Goal: Task Accomplishment & Management: Complete application form

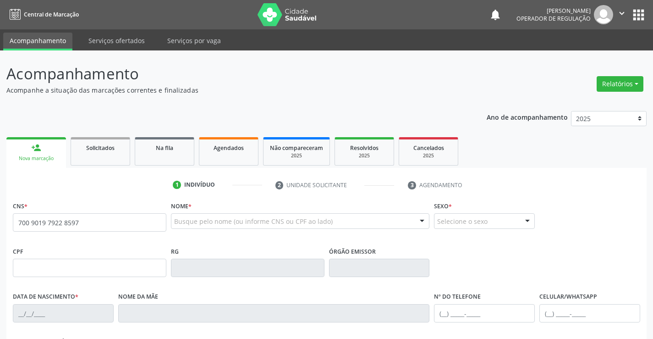
type input "700 9019 7922 8597"
type input "33585242"
type input "15/12/1979"
type input "(74) 99989-7016"
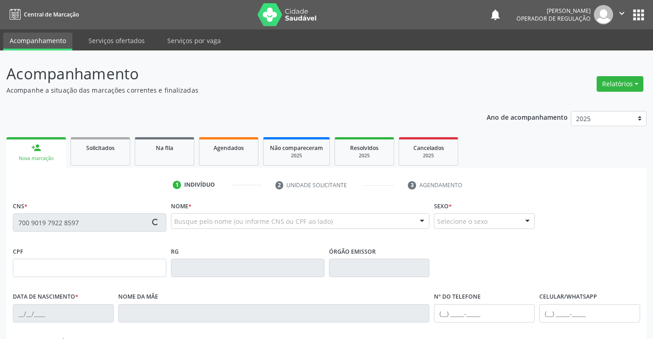
type input "265.429.988-02"
type input "S/N"
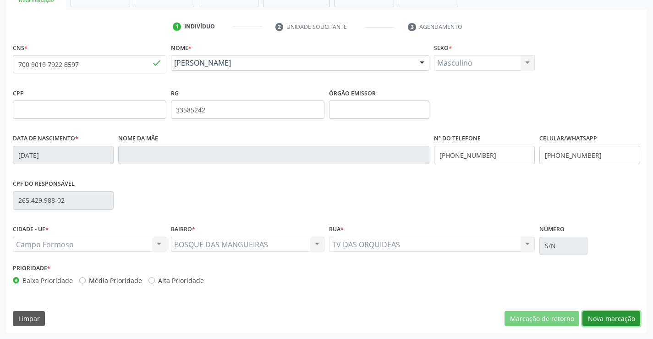
click at [604, 315] on button "Nova marcação" at bounding box center [611, 319] width 58 height 16
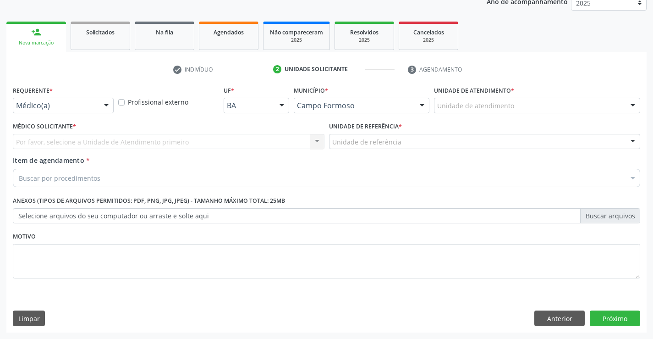
scroll to position [115, 0]
click at [100, 104] on div at bounding box center [106, 106] width 14 height 16
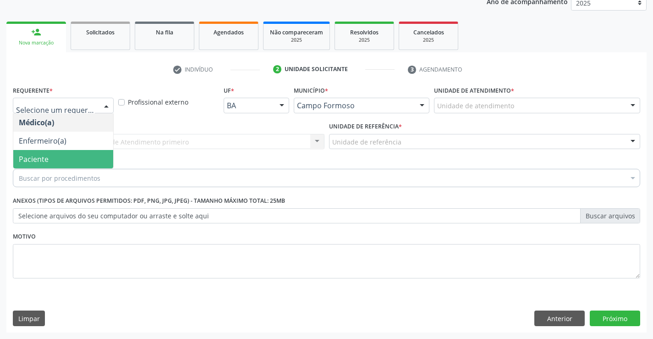
click at [50, 158] on span "Paciente" at bounding box center [63, 159] width 100 height 18
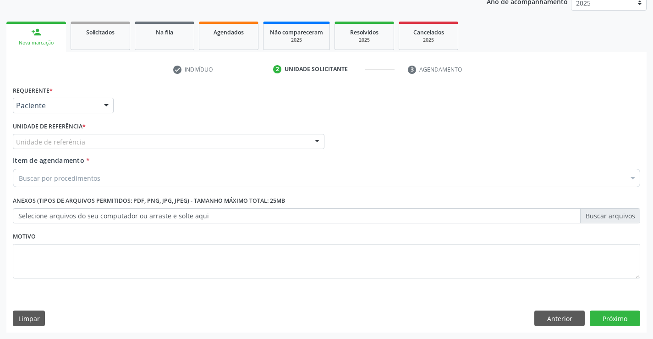
click at [143, 142] on div "Unidade de referência" at bounding box center [169, 142] width 312 height 16
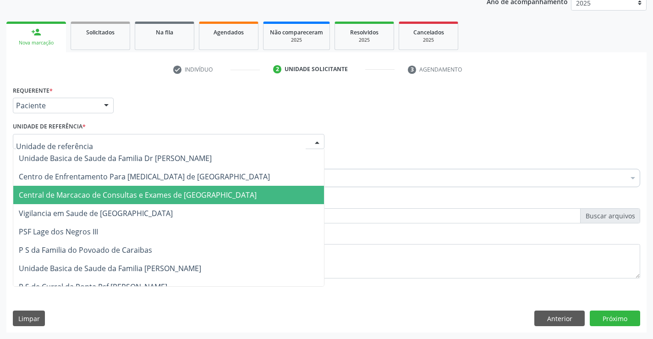
click at [123, 191] on span "Central de Marcacao de Consultas e Exames de [GEOGRAPHIC_DATA]" at bounding box center [138, 195] width 238 height 10
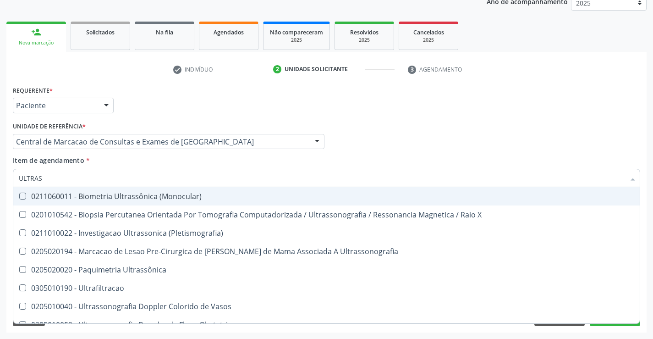
type input "ULTRASS"
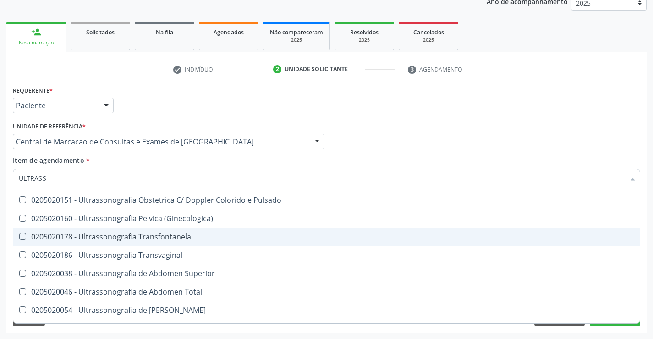
scroll to position [183, 0]
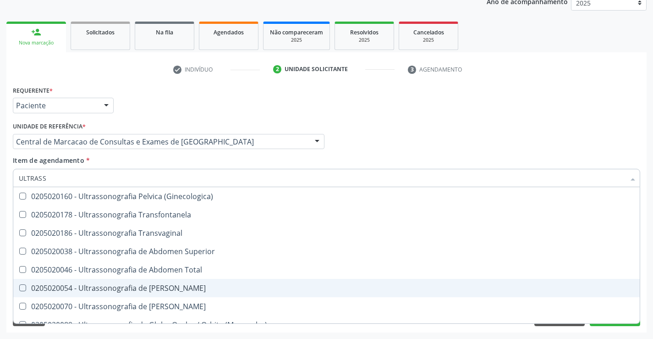
click at [161, 291] on div "0205020054 - Ultrassonografia de [PERSON_NAME]" at bounding box center [326, 287] width 615 height 7
checkbox Urinario "true"
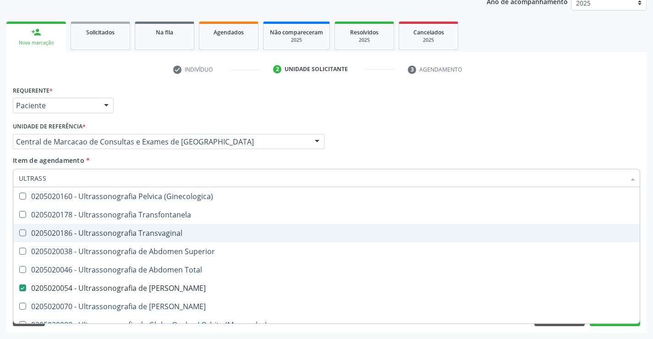
scroll to position [285, 0]
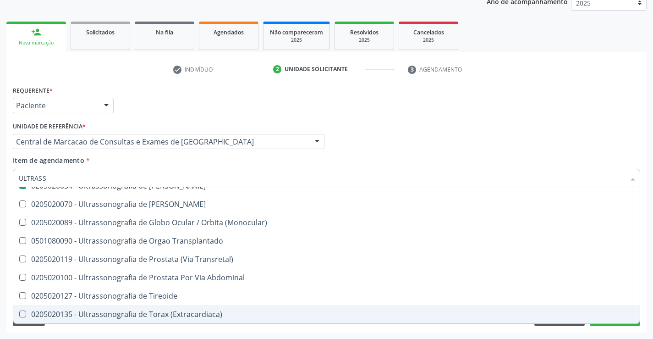
click at [604, 123] on div "Médico Solicitante Por favor, selecione a Unidade de Atendimento primeiro Nenhu…" at bounding box center [327, 138] width 632 height 36
checkbox X "true"
checkbox Urinario "false"
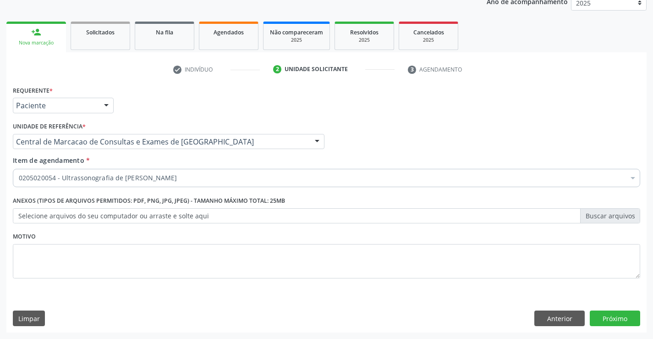
scroll to position [0, 0]
click at [626, 318] on button "Próximo" at bounding box center [615, 318] width 50 height 16
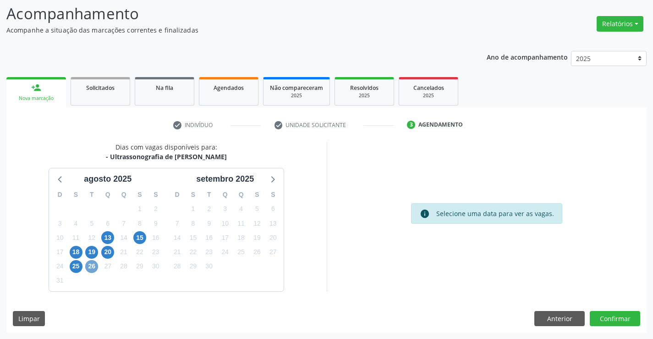
click at [92, 268] on span "26" at bounding box center [91, 266] width 13 height 13
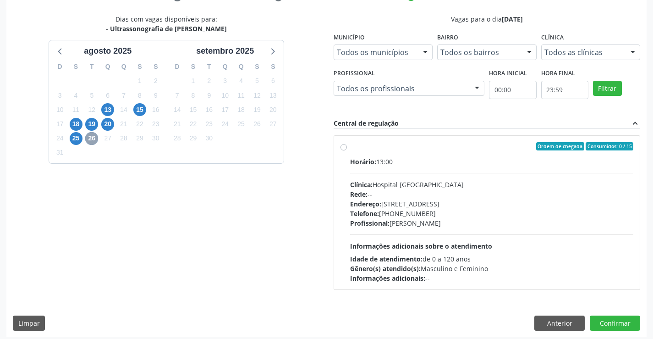
scroll to position [192, 0]
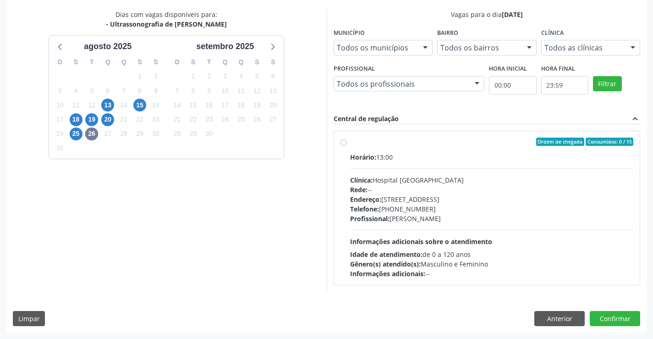
click at [421, 189] on div "Rede: --" at bounding box center [492, 190] width 284 height 10
click at [347, 146] on input "Ordem de chegada Consumidos: 0 / 15 Horário: 13:00 Clínica: Hospital Sao Franci…" at bounding box center [343, 141] width 6 height 8
radio input "true"
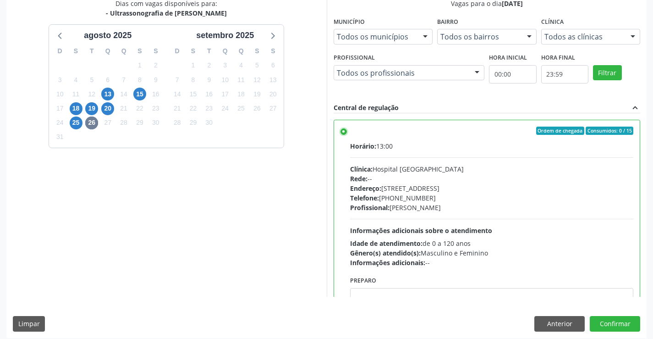
scroll to position [209, 0]
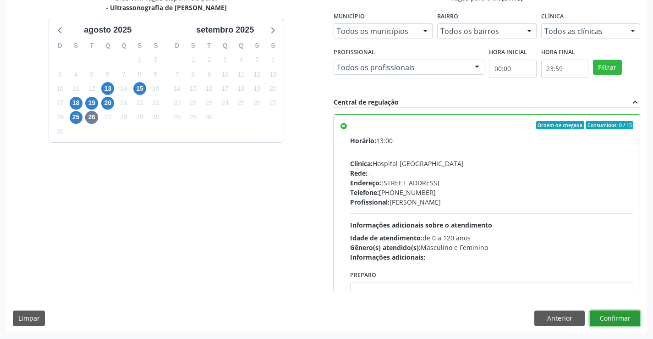
click at [618, 318] on button "Confirmar" at bounding box center [615, 318] width 50 height 16
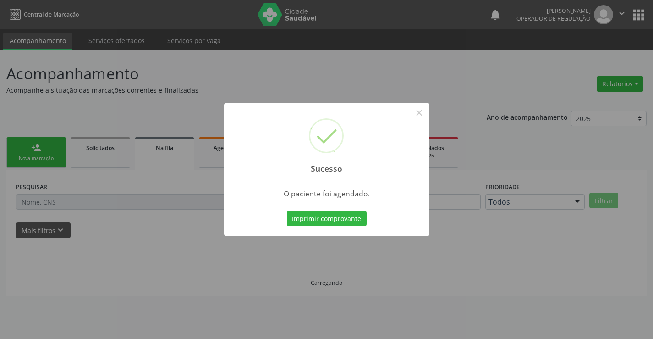
scroll to position [0, 0]
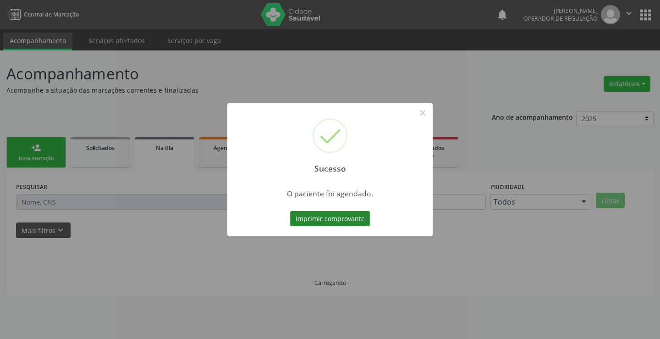
click at [351, 216] on button "Imprimir comprovante" at bounding box center [330, 219] width 80 height 16
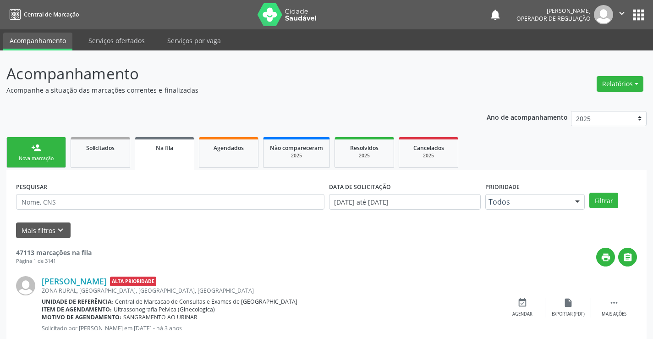
click at [55, 159] on div "Nova marcação" at bounding box center [36, 158] width 46 height 7
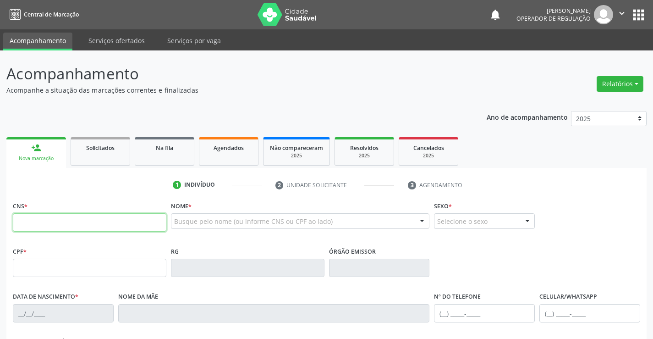
click at [68, 222] on input "text" at bounding box center [89, 222] width 153 height 18
type input "700 9049 6416 8995"
type input "04/12/2005"
type input "(74) 99110-9799"
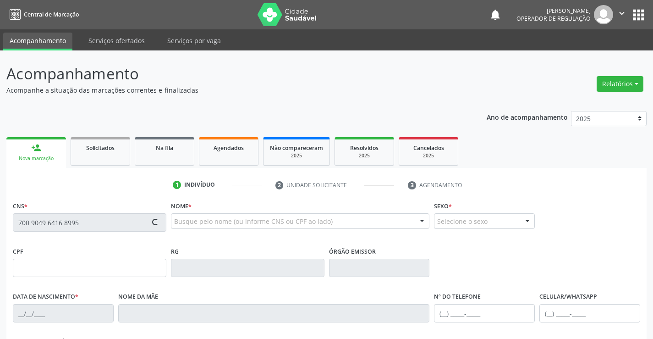
type input "SN"
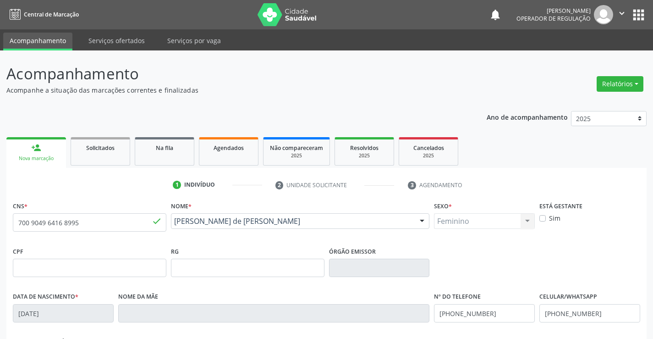
scroll to position [158, 0]
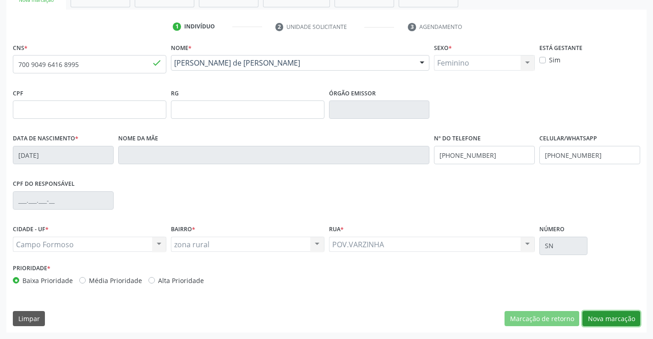
click at [620, 318] on button "Nova marcação" at bounding box center [611, 319] width 58 height 16
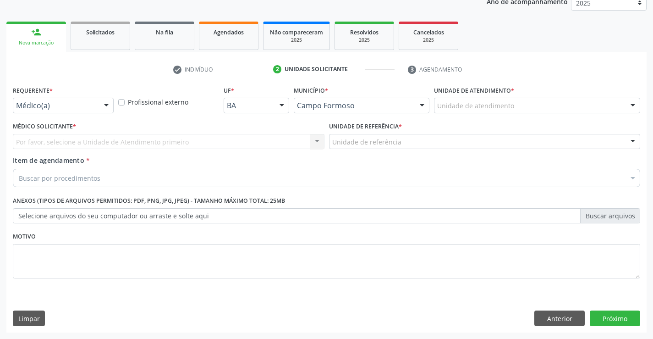
scroll to position [115, 0]
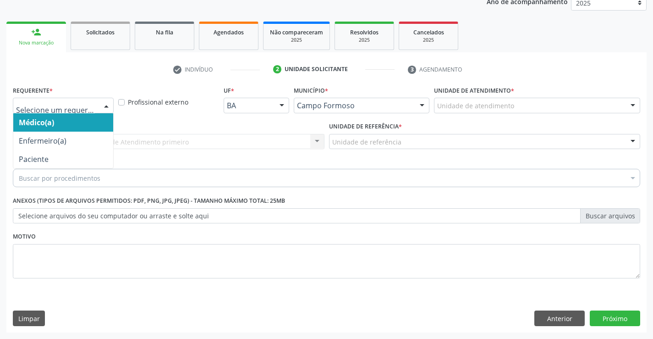
click at [110, 102] on div at bounding box center [106, 106] width 14 height 16
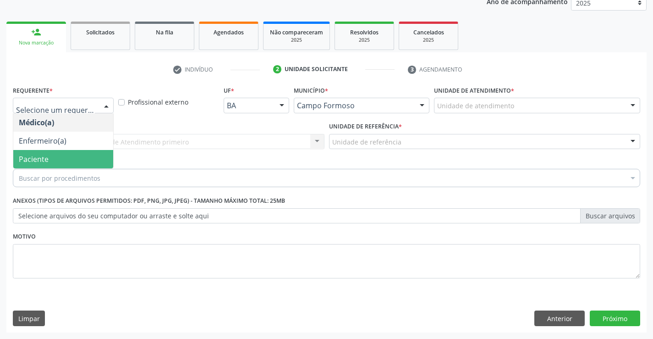
click at [67, 154] on span "Paciente" at bounding box center [63, 159] width 100 height 18
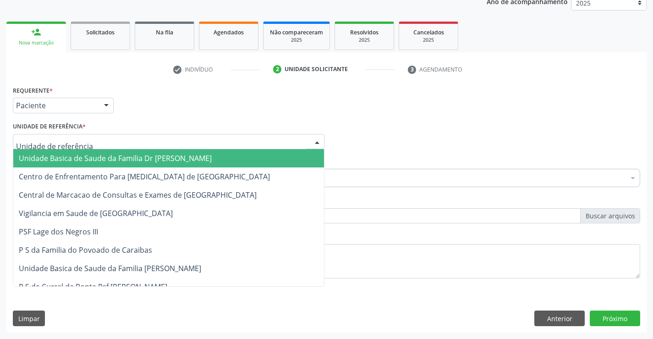
click at [317, 142] on div at bounding box center [317, 142] width 14 height 16
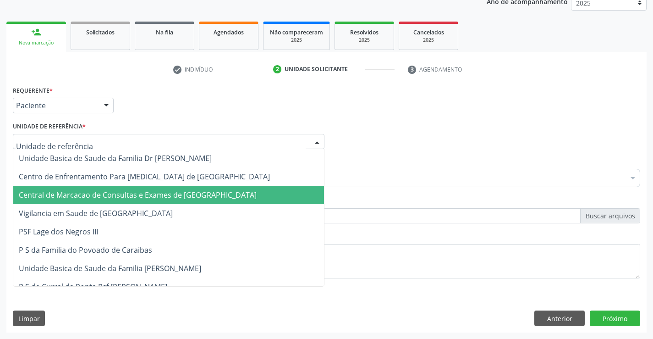
click at [185, 186] on span "Central de Marcacao de Consultas e Exames de [GEOGRAPHIC_DATA]" at bounding box center [168, 195] width 311 height 18
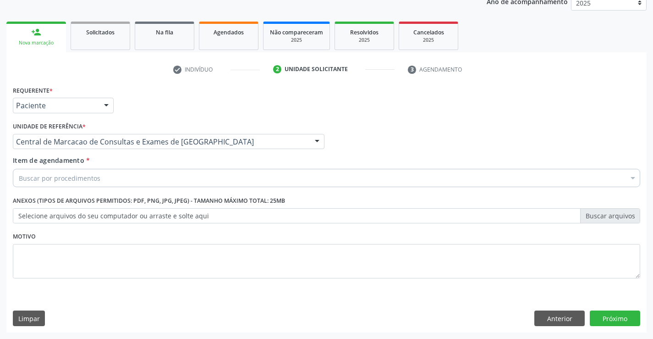
click at [104, 179] on div "Buscar por procedimentos" at bounding box center [326, 178] width 627 height 18
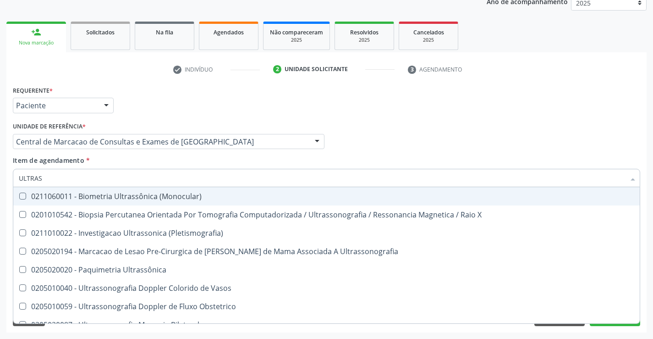
type input "ULTRASS"
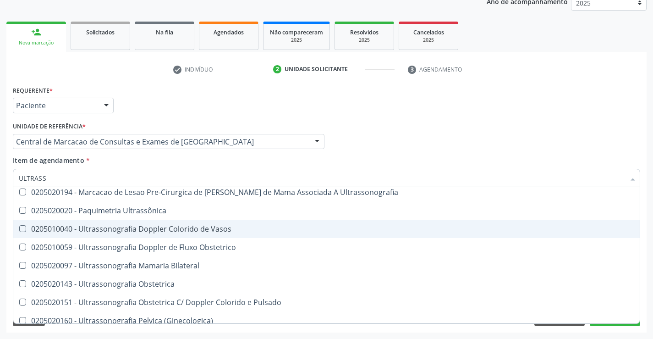
scroll to position [92, 0]
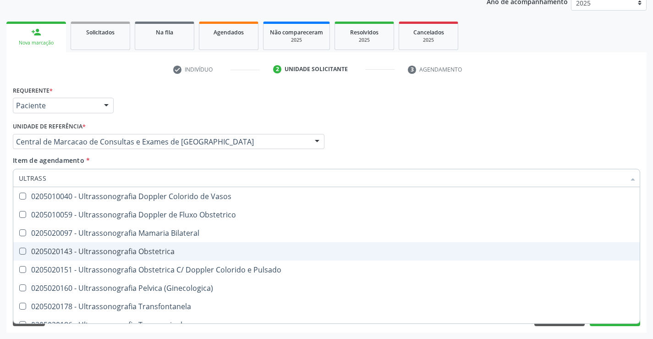
click at [183, 254] on div "0205020143 - Ultrassonografia Obstetrica" at bounding box center [326, 250] width 615 height 7
checkbox Obstetrica "true"
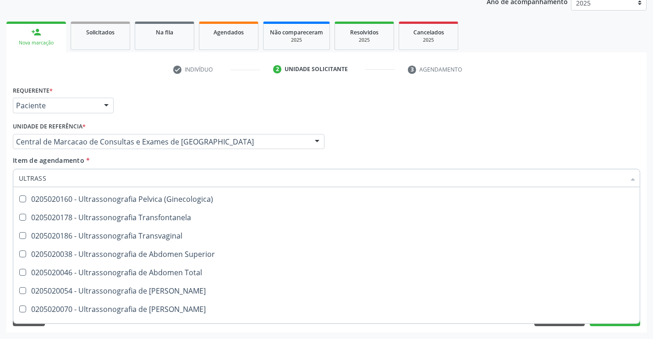
scroll to position [229, 0]
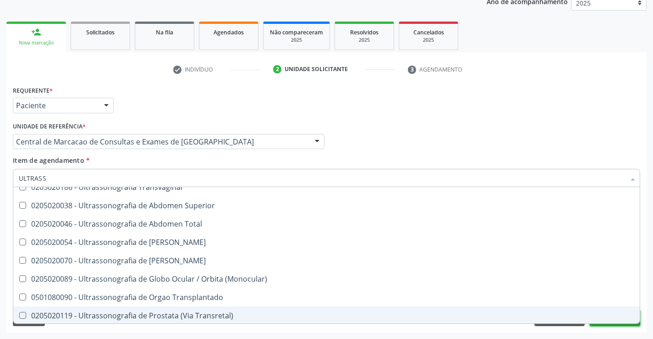
click at [598, 324] on button "Próximo" at bounding box center [615, 318] width 50 height 16
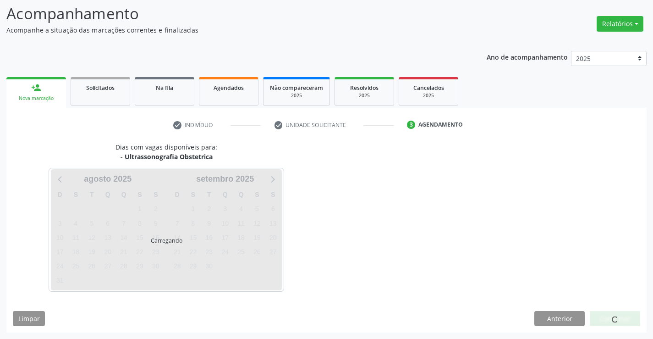
scroll to position [0, 0]
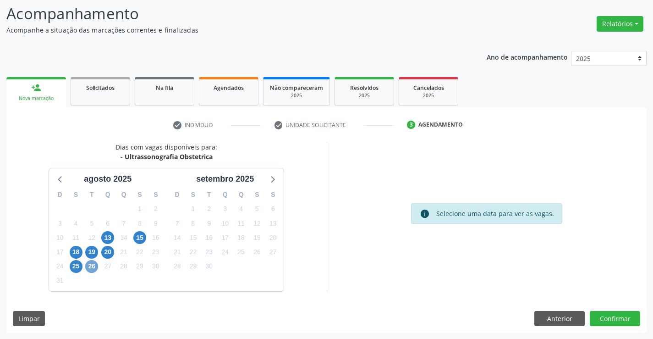
click at [91, 266] on span "26" at bounding box center [91, 266] width 13 height 13
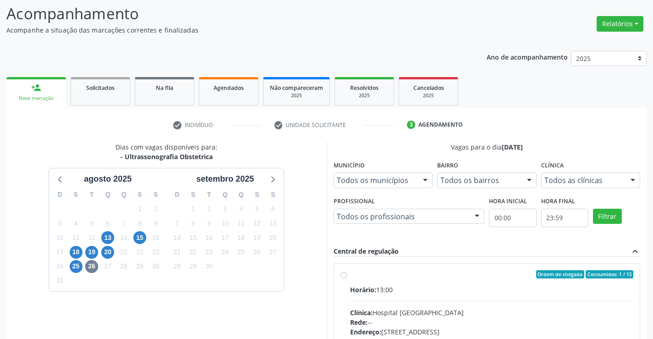
click at [391, 279] on label "Ordem de chegada Consumidos: 1 / 15 Horário: 13:00 Clínica: Hospital Sao Franci…" at bounding box center [492, 340] width 284 height 141
click at [347, 278] on input "Ordem de chegada Consumidos: 1 / 15 Horário: 13:00 Clínica: Hospital Sao Franci…" at bounding box center [343, 274] width 6 height 8
radio input "true"
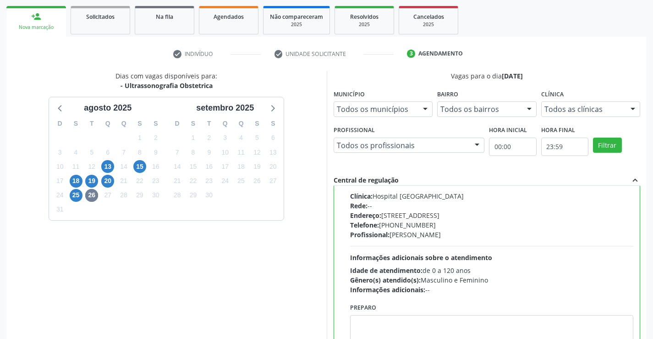
scroll to position [209, 0]
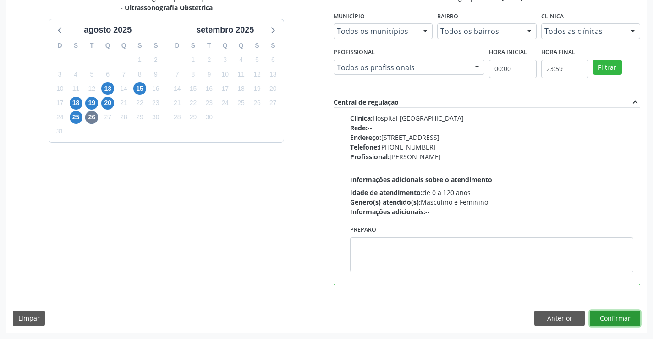
click at [597, 318] on button "Confirmar" at bounding box center [615, 318] width 50 height 16
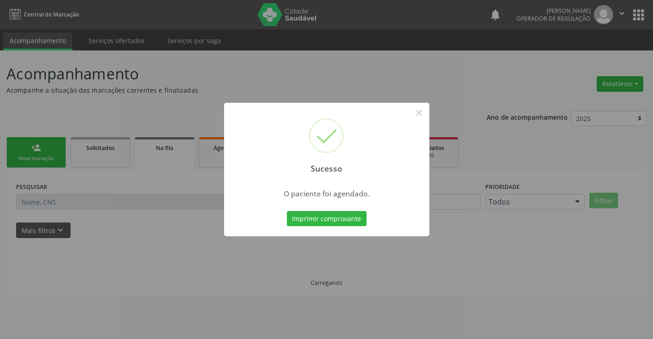
scroll to position [0, 0]
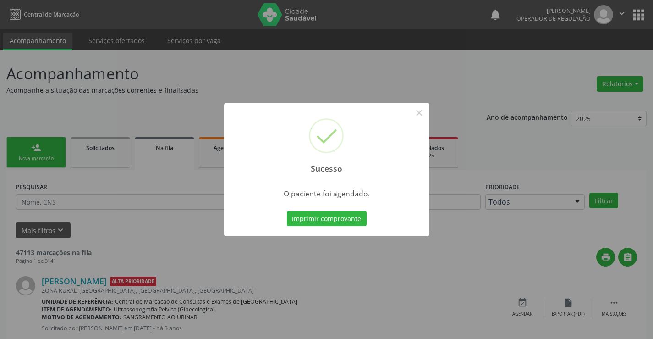
click at [287, 211] on button "Imprimir comprovante" at bounding box center [327, 219] width 80 height 16
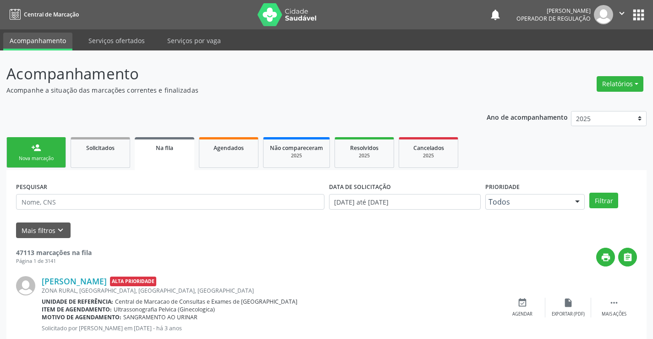
click at [35, 159] on div "Nova marcação" at bounding box center [36, 158] width 46 height 7
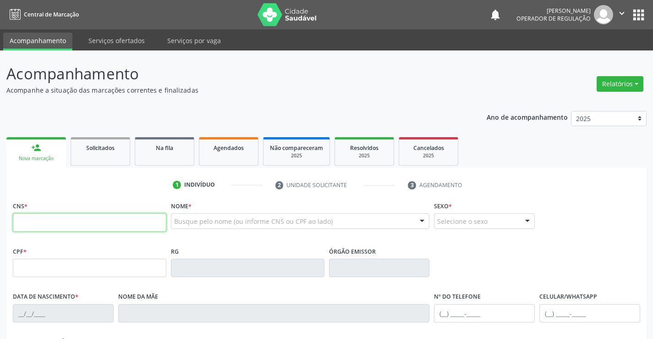
click at [57, 218] on input "text" at bounding box center [89, 222] width 153 height 18
type input "709 0098 7198 2710"
type input "2144622264"
type input "04/12/1997"
type input "(74) 99112-3138"
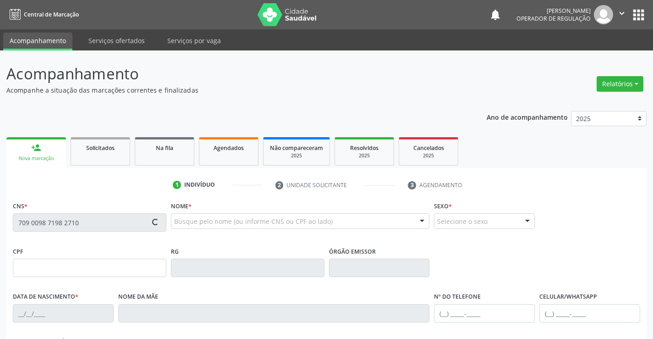
type input "(74) 99112-3138"
type input "068.562.065-42"
type input "S/N"
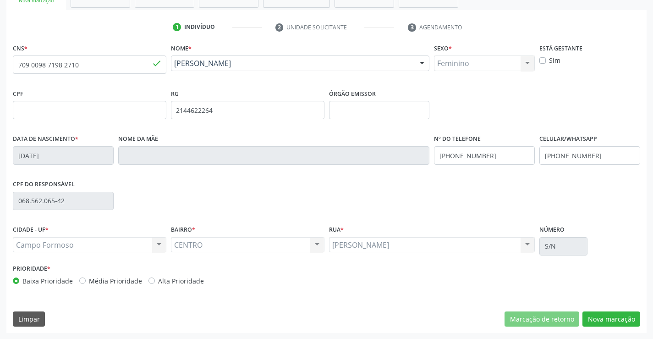
scroll to position [158, 0]
click at [603, 320] on button "Nova marcação" at bounding box center [611, 319] width 58 height 16
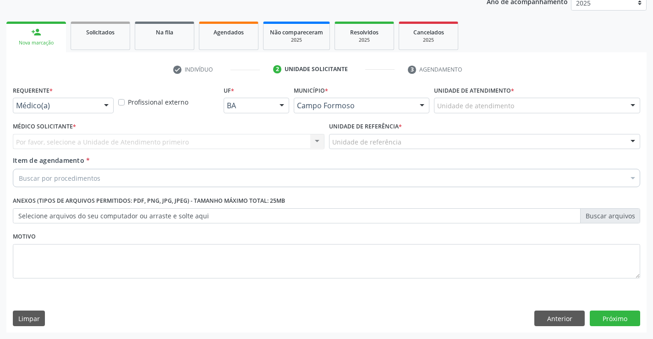
scroll to position [115, 0]
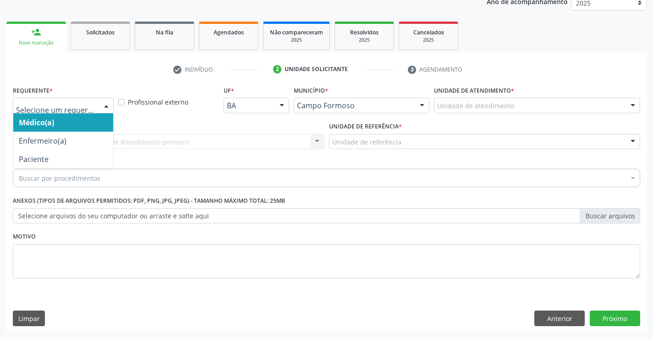
click at [110, 107] on div at bounding box center [106, 106] width 14 height 16
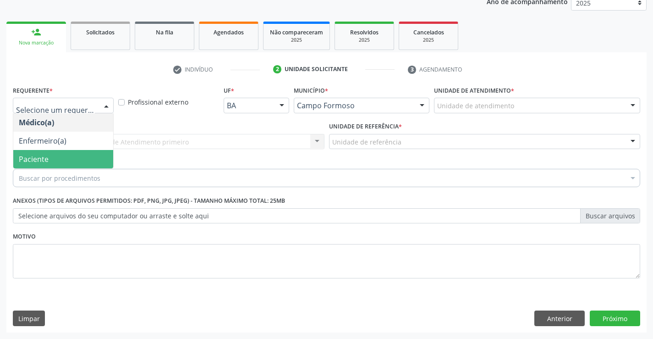
click at [76, 156] on span "Paciente" at bounding box center [63, 159] width 100 height 18
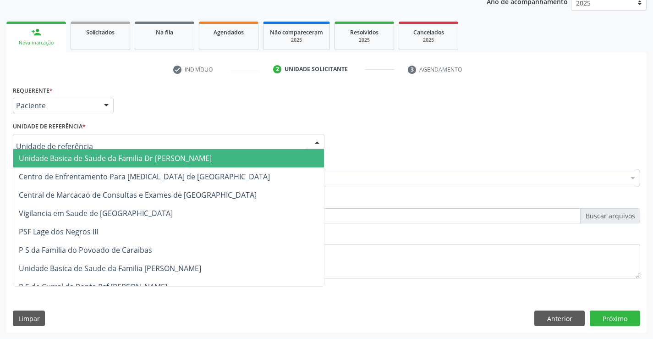
click at [103, 143] on div at bounding box center [169, 142] width 312 height 16
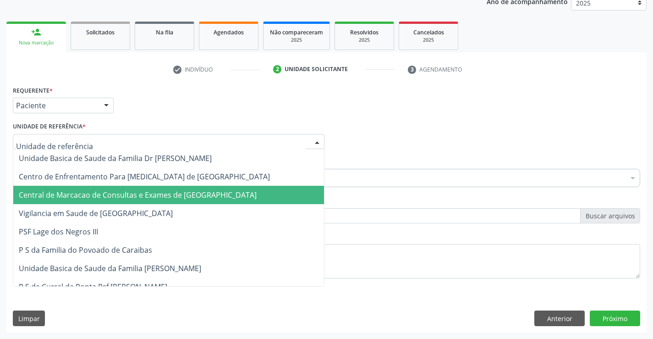
click at [97, 193] on span "Central de Marcacao de Consultas e Exames de [GEOGRAPHIC_DATA]" at bounding box center [138, 195] width 238 height 10
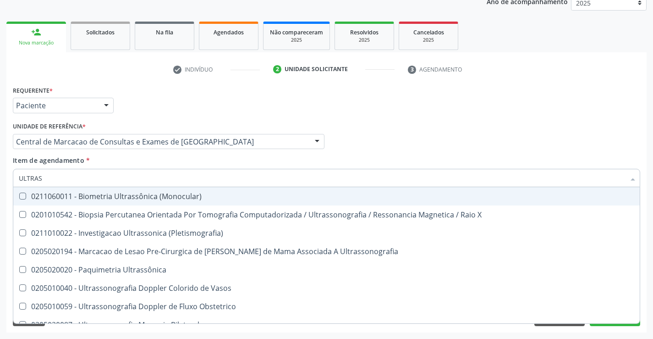
type input "ULTRASS"
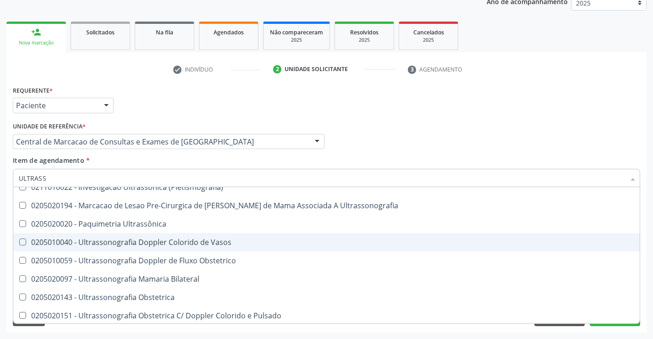
scroll to position [92, 0]
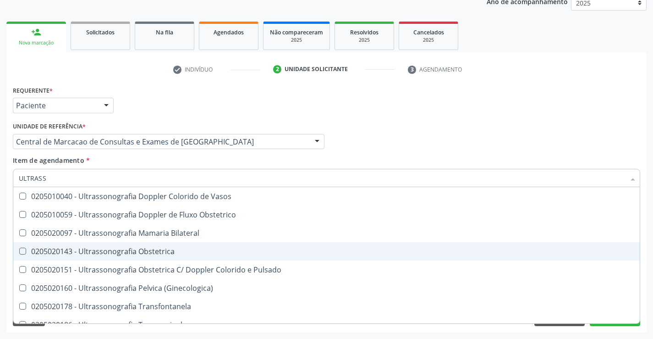
click at [162, 253] on div "0205020143 - Ultrassonografia Obstetrica" at bounding box center [326, 250] width 615 height 7
checkbox Obstetrica "true"
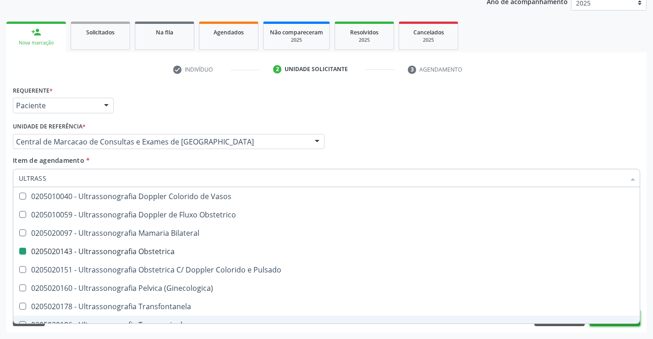
click at [612, 323] on button "Próximo" at bounding box center [615, 318] width 50 height 16
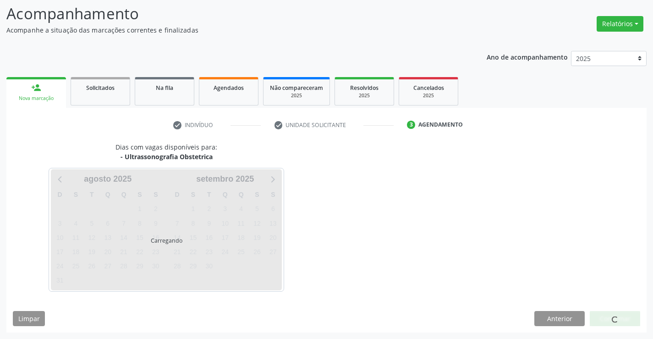
scroll to position [60, 0]
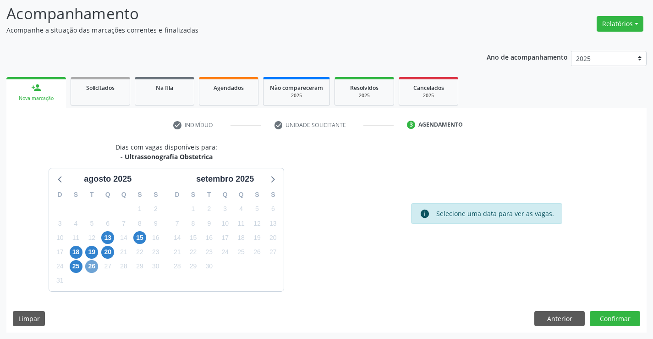
click at [96, 266] on span "26" at bounding box center [91, 266] width 13 height 13
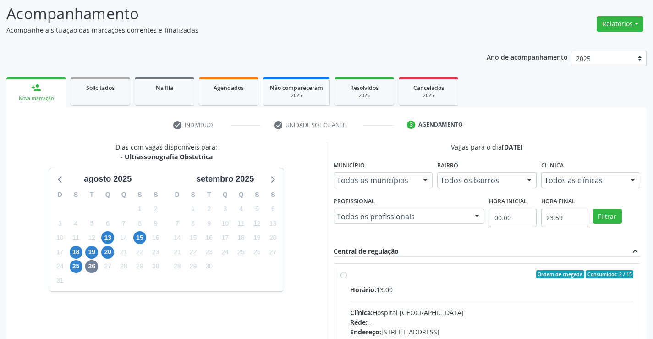
click at [357, 277] on div "Ordem de chegada Consumidos: 2 / 15" at bounding box center [492, 274] width 284 height 8
click at [347, 277] on input "Ordem de chegada Consumidos: 2 / 15 Horário: 13:00 Clínica: Hospital Sao Franci…" at bounding box center [343, 274] width 6 height 8
click at [357, 277] on div "Ordem de chegada Consumidos: 2 / 15" at bounding box center [492, 274] width 284 height 8
click at [347, 277] on input "Ordem de chegada Consumidos: 2 / 15 Horário: 13:00 Clínica: Hospital Sao Franci…" at bounding box center [343, 274] width 6 height 8
radio input "true"
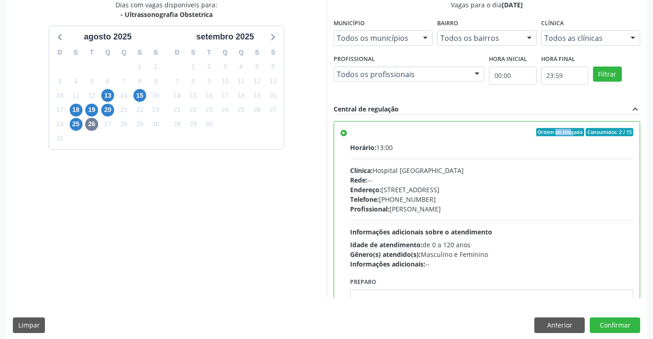
scroll to position [209, 0]
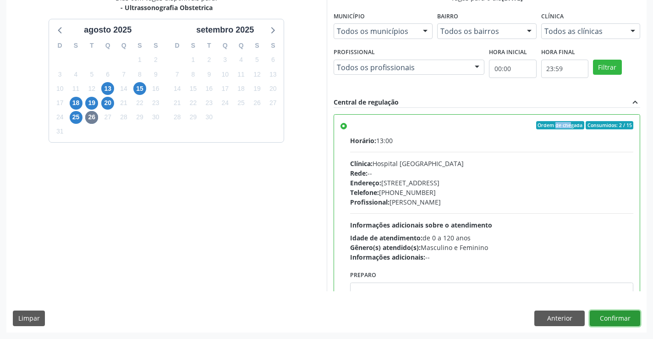
click at [611, 317] on button "Confirmar" at bounding box center [615, 318] width 50 height 16
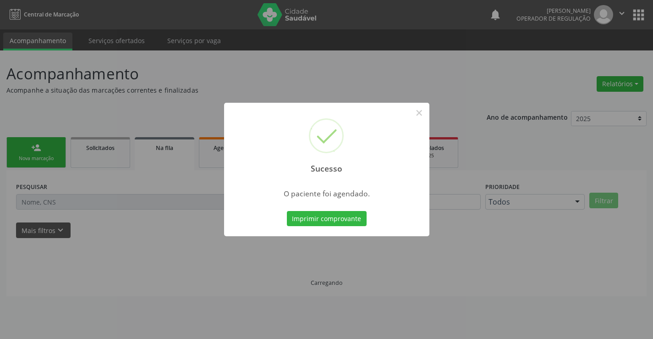
scroll to position [0, 0]
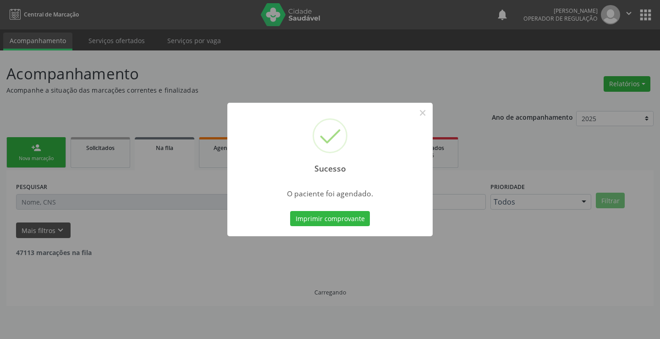
click at [290, 211] on button "Imprimir comprovante" at bounding box center [330, 219] width 80 height 16
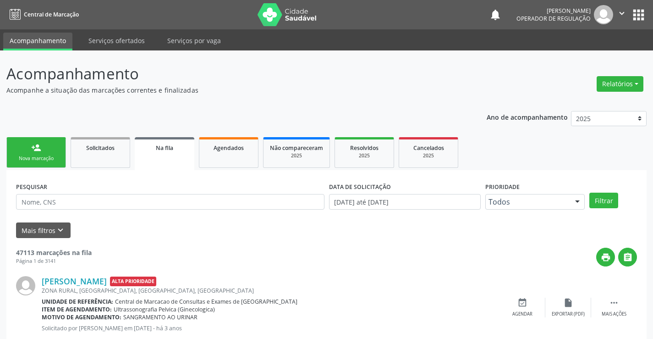
click at [36, 144] on div "person_add" at bounding box center [36, 148] width 10 height 10
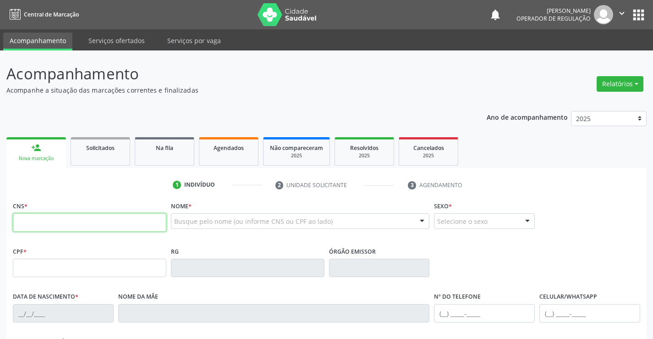
click at [38, 220] on input "text" at bounding box center [89, 222] width 153 height 18
type input "701 1090 4942 3010"
type input "2002847460"
type input "17/07/1989"
type input "(74) 99129-0043"
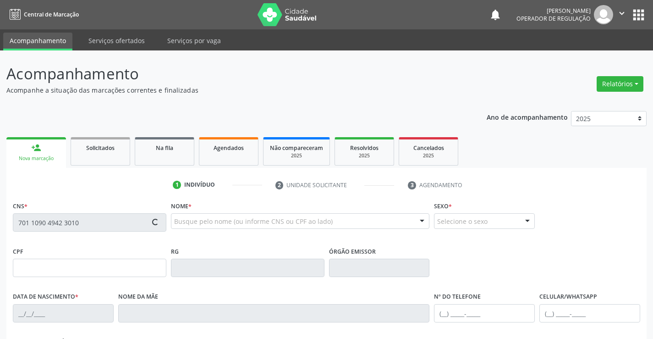
type input "060.698.815-75"
type input "S/N"
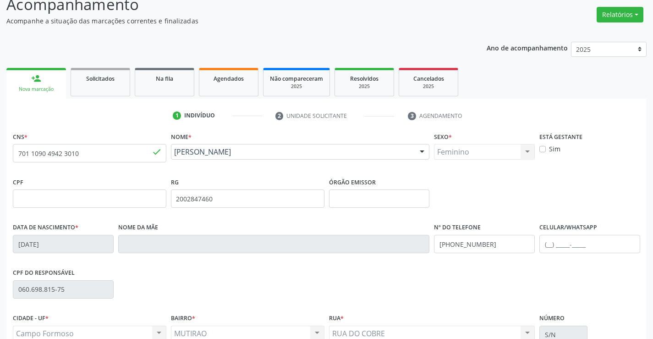
scroll to position [158, 0]
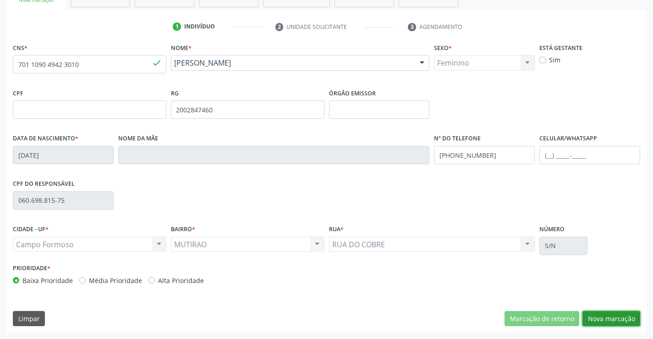
click at [597, 315] on button "Nova marcação" at bounding box center [611, 319] width 58 height 16
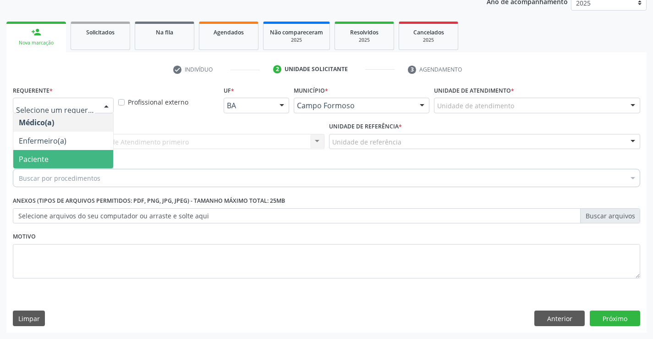
click at [73, 158] on span "Paciente" at bounding box center [63, 159] width 100 height 18
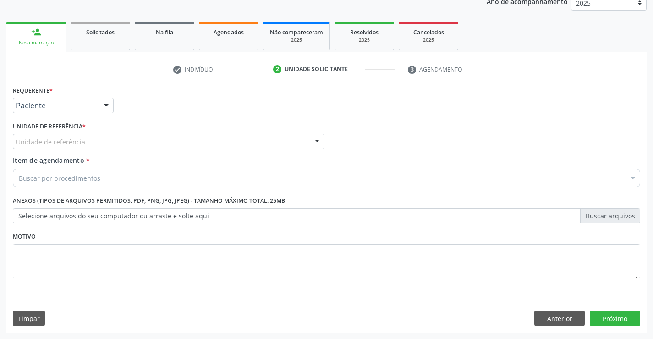
click at [198, 144] on div "Unidade de referência" at bounding box center [169, 142] width 312 height 16
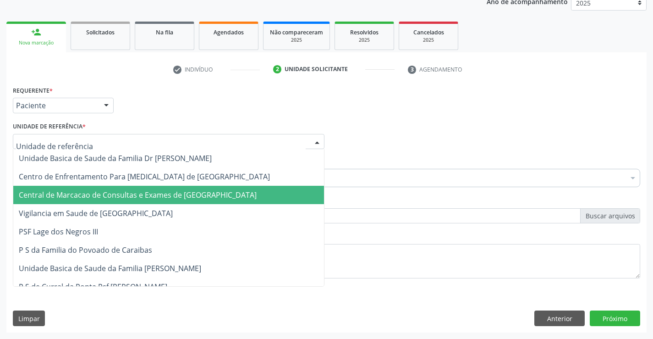
click at [181, 197] on span "Central de Marcacao de Consultas e Exames de [GEOGRAPHIC_DATA]" at bounding box center [138, 195] width 238 height 10
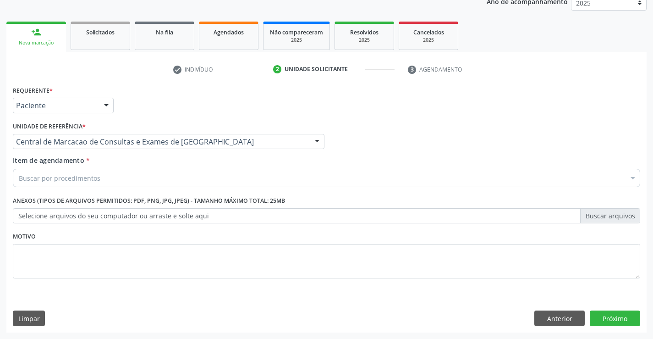
click at [114, 182] on div "Buscar por procedimentos" at bounding box center [326, 178] width 627 height 18
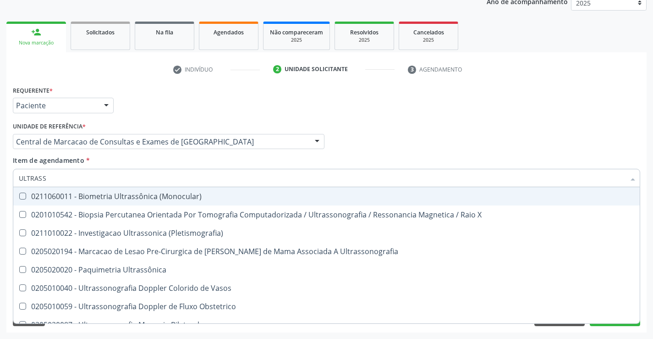
type input "ULTRASSO"
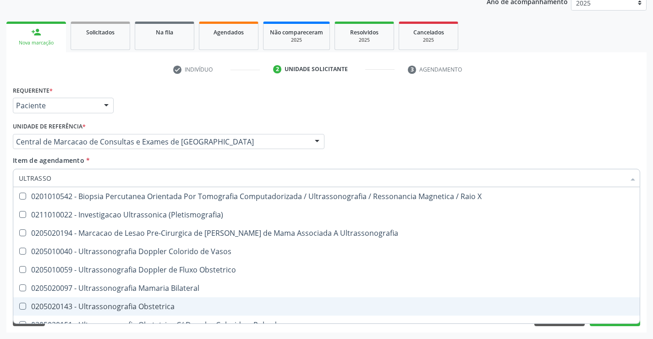
click at [115, 307] on div "0205020143 - Ultrassonografia Obstetrica" at bounding box center [326, 305] width 615 height 7
checkbox Obstetrica "true"
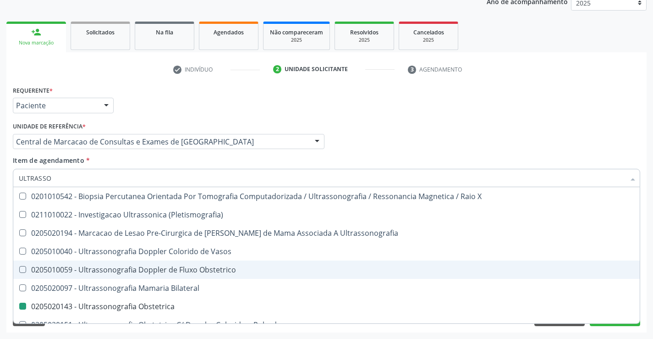
click at [641, 274] on div "Motivo" at bounding box center [327, 260] width 632 height 61
checkbox \(Pletismografia\) "true"
checkbox Obstetrica "false"
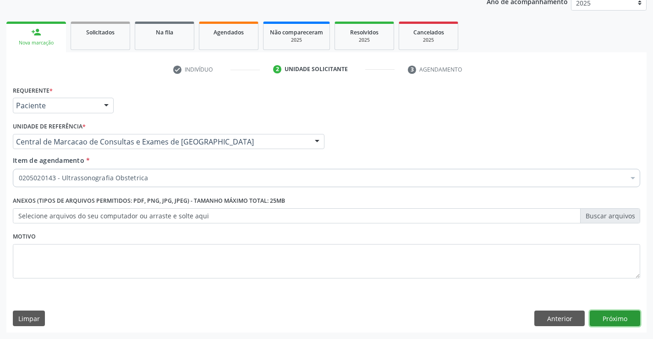
click at [618, 319] on button "Próximo" at bounding box center [615, 318] width 50 height 16
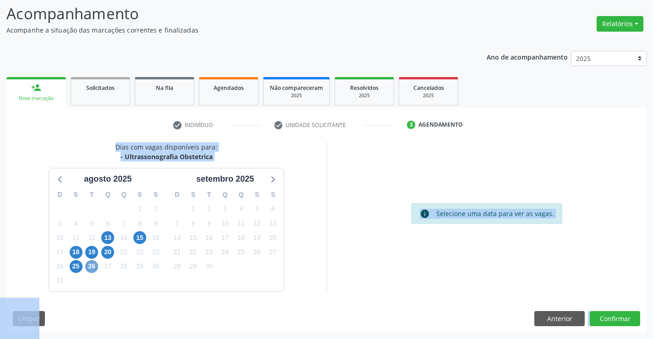
click at [97, 267] on span "26" at bounding box center [91, 266] width 13 height 13
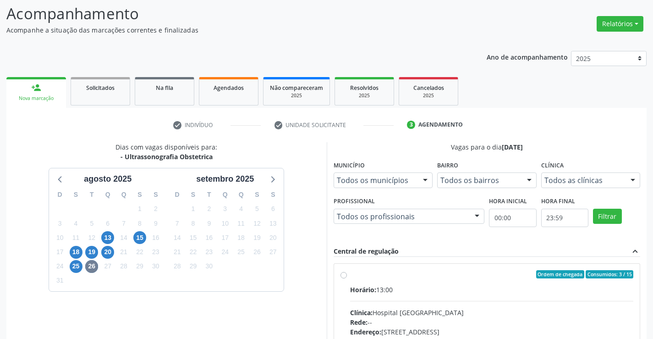
click at [398, 286] on div "Horário: 13:00" at bounding box center [492, 290] width 284 height 10
click at [347, 278] on input "Ordem de chegada Consumidos: 3 / 15 Horário: 13:00 Clínica: Hospital Sao Franci…" at bounding box center [343, 274] width 6 height 8
radio input "true"
drag, startPoint x: 398, startPoint y: 286, endPoint x: 454, endPoint y: 278, distance: 57.0
click at [398, 286] on div "Horário: 13:00" at bounding box center [492, 290] width 284 height 10
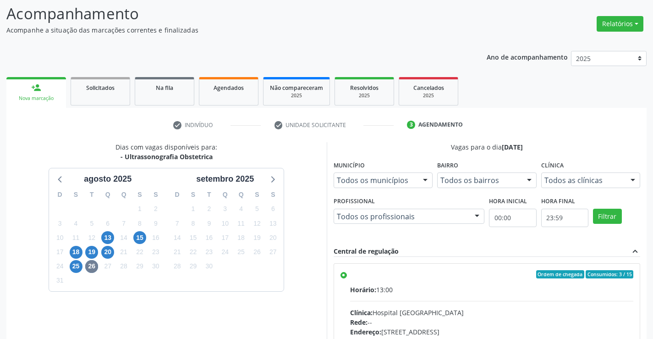
click at [347, 278] on input "Ordem de chegada Consumidos: 3 / 15 Horário: 13:00 Clínica: Hospital Sao Franci…" at bounding box center [343, 274] width 6 height 8
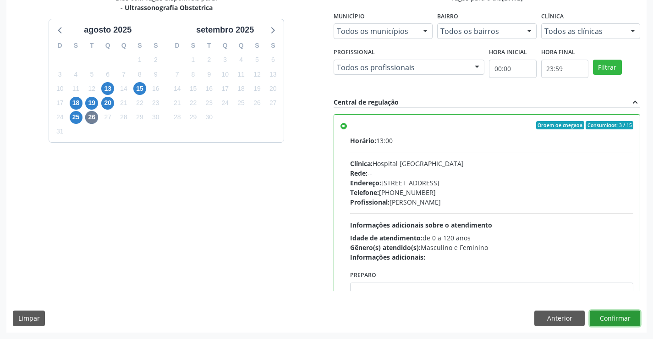
click at [605, 314] on button "Confirmar" at bounding box center [615, 318] width 50 height 16
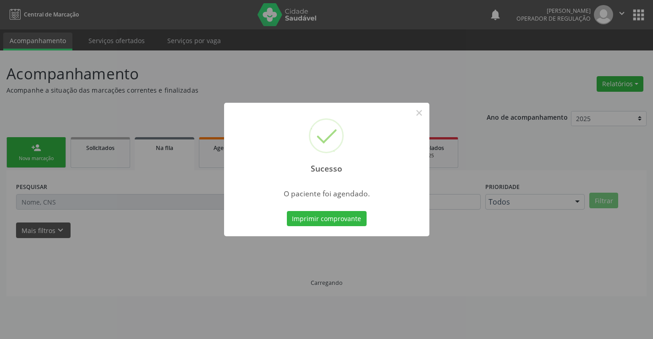
scroll to position [0, 0]
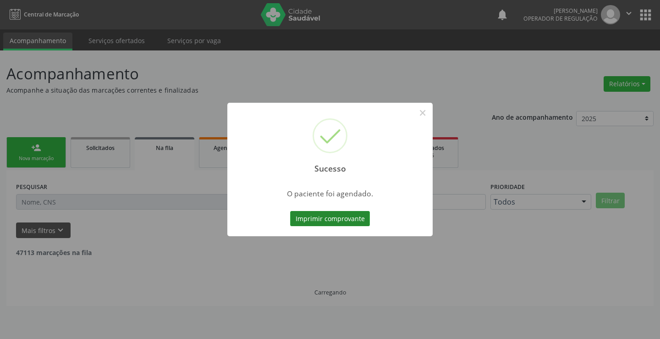
click at [290, 211] on button "Imprimir comprovante" at bounding box center [330, 219] width 80 height 16
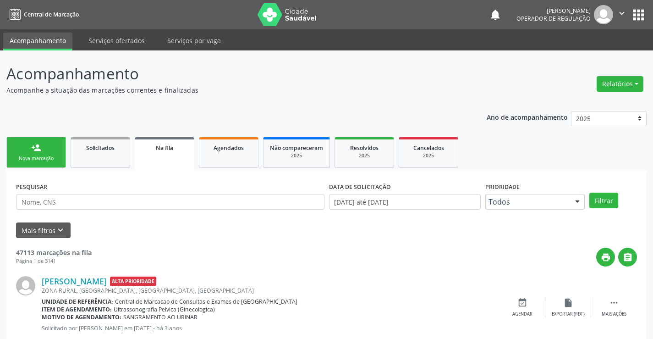
click at [45, 152] on link "person_add Nova marcação" at bounding box center [36, 152] width 60 height 31
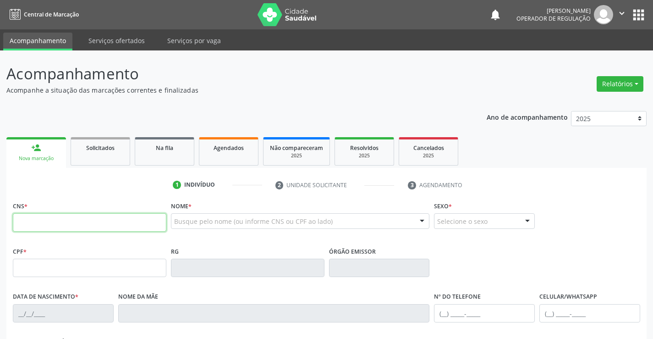
click at [46, 221] on input "text" at bounding box center [89, 222] width 153 height 18
type input "704 3035 3912 4491"
type input "04/12/1991"
type input "(74) 98145-2862"
type input "S/N"
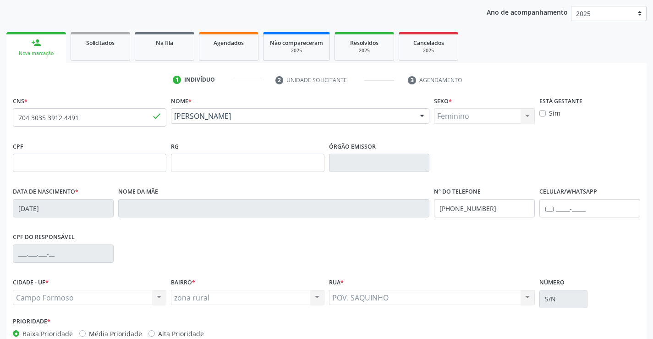
scroll to position [158, 0]
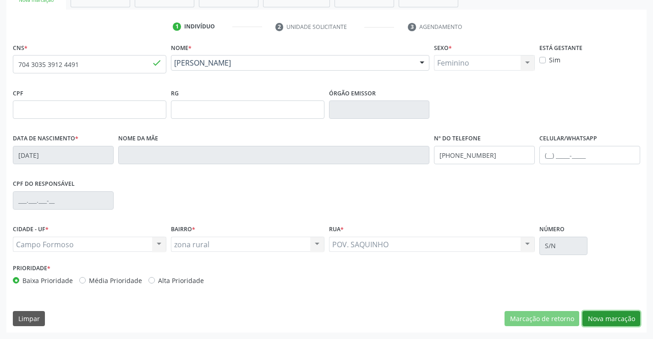
click at [605, 319] on button "Nova marcação" at bounding box center [611, 319] width 58 height 16
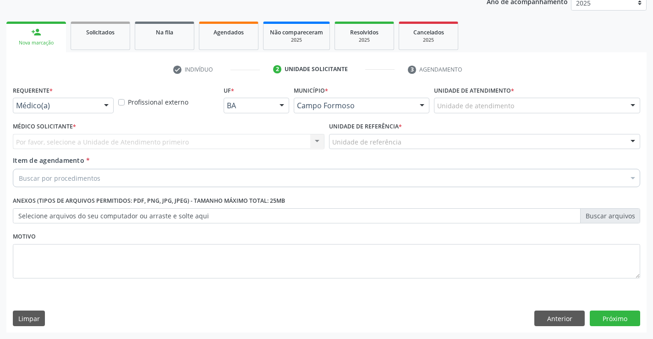
scroll to position [115, 0]
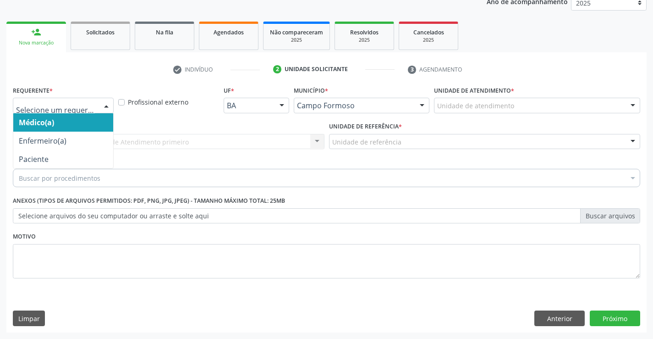
click at [94, 112] on div at bounding box center [63, 106] width 101 height 16
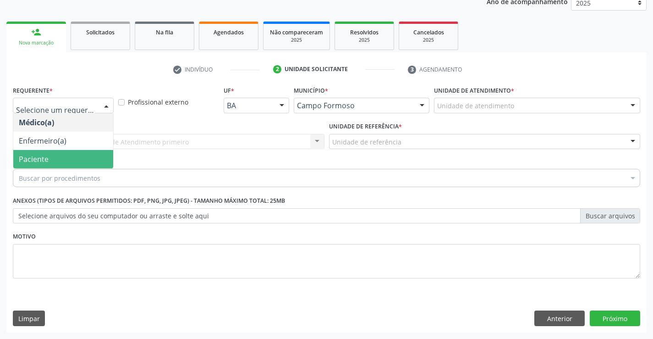
click at [76, 154] on span "Paciente" at bounding box center [63, 159] width 100 height 18
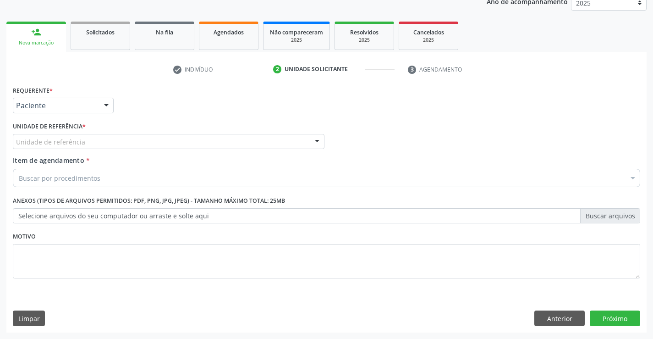
click at [156, 144] on div "Unidade de referência" at bounding box center [169, 142] width 312 height 16
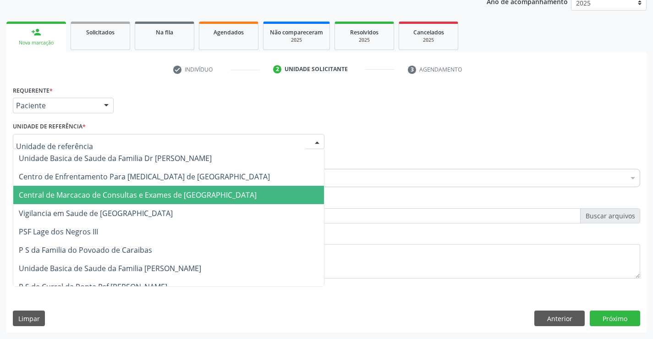
click at [143, 196] on span "Central de Marcacao de Consultas e Exames de [GEOGRAPHIC_DATA]" at bounding box center [138, 195] width 238 height 10
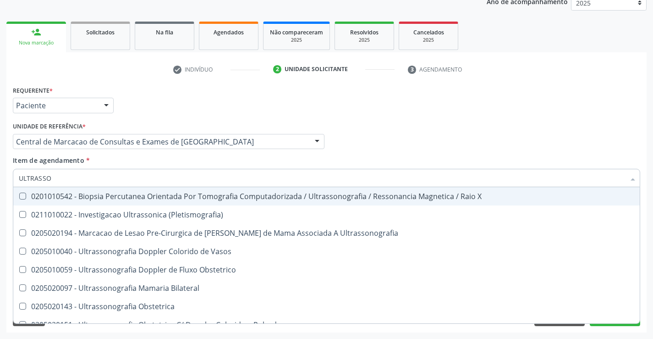
type input "ULTRASSON"
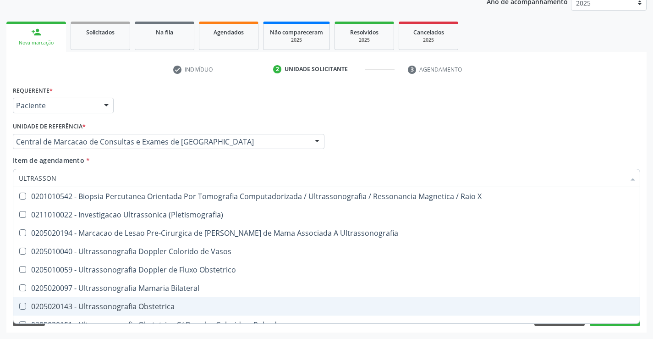
click at [159, 301] on span "0205020143 - Ultrassonografia Obstetrica" at bounding box center [326, 306] width 626 height 18
checkbox Obstetrica "true"
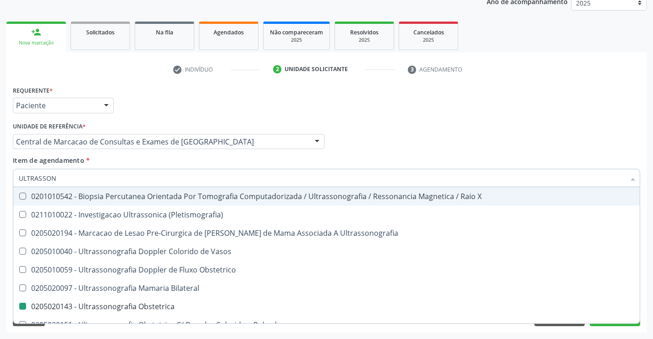
click at [422, 160] on div "Item de agendamento * ULTRASSON Desfazer seleção 0201010542 - Biopsia Percutane…" at bounding box center [326, 169] width 627 height 29
checkbox \(Pletismografia\) "true"
checkbox Obstetrica "false"
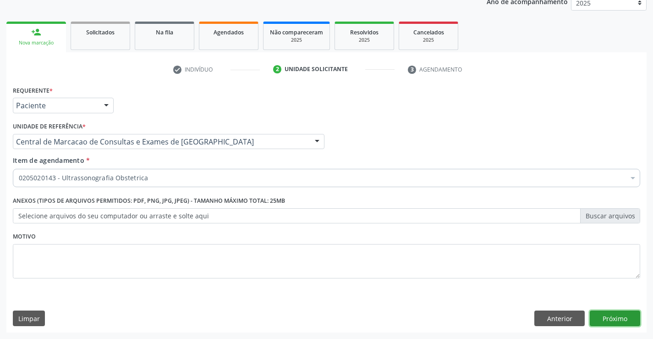
click at [609, 312] on button "Próximo" at bounding box center [615, 318] width 50 height 16
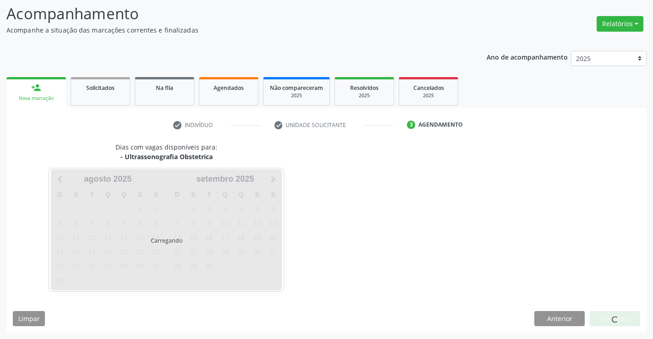
scroll to position [60, 0]
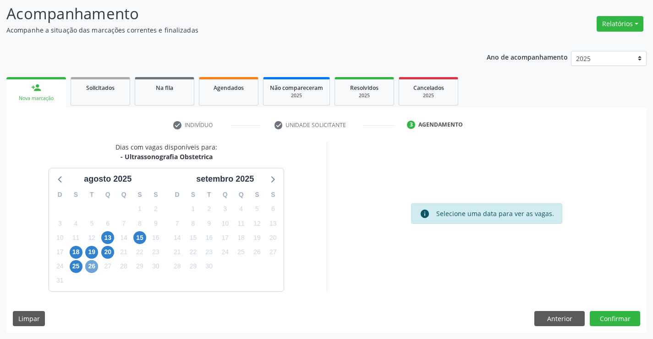
click at [94, 266] on span "26" at bounding box center [91, 266] width 13 height 13
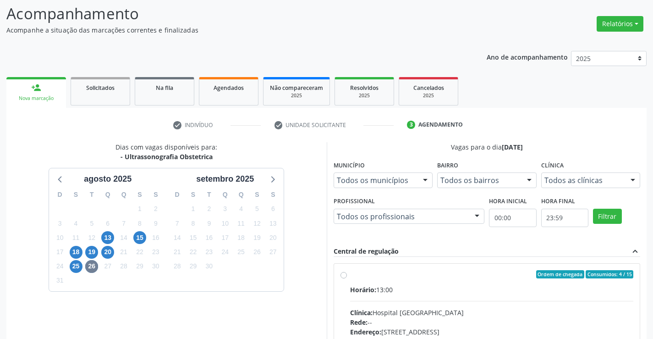
click at [565, 308] on div "Clínica: Hospital Sao Francisco" at bounding box center [492, 312] width 284 height 10
click at [347, 278] on input "Ordem de chegada Consumidos: 4 / 15 Horário: 13:00 Clínica: Hospital Sao Franci…" at bounding box center [343, 274] width 6 height 8
radio input "true"
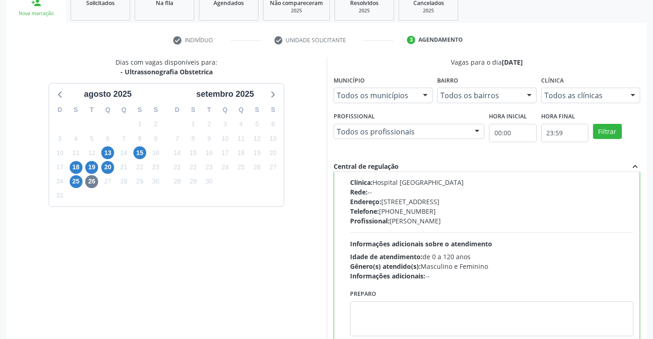
scroll to position [209, 0]
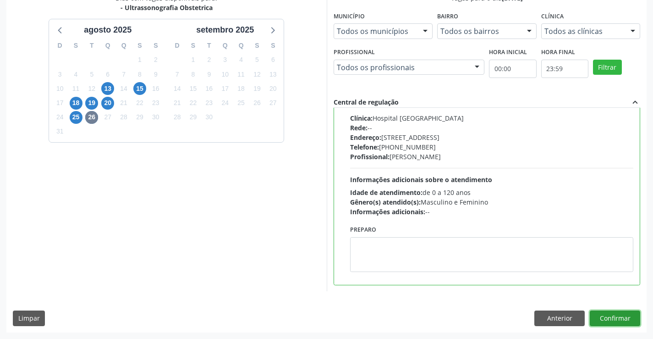
click at [632, 317] on button "Confirmar" at bounding box center [615, 318] width 50 height 16
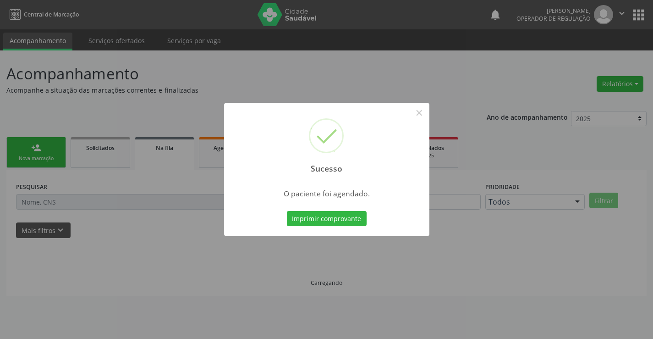
scroll to position [0, 0]
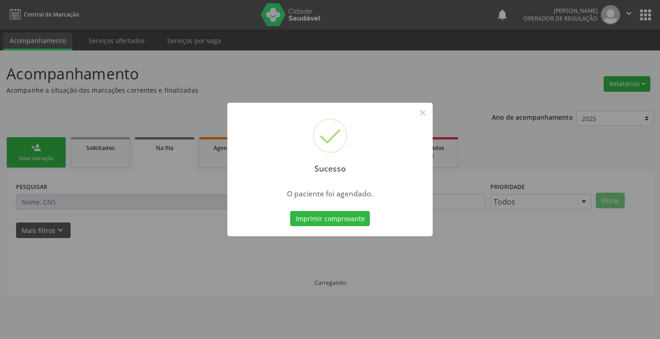
click at [290, 211] on button "Imprimir comprovante" at bounding box center [330, 219] width 80 height 16
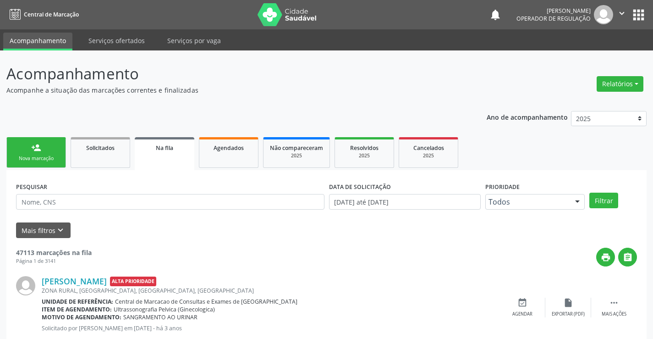
click at [38, 151] on div "person_add" at bounding box center [36, 148] width 10 height 10
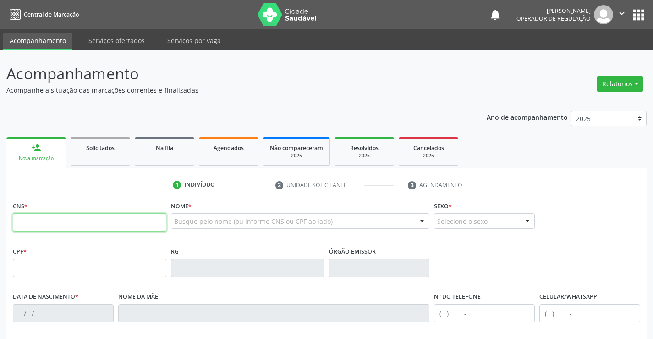
click at [53, 217] on input "text" at bounding box center [89, 222] width 153 height 18
type input "702 3091 0337 3515"
type input "0570474647"
type input "[DATE]"
type input "[PHONE_NUMBER]"
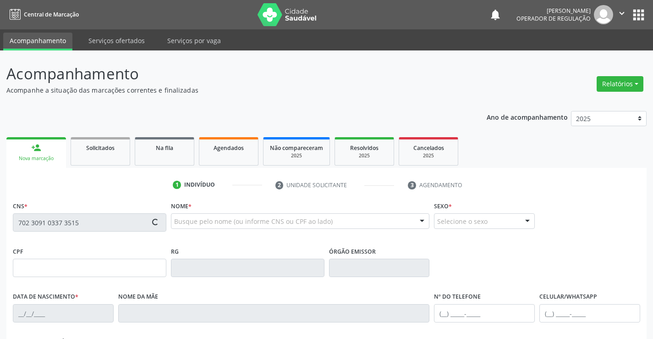
type input "[PHONE_NUMBER]"
type input "562.988.465-49"
type input "SN"
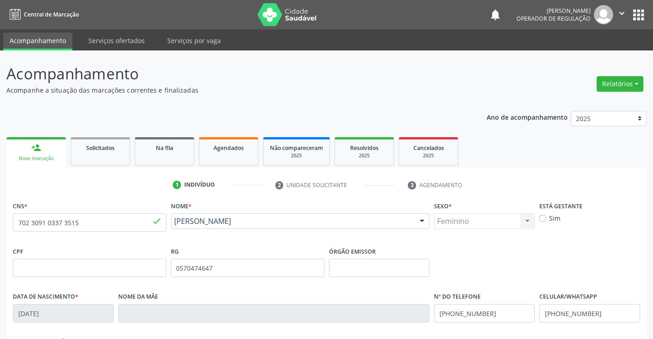
scroll to position [158, 0]
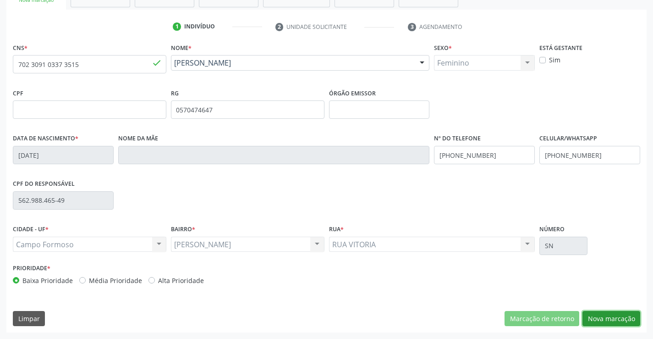
click at [632, 320] on button "Nova marcação" at bounding box center [611, 319] width 58 height 16
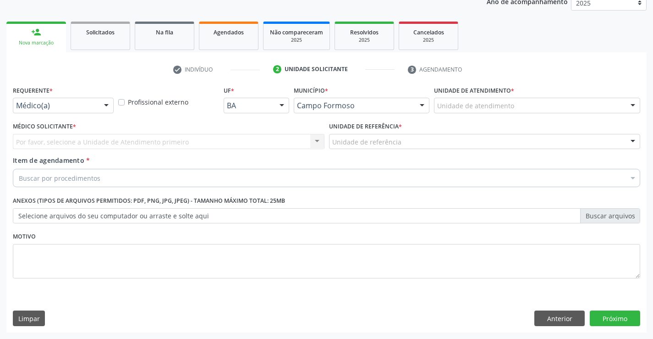
click at [116, 98] on div "Profissional externo" at bounding box center [168, 101] width 105 height 36
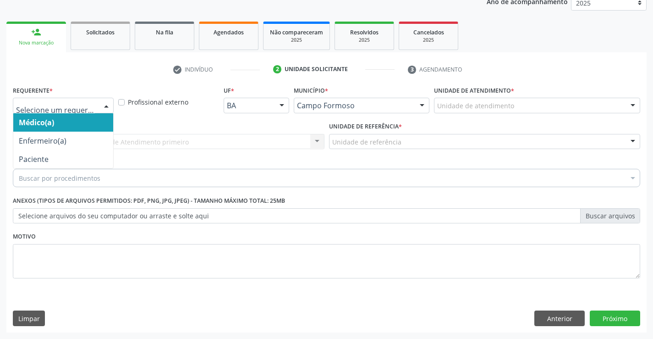
drag, startPoint x: 95, startPoint y: 98, endPoint x: 98, endPoint y: 106, distance: 8.8
click at [96, 100] on div "Médico(a) Enfermeiro(a) Paciente Nenhum resultado encontrado para: " " Não há n…" at bounding box center [63, 106] width 101 height 16
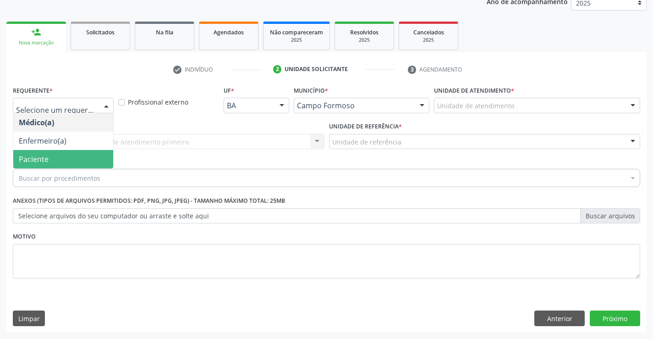
click at [68, 158] on span "Paciente" at bounding box center [63, 159] width 100 height 18
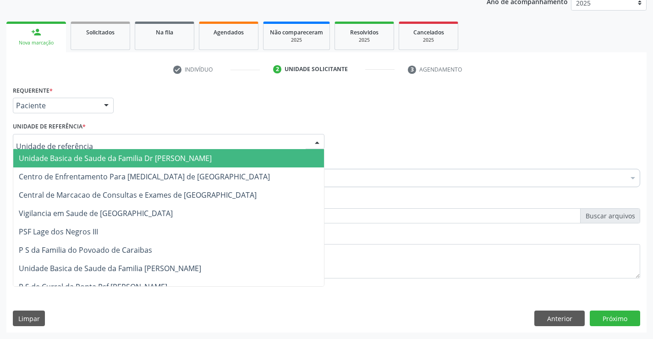
click at [129, 141] on div at bounding box center [169, 142] width 312 height 16
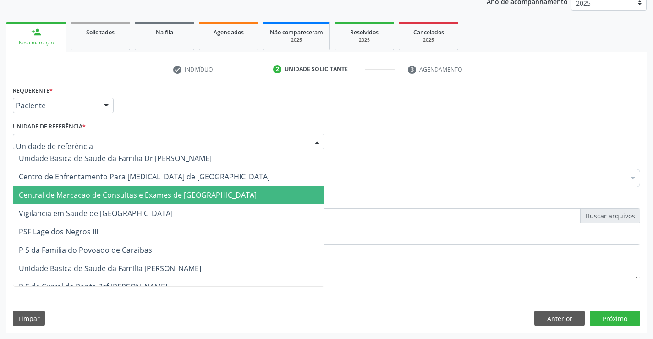
click at [132, 195] on span "Central de Marcacao de Consultas e Exames de [GEOGRAPHIC_DATA]" at bounding box center [138, 195] width 238 height 10
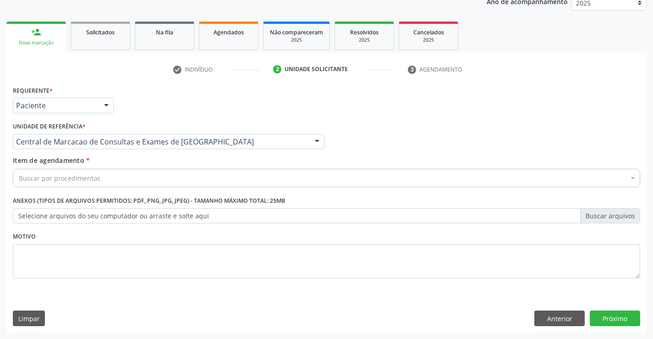
click at [102, 183] on div "Buscar por procedimentos" at bounding box center [326, 178] width 627 height 18
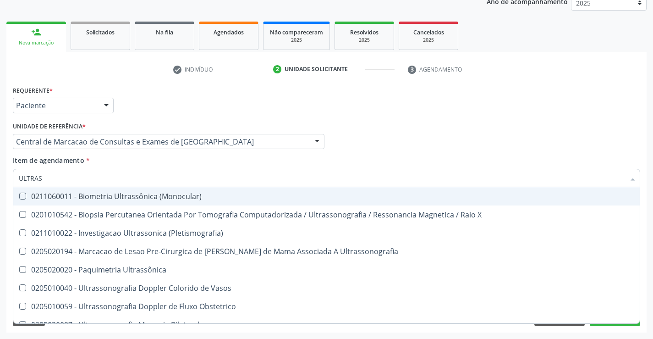
type input "ULTRASS"
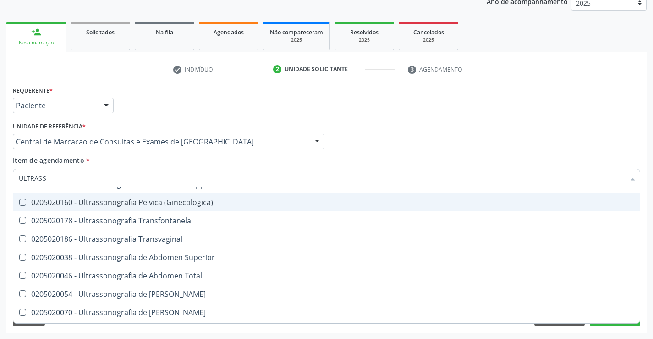
scroll to position [183, 0]
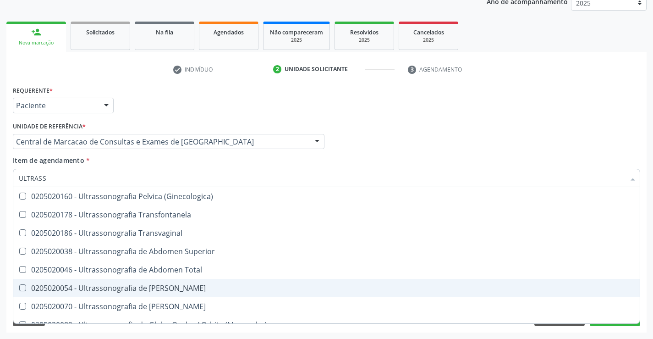
click at [197, 291] on div "0205020054 - Ultrassonografia de Aparelho Urinario" at bounding box center [326, 287] width 615 height 7
checkbox Urinario "true"
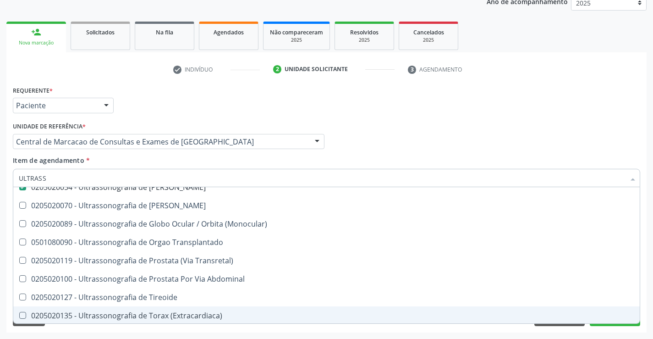
scroll to position [285, 0]
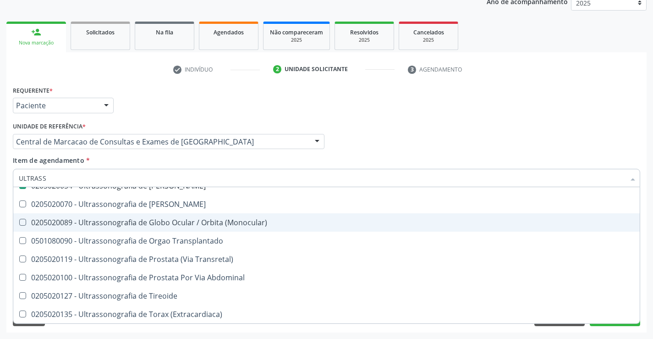
click at [627, 148] on div "Médico Solicitante Por favor, selecione a Unidade de Atendimento primeiro Nenhu…" at bounding box center [327, 138] width 632 height 36
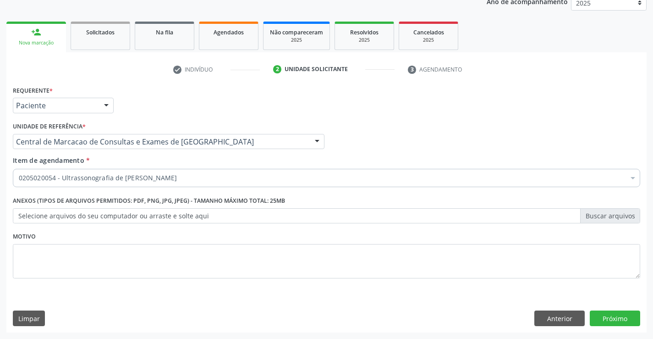
scroll to position [0, 0]
click at [603, 318] on button "Próximo" at bounding box center [615, 318] width 50 height 16
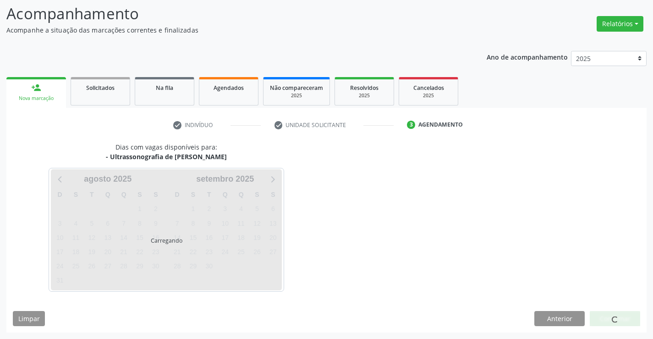
scroll to position [60, 0]
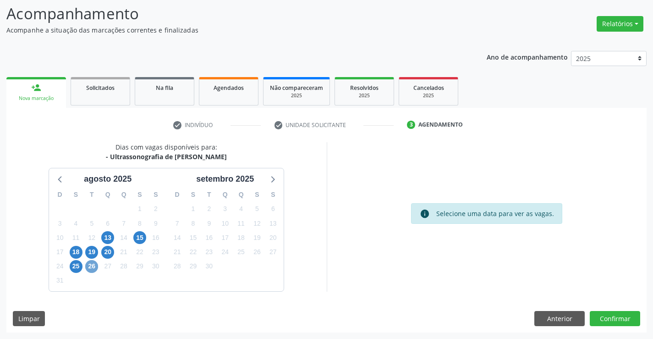
click at [90, 263] on span "26" at bounding box center [91, 266] width 13 height 13
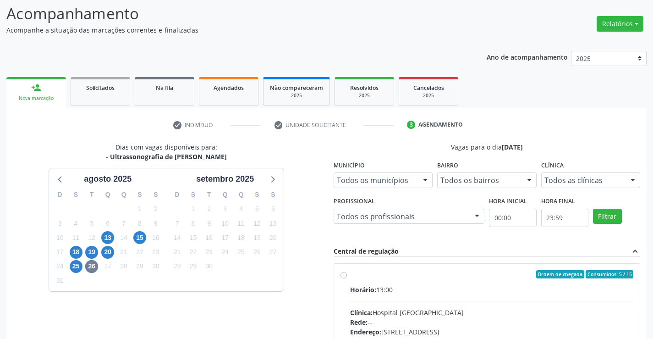
click at [402, 285] on div "Horário: 13:00" at bounding box center [492, 290] width 284 height 10
click at [347, 278] on input "Ordem de chegada Consumidos: 5 / 15 Horário: 13:00 Clínica: Hospital Sao Franci…" at bounding box center [343, 274] width 6 height 8
radio input "true"
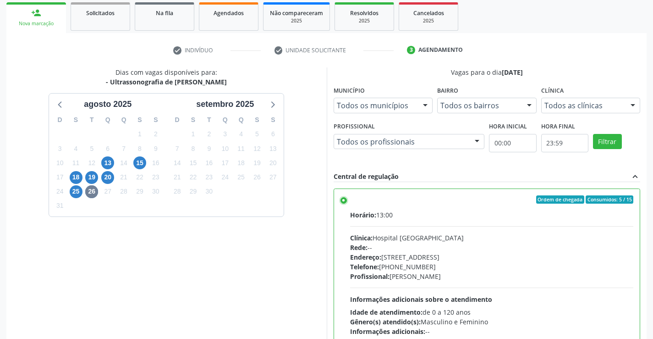
scroll to position [209, 0]
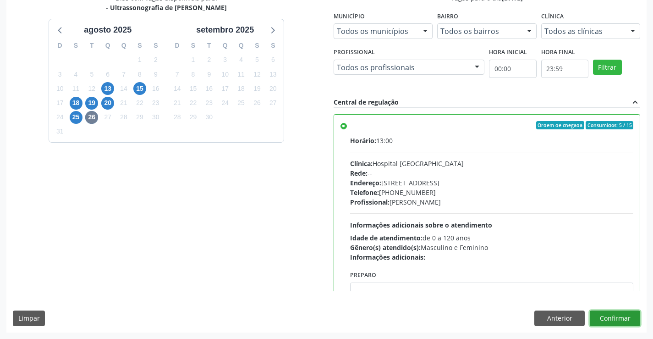
click at [616, 319] on button "Confirmar" at bounding box center [615, 318] width 50 height 16
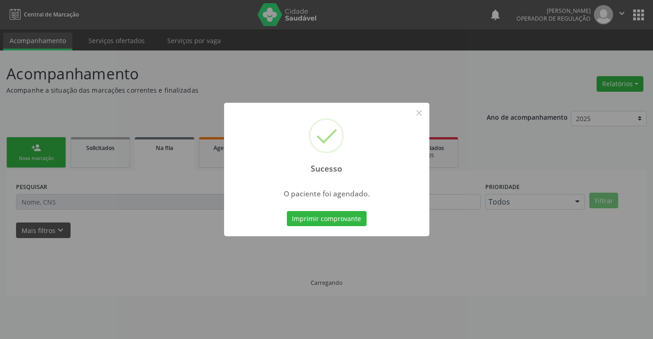
scroll to position [0, 0]
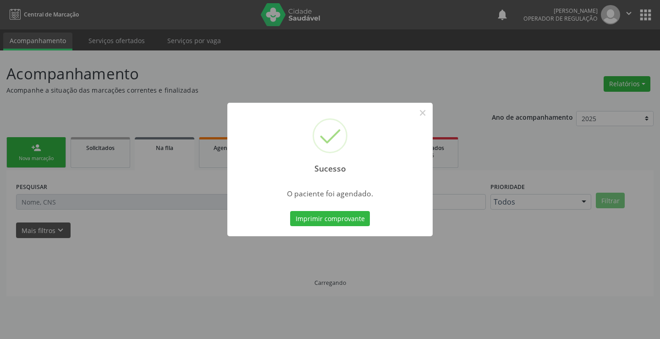
click at [290, 211] on button "Imprimir comprovante" at bounding box center [330, 219] width 80 height 16
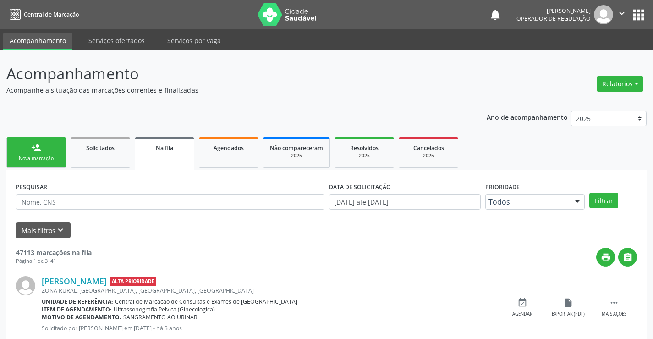
click at [51, 146] on link "person_add Nova marcação" at bounding box center [36, 152] width 60 height 31
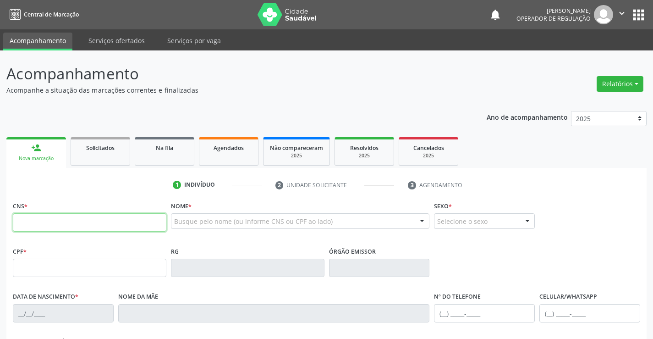
click at [51, 225] on input "text" at bounding box center [89, 222] width 153 height 18
type input "704 8050 8700 2749"
type input "0149333650"
type input "26/06/1955"
type input "Analia Etelvina Alves"
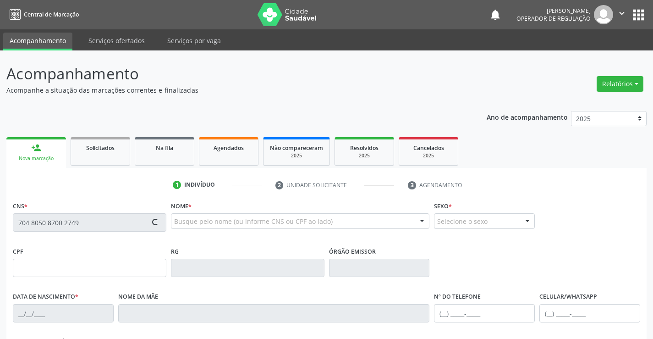
type input "(74) 9194-1133"
type input "137.567.885-04"
type input "333"
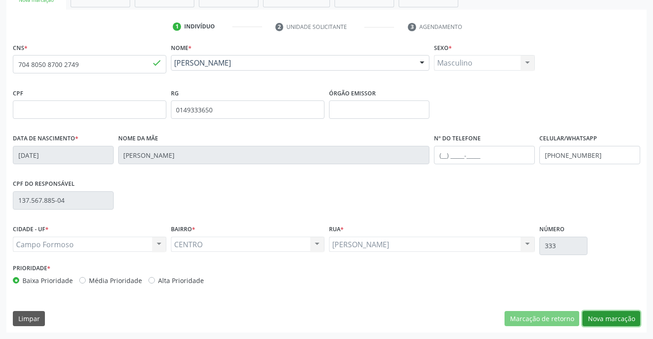
click at [617, 320] on button "Nova marcação" at bounding box center [611, 319] width 58 height 16
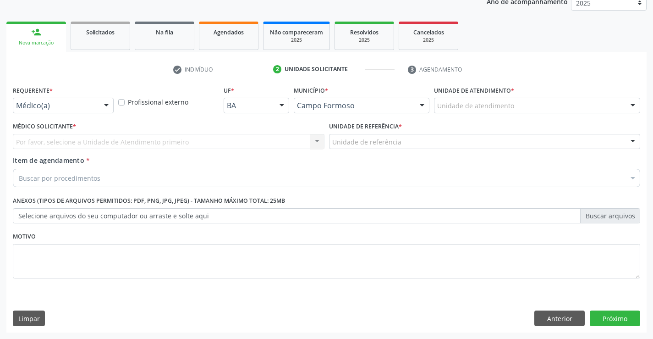
scroll to position [115, 0]
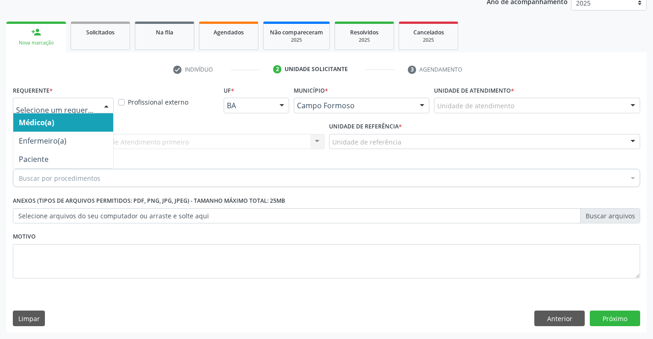
click at [105, 112] on div at bounding box center [106, 106] width 14 height 16
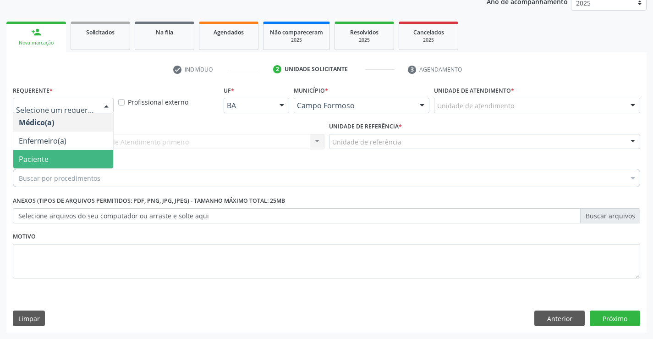
click at [77, 161] on span "Paciente" at bounding box center [63, 159] width 100 height 18
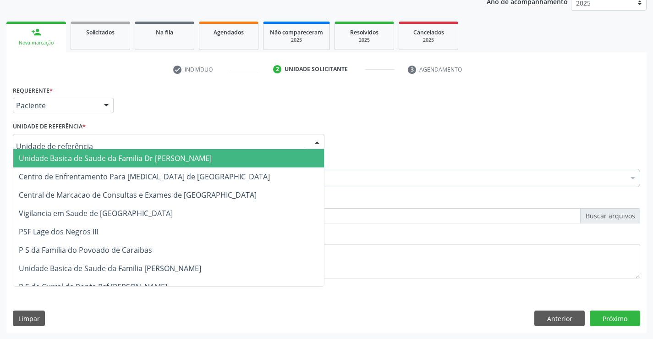
click at [214, 143] on div at bounding box center [169, 142] width 312 height 16
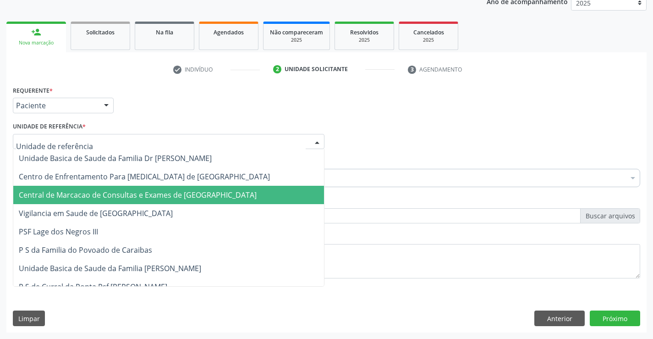
click at [172, 201] on span "Central de Marcacao de Consultas e Exames de [GEOGRAPHIC_DATA]" at bounding box center [168, 195] width 311 height 18
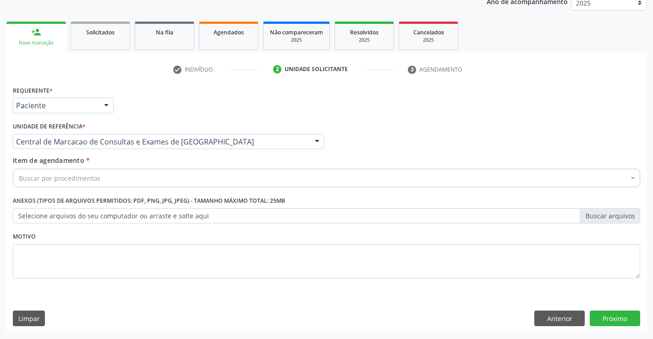
click at [158, 175] on div "Buscar por procedimentos" at bounding box center [326, 178] width 627 height 18
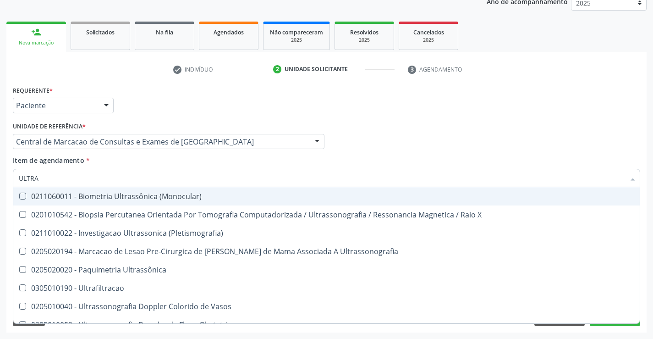
type input "ULTRAS"
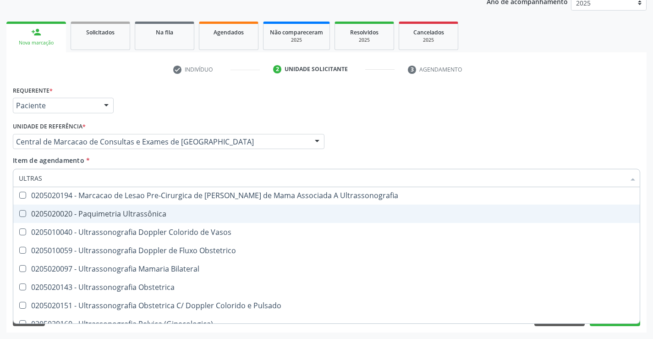
scroll to position [183, 0]
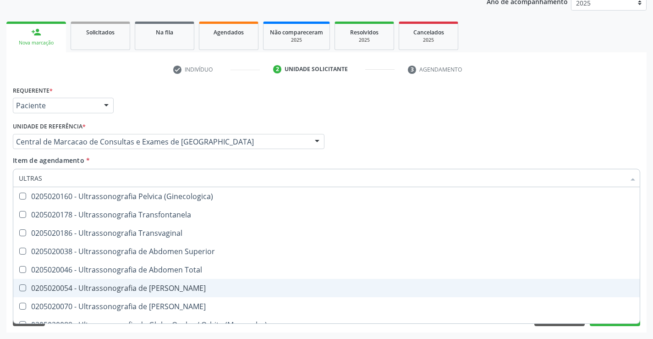
click at [197, 289] on div "0205020054 - Ultrassonografia de Aparelho Urinario" at bounding box center [326, 287] width 615 height 7
checkbox Urinario "true"
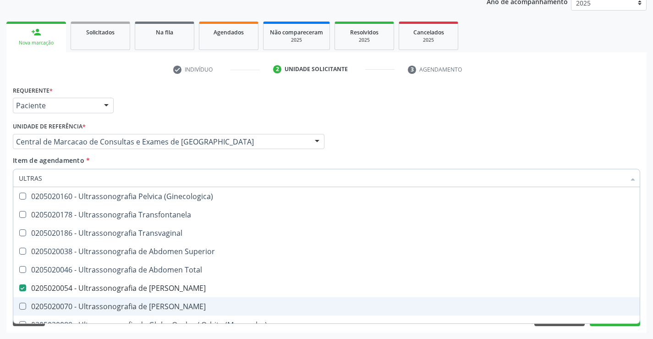
click at [648, 232] on div "Acompanhamento Acompanhe a situação das marcações correntes e finalizadas Relat…" at bounding box center [326, 137] width 653 height 404
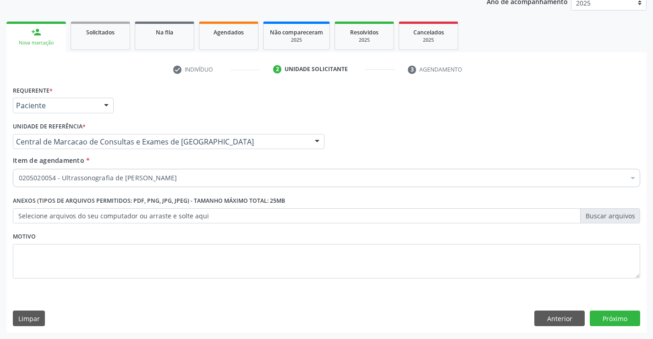
scroll to position [0, 0]
click at [614, 318] on button "Próximo" at bounding box center [615, 318] width 50 height 16
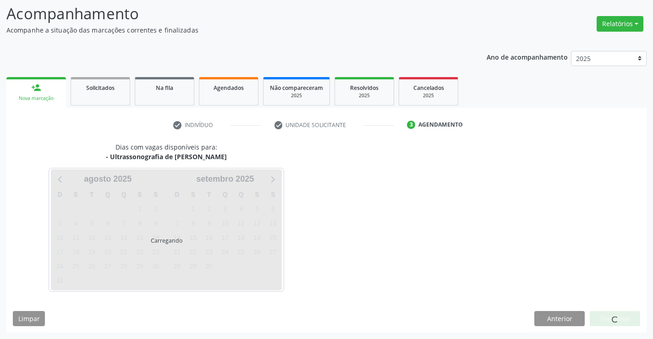
scroll to position [60, 0]
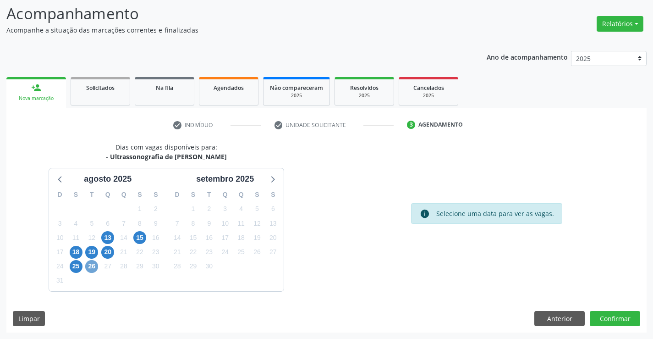
click at [93, 266] on span "26" at bounding box center [91, 266] width 13 height 13
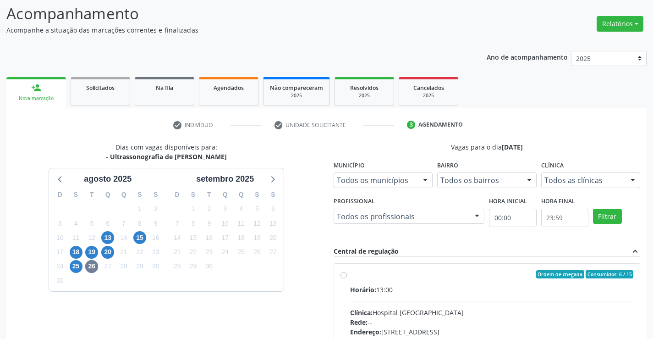
click at [393, 292] on div "Horário: 13:00" at bounding box center [492, 290] width 284 height 10
click at [347, 278] on input "Ordem de chegada Consumidos: 6 / 15 Horário: 13:00 Clínica: Hospital Sao Franci…" at bounding box center [343, 274] width 6 height 8
radio input "true"
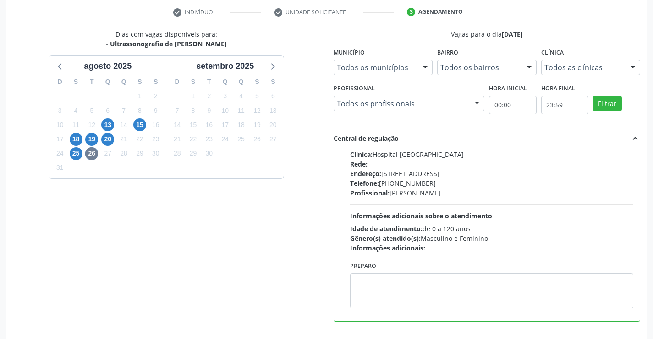
scroll to position [209, 0]
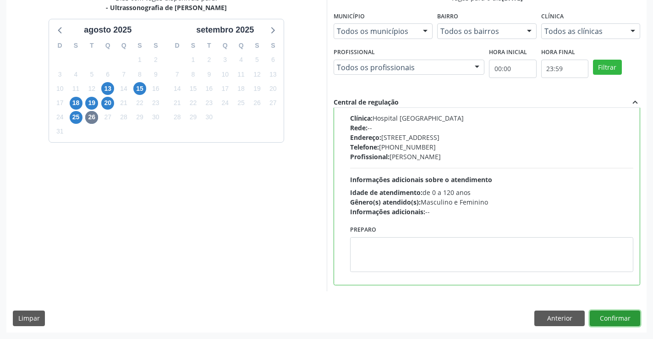
click at [616, 313] on button "Confirmar" at bounding box center [615, 318] width 50 height 16
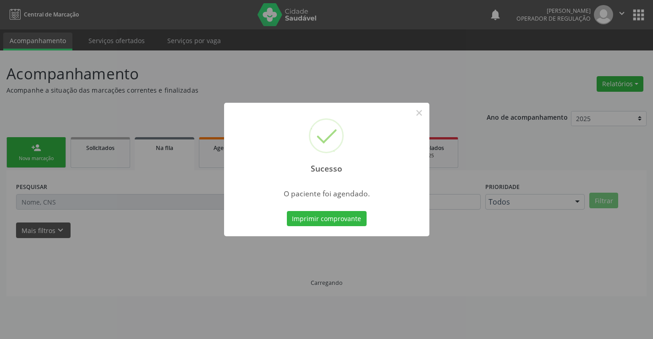
scroll to position [0, 0]
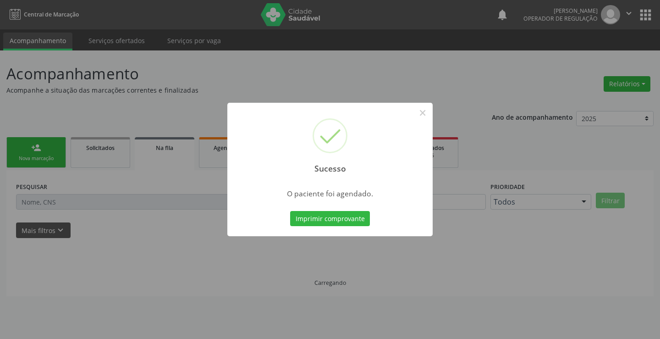
click at [290, 211] on button "Imprimir comprovante" at bounding box center [330, 219] width 80 height 16
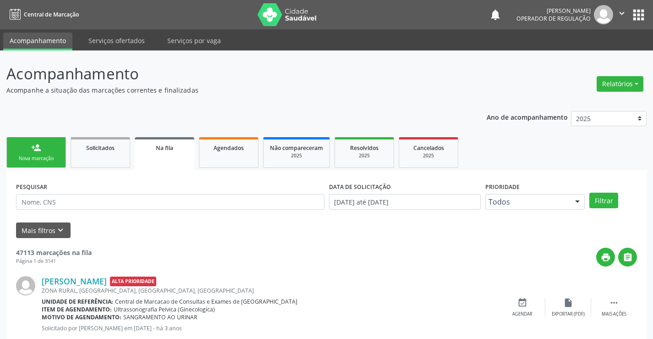
click at [28, 151] on link "person_add Nova marcação" at bounding box center [36, 152] width 60 height 31
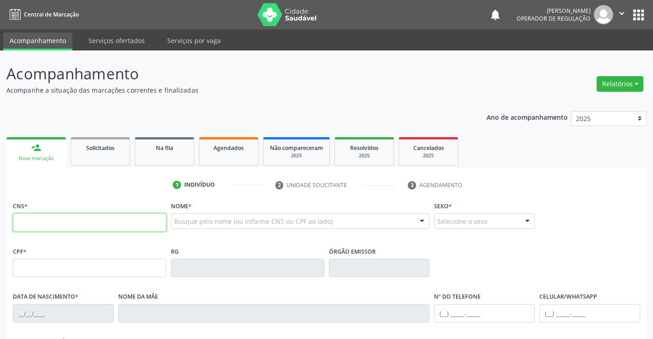
click at [30, 227] on input "text" at bounding box center [89, 222] width 153 height 18
type input "703 4062 2084 3318"
type input "0797110810"
type input "24/12/1970"
type input "(74) 99110-1170"
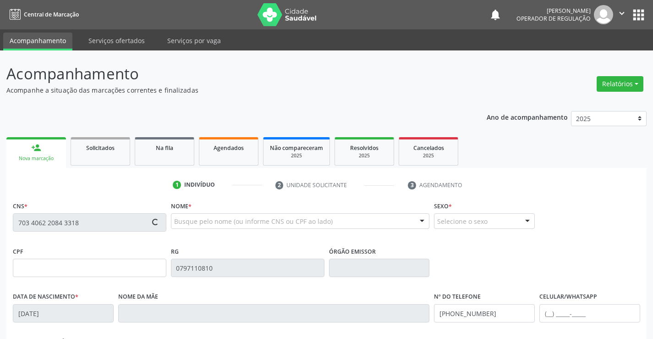
type input "(74) 99110-1170"
type input "012.202.635-75"
type input "620"
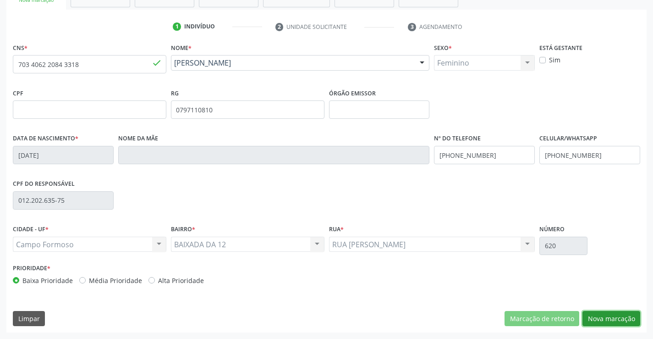
click at [618, 318] on button "Nova marcação" at bounding box center [611, 319] width 58 height 16
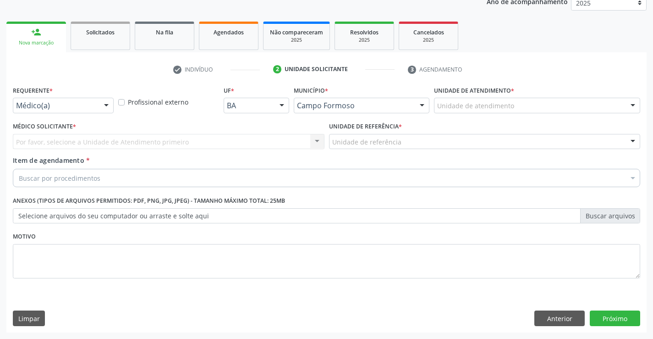
click at [110, 103] on div at bounding box center [106, 106] width 14 height 16
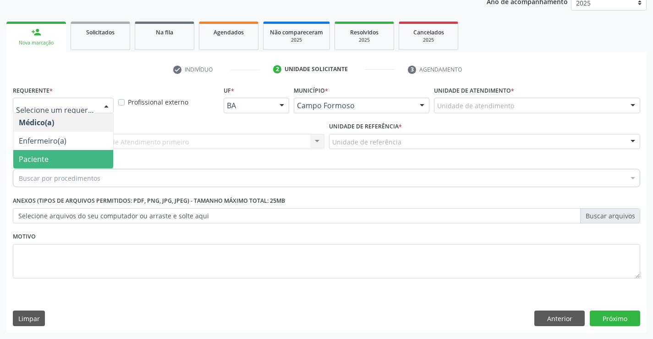
click at [72, 169] on div "Buscar por procedimentos" at bounding box center [326, 178] width 627 height 18
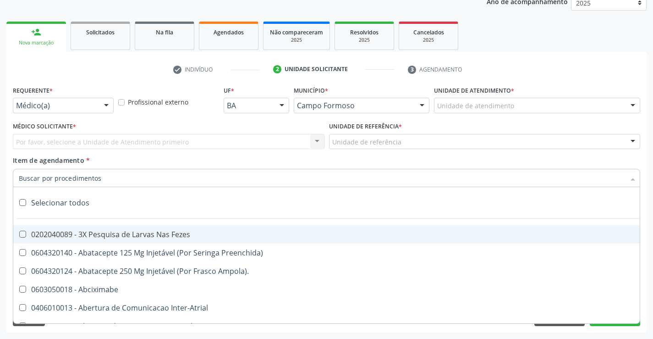
click at [106, 141] on div "Por favor, selecione a Unidade de Atendimento primeiro Nenhum resultado encontr…" at bounding box center [169, 142] width 312 height 16
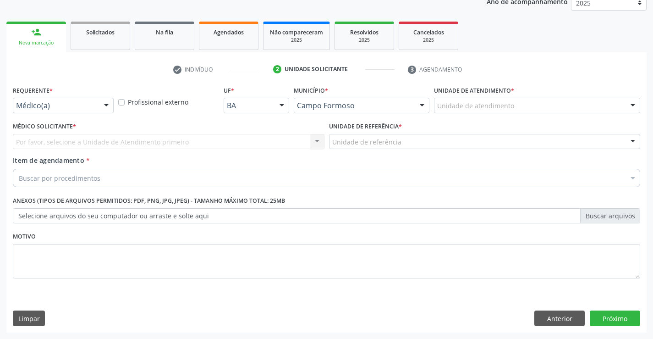
click at [106, 141] on div "Por favor, selecione a Unidade de Atendimento primeiro Nenhum resultado encontr…" at bounding box center [169, 142] width 312 height 16
click at [109, 98] on div "Médico(a) Enfermeiro(a) Paciente Nenhum resultado encontrado para: " " Não há n…" at bounding box center [63, 106] width 101 height 16
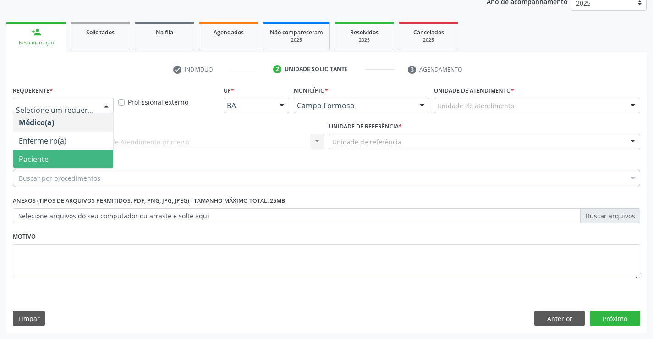
click at [76, 154] on span "Paciente" at bounding box center [63, 159] width 100 height 18
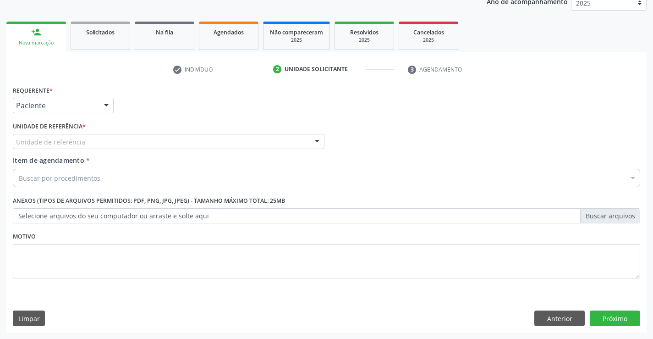
click at [157, 138] on div "Unidade de referência" at bounding box center [169, 142] width 312 height 16
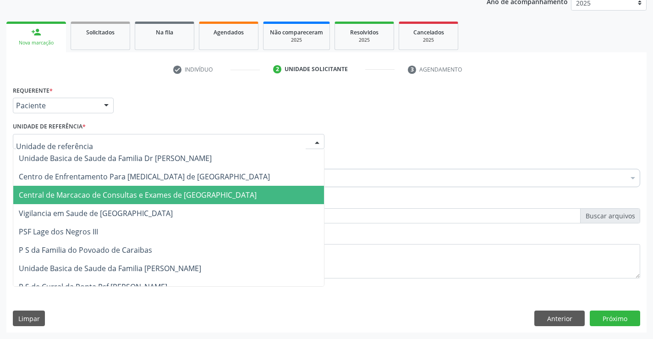
click at [119, 191] on span "Central de Marcacao de Consultas e Exames de [GEOGRAPHIC_DATA]" at bounding box center [138, 195] width 238 height 10
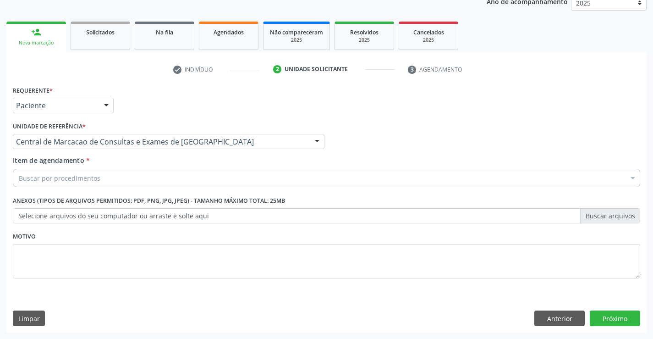
click at [107, 182] on div "Buscar por procedimentos" at bounding box center [326, 178] width 627 height 18
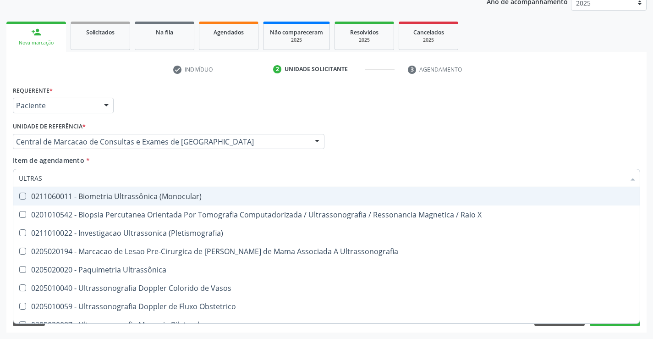
type input "ULTRASS"
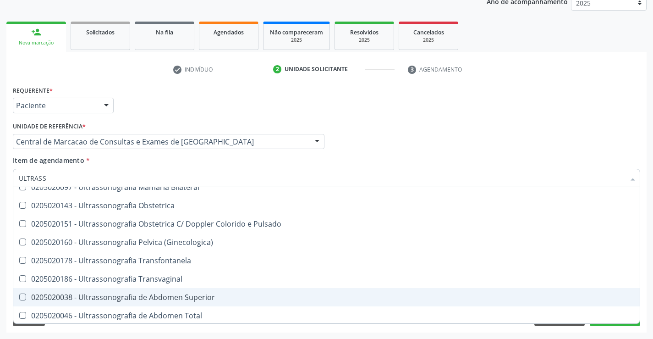
scroll to position [183, 0]
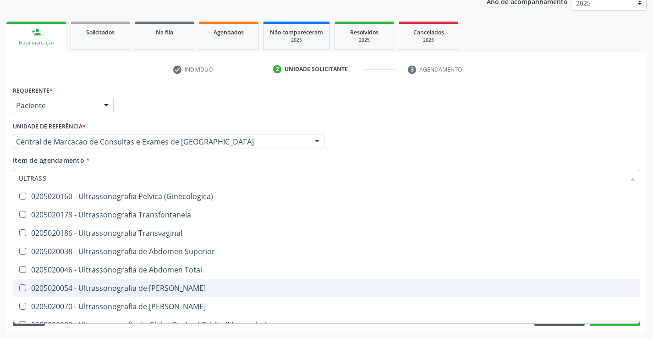
click at [212, 290] on div "0205020054 - Ultrassonografia de Aparelho Urinario" at bounding box center [326, 287] width 615 height 7
checkbox Urinario "true"
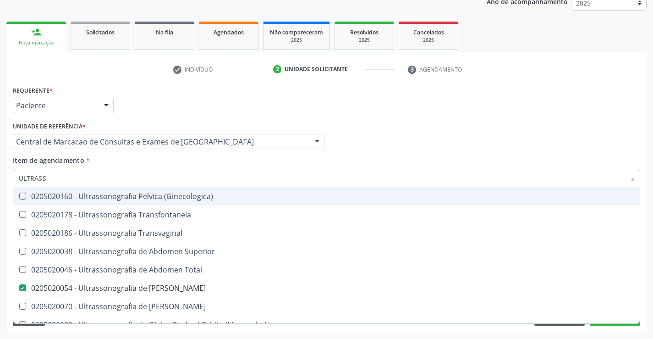
click at [551, 128] on div "Médico Solicitante Por favor, selecione a Unidade de Atendimento primeiro Nenhu…" at bounding box center [327, 138] width 632 height 36
checkbox X "true"
checkbox Urinario "false"
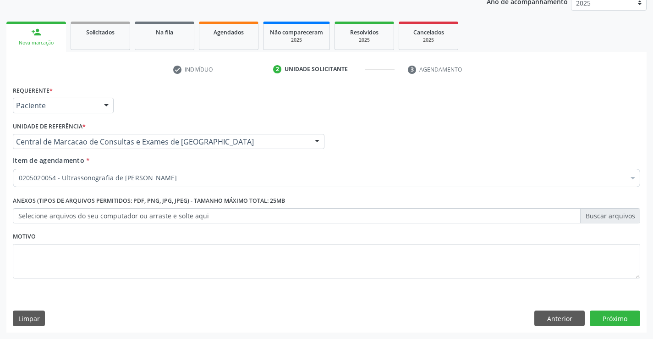
scroll to position [0, 0]
click at [619, 323] on button "Próximo" at bounding box center [615, 318] width 50 height 16
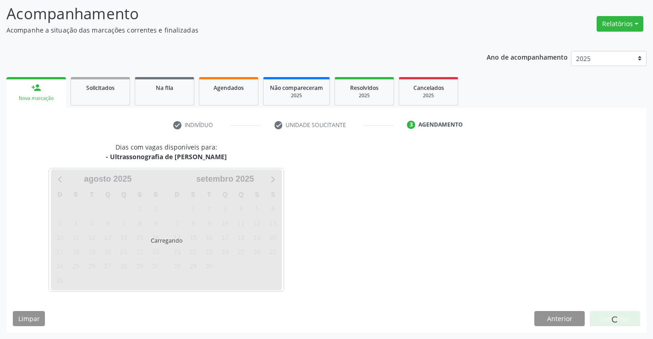
scroll to position [60, 0]
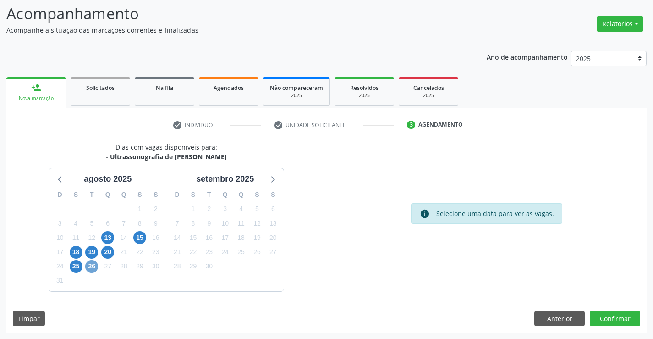
click at [89, 271] on span "26" at bounding box center [91, 266] width 13 height 13
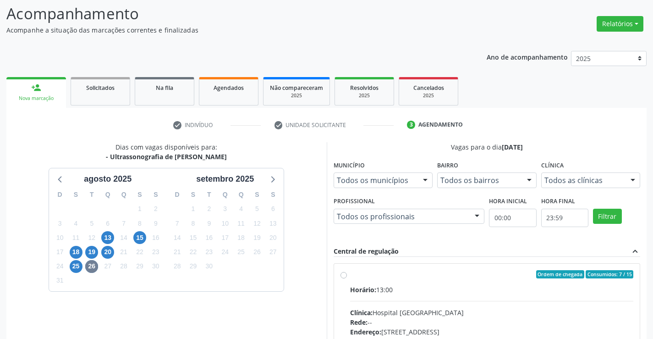
click at [347, 278] on input "Ordem de chegada Consumidos: 7 / 15 Horário: 13:00 Clínica: Hospital Sao Franci…" at bounding box center [343, 274] width 6 height 8
radio input "true"
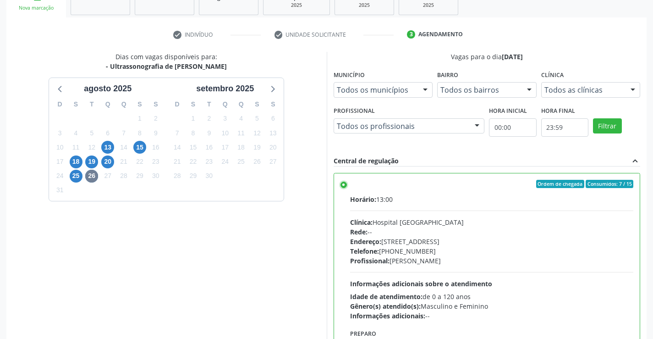
scroll to position [209, 0]
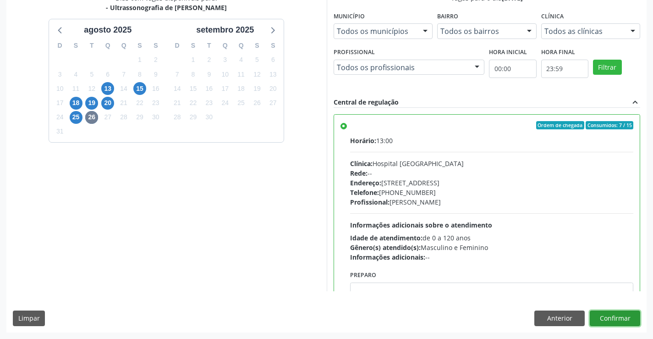
click at [598, 317] on button "Confirmar" at bounding box center [615, 318] width 50 height 16
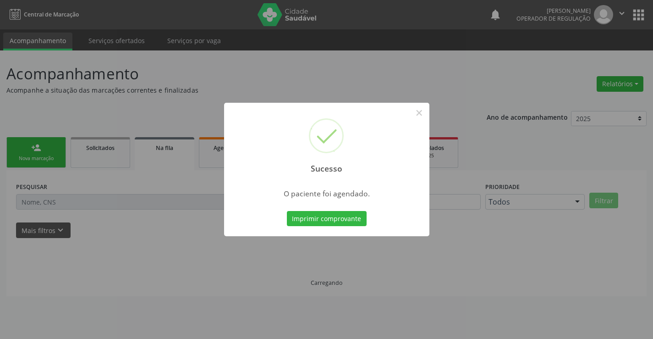
scroll to position [0, 0]
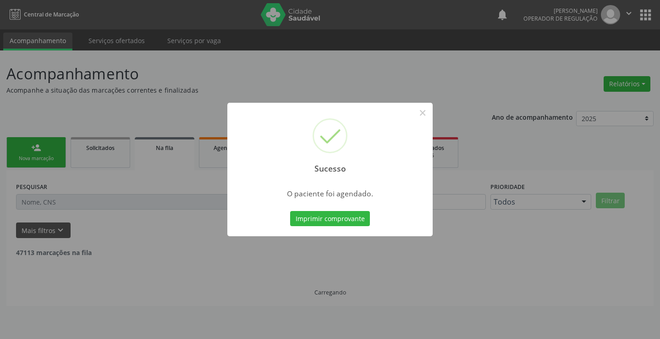
click at [290, 211] on button "Imprimir comprovante" at bounding box center [330, 219] width 80 height 16
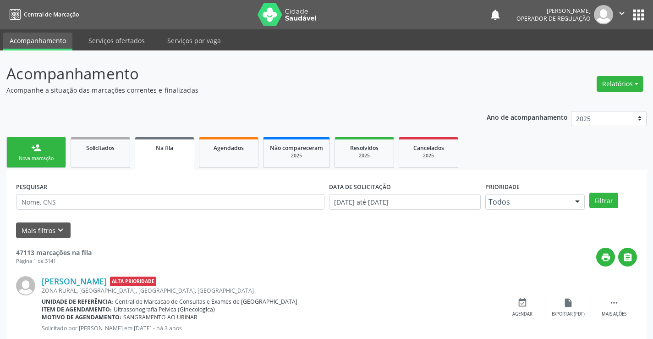
click at [46, 142] on link "person_add Nova marcação" at bounding box center [36, 152] width 60 height 31
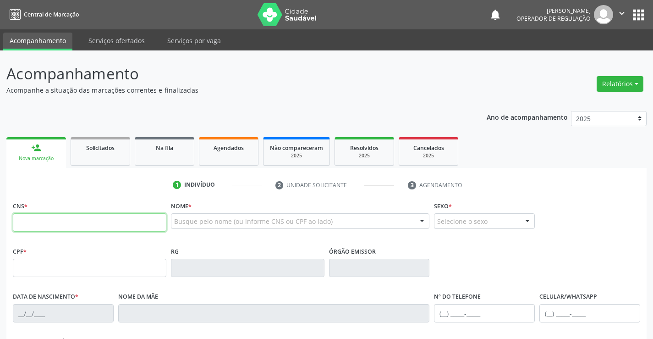
click at [71, 226] on input "text" at bounding box center [89, 222] width 153 height 18
type input "705 0090 2031 4756"
type input "0824378822"
type input "03/03/1979"
type input "(74) 9119-1116"
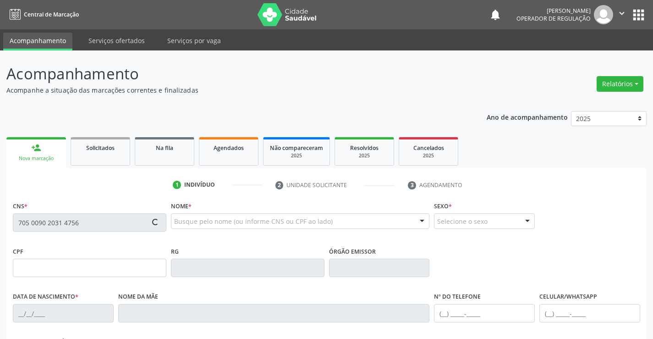
type input "(74) 9119-1116"
type input "000.598.835-70"
type input "S/N"
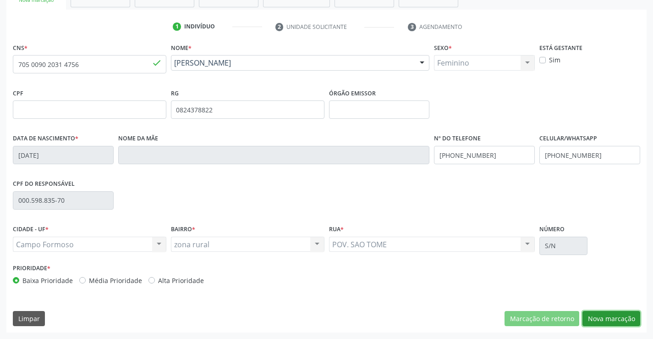
click at [625, 319] on button "Nova marcação" at bounding box center [611, 319] width 58 height 16
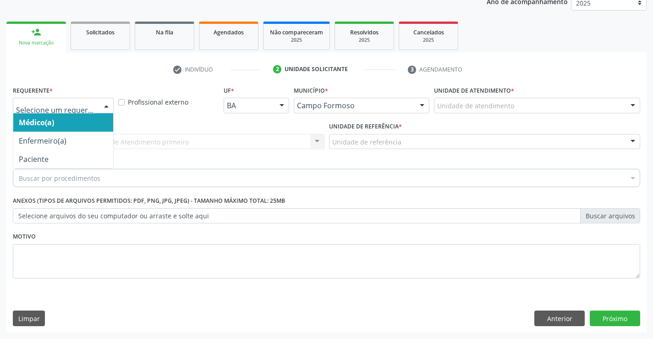
click at [111, 102] on div at bounding box center [106, 106] width 14 height 16
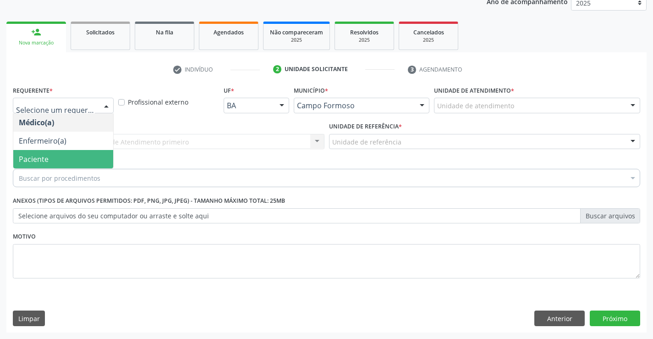
click at [88, 164] on span "Paciente" at bounding box center [63, 159] width 100 height 18
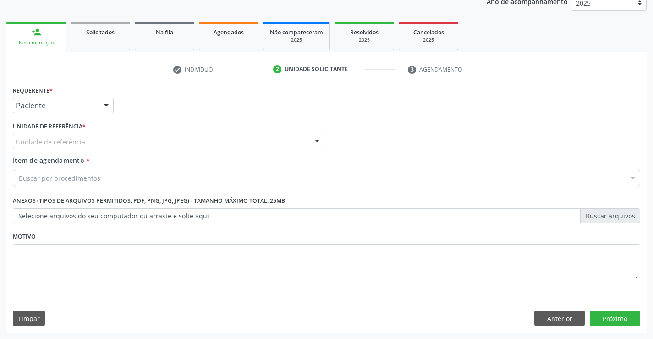
click at [204, 148] on div "Unidade de referência" at bounding box center [169, 142] width 312 height 16
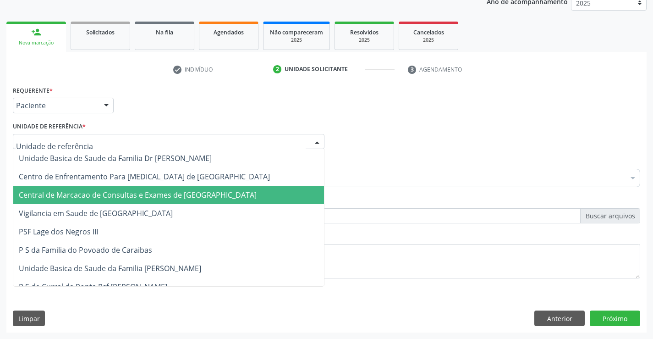
click at [186, 200] on span "Central de Marcacao de Consultas e Exames de [GEOGRAPHIC_DATA]" at bounding box center [168, 195] width 311 height 18
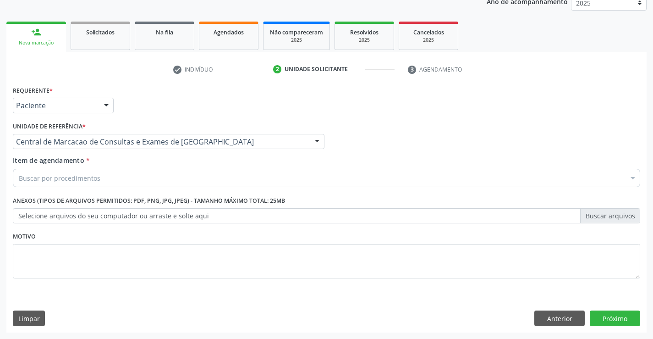
click at [137, 175] on div "Buscar por procedimentos" at bounding box center [326, 178] width 627 height 18
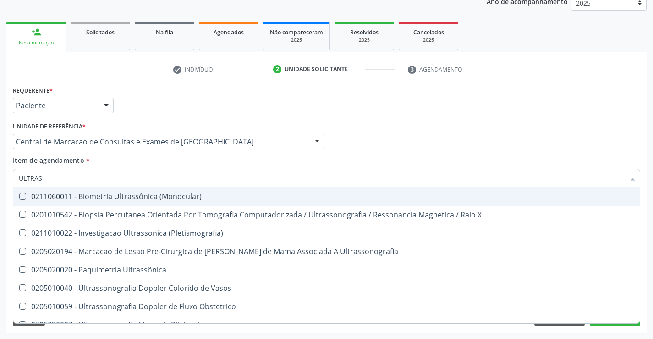
type input "ULTRASS"
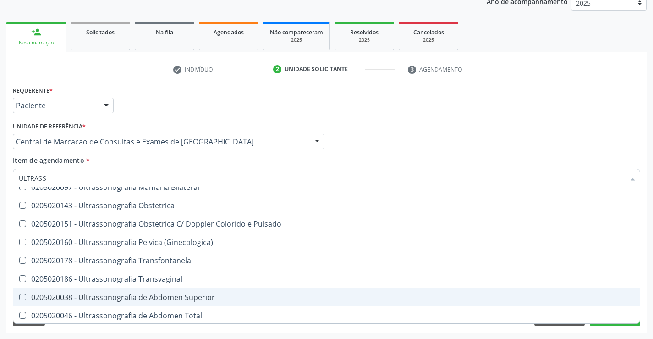
scroll to position [183, 0]
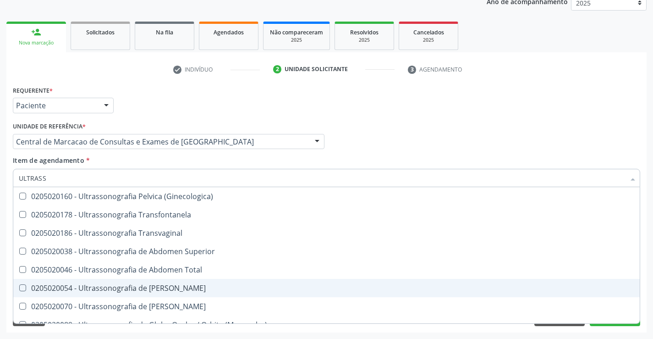
click at [186, 291] on div "0205020054 - Ultrassonografia de Aparelho Urinario" at bounding box center [326, 287] width 615 height 7
checkbox Urinario "true"
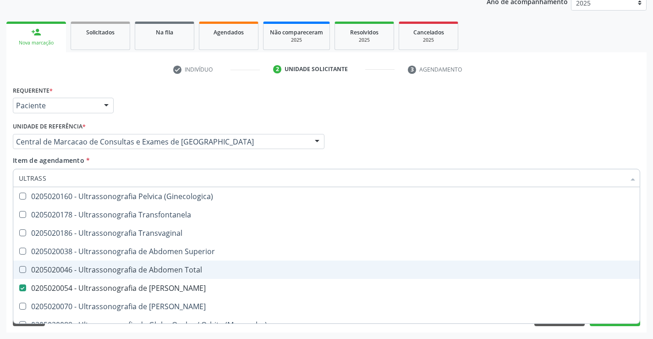
click at [633, 152] on div "Médico Solicitante Por favor, selecione a Unidade de Atendimento primeiro Nenhu…" at bounding box center [327, 138] width 632 height 36
checkbox X "true"
checkbox Urinario "false"
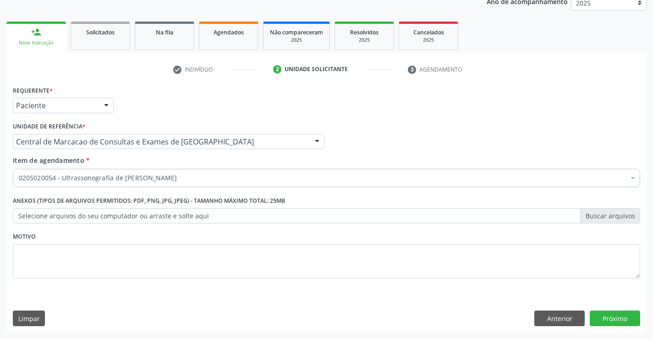
scroll to position [0, 0]
click at [622, 321] on button "Próximo" at bounding box center [615, 318] width 50 height 16
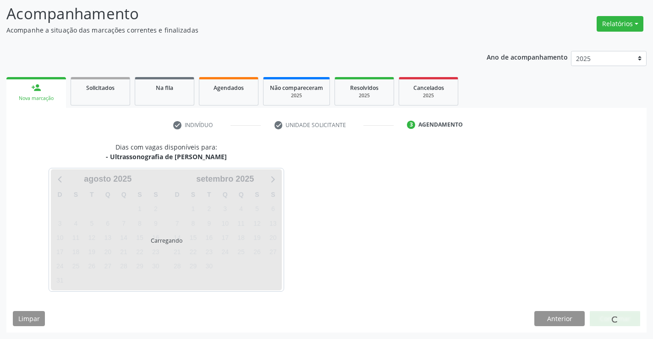
scroll to position [60, 0]
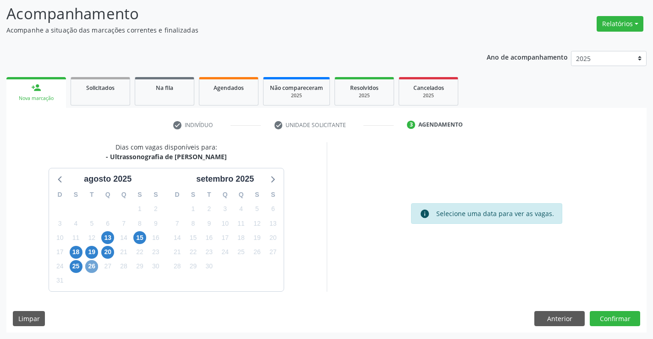
click at [93, 268] on span "26" at bounding box center [91, 266] width 13 height 13
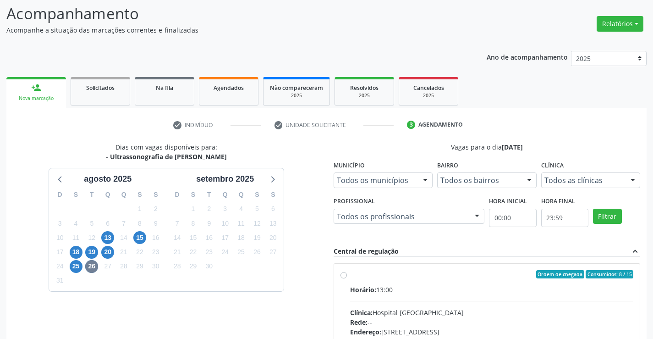
click at [347, 278] on input "Ordem de chegada Consumidos: 8 / 15 Horário: 13:00 Clínica: Hospital Sao Franci…" at bounding box center [343, 274] width 6 height 8
radio input "true"
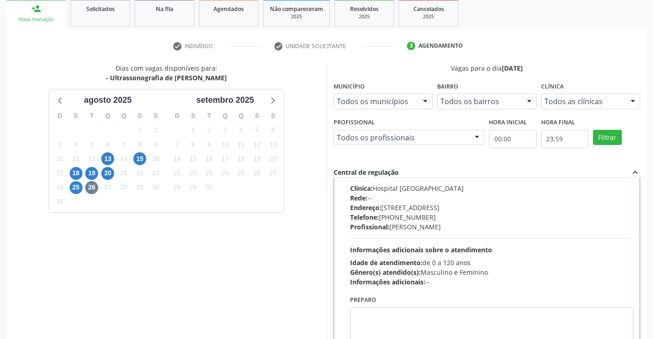
scroll to position [209, 0]
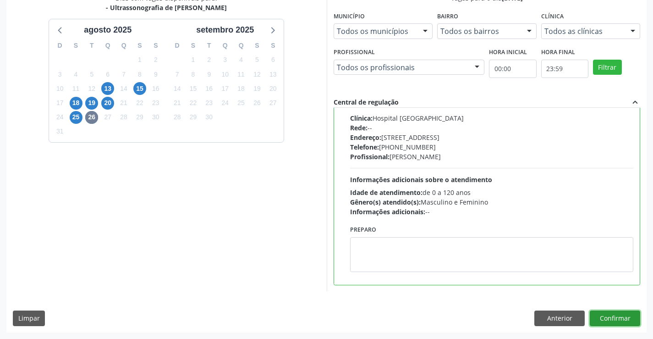
click at [622, 320] on button "Confirmar" at bounding box center [615, 318] width 50 height 16
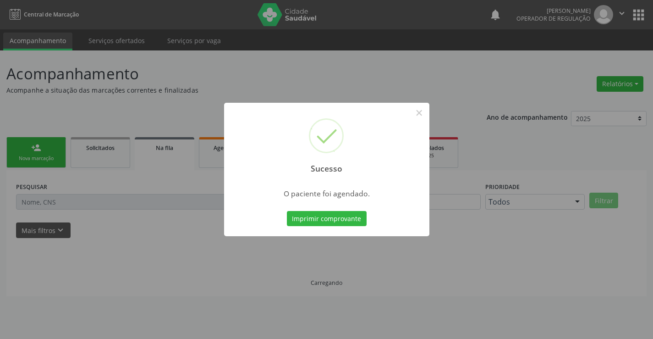
scroll to position [0, 0]
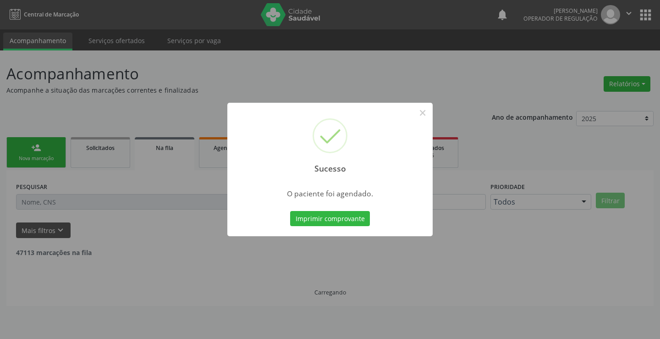
click at [290, 211] on button "Imprimir comprovante" at bounding box center [330, 219] width 80 height 16
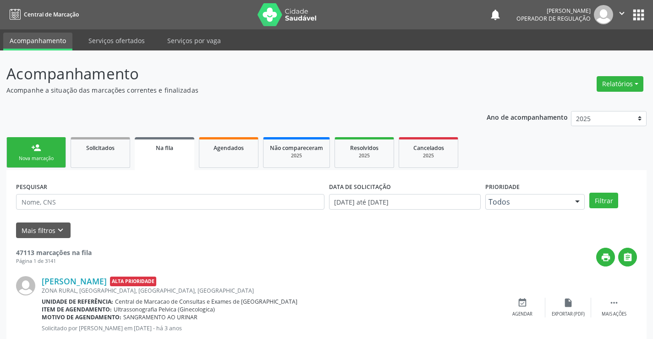
click at [24, 148] on link "person_add Nova marcação" at bounding box center [36, 152] width 60 height 31
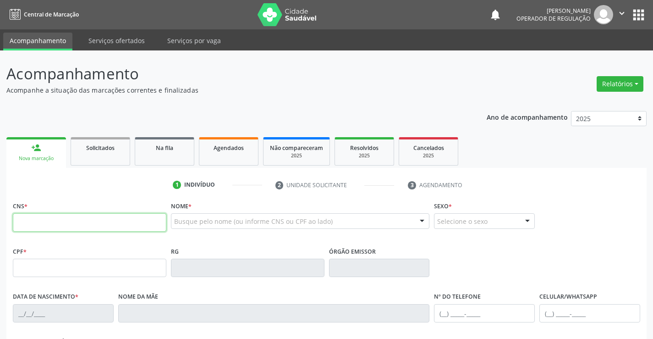
click at [38, 222] on input "text" at bounding box center [89, 222] width 153 height 18
type input "703 0058 8487 9872"
type input "11/12/1983"
type input "(74) 99965-6556"
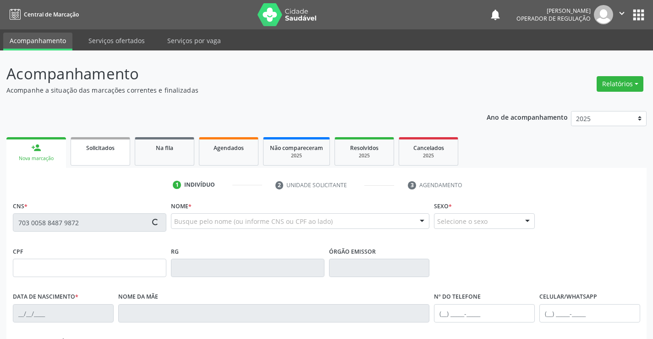
type input "SN"
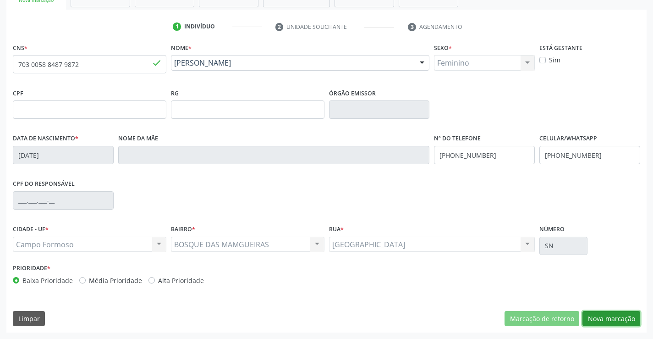
click at [625, 317] on button "Nova marcação" at bounding box center [611, 319] width 58 height 16
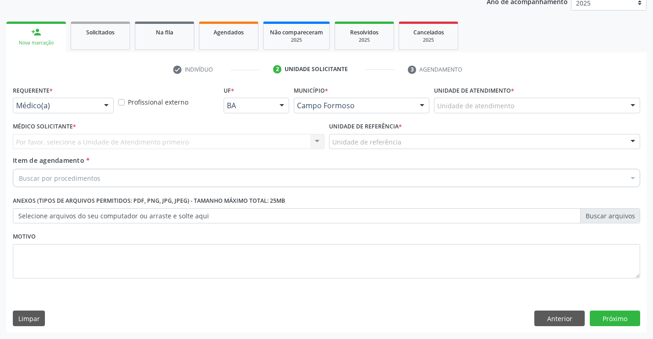
scroll to position [115, 0]
click at [104, 106] on div at bounding box center [106, 106] width 14 height 16
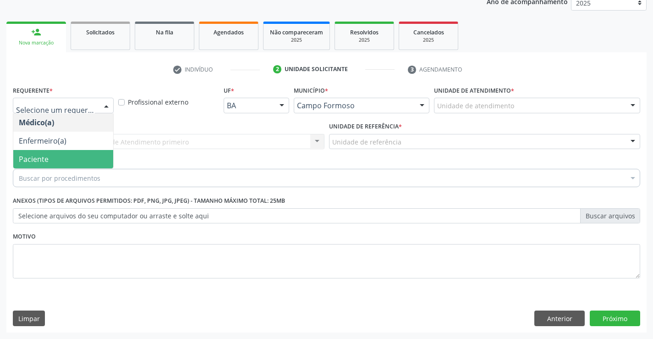
click at [77, 161] on span "Paciente" at bounding box center [63, 159] width 100 height 18
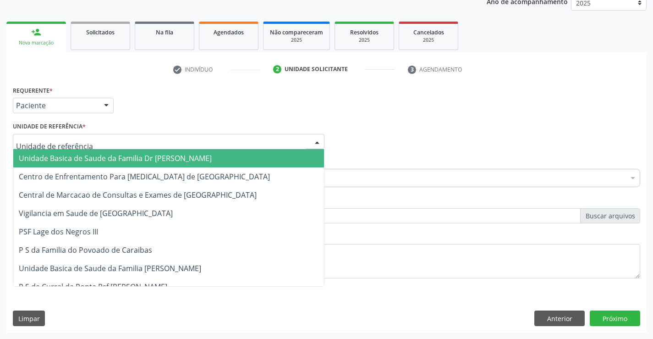
click at [145, 137] on div at bounding box center [169, 142] width 312 height 16
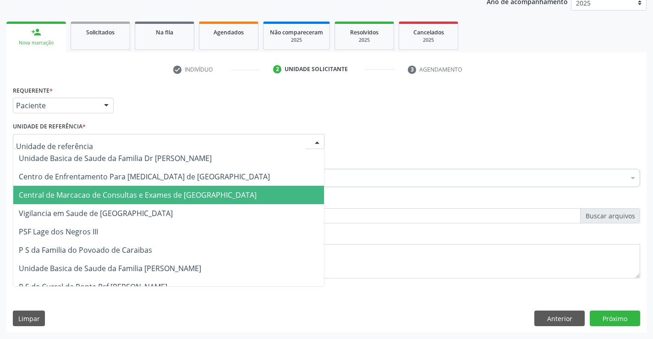
click at [141, 197] on span "Central de Marcacao de Consultas e Exames de [GEOGRAPHIC_DATA]" at bounding box center [138, 195] width 238 height 10
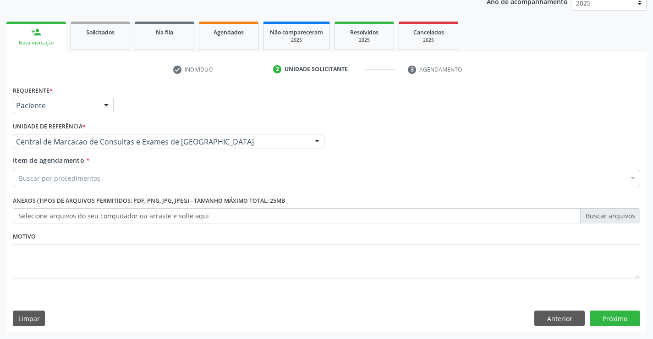
click at [101, 183] on div "Buscar por procedimentos" at bounding box center [326, 178] width 627 height 18
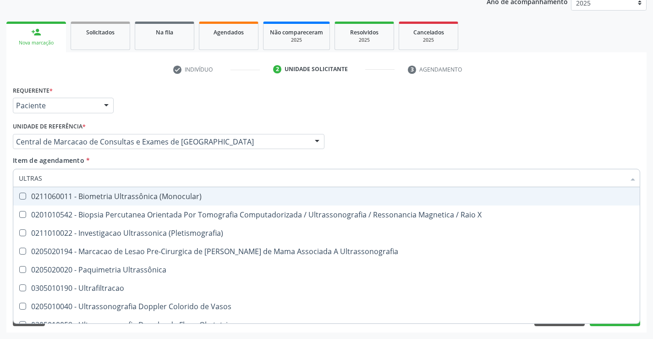
type input "ULTRASS"
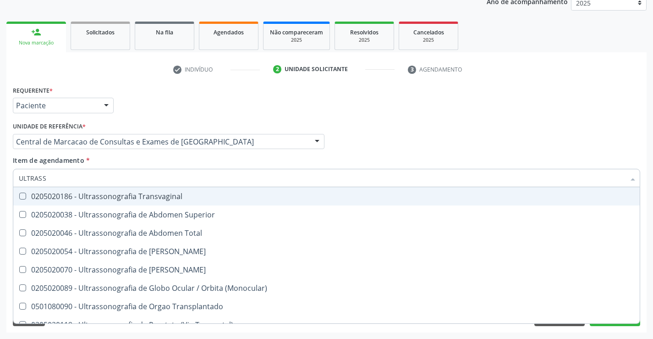
scroll to position [229, 0]
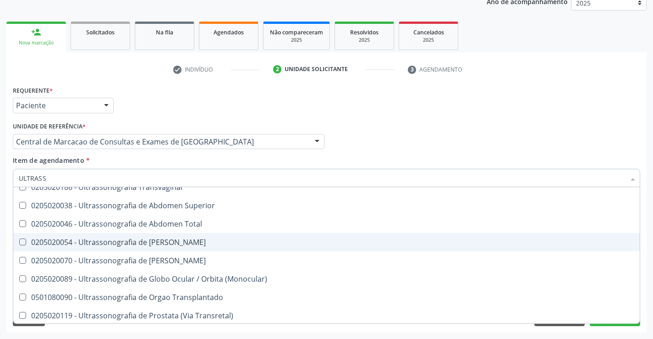
click at [201, 245] on div "0205020054 - Ultrassonografia de Aparelho Urinario" at bounding box center [326, 241] width 615 height 7
checkbox Urinario "true"
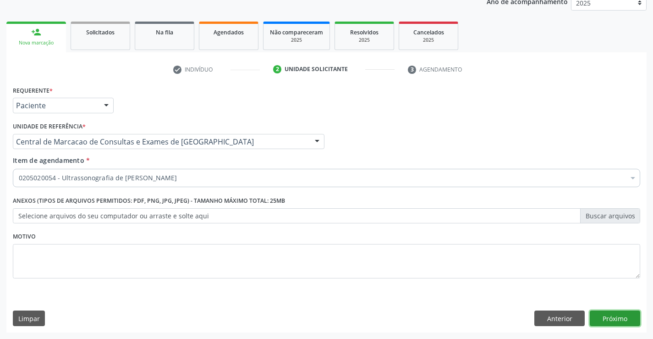
click at [600, 321] on button "Próximo" at bounding box center [615, 318] width 50 height 16
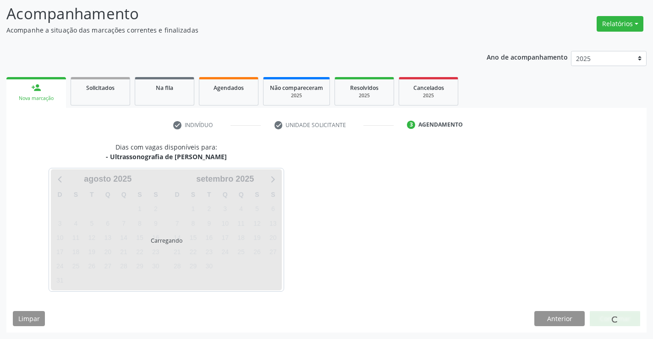
scroll to position [60, 0]
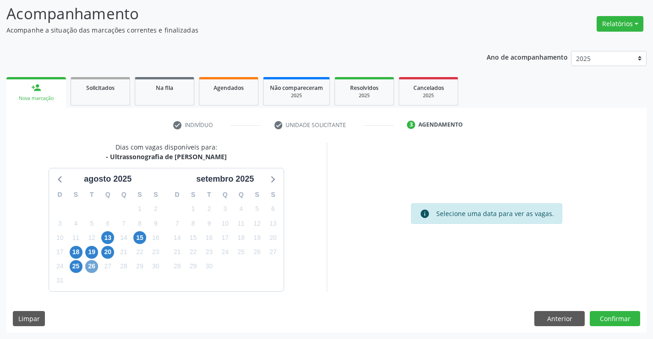
click at [96, 268] on span "26" at bounding box center [91, 266] width 13 height 13
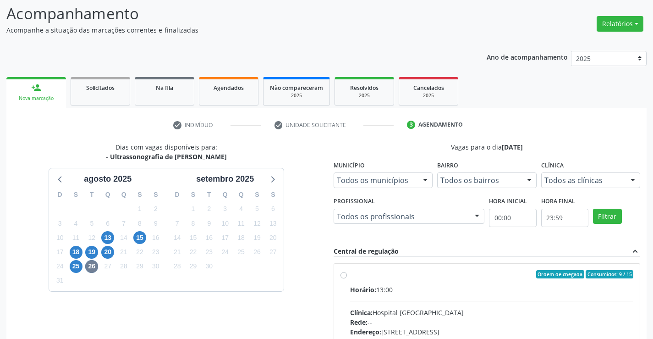
click at [359, 284] on label "Ordem de chegada Consumidos: 9 / 15 Horário: 13:00 Clínica: Hospital Sao Franci…" at bounding box center [492, 340] width 284 height 141
click at [347, 278] on input "Ordem de chegada Consumidos: 9 / 15 Horário: 13:00 Clínica: Hospital Sao Franci…" at bounding box center [343, 274] width 6 height 8
radio input "true"
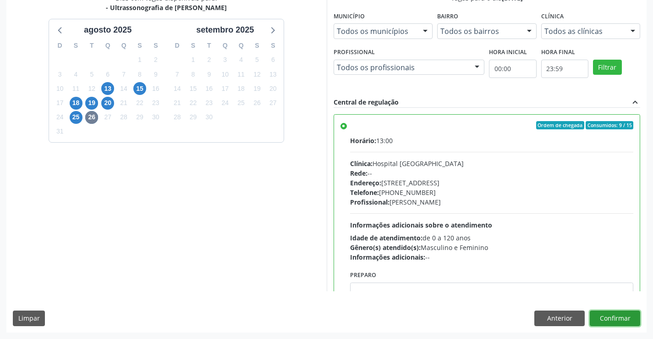
click at [612, 318] on button "Confirmar" at bounding box center [615, 318] width 50 height 16
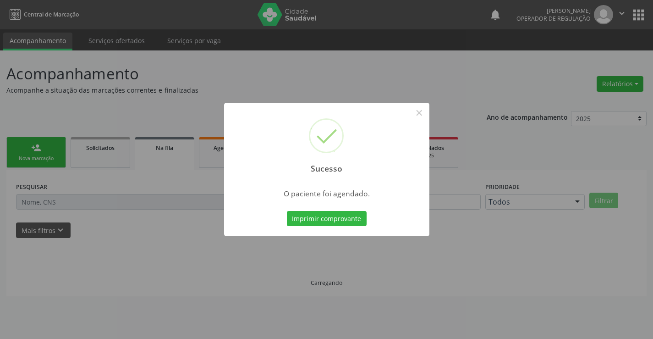
scroll to position [0, 0]
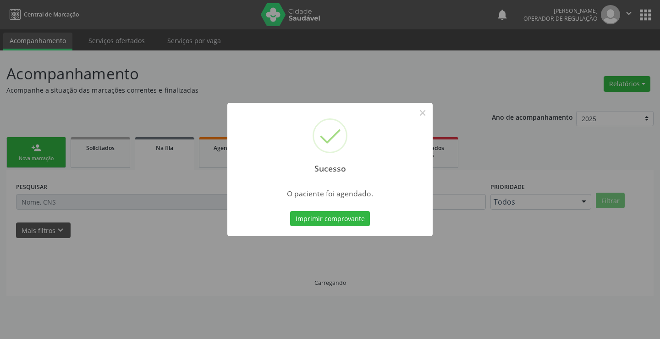
click at [290, 211] on button "Imprimir comprovante" at bounding box center [330, 219] width 80 height 16
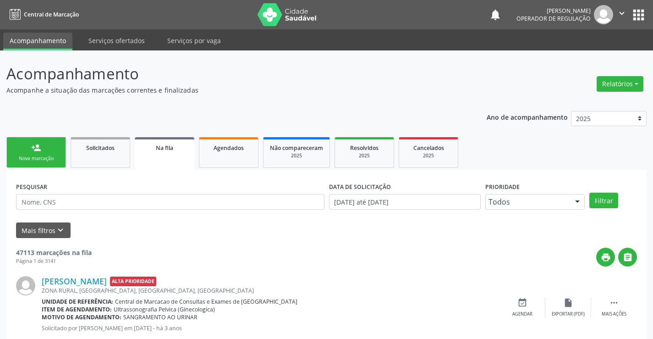
click at [37, 155] on div "Nova marcação" at bounding box center [36, 158] width 46 height 7
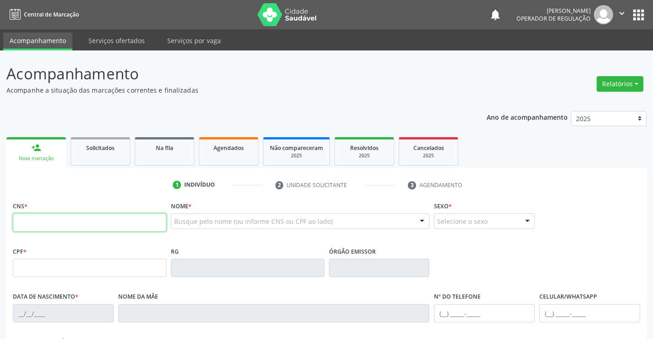
click at [38, 214] on input "text" at bounding box center [89, 222] width 153 height 18
type input "703 5090 4476 3630"
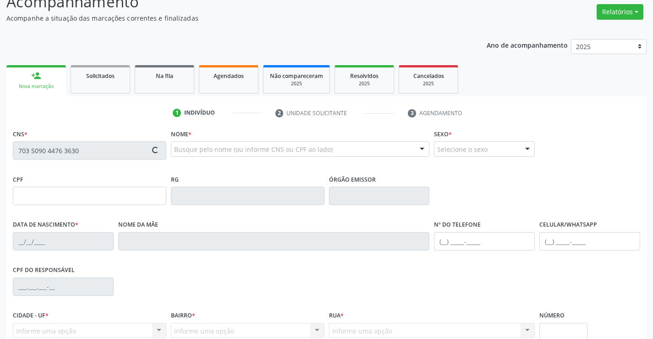
scroll to position [158, 0]
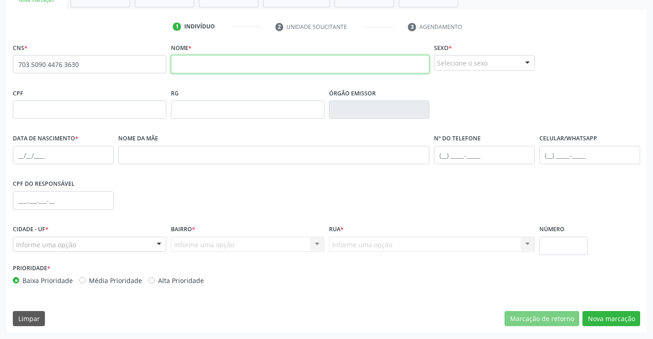
click at [189, 63] on input "text" at bounding box center [300, 64] width 259 height 18
type input "ADAO CARDOSO FERREIRA VIEIRA"
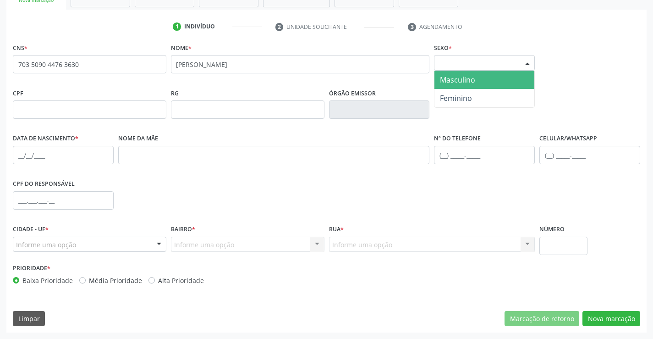
click at [526, 59] on div at bounding box center [528, 63] width 14 height 16
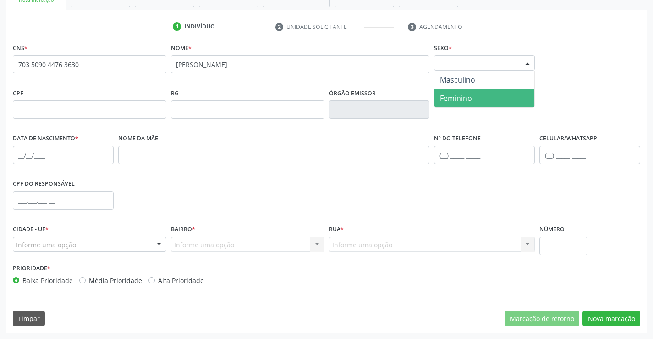
click at [468, 95] on span "Feminino" at bounding box center [456, 98] width 32 height 10
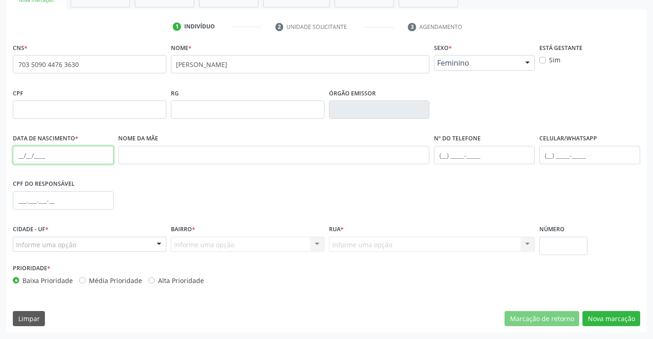
click at [15, 154] on input "text" at bounding box center [63, 155] width 101 height 18
type input "02/04/1966"
click at [156, 246] on div at bounding box center [159, 245] width 14 height 16
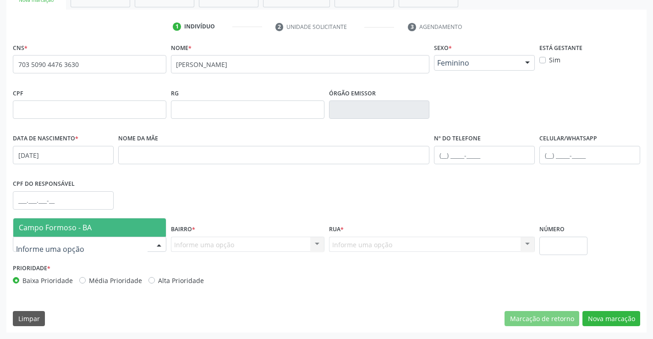
click at [43, 229] on span "Campo Formoso - BA" at bounding box center [55, 227] width 73 height 10
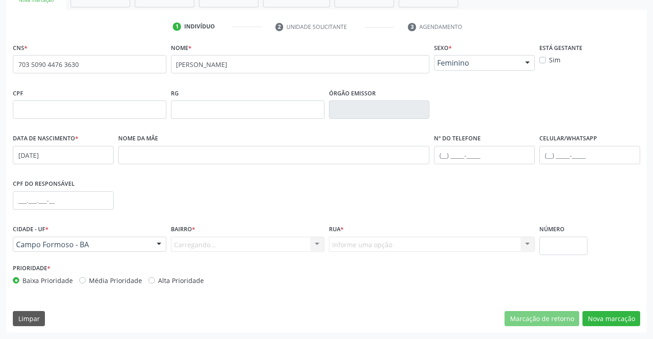
click at [316, 245] on div "Carregando... Nenhum resultado encontrado para: " " Nenhuma opção encontrada. D…" at bounding box center [247, 244] width 153 height 16
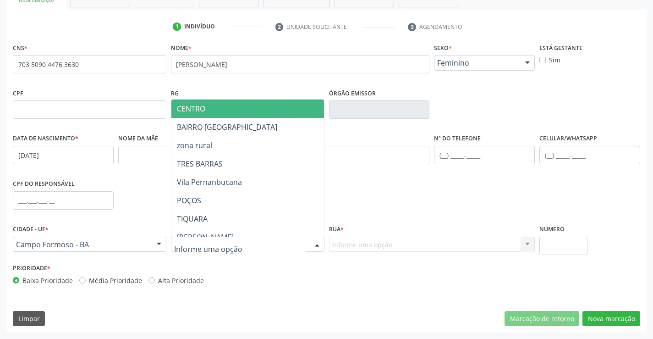
click at [316, 245] on div at bounding box center [317, 245] width 14 height 16
click at [214, 103] on span "CENTRO" at bounding box center [270, 108] width 198 height 18
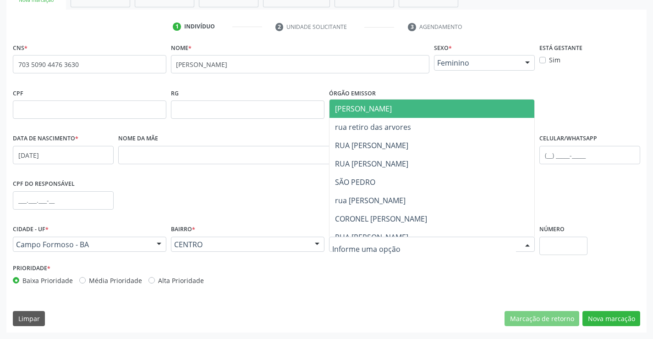
click at [528, 241] on div at bounding box center [528, 245] width 14 height 16
click at [382, 111] on span "JUCA MARQUES" at bounding box center [363, 109] width 57 height 10
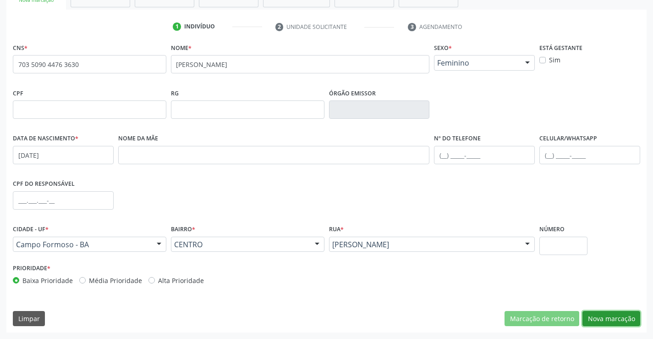
click at [600, 314] on button "Nova marcação" at bounding box center [611, 319] width 58 height 16
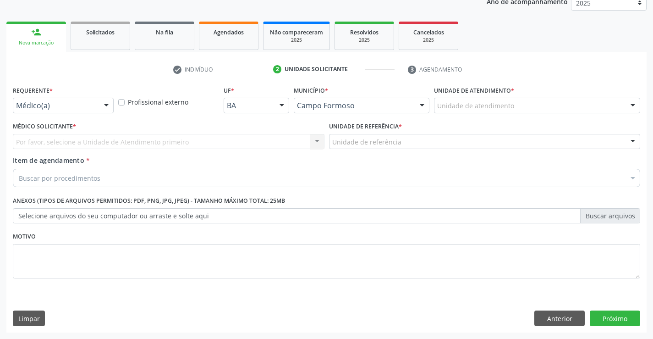
click at [106, 100] on div at bounding box center [106, 106] width 14 height 16
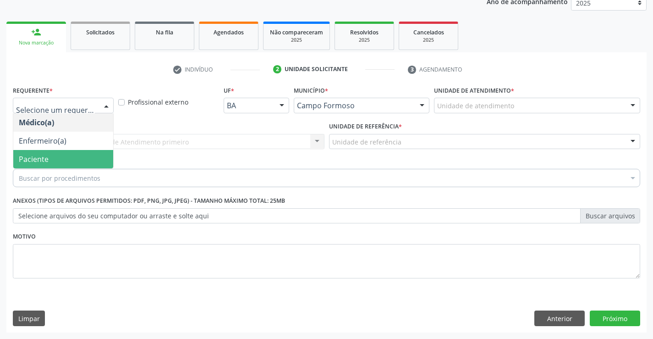
click at [63, 157] on span "Paciente" at bounding box center [63, 159] width 100 height 18
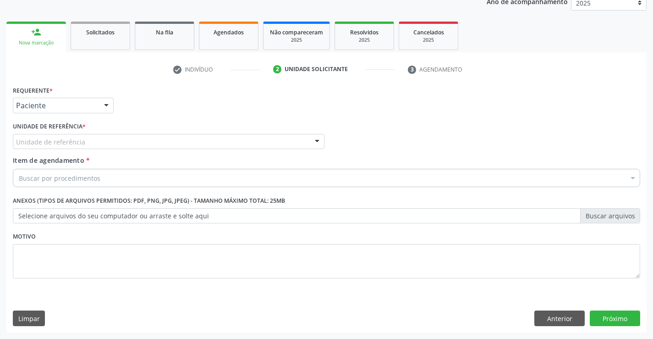
click at [320, 138] on div at bounding box center [317, 142] width 14 height 16
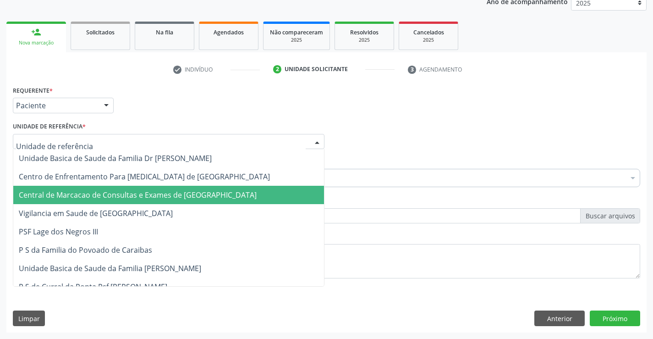
click at [162, 194] on span "Central de Marcacao de Consultas e Exames de [GEOGRAPHIC_DATA]" at bounding box center [138, 195] width 238 height 10
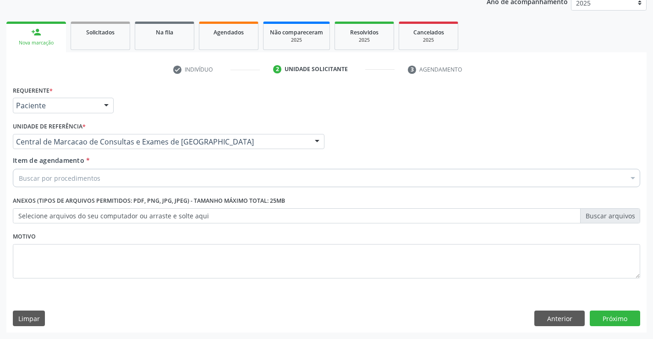
click at [108, 178] on div "Buscar por procedimentos" at bounding box center [326, 178] width 627 height 18
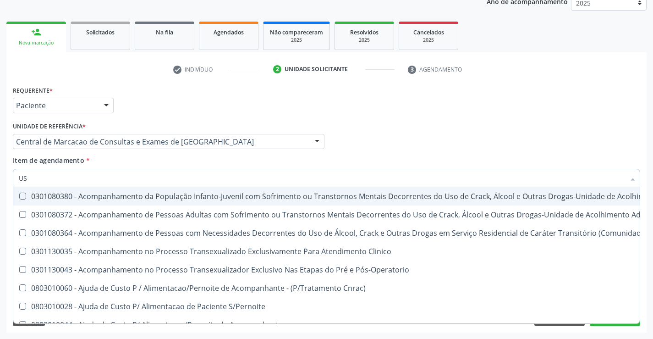
type input "USG"
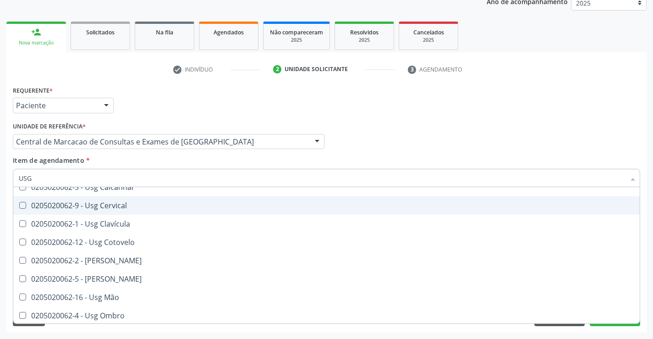
scroll to position [137, 0]
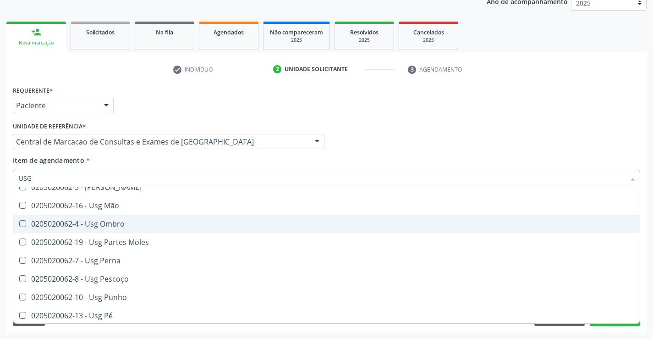
click at [121, 226] on div "0205020062-4 - Usg Ombro" at bounding box center [326, 223] width 615 height 7
checkbox Ombro "true"
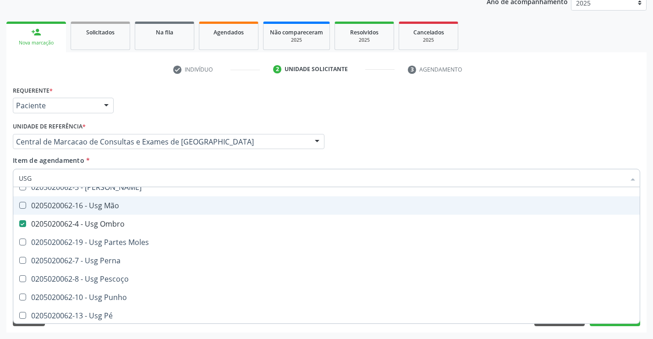
click at [641, 142] on div "Médico Solicitante Por favor, selecione a Unidade de Atendimento primeiro Nenhu…" at bounding box center [327, 138] width 632 height 36
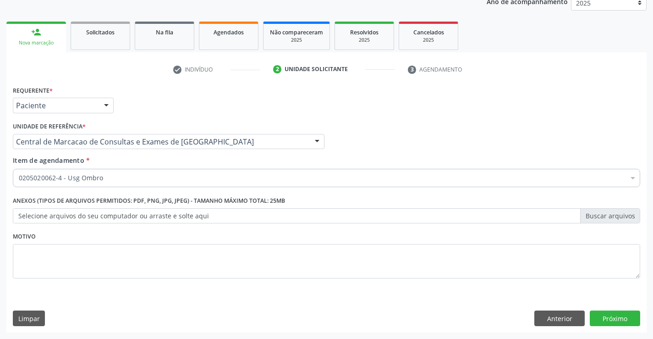
scroll to position [0, 0]
click at [614, 316] on button "Próximo" at bounding box center [615, 318] width 50 height 16
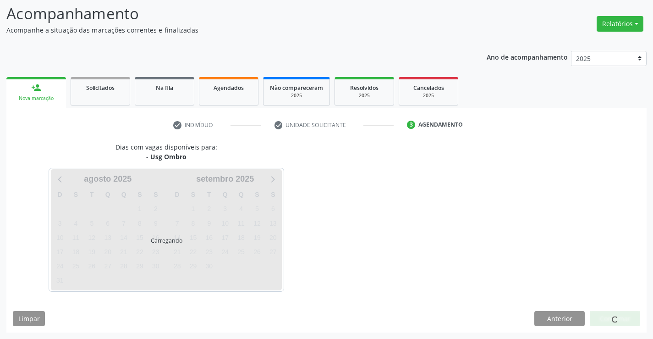
scroll to position [60, 0]
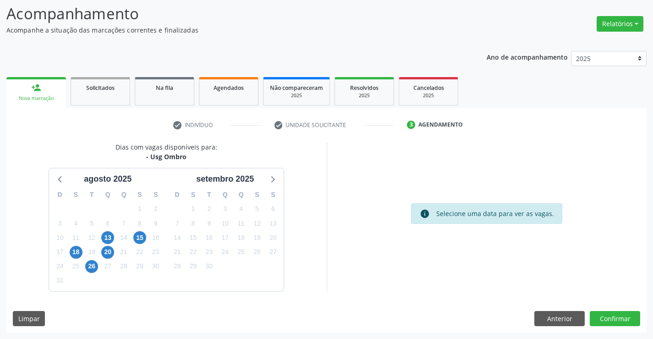
click at [86, 272] on div "26" at bounding box center [91, 266] width 13 height 14
click at [88, 267] on span "26" at bounding box center [91, 266] width 13 height 13
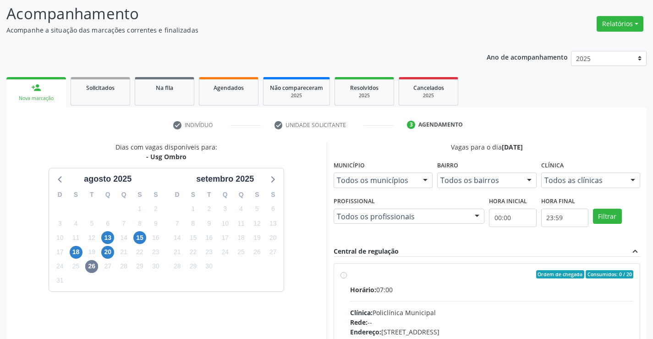
drag, startPoint x: 339, startPoint y: 274, endPoint x: 345, endPoint y: 274, distance: 6.0
click at [340, 274] on div "Ordem de chegada Consumidos: 0 / 20 Horário: 07:00 Clínica: Policlínica Municip…" at bounding box center [487, 339] width 306 height 153
radio input "true"
click at [644, 225] on div "Vagas para o dia 26/08/2025 Município Todos os municípios Todos os municípios C…" at bounding box center [487, 291] width 320 height 298
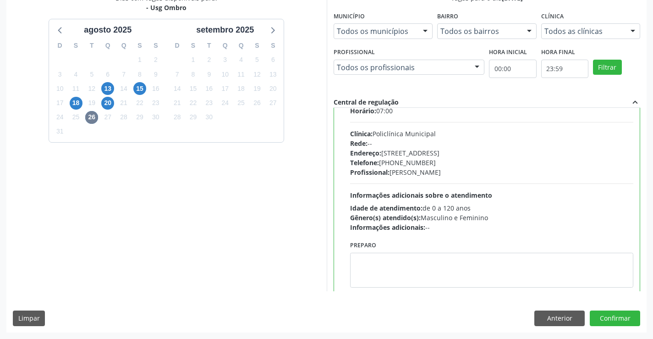
scroll to position [45, 0]
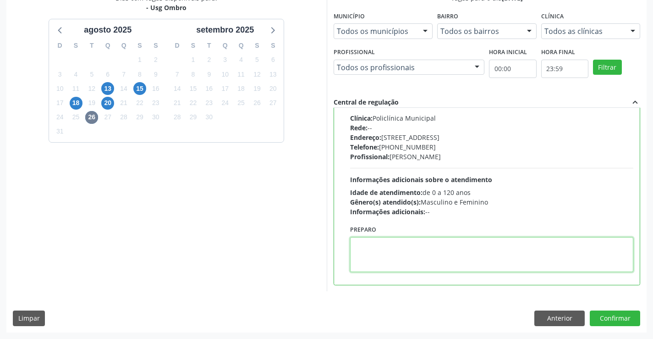
click at [383, 256] on textarea at bounding box center [492, 254] width 284 height 35
type textarea "DIRETO"
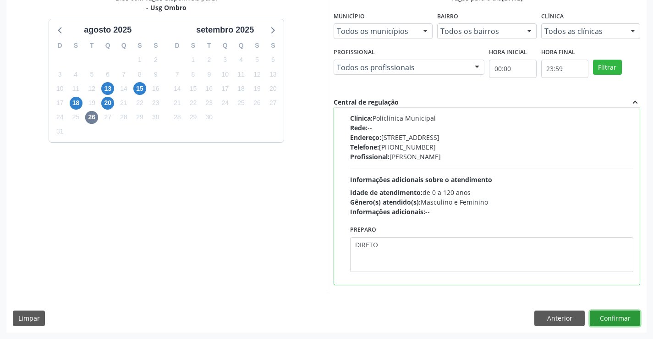
click at [604, 319] on button "Confirmar" at bounding box center [615, 318] width 50 height 16
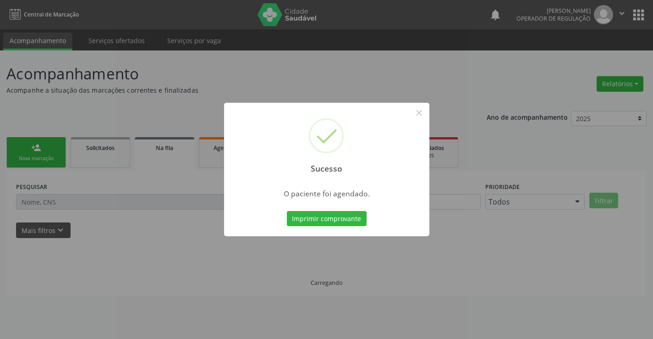
scroll to position [0, 0]
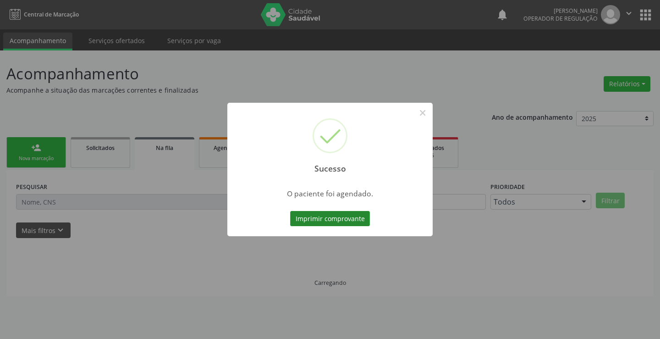
click at [324, 213] on button "Imprimir comprovante" at bounding box center [330, 219] width 80 height 16
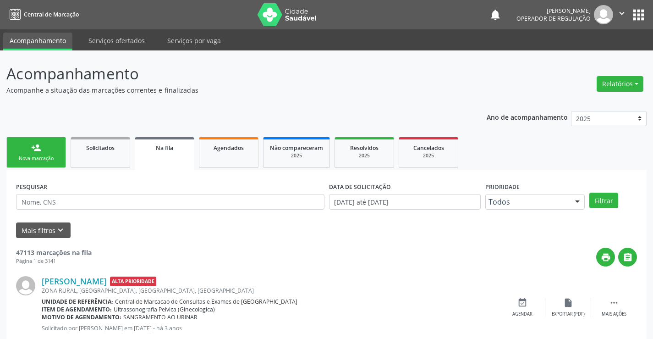
click at [23, 147] on link "person_add Nova marcação" at bounding box center [36, 152] width 60 height 31
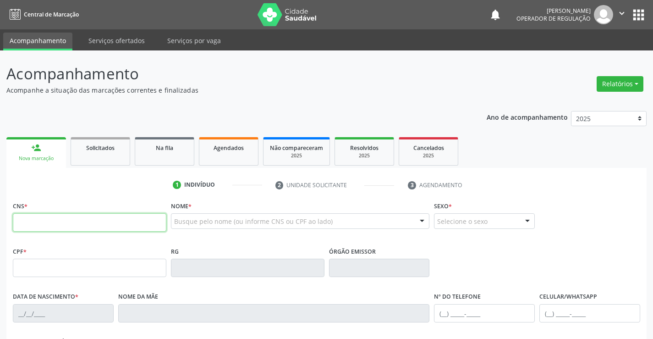
click at [41, 226] on input "text" at bounding box center [89, 222] width 153 height 18
paste input "703 5090 4476 3630"
type input "703 5090 4476 3630"
type input "02/04/1966"
type input "S/N"
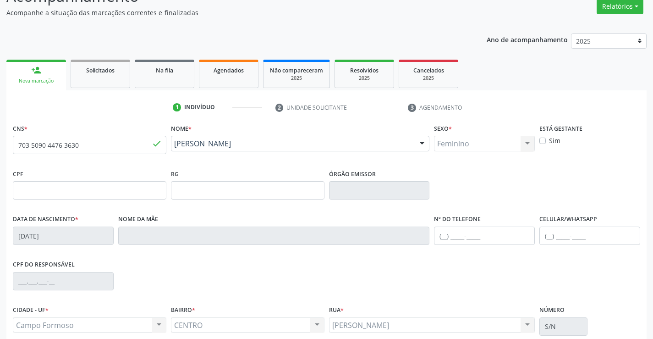
scroll to position [158, 0]
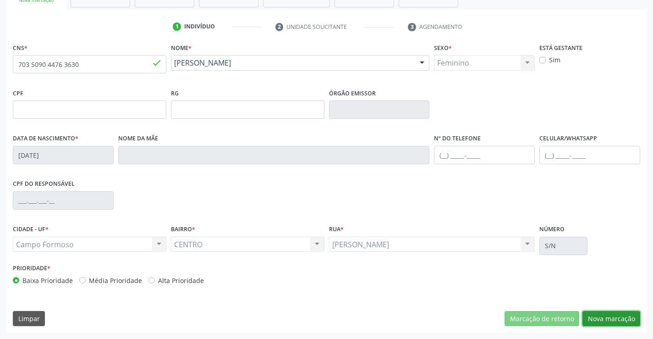
click at [597, 314] on button "Nova marcação" at bounding box center [611, 319] width 58 height 16
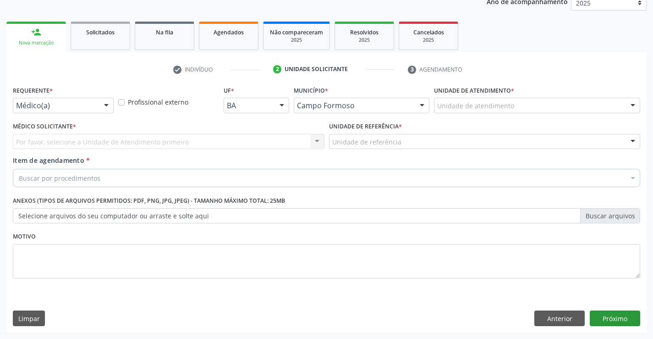
scroll to position [115, 0]
click at [103, 104] on div at bounding box center [106, 106] width 14 height 16
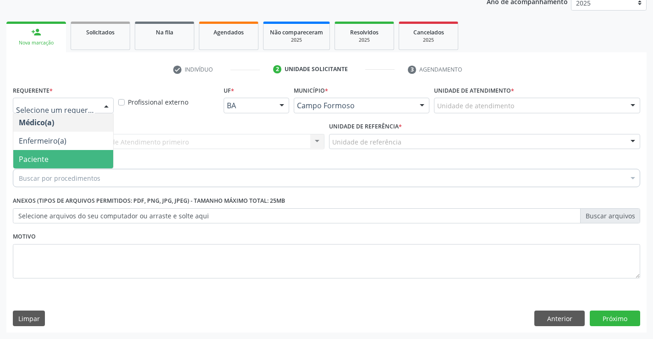
click at [65, 155] on span "Paciente" at bounding box center [63, 159] width 100 height 18
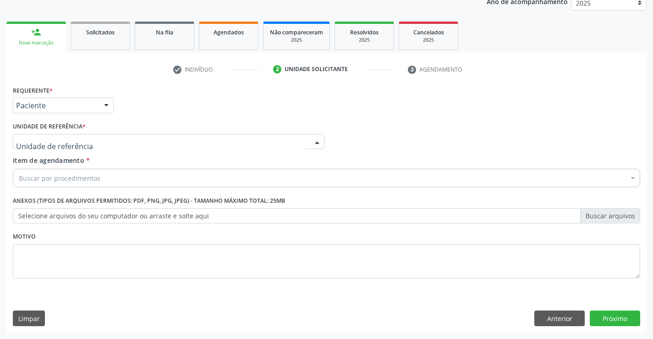
click at [145, 139] on div at bounding box center [169, 142] width 312 height 16
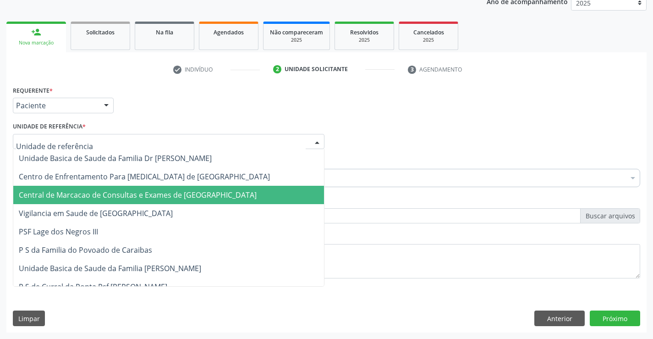
click at [122, 196] on span "Central de Marcacao de Consultas e Exames de [GEOGRAPHIC_DATA]" at bounding box center [138, 195] width 238 height 10
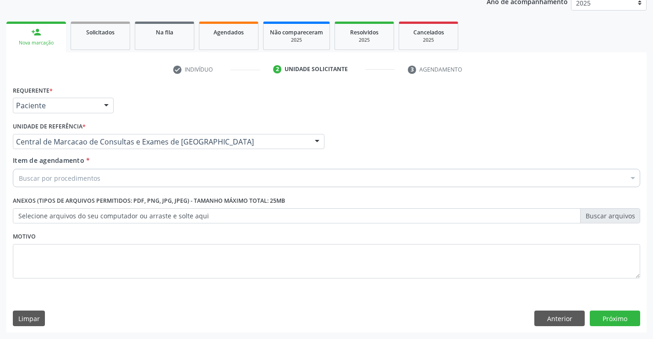
click at [111, 178] on div "Buscar por procedimentos" at bounding box center [326, 178] width 627 height 18
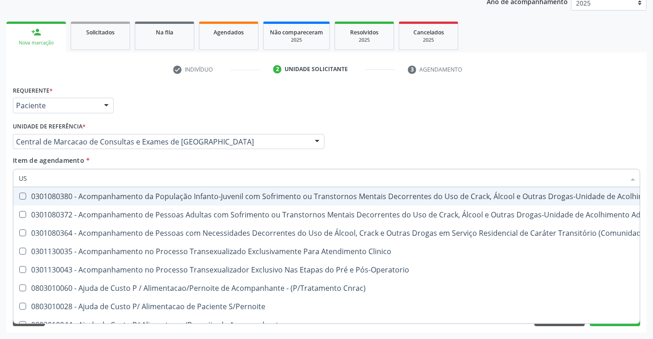
type input "USG"
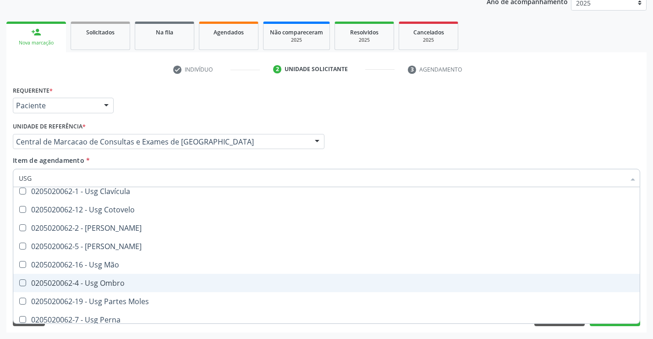
scroll to position [92, 0]
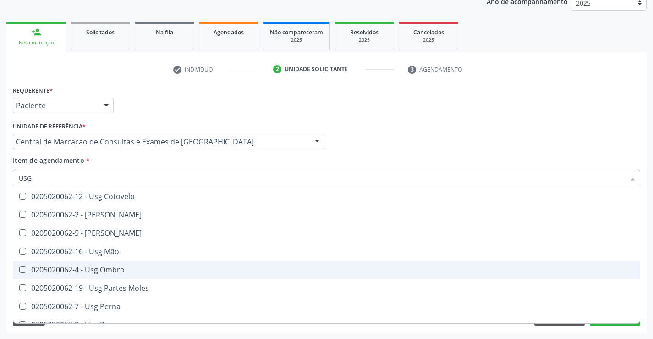
click at [133, 273] on div "0205020062-4 - Usg Ombro" at bounding box center [326, 269] width 615 height 7
checkbox Ombro "true"
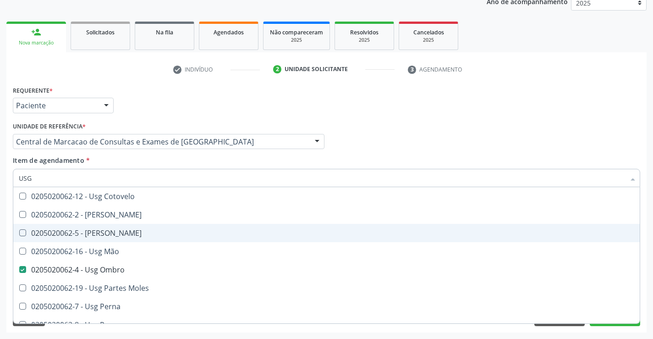
click at [603, 125] on div "Médico Solicitante Por favor, selecione a Unidade de Atendimento primeiro Nenhu…" at bounding box center [327, 138] width 632 height 36
checkbox Braço "true"
checkbox Ombro "false"
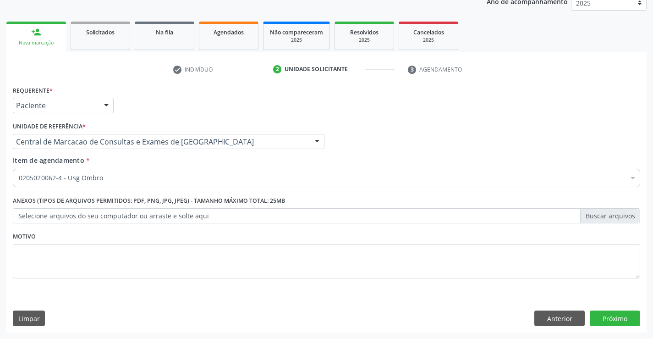
scroll to position [0, 0]
click at [613, 320] on button "Próximo" at bounding box center [615, 318] width 50 height 16
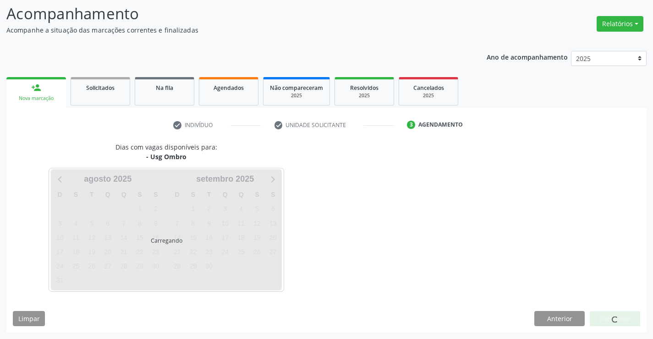
scroll to position [60, 0]
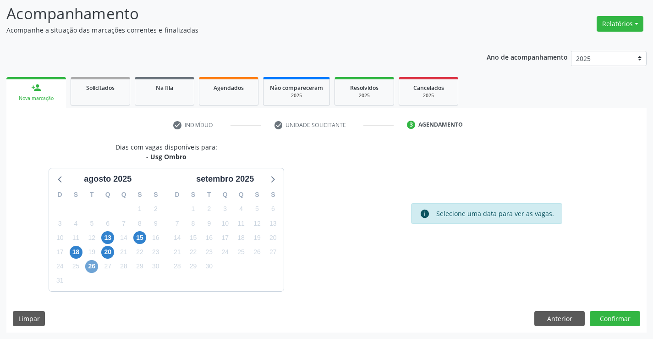
click at [92, 269] on span "26" at bounding box center [91, 266] width 13 height 13
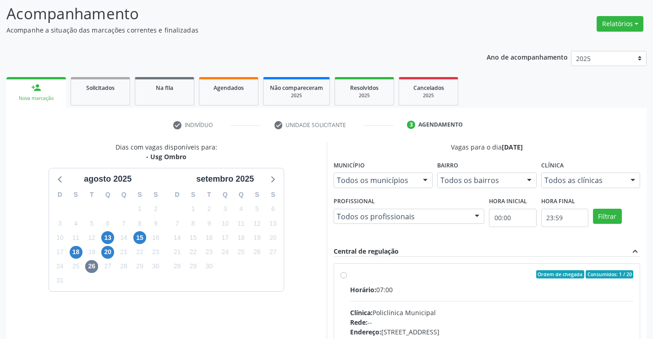
click at [428, 291] on div "Horário: 07:00" at bounding box center [492, 290] width 284 height 10
click at [347, 278] on input "Ordem de chegada Consumidos: 1 / 20 Horário: 07:00 Clínica: Policlínica Municip…" at bounding box center [343, 274] width 6 height 8
radio input "true"
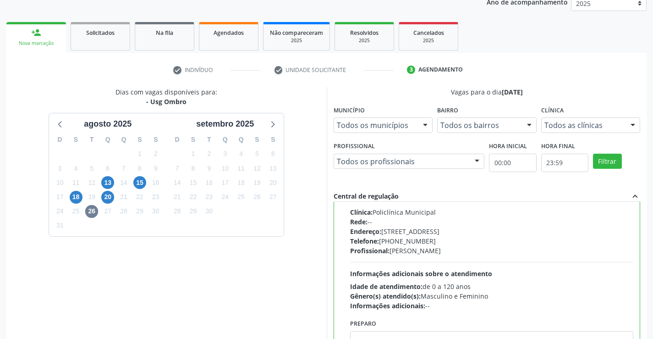
scroll to position [209, 0]
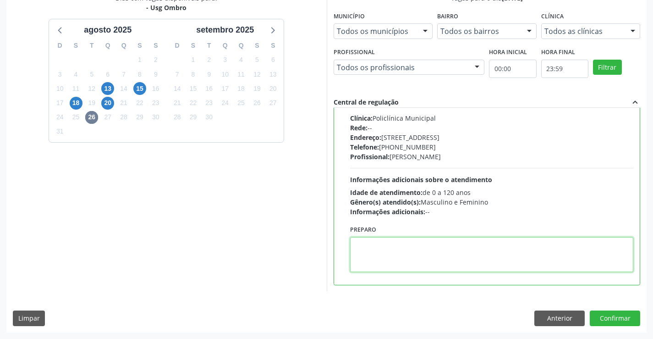
click at [386, 255] on textarea at bounding box center [492, 254] width 284 height 35
type textarea "ESQUERDA"
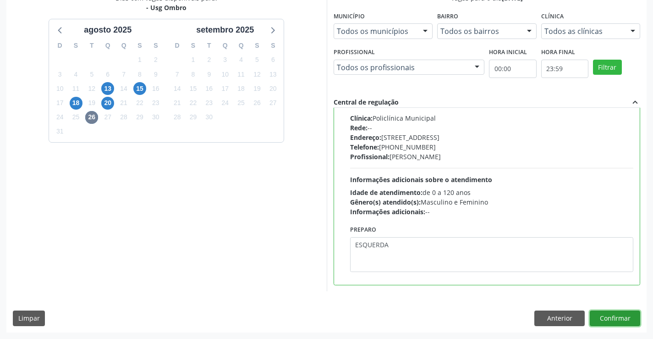
click at [614, 321] on button "Confirmar" at bounding box center [615, 318] width 50 height 16
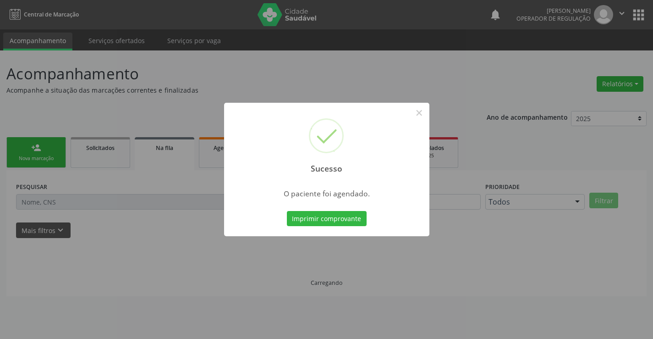
scroll to position [0, 0]
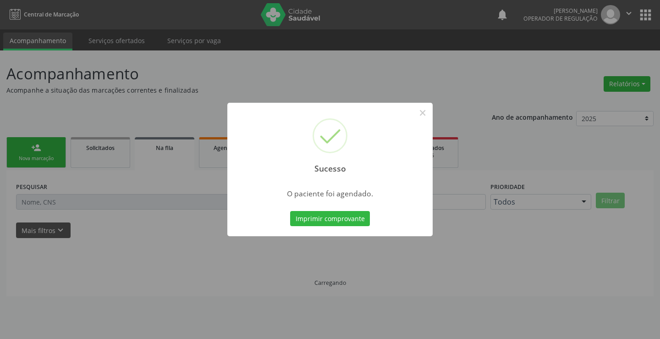
click at [290, 211] on button "Imprimir comprovante" at bounding box center [330, 219] width 80 height 16
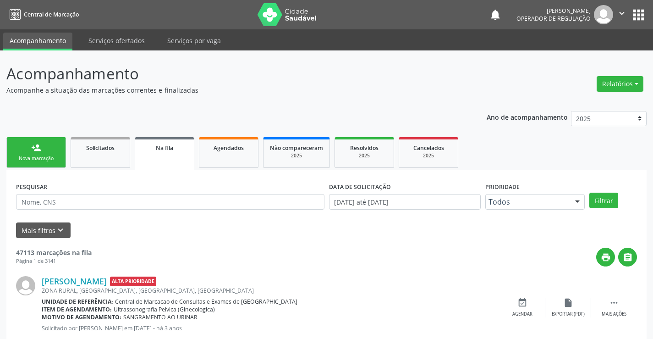
click at [34, 153] on link "person_add Nova marcação" at bounding box center [36, 152] width 60 height 31
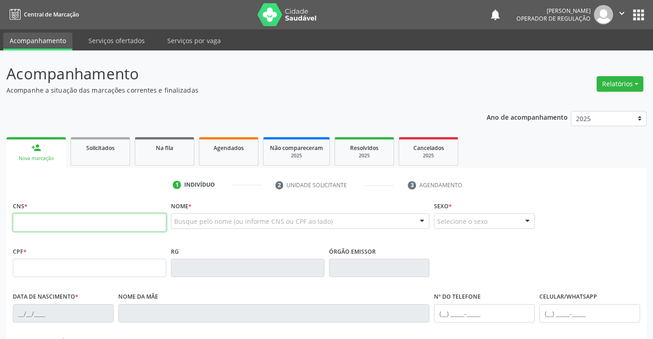
click at [44, 219] on input "text" at bounding box center [89, 222] width 153 height 18
type input "704 1061 5746 6975"
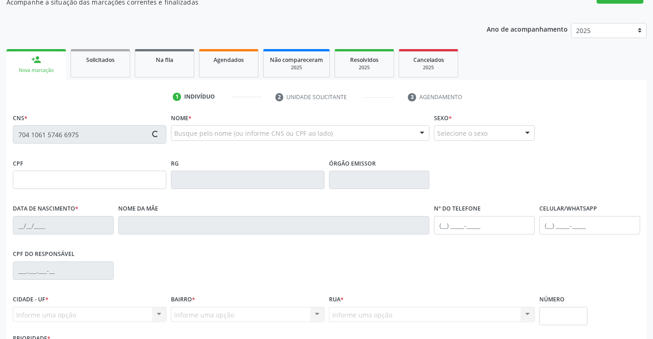
scroll to position [158, 0]
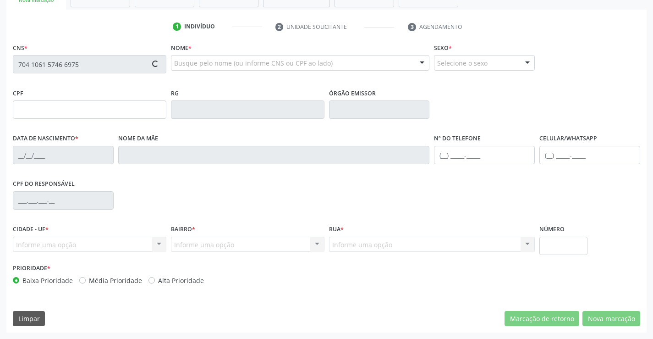
type input "072.047.915-09"
type input "05/03/1996"
type input "Ivonilde Miranda da Silva"
type input "(74) 99962-5625"
type input "S/N"
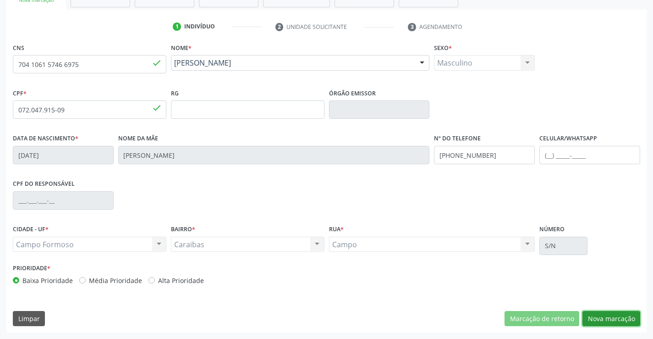
click at [620, 318] on button "Nova marcação" at bounding box center [611, 319] width 58 height 16
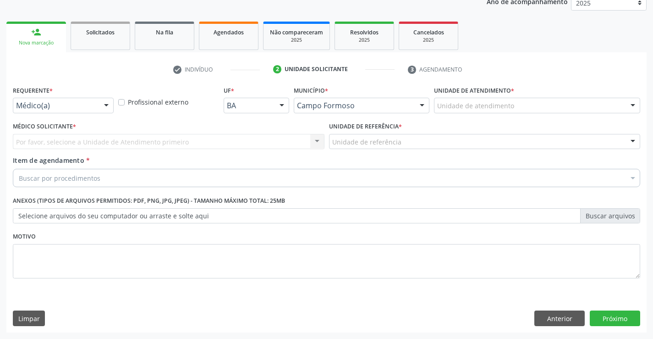
click at [96, 106] on div "Médico(a) Médico(a) Enfermeiro(a) Paciente Nenhum resultado encontrado para: " …" at bounding box center [63, 106] width 101 height 16
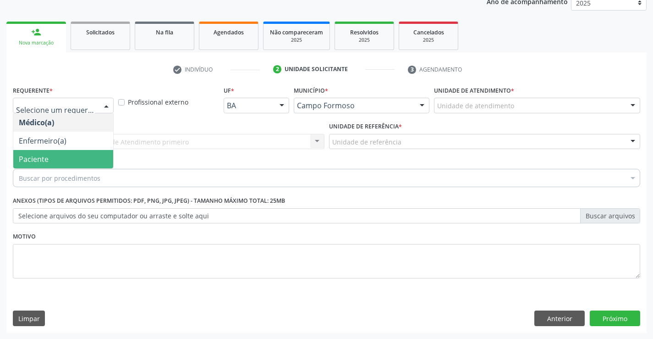
click at [68, 155] on span "Paciente" at bounding box center [63, 159] width 100 height 18
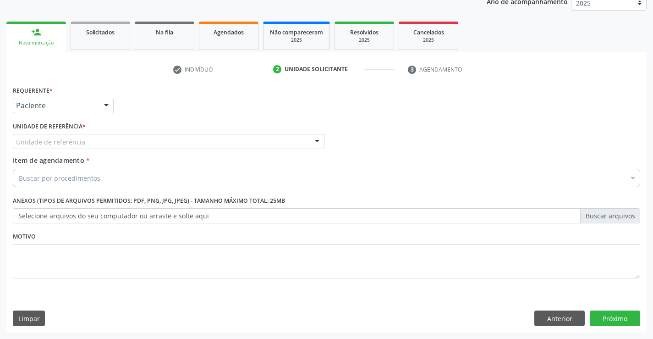
click at [138, 144] on div "Unidade de referência" at bounding box center [169, 142] width 312 height 16
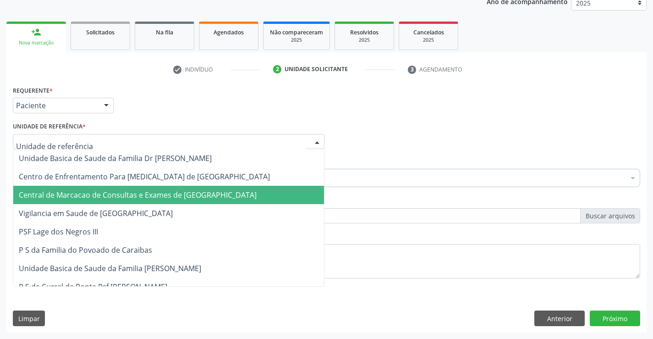
click at [127, 194] on span "Central de Marcacao de Consultas e Exames de [GEOGRAPHIC_DATA]" at bounding box center [138, 195] width 238 height 10
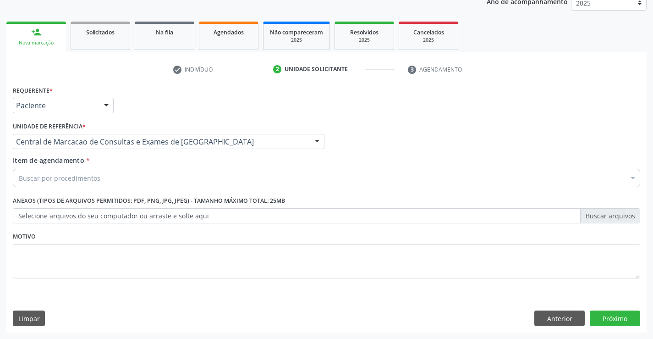
click at [104, 175] on div "Buscar por procedimentos" at bounding box center [326, 178] width 627 height 18
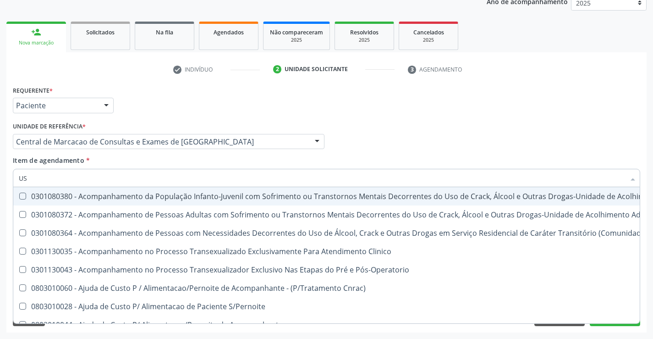
type input "USG"
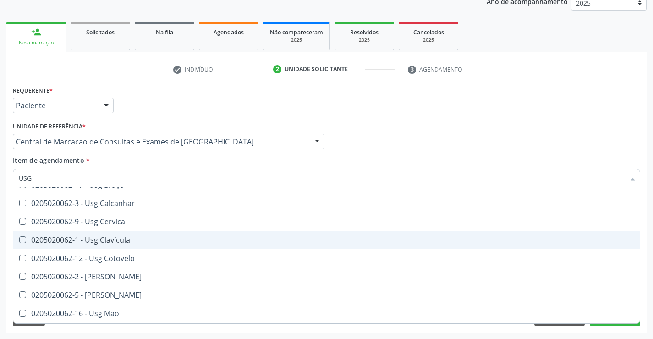
scroll to position [46, 0]
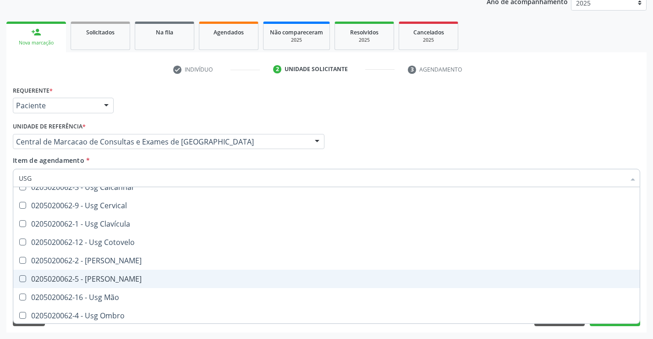
click at [155, 273] on span "0205020062-5 - Usg Joelho" at bounding box center [326, 278] width 626 height 18
checkbox Joelho "true"
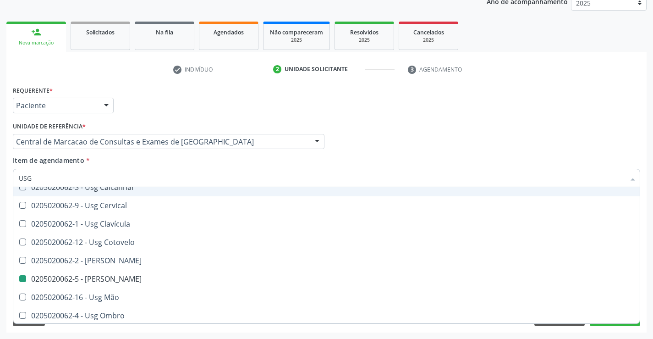
click at [455, 121] on div "Médico Solicitante Por favor, selecione a Unidade de Atendimento primeiro Nenhu…" at bounding box center [327, 138] width 632 height 36
checkbox Braço "true"
checkbox Joelho "false"
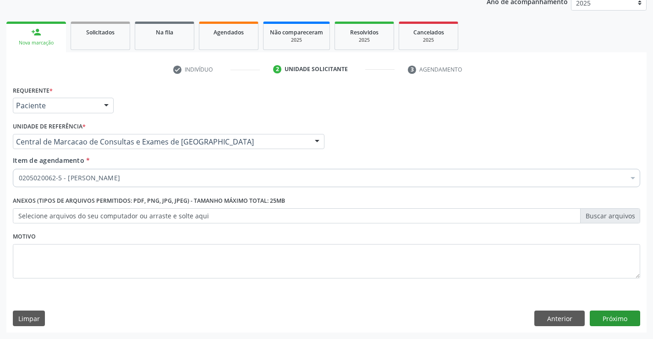
scroll to position [0, 0]
click at [612, 320] on button "Próximo" at bounding box center [615, 318] width 50 height 16
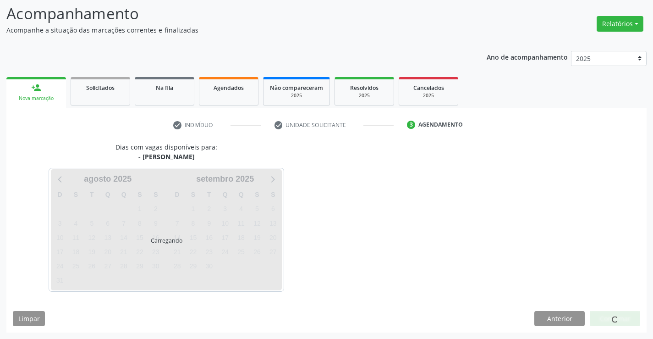
scroll to position [60, 0]
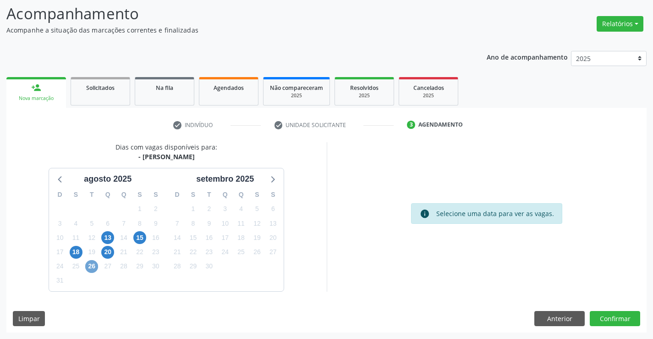
click at [94, 267] on span "26" at bounding box center [91, 266] width 13 height 13
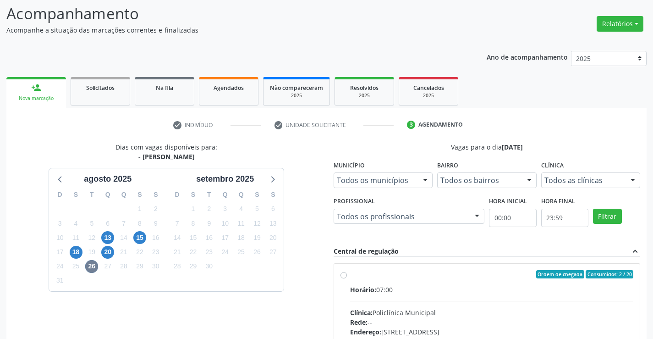
click at [392, 280] on label "Ordem de chegada Consumidos: 2 / 20 Horário: 07:00 Clínica: Policlínica Municip…" at bounding box center [492, 340] width 284 height 141
click at [347, 278] on input "Ordem de chegada Consumidos: 2 / 20 Horário: 07:00 Clínica: Policlínica Municip…" at bounding box center [343, 274] width 6 height 8
radio input "true"
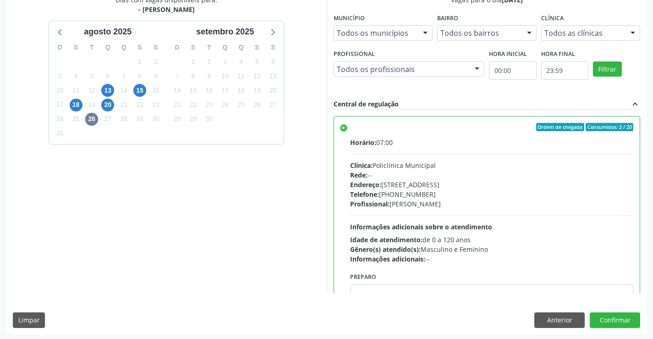
scroll to position [209, 0]
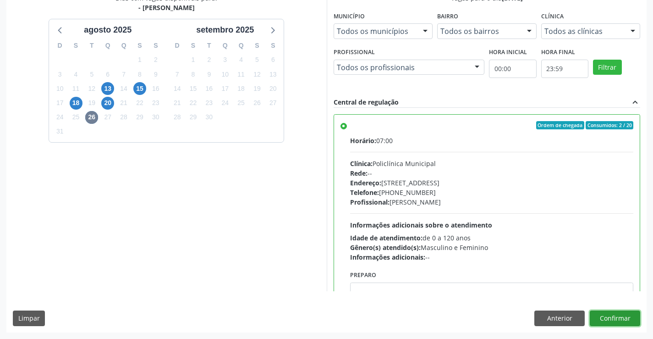
click at [611, 313] on button "Confirmar" at bounding box center [615, 318] width 50 height 16
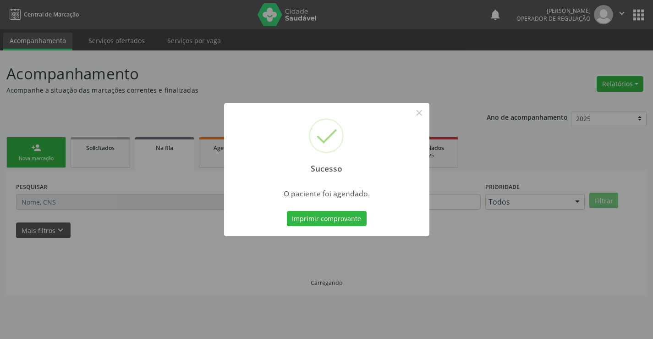
scroll to position [0, 0]
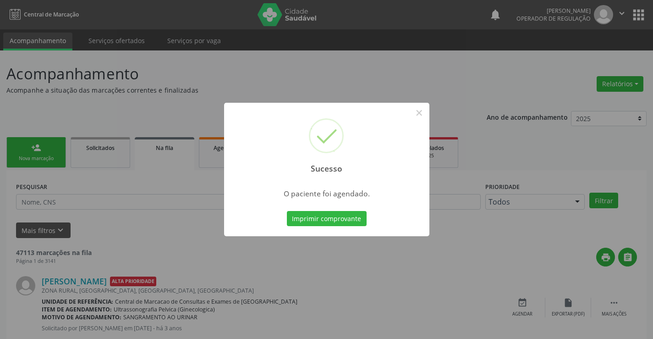
click at [287, 211] on button "Imprimir comprovante" at bounding box center [327, 219] width 80 height 16
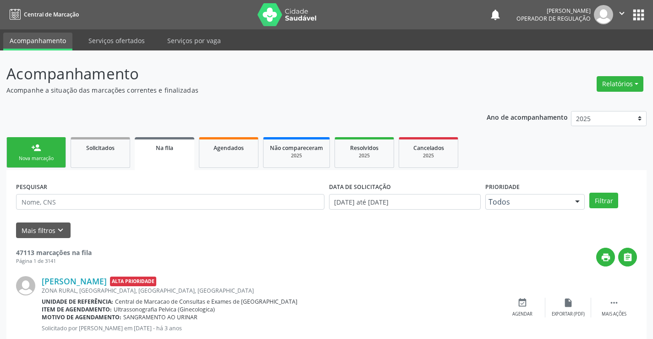
click at [45, 143] on link "person_add Nova marcação" at bounding box center [36, 152] width 60 height 31
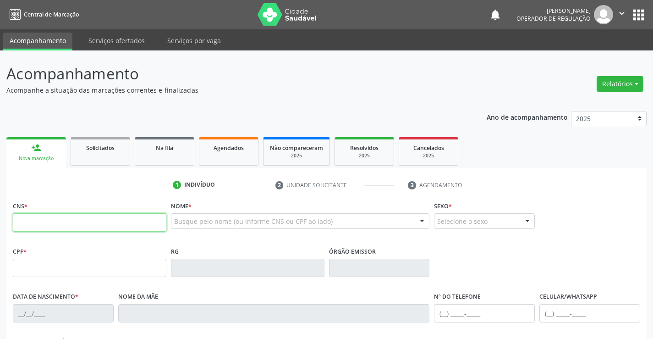
click at [50, 226] on input "text" at bounding box center [89, 222] width 153 height 18
type input "702 6002 1831 1643"
type input "0649388593"
type input "03/11/1956"
type input "(74) 98148-4378"
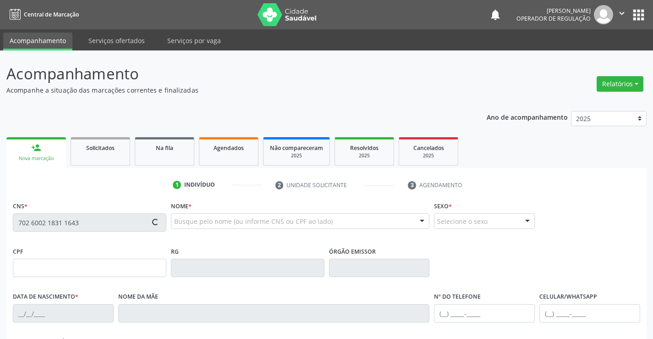
type input "(74) 98148-4378"
type input "619.238.265-49"
type input "S/N"
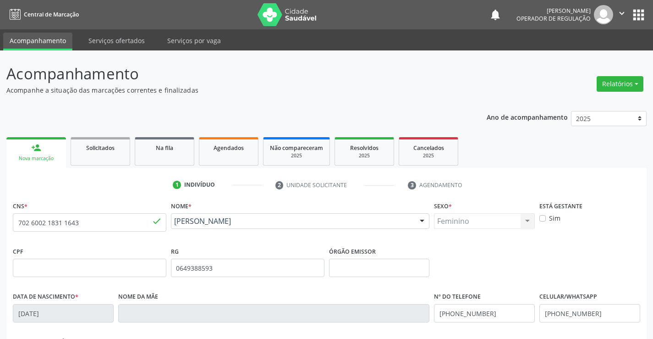
scroll to position [158, 0]
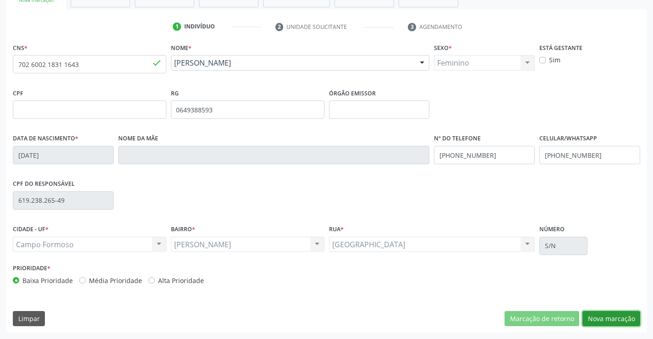
click at [615, 320] on button "Nova marcação" at bounding box center [611, 319] width 58 height 16
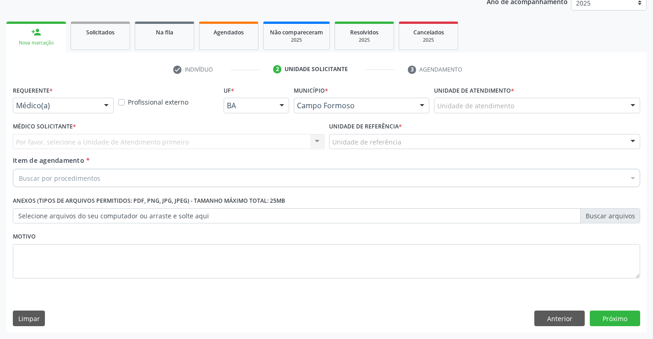
scroll to position [115, 0]
click at [105, 107] on div at bounding box center [106, 106] width 14 height 16
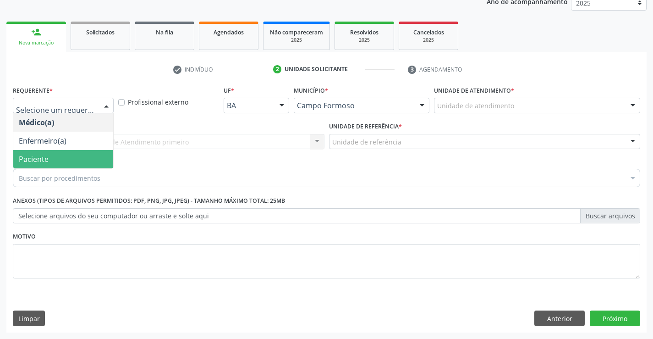
click at [84, 153] on span "Paciente" at bounding box center [63, 159] width 100 height 18
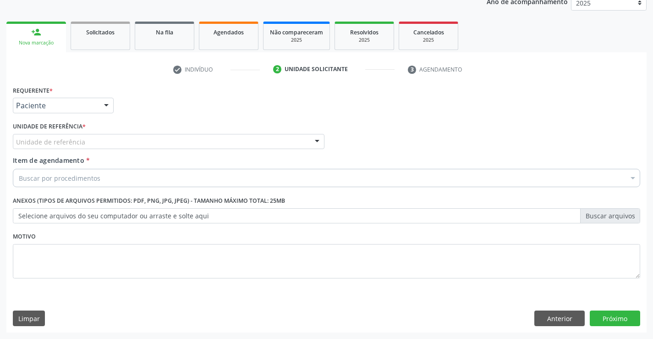
click at [148, 142] on div "Unidade de referência" at bounding box center [169, 142] width 312 height 16
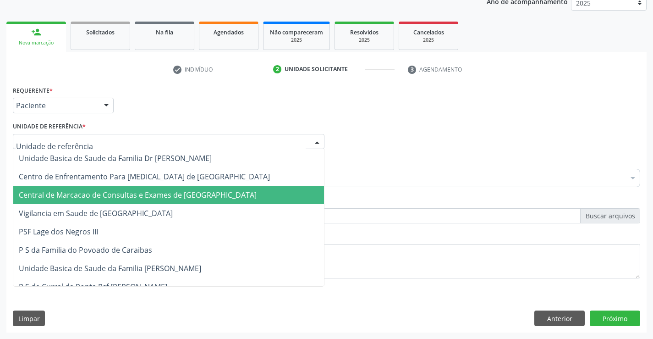
click at [140, 199] on span "Central de Marcacao de Consultas e Exames de [GEOGRAPHIC_DATA]" at bounding box center [138, 195] width 238 height 10
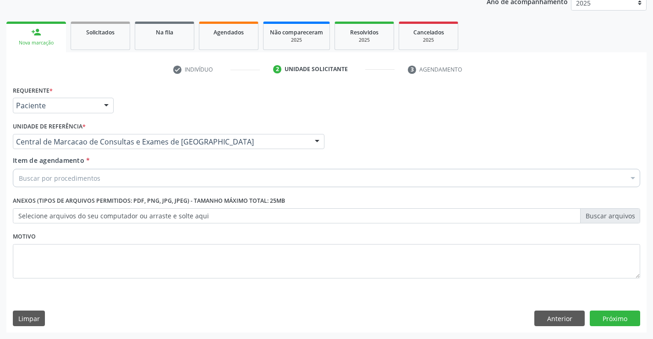
click at [96, 172] on div "Buscar por procedimentos" at bounding box center [326, 178] width 627 height 18
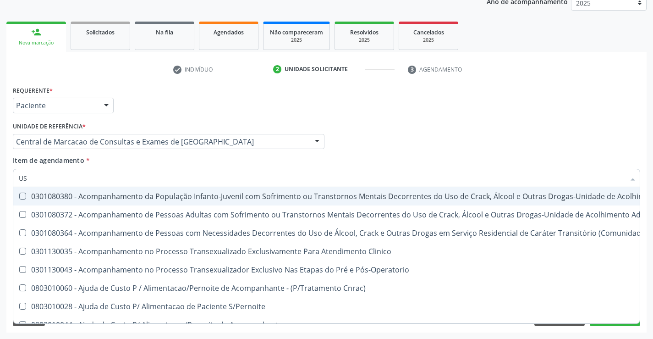
type input "USG"
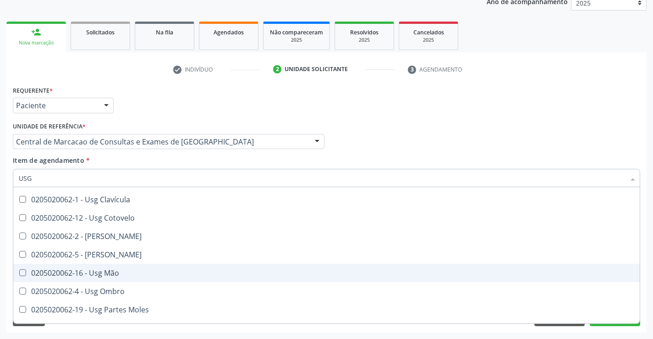
scroll to position [92, 0]
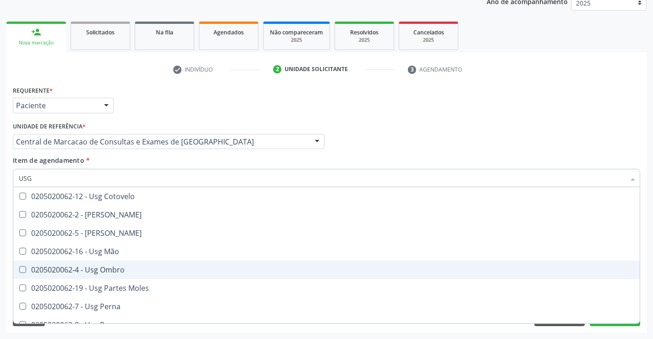
click at [136, 273] on div "0205020062-4 - Usg Ombro" at bounding box center [326, 269] width 615 height 7
checkbox Ombro "true"
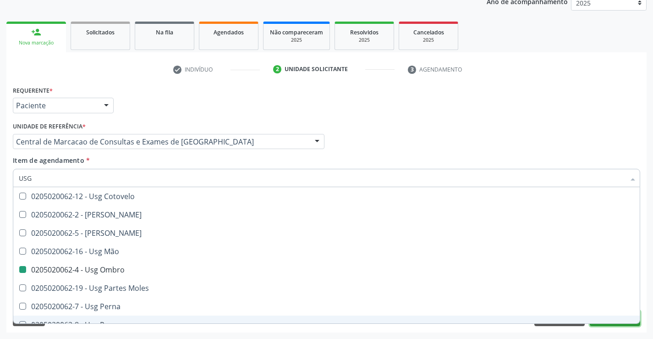
click at [614, 323] on button "Próximo" at bounding box center [615, 318] width 50 height 16
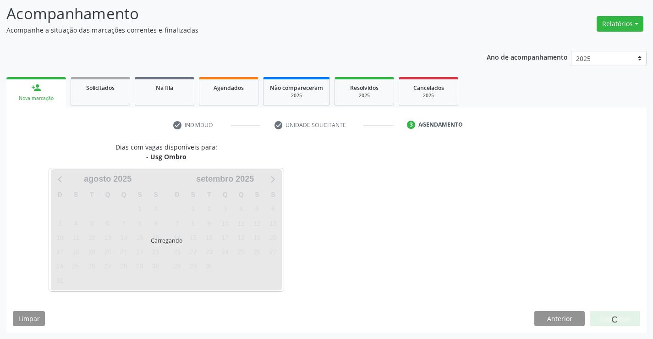
scroll to position [0, 0]
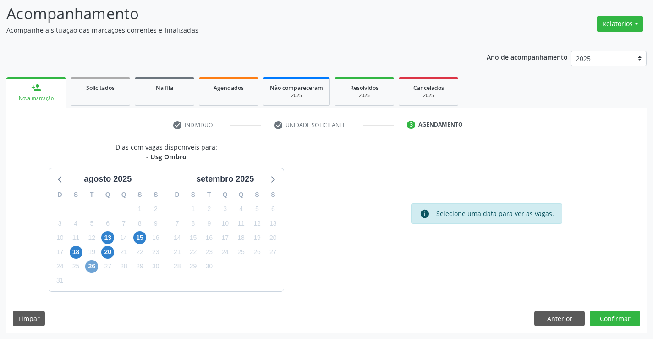
click at [92, 269] on span "26" at bounding box center [91, 266] width 13 height 13
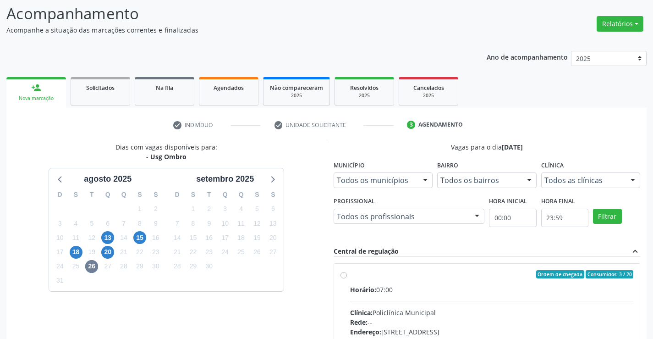
click at [419, 283] on label "Ordem de chegada Consumidos: 3 / 20 Horário: 07:00 Clínica: Policlínica Municip…" at bounding box center [492, 340] width 284 height 141
click at [347, 278] on input "Ordem de chegada Consumidos: 3 / 20 Horário: 07:00 Clínica: Policlínica Municip…" at bounding box center [343, 274] width 6 height 8
radio input "true"
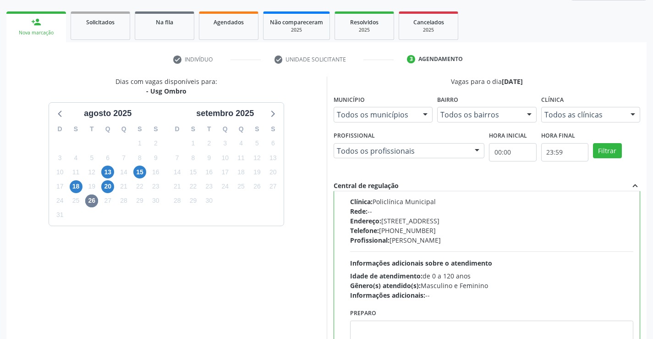
scroll to position [209, 0]
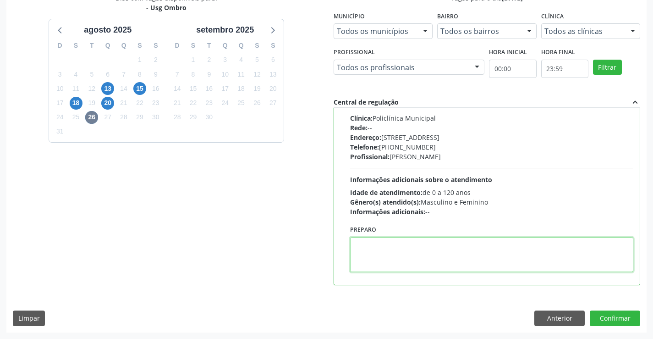
click at [397, 262] on textarea at bounding box center [492, 254] width 284 height 35
type textarea "DIREITO"
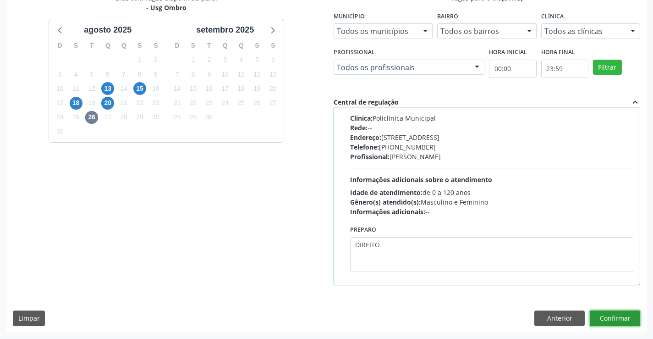
click at [599, 319] on button "Confirmar" at bounding box center [615, 318] width 50 height 16
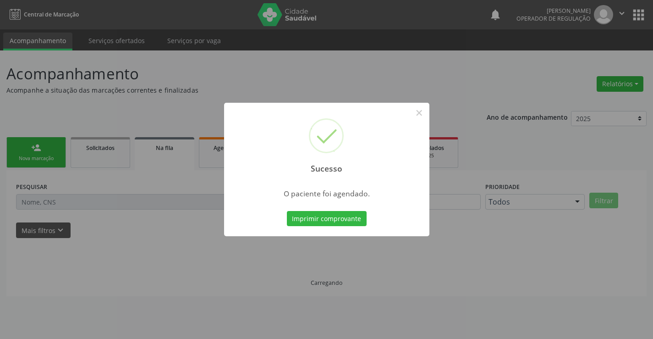
scroll to position [0, 0]
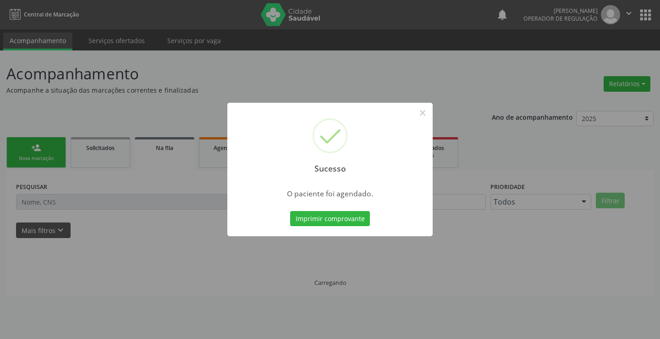
click at [290, 211] on button "Imprimir comprovante" at bounding box center [330, 219] width 80 height 16
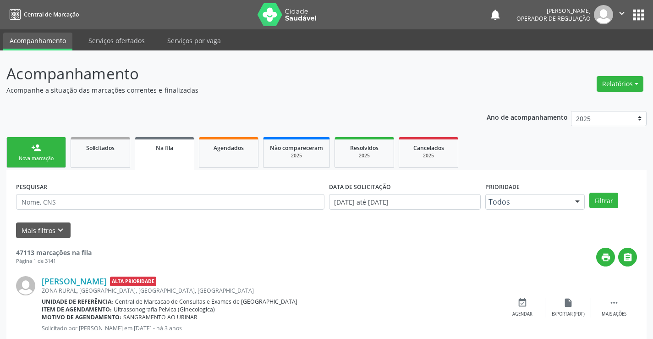
click at [32, 147] on div "person_add" at bounding box center [36, 148] width 10 height 10
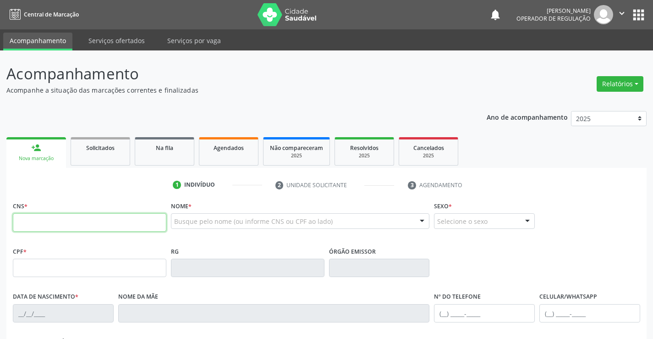
click at [43, 221] on input "text" at bounding box center [89, 222] width 153 height 18
type input "702 6027 4086 6149"
type input "0655464824"
type input "SP"
type input "12/02/1964"
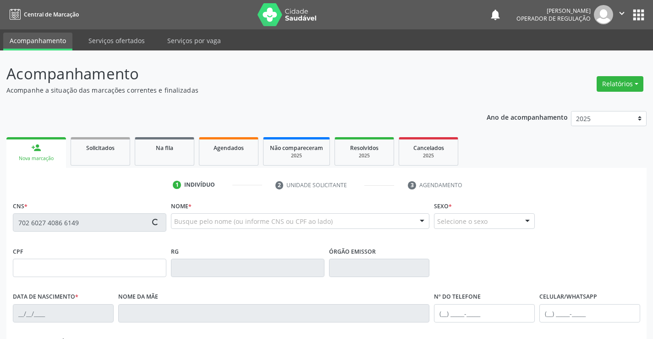
type input "(74) 99141-1937"
type input "838.521.405-44"
type input "S/N"
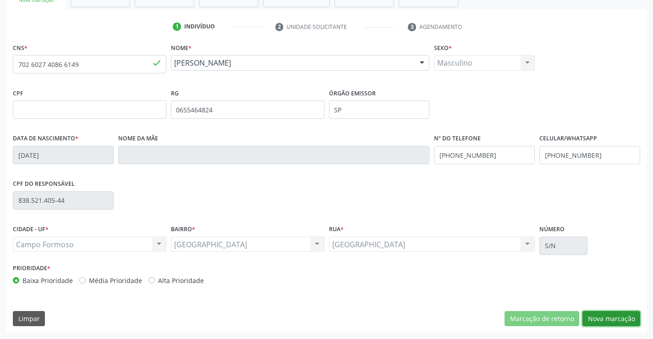
click at [606, 313] on button "Nova marcação" at bounding box center [611, 319] width 58 height 16
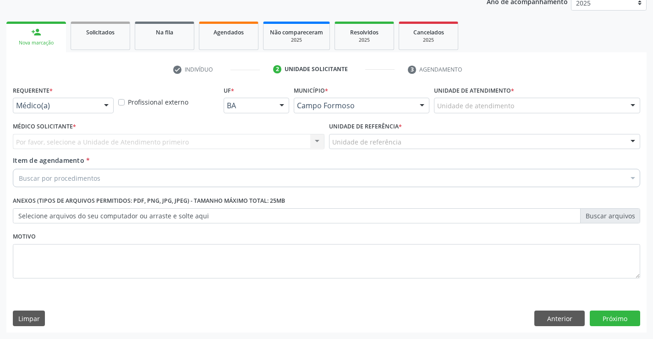
scroll to position [115, 0]
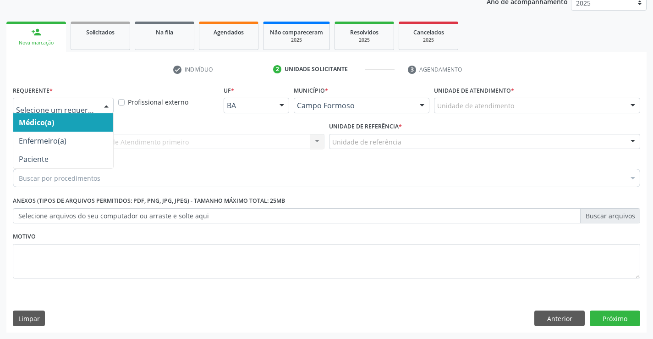
click at [106, 104] on div at bounding box center [106, 106] width 14 height 16
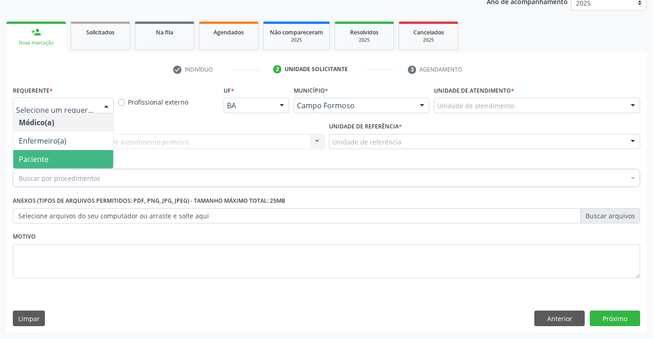
click at [46, 155] on span "Paciente" at bounding box center [34, 159] width 30 height 10
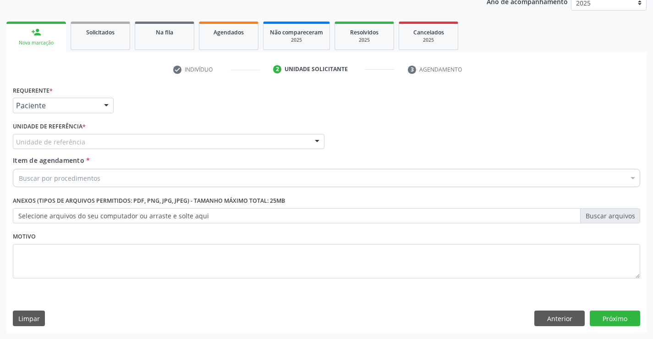
click at [151, 145] on div "Unidade de referência" at bounding box center [169, 142] width 312 height 16
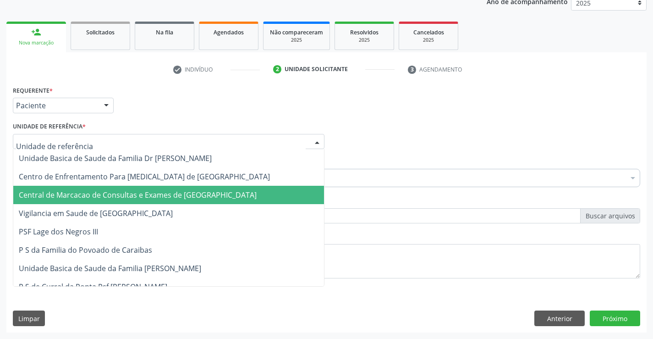
click at [136, 195] on span "Central de Marcacao de Consultas e Exames de [GEOGRAPHIC_DATA]" at bounding box center [138, 195] width 238 height 10
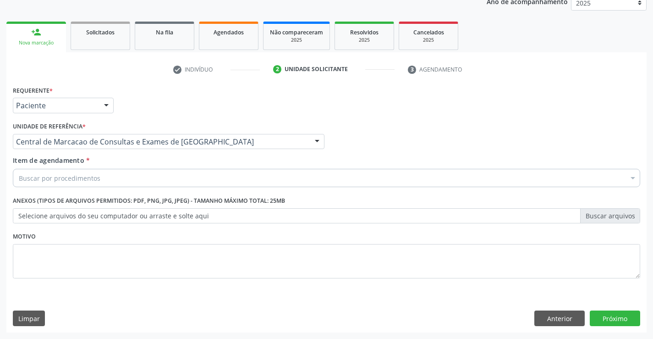
click at [111, 181] on div "Buscar por procedimentos" at bounding box center [326, 178] width 627 height 18
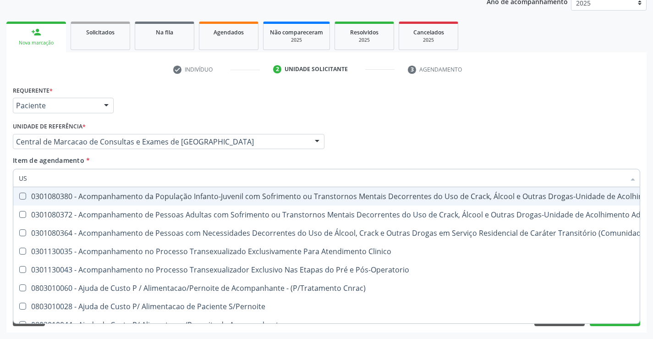
type input "USG"
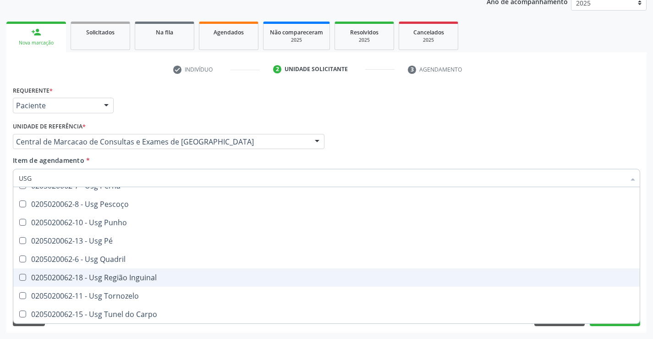
scroll to position [75, 0]
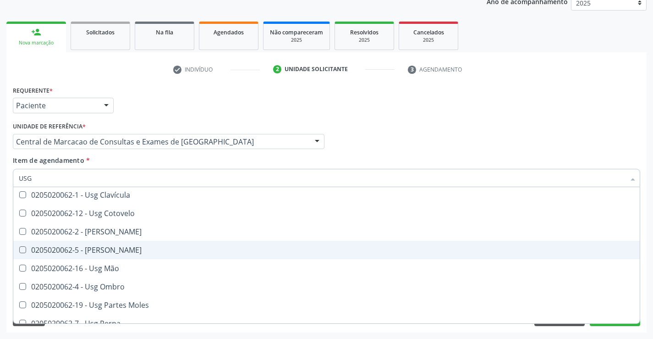
click at [121, 251] on div "0205020062-5 - [PERSON_NAME]" at bounding box center [326, 249] width 615 height 7
checkbox Joelho "true"
click at [625, 138] on div "Médico Solicitante Por favor, selecione a Unidade de Atendimento primeiro Nenhu…" at bounding box center [327, 138] width 632 height 36
checkbox Braço "true"
checkbox Joelho "false"
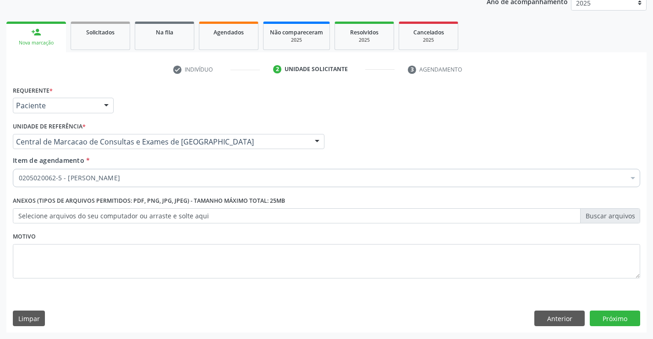
scroll to position [0, 0]
click at [614, 322] on button "Próximo" at bounding box center [615, 318] width 50 height 16
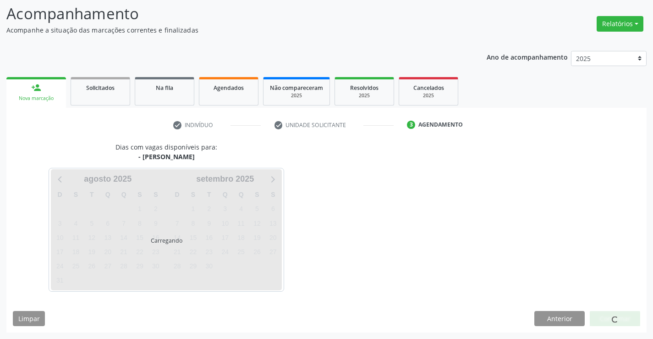
scroll to position [60, 0]
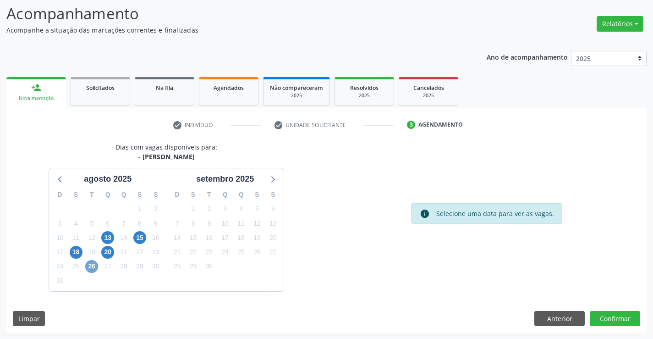
click at [88, 267] on span "26" at bounding box center [91, 266] width 13 height 13
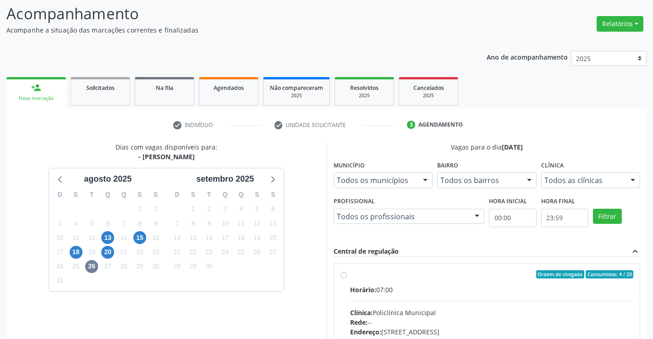
click at [406, 290] on div "Horário: 07:00" at bounding box center [492, 290] width 284 height 10
click at [347, 278] on input "Ordem de chegada Consumidos: 4 / 20 Horário: 07:00 Clínica: Policlínica Municip…" at bounding box center [343, 274] width 6 height 8
radio input "true"
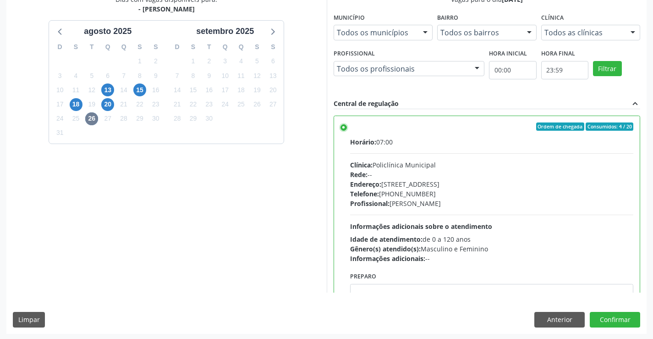
scroll to position [209, 0]
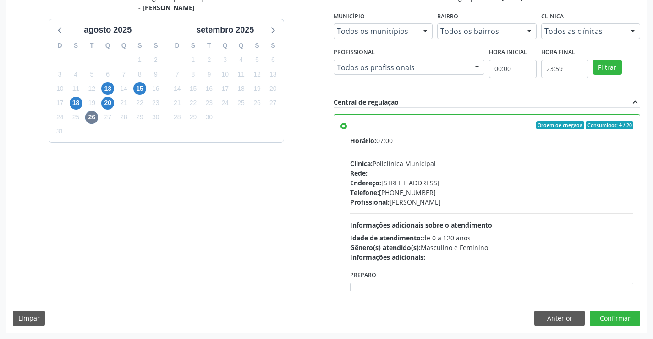
click at [388, 292] on div "Dias com vagas disponíveis para: - Usg Joelho agosto 2025 D S T Q Q S S 27 28 2…" at bounding box center [326, 162] width 640 height 339
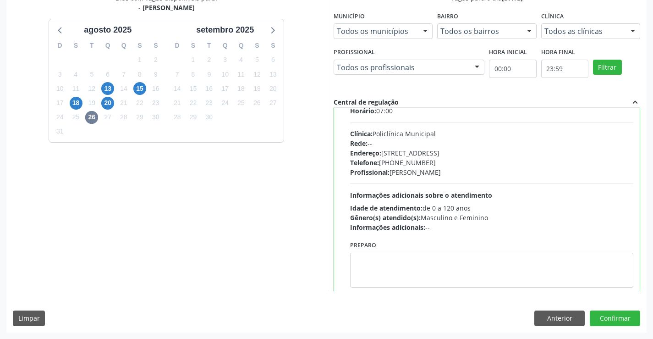
scroll to position [45, 0]
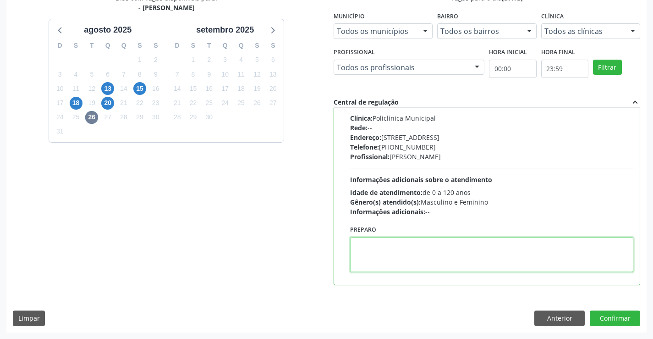
click at [390, 244] on textarea at bounding box center [492, 254] width 284 height 35
type textarea "DIREITO"
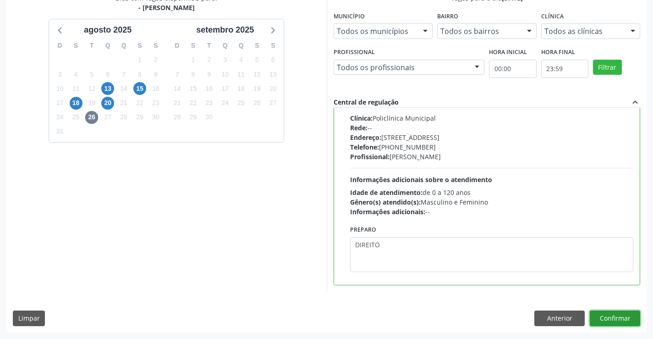
click at [608, 317] on button "Confirmar" at bounding box center [615, 318] width 50 height 16
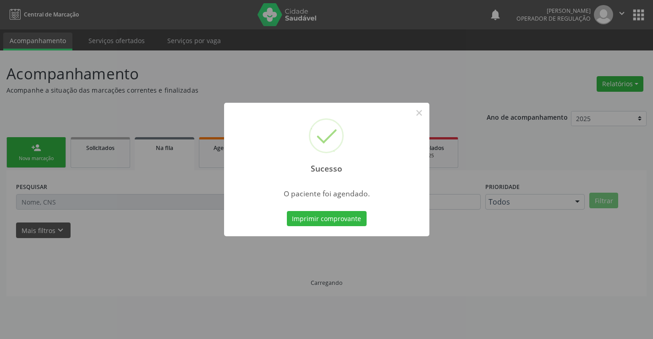
scroll to position [0, 0]
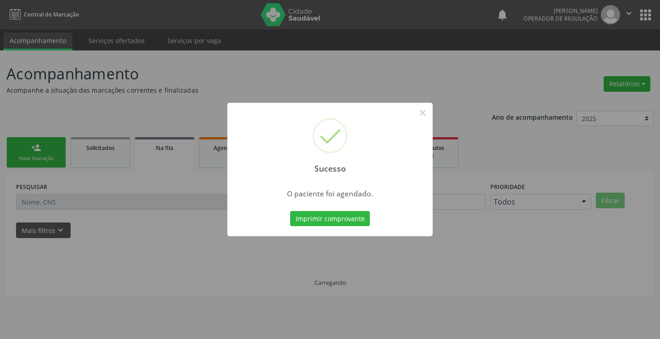
click at [290, 211] on button "Imprimir comprovante" at bounding box center [330, 219] width 80 height 16
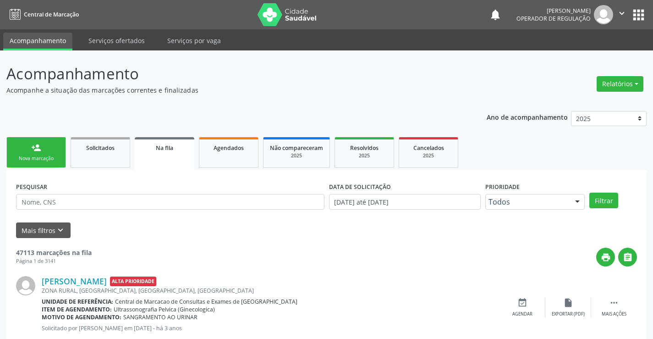
click at [43, 156] on div "Nova marcação" at bounding box center [36, 158] width 46 height 7
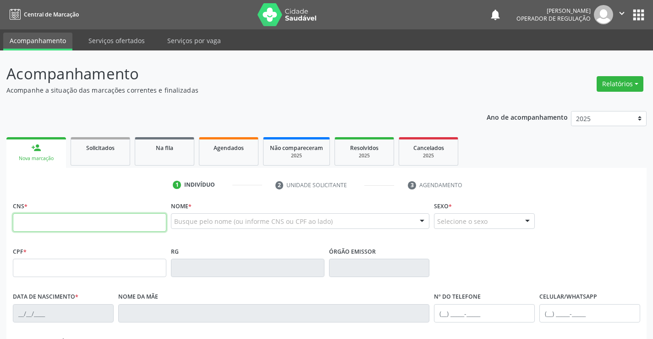
click at [100, 224] on input "text" at bounding box center [89, 222] width 153 height 18
type input "702 0093 6817 0089"
type input "043.918.665-01"
type input "1447236971"
type input "23/05/1992"
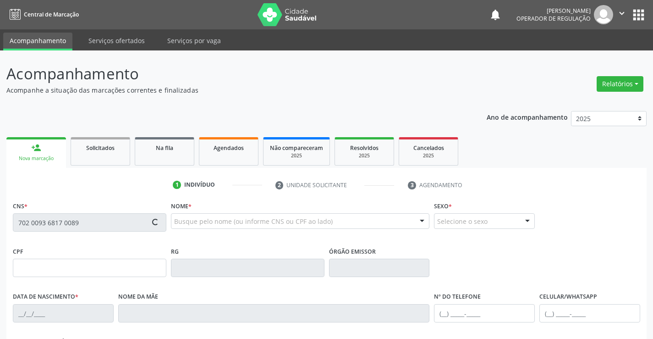
type input "(74) 98862-2264"
type input "043.918.665-01"
type input "53"
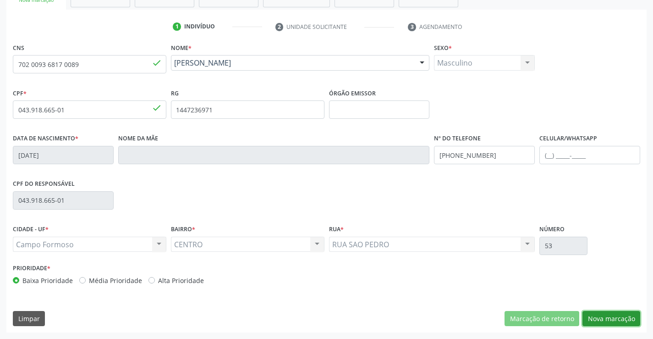
click at [611, 319] on button "Nova marcação" at bounding box center [611, 319] width 58 height 16
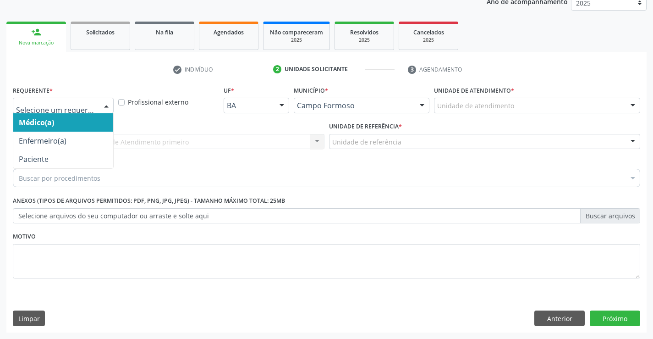
click at [109, 107] on div at bounding box center [106, 106] width 14 height 16
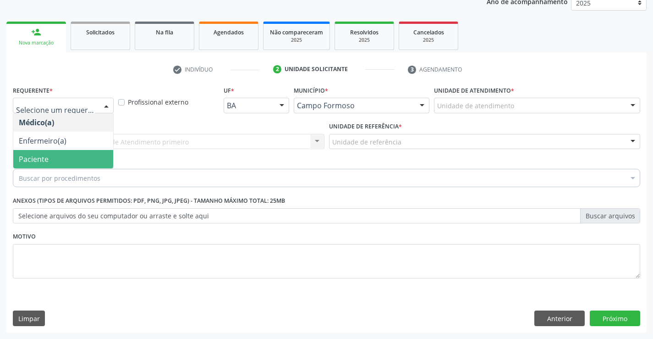
click at [86, 159] on span "Paciente" at bounding box center [63, 159] width 100 height 18
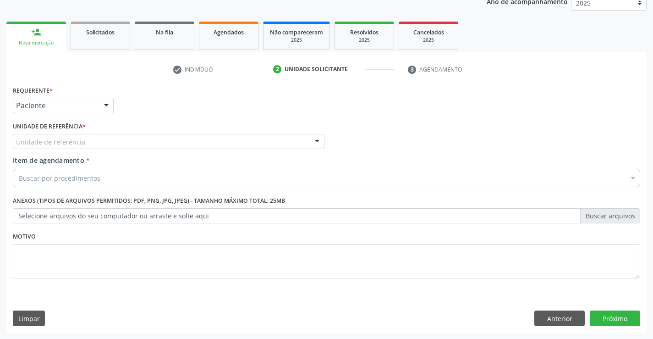
click at [312, 143] on div at bounding box center [317, 142] width 14 height 16
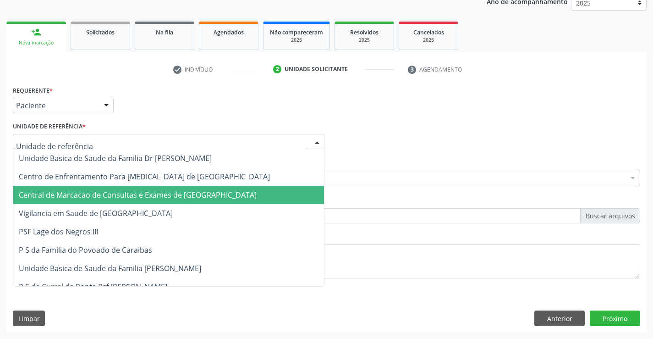
click at [220, 198] on span "Central de Marcacao de Consultas e Exames de [GEOGRAPHIC_DATA]" at bounding box center [138, 195] width 238 height 10
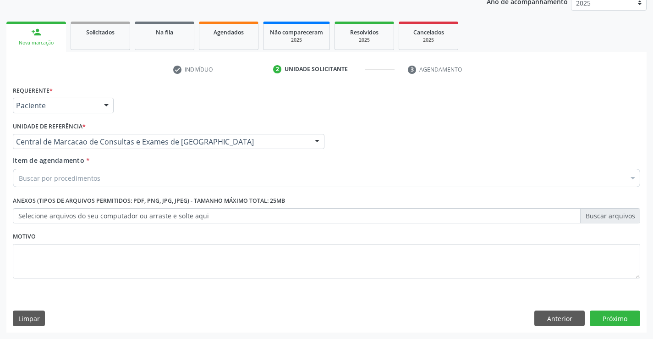
click at [125, 183] on div "Buscar por procedimentos" at bounding box center [326, 178] width 627 height 18
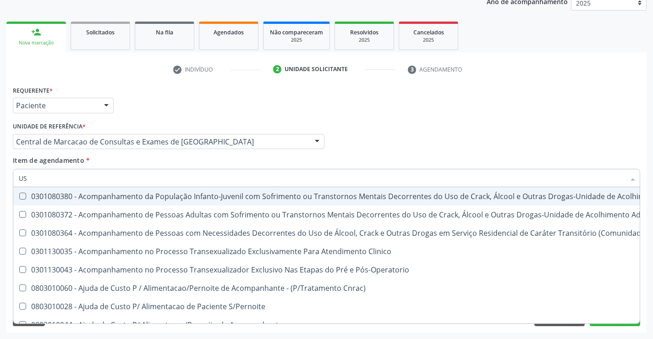
type input "USG"
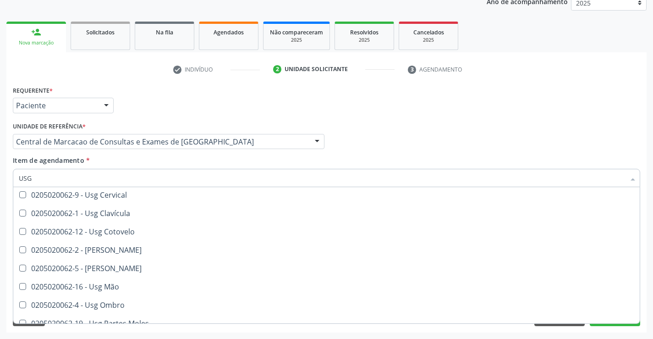
scroll to position [137, 0]
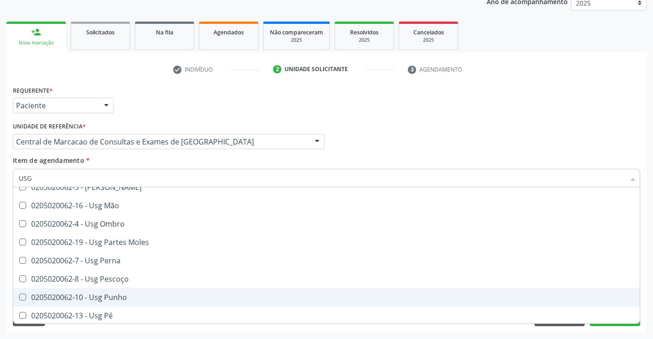
click at [127, 294] on div "0205020062-10 - Usg Punho" at bounding box center [326, 296] width 615 height 7
checkbox Punho "true"
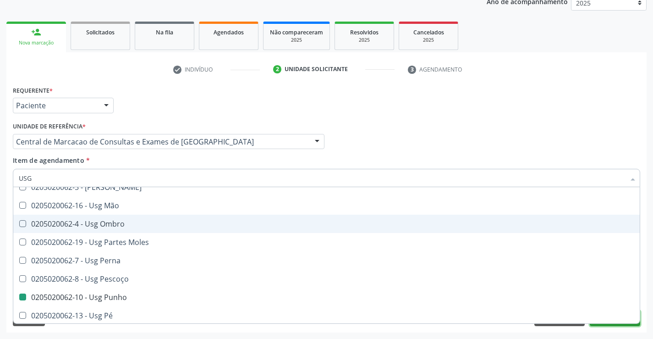
click at [628, 325] on button "Próximo" at bounding box center [615, 318] width 50 height 16
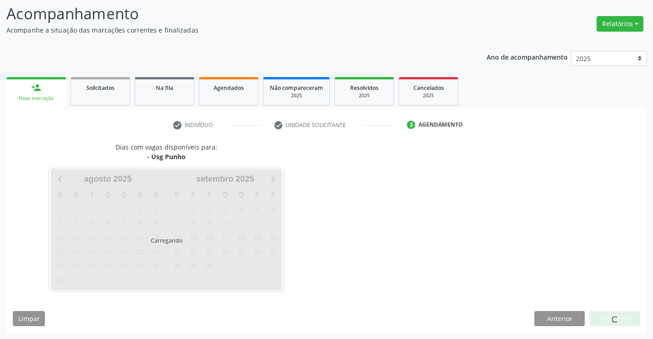
scroll to position [0, 0]
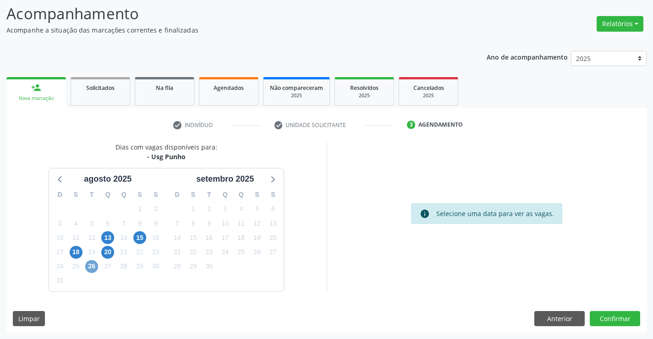
click at [94, 272] on span "26" at bounding box center [91, 266] width 13 height 13
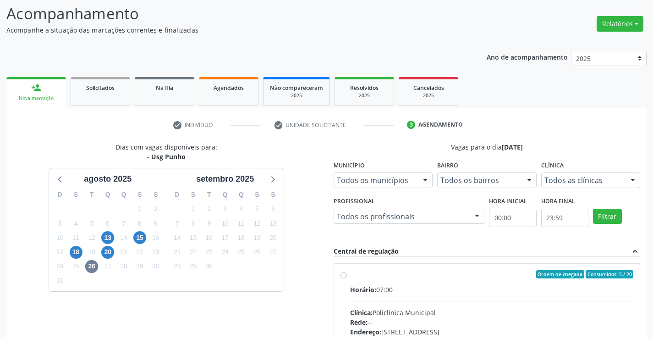
click at [404, 291] on div "Horário: 07:00" at bounding box center [492, 290] width 284 height 10
click at [347, 278] on input "Ordem de chegada Consumidos: 5 / 20 Horário: 07:00 Clínica: Policlínica Municip…" at bounding box center [343, 274] width 6 height 8
radio input "true"
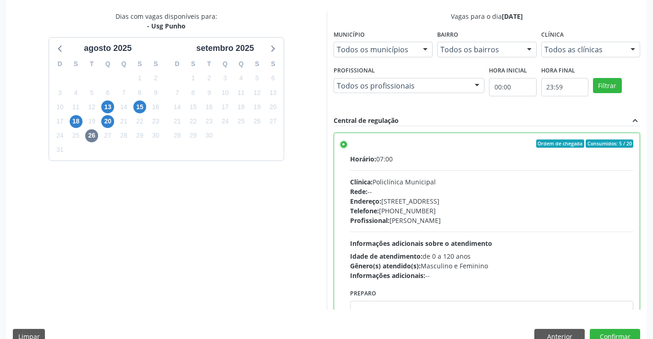
scroll to position [209, 0]
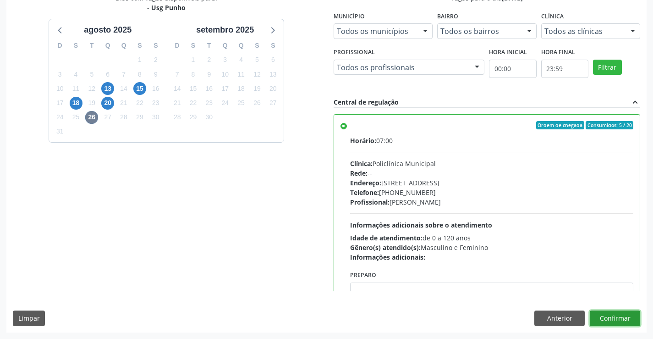
click at [619, 323] on button "Confirmar" at bounding box center [615, 318] width 50 height 16
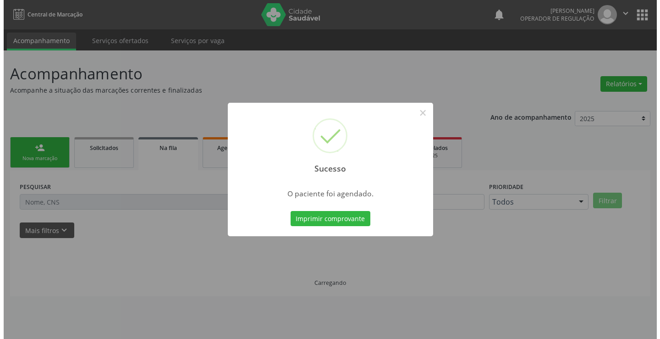
scroll to position [0, 0]
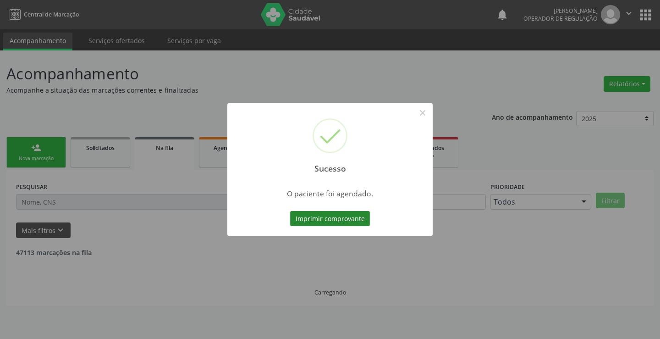
click at [290, 211] on button "Imprimir comprovante" at bounding box center [330, 219] width 80 height 16
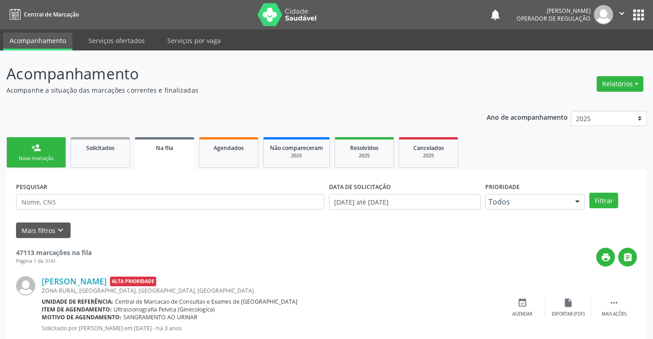
click at [34, 144] on div "person_add" at bounding box center [36, 148] width 10 height 10
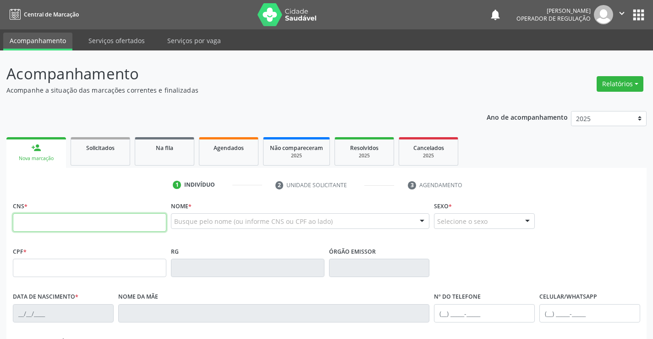
click at [51, 219] on input "text" at bounding box center [89, 222] width 153 height 18
type input "707 5032 3062 9490"
type input "1150473100"
type input "13/04/1986"
type input "(74) 98832-8221"
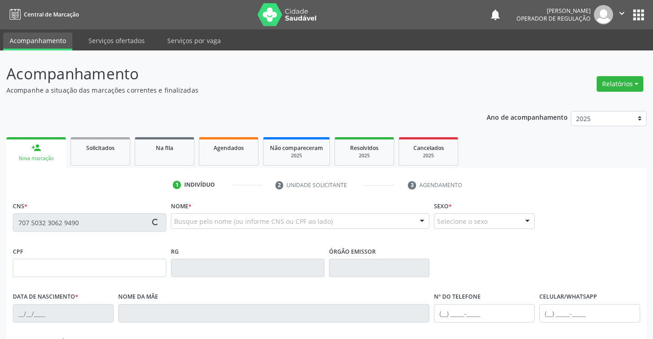
type input "023.914.975-04"
type input "S/N"
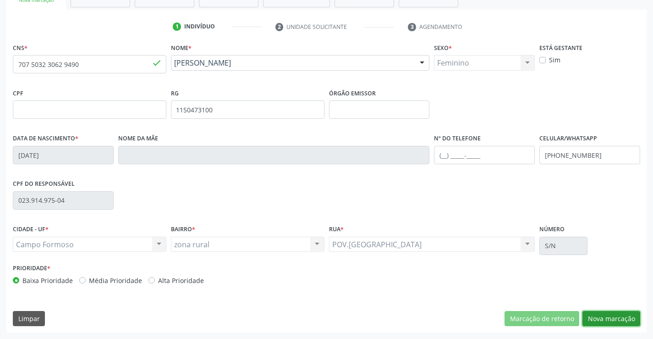
click at [608, 316] on button "Nova marcação" at bounding box center [611, 319] width 58 height 16
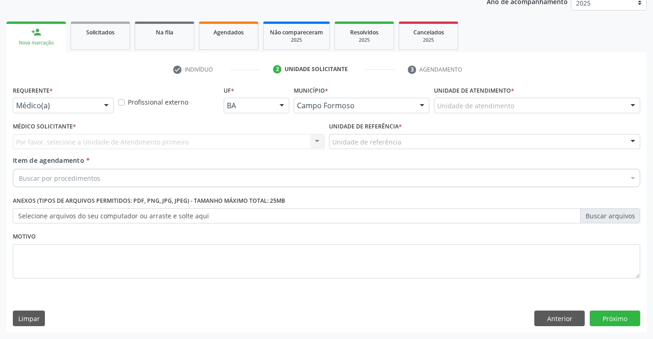
click at [109, 103] on div at bounding box center [106, 106] width 14 height 16
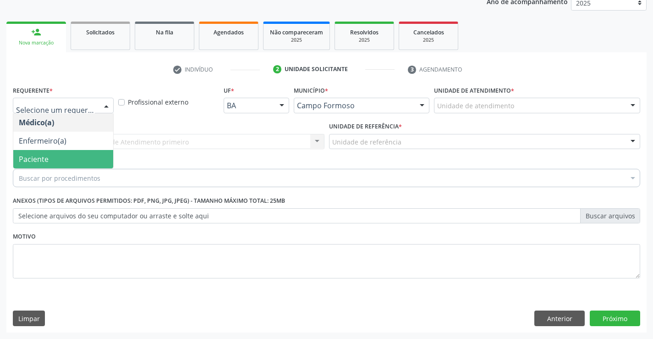
click at [57, 161] on span "Paciente" at bounding box center [63, 159] width 100 height 18
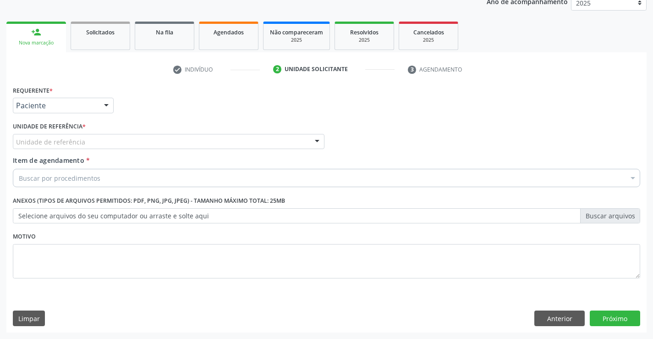
click at [313, 138] on div at bounding box center [317, 142] width 14 height 16
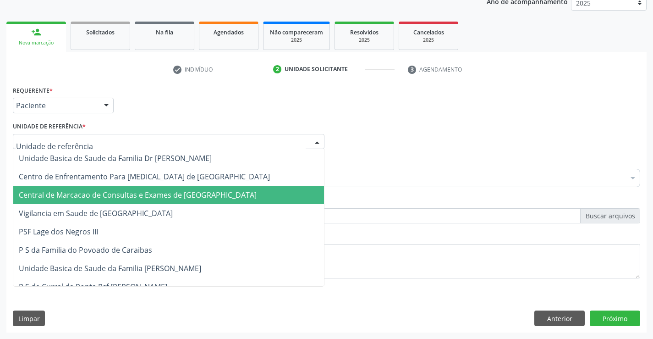
click at [165, 190] on span "Central de Marcacao de Consultas e Exames de [GEOGRAPHIC_DATA]" at bounding box center [138, 195] width 238 height 10
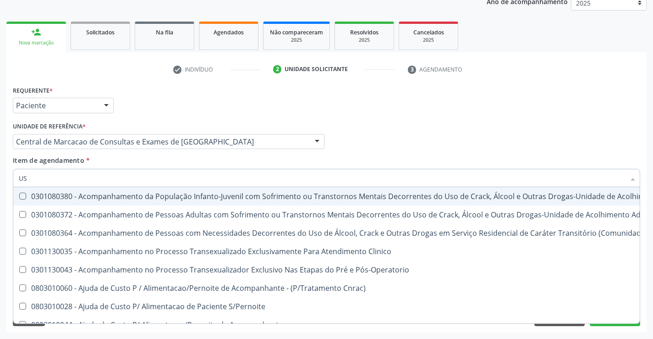
type input "USG"
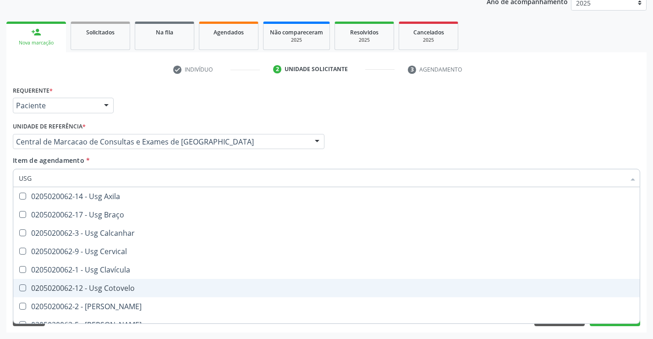
click at [129, 291] on div "0205020062-12 - Usg Cotovelo" at bounding box center [326, 287] width 615 height 7
checkbox Cotovelo "true"
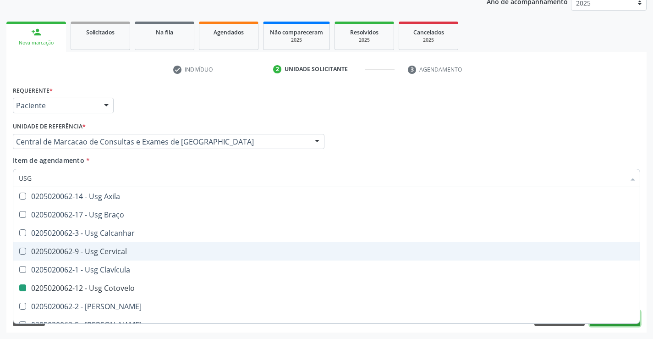
click at [636, 325] on button "Próximo" at bounding box center [615, 318] width 50 height 16
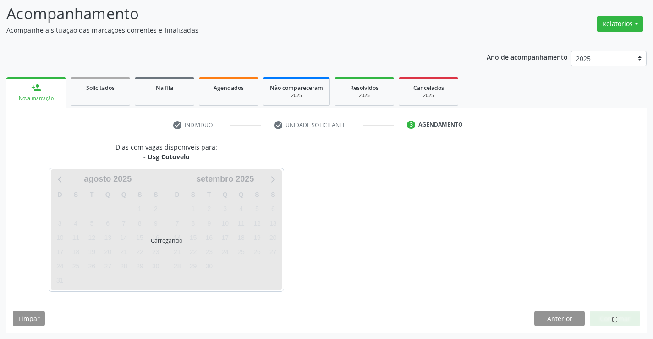
scroll to position [60, 0]
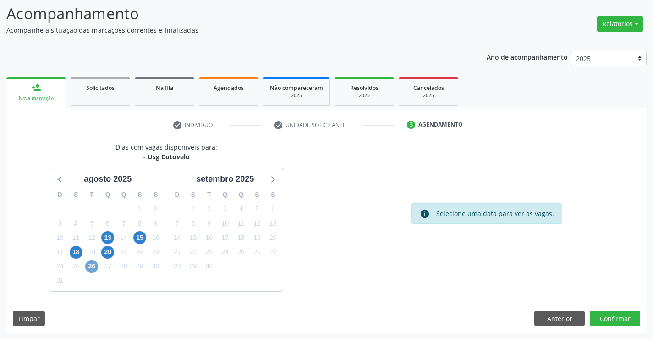
click at [95, 261] on span "26" at bounding box center [91, 266] width 13 height 13
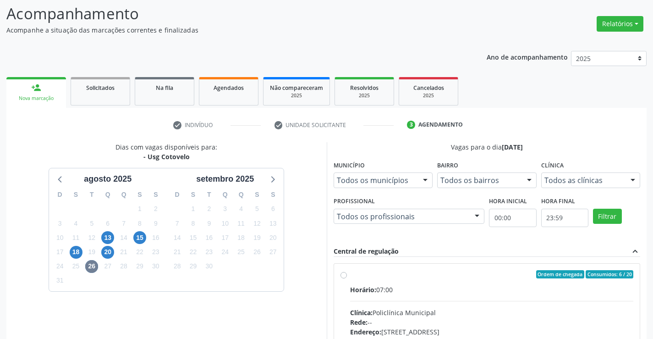
click at [410, 286] on div "Horário: 07:00" at bounding box center [492, 290] width 284 height 10
click at [347, 278] on input "Ordem de chegada Consumidos: 6 / 20 Horário: 07:00 Clínica: Policlínica Municip…" at bounding box center [343, 274] width 6 height 8
radio input "true"
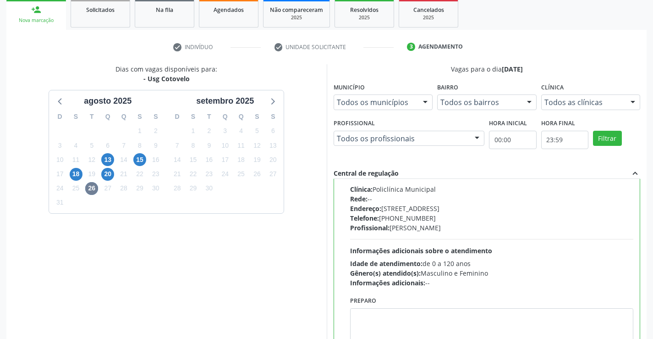
scroll to position [209, 0]
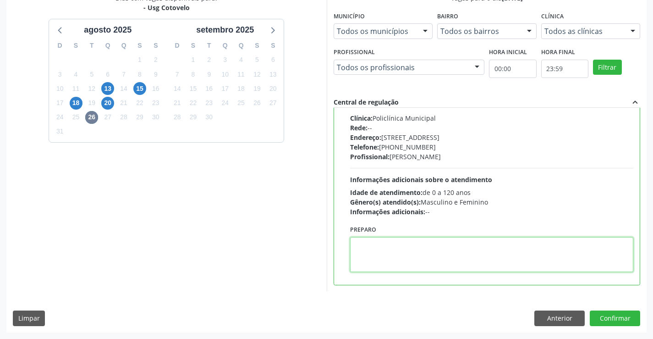
click at [410, 257] on textarea at bounding box center [492, 254] width 284 height 35
type textarea "DREITO"
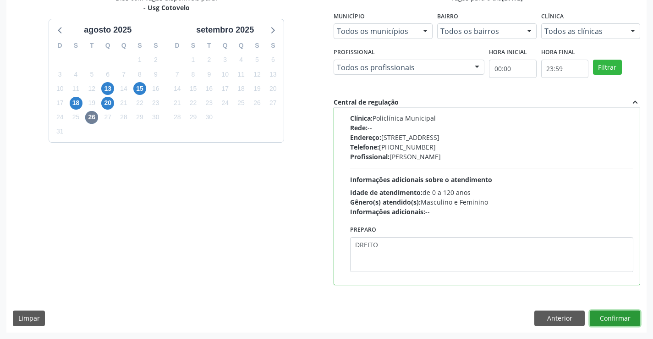
click at [606, 317] on button "Confirmar" at bounding box center [615, 318] width 50 height 16
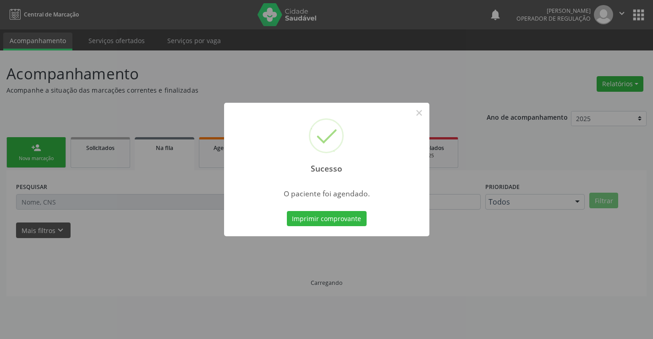
scroll to position [0, 0]
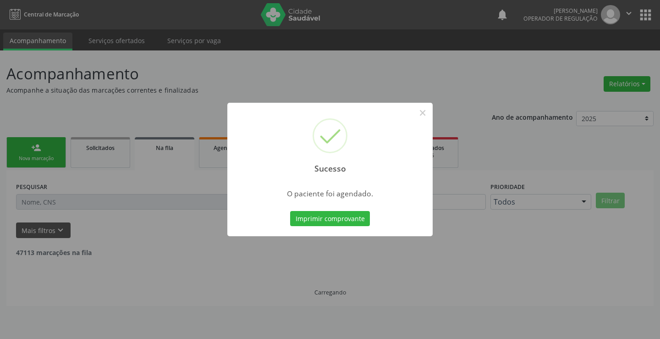
click at [290, 211] on button "Imprimir comprovante" at bounding box center [330, 219] width 80 height 16
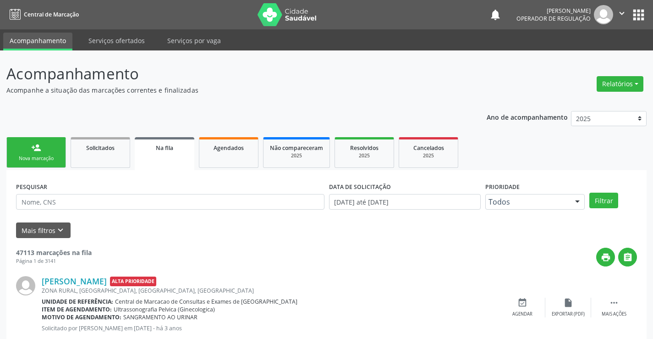
click at [41, 149] on link "person_add Nova marcação" at bounding box center [36, 152] width 60 height 31
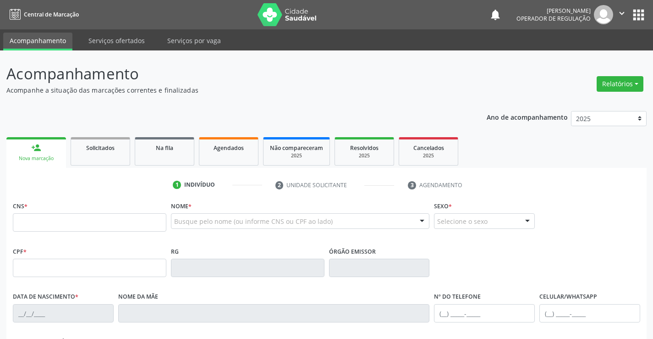
click at [45, 211] on div "CNS *" at bounding box center [89, 215] width 153 height 33
click at [45, 216] on input "text" at bounding box center [89, 222] width 153 height 18
paste input "703 5090 4476 3630"
type input "703 5090 4476 3630"
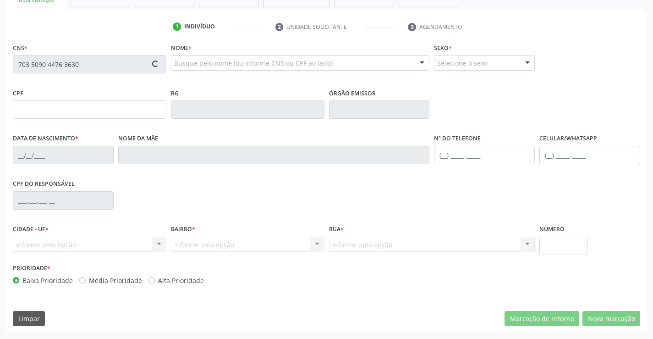
type input "02/04/1966"
type input "S/N"
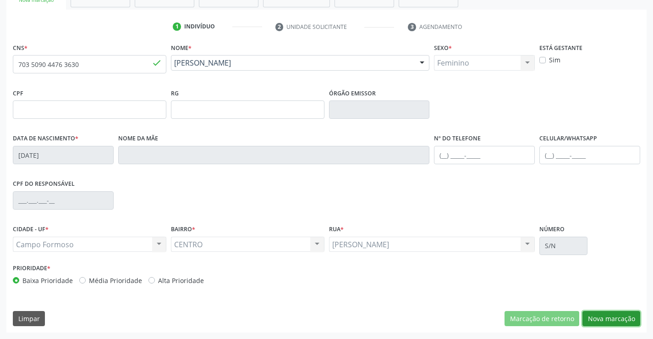
click at [596, 314] on button "Nova marcação" at bounding box center [611, 319] width 58 height 16
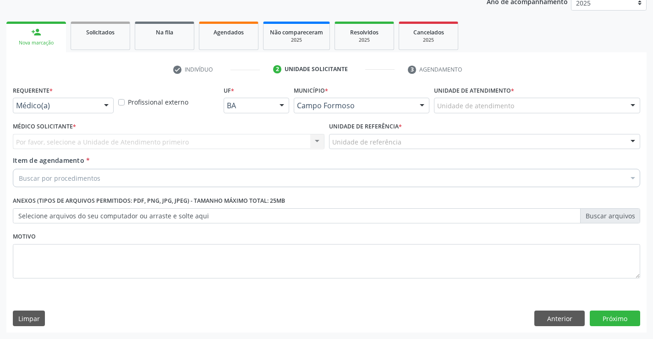
scroll to position [115, 0]
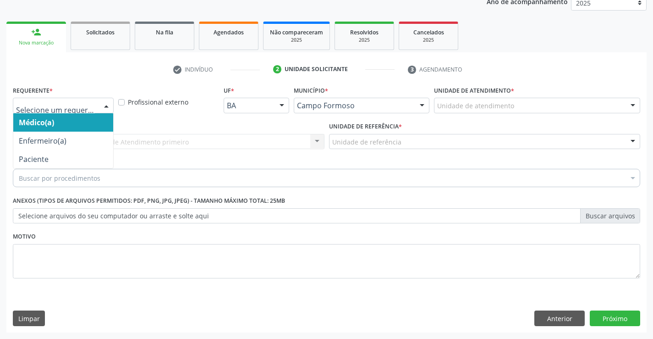
click at [110, 103] on div at bounding box center [106, 106] width 14 height 16
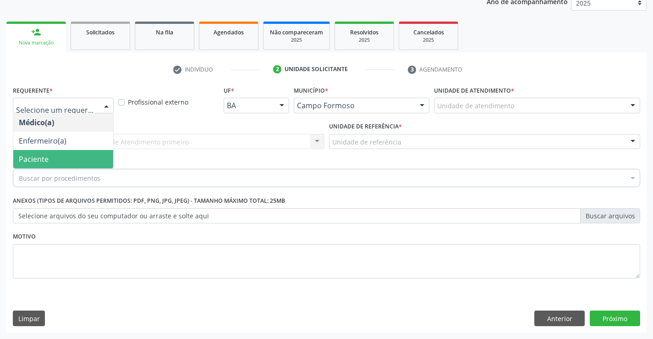
click at [87, 158] on span "Paciente" at bounding box center [63, 159] width 100 height 18
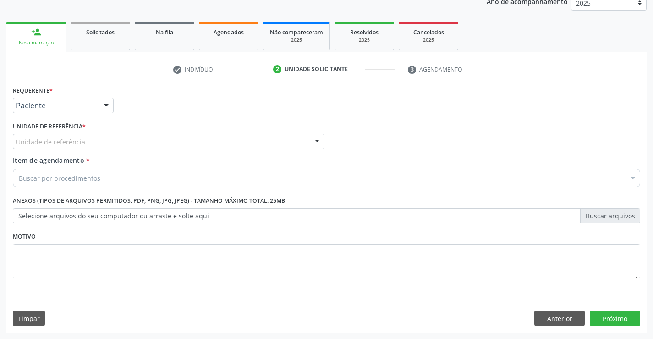
click at [115, 140] on div "Unidade de referência" at bounding box center [169, 142] width 312 height 16
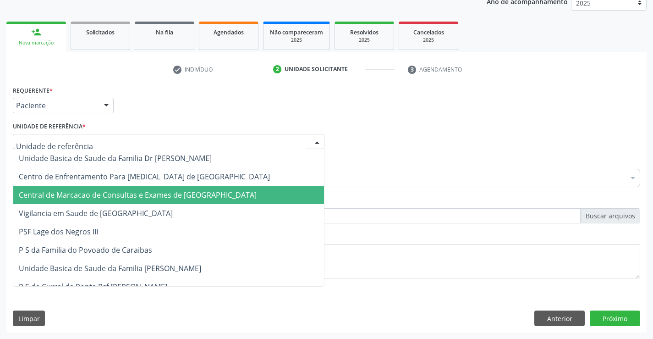
click at [124, 199] on span "Central de Marcacao de Consultas e Exames de [GEOGRAPHIC_DATA]" at bounding box center [138, 195] width 238 height 10
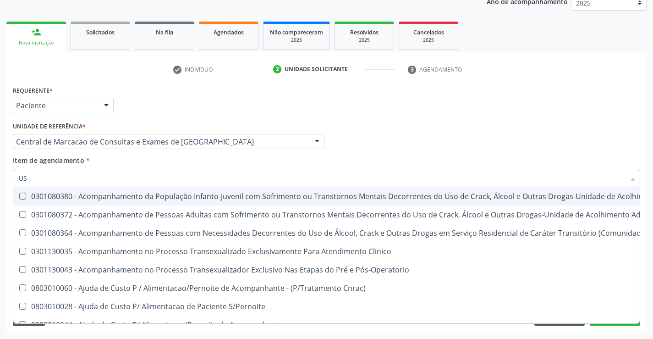
type input "USG"
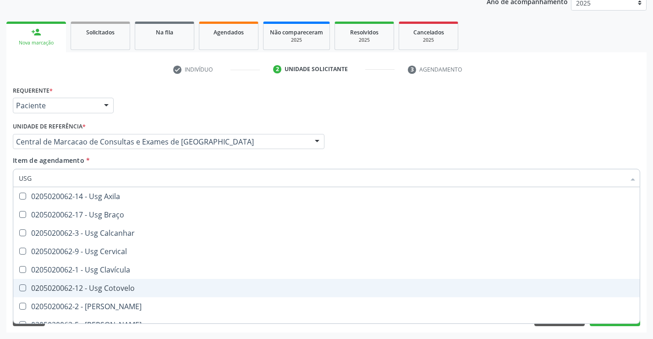
click at [122, 287] on div "0205020062-12 - Usg Cotovelo" at bounding box center [326, 287] width 615 height 7
checkbox Cotovelo "true"
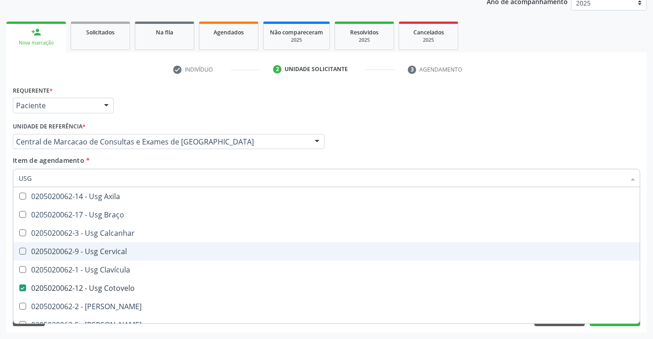
click at [632, 148] on div "Médico Solicitante Por favor, selecione a Unidade de Atendimento primeiro Nenhu…" at bounding box center [327, 138] width 632 height 36
checkbox Braço "true"
checkbox Cotovelo "false"
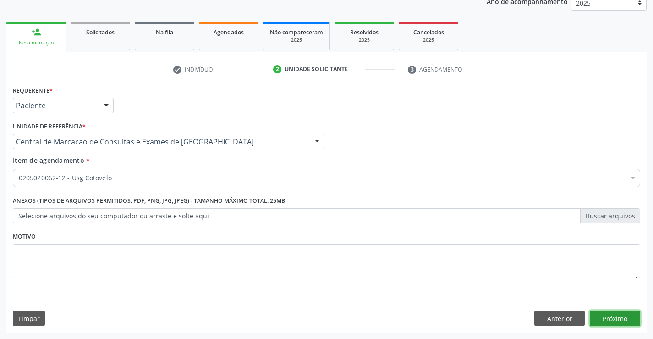
click at [602, 316] on button "Próximo" at bounding box center [615, 318] width 50 height 16
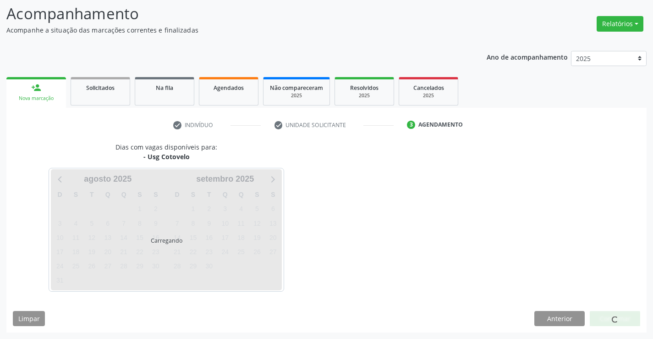
scroll to position [60, 0]
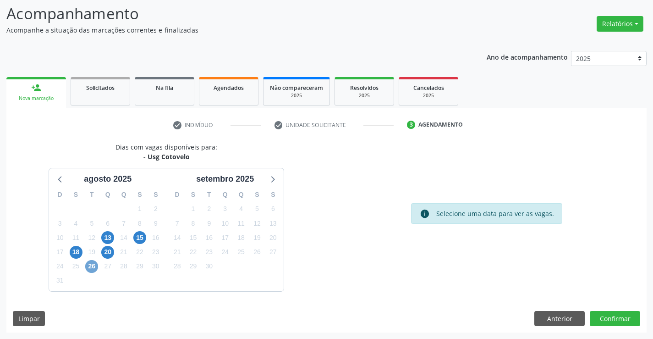
click at [93, 264] on span "26" at bounding box center [91, 266] width 13 height 13
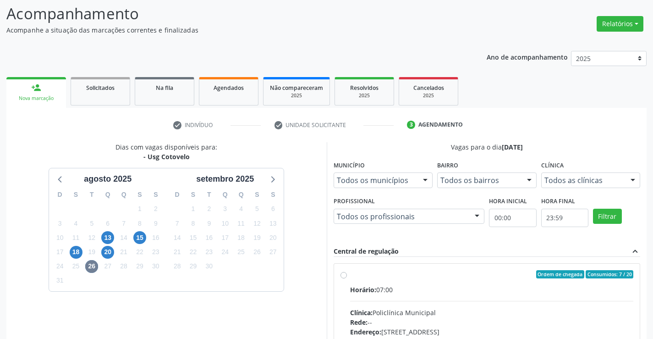
click at [347, 278] on input "Ordem de chegada Consumidos: 7 / 20 Horário: 07:00 Clínica: Policlínica Municip…" at bounding box center [343, 274] width 6 height 8
radio input "true"
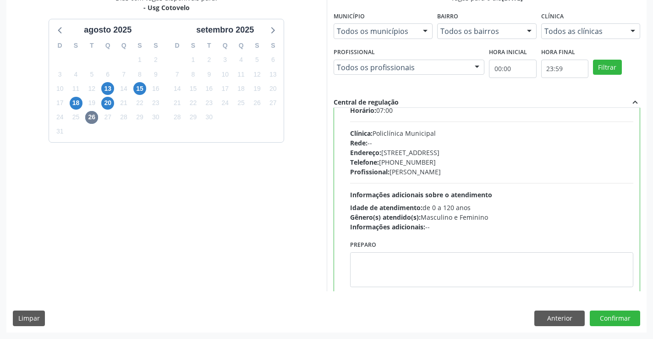
scroll to position [45, 0]
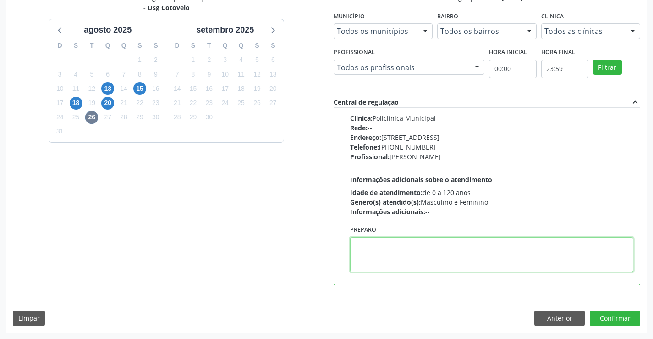
click at [385, 258] on textarea at bounding box center [492, 254] width 284 height 35
type textarea "ESQUERDO"
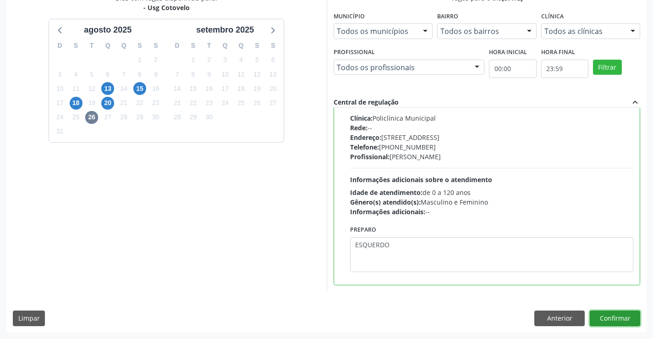
click at [614, 323] on button "Confirmar" at bounding box center [615, 318] width 50 height 16
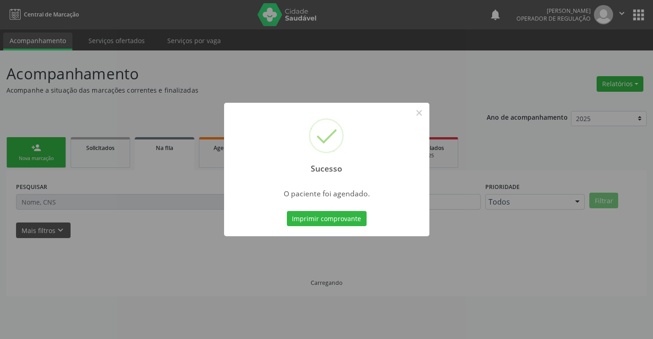
scroll to position [0, 0]
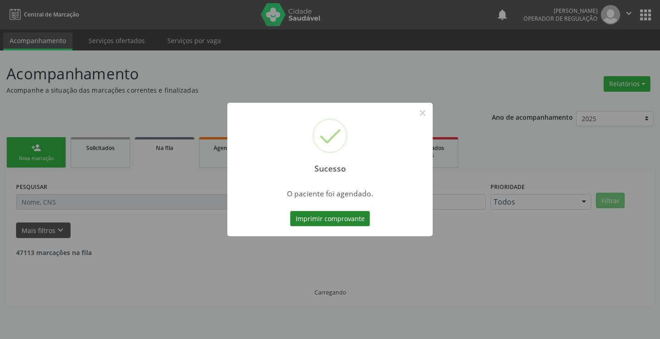
click at [345, 221] on button "Imprimir comprovante" at bounding box center [330, 219] width 80 height 16
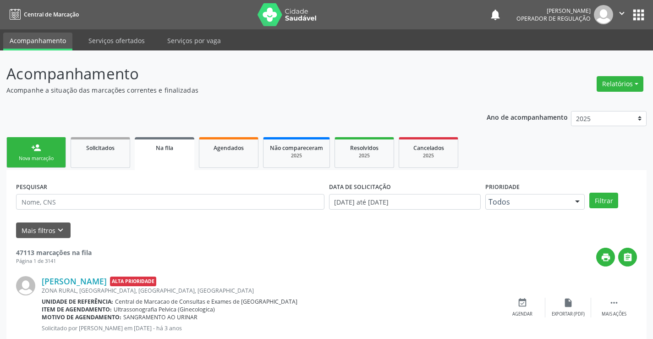
click at [50, 148] on link "person_add Nova marcação" at bounding box center [36, 152] width 60 height 31
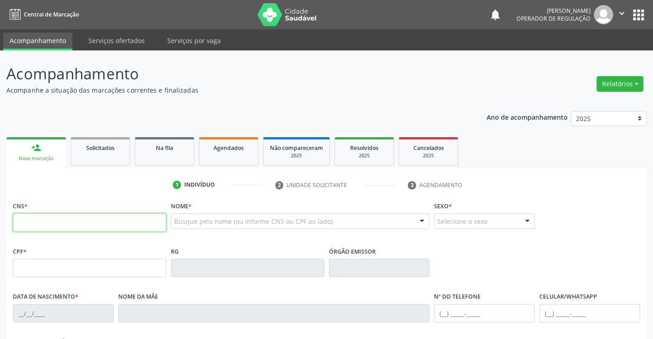
click at [67, 219] on input "text" at bounding box center [89, 222] width 153 height 18
paste input "703 5090 4476 3630"
type input "703 5090 4476 3630"
type input "02/04/1966"
type input "S/N"
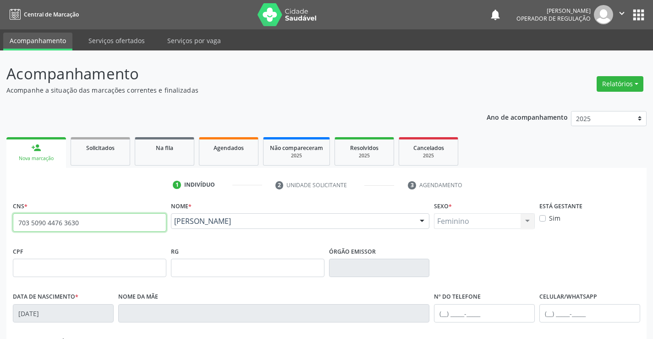
drag, startPoint x: 94, startPoint y: 226, endPoint x: 0, endPoint y: 223, distance: 94.4
click at [0, 223] on div "Acompanhamento Acompanhe a situação das marcações correntes e finalizadas Relat…" at bounding box center [326, 273] width 653 height 446
drag, startPoint x: 90, startPoint y: 228, endPoint x: 0, endPoint y: 221, distance: 90.5
click at [0, 221] on div "Acompanhamento Acompanhe a situação das marcações correntes e finalizadas Relat…" at bounding box center [326, 273] width 653 height 446
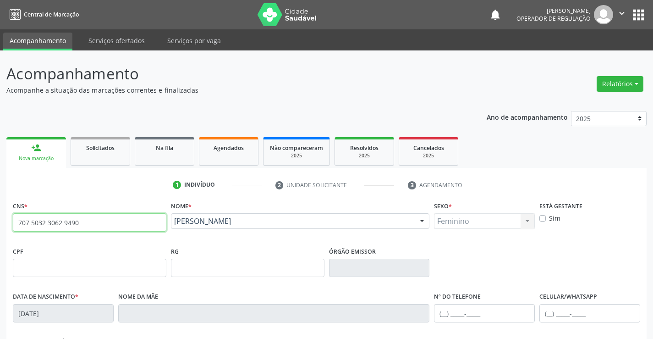
type input "707 5032 3062 9490"
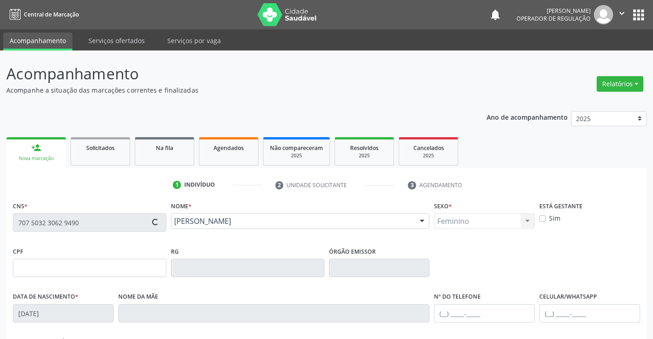
type input "1150473100"
type input "13/04/1986"
type input "(74) 98832-8221"
type input "023.914.975-04"
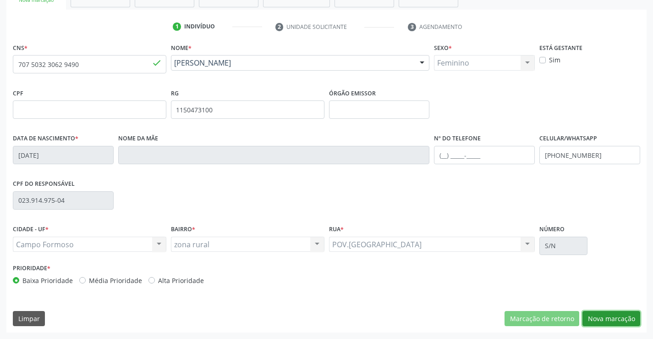
click at [606, 318] on button "Nova marcação" at bounding box center [611, 319] width 58 height 16
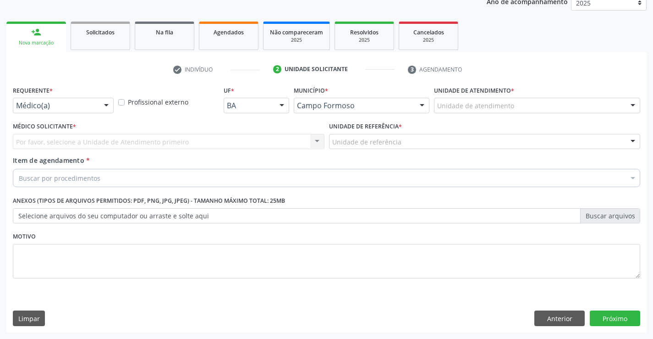
scroll to position [115, 0]
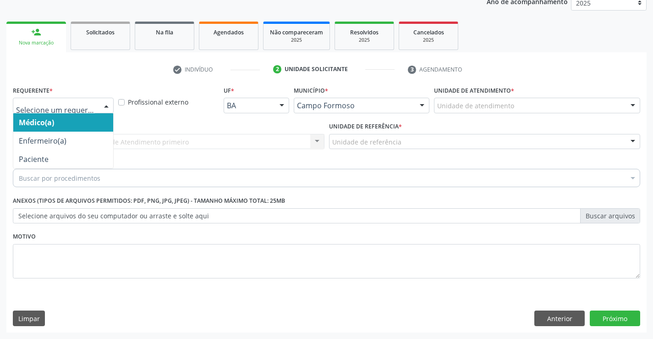
click at [104, 104] on div at bounding box center [106, 106] width 14 height 16
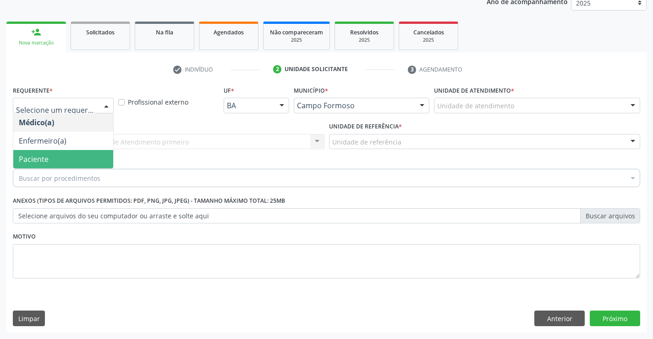
click at [67, 159] on span "Paciente" at bounding box center [63, 159] width 100 height 18
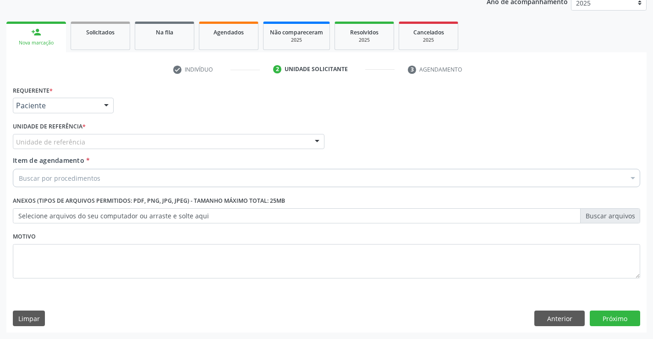
click at [107, 141] on div "Unidade de referência" at bounding box center [169, 142] width 312 height 16
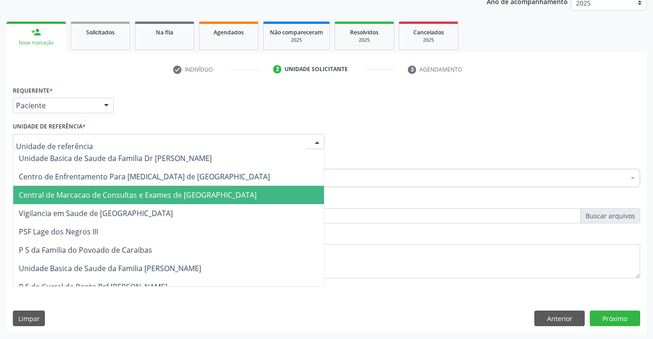
click at [85, 189] on span "Central de Marcacao de Consultas e Exames de [GEOGRAPHIC_DATA]" at bounding box center [168, 195] width 311 height 18
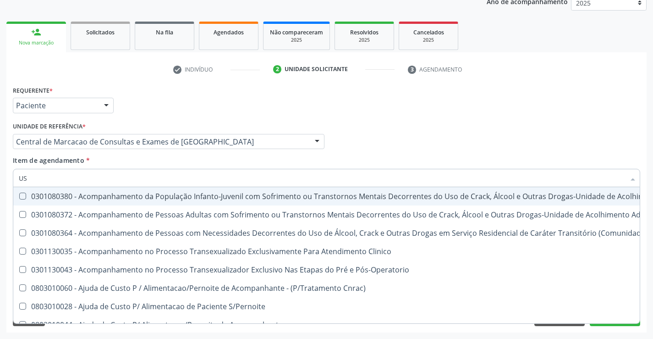
type input "USG"
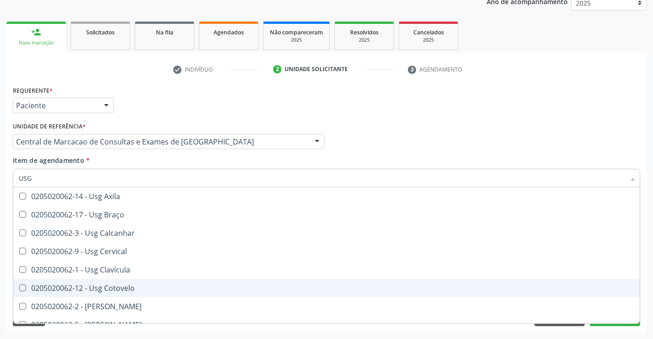
click at [104, 285] on div "0205020062-12 - Usg Cotovelo" at bounding box center [326, 287] width 615 height 7
checkbox Cotovelo "true"
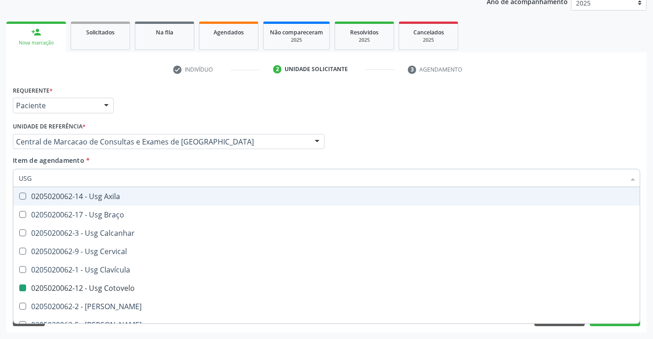
click at [612, 126] on div "Médico Solicitante Por favor, selecione a Unidade de Atendimento primeiro Nenhu…" at bounding box center [327, 138] width 632 height 36
checkbox Braço "true"
checkbox Cotovelo "false"
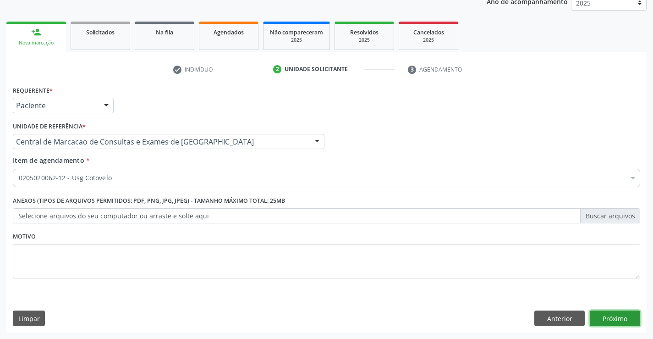
click at [621, 320] on button "Próximo" at bounding box center [615, 318] width 50 height 16
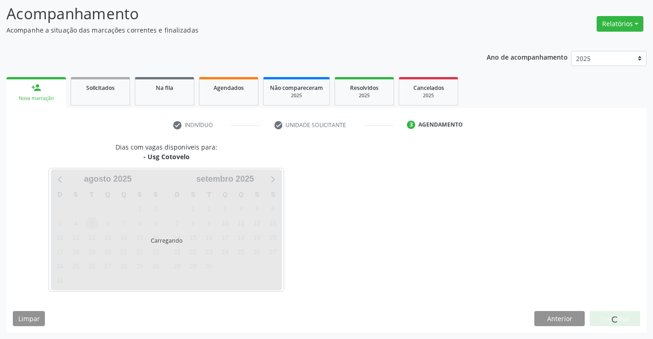
scroll to position [60, 0]
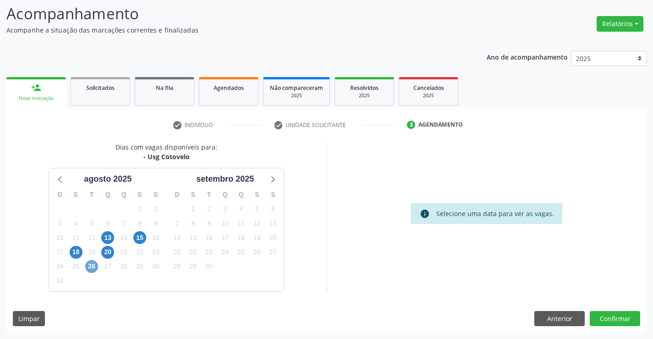
click at [94, 265] on span "26" at bounding box center [91, 266] width 13 height 13
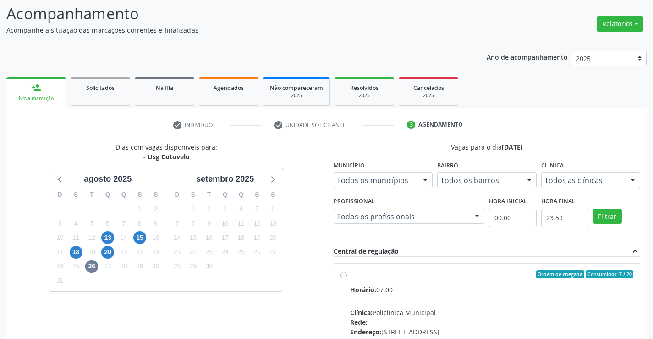
click at [402, 290] on div "Horário: 07:00" at bounding box center [492, 290] width 284 height 10
click at [347, 278] on input "Ordem de chegada Consumidos: 7 / 20 Horário: 07:00 Clínica: Policlínica Municip…" at bounding box center [343, 274] width 6 height 8
radio input "true"
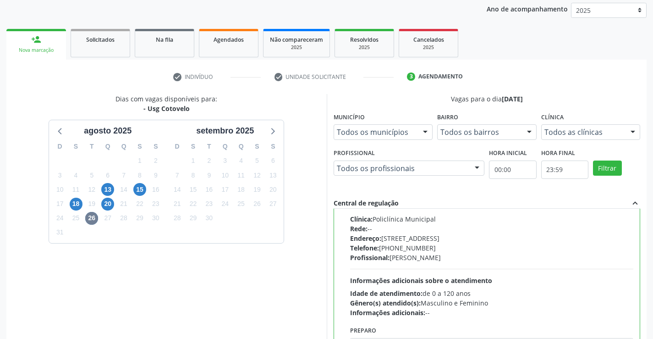
scroll to position [209, 0]
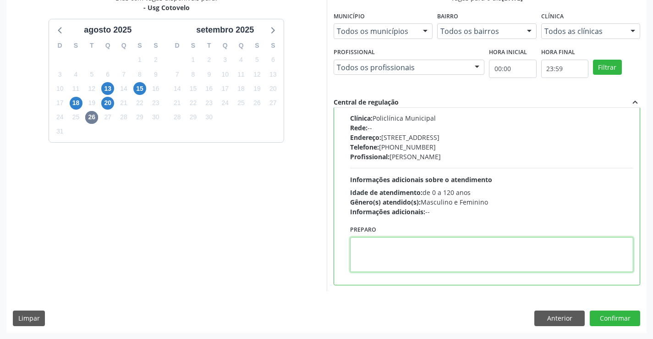
click at [392, 259] on textarea at bounding box center [492, 254] width 284 height 35
type textarea "ESQUERDO"
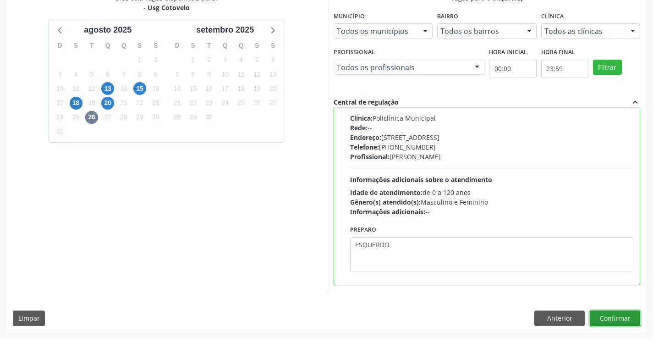
click at [608, 324] on button "Confirmar" at bounding box center [615, 318] width 50 height 16
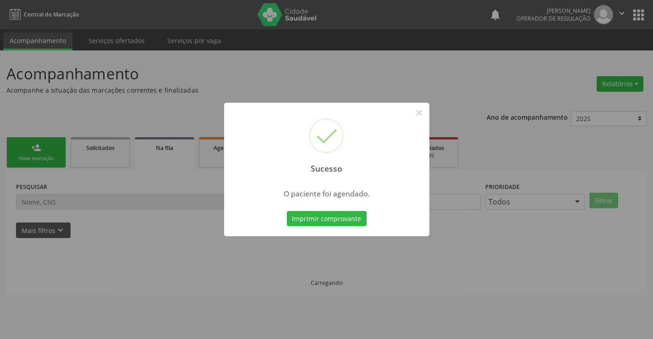
scroll to position [0, 0]
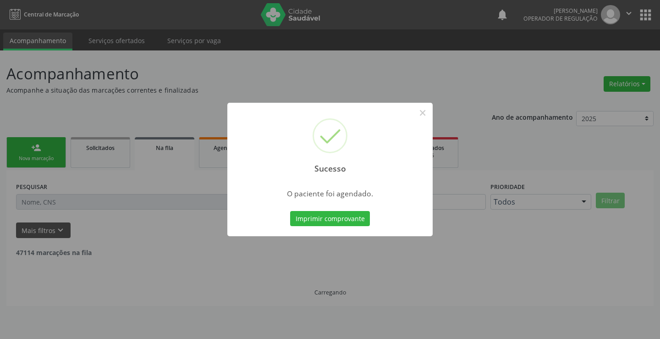
click at [290, 211] on button "Imprimir comprovante" at bounding box center [330, 219] width 80 height 16
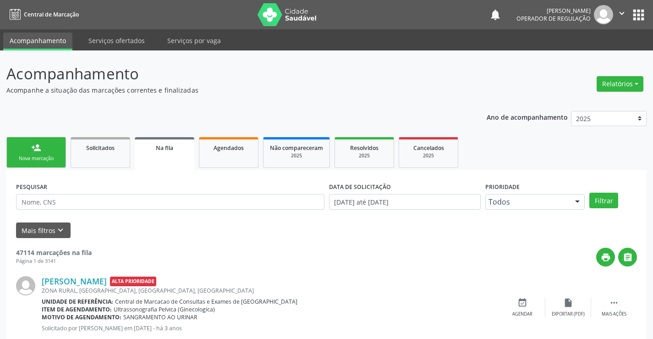
click at [22, 144] on link "person_add Nova marcação" at bounding box center [36, 152] width 60 height 31
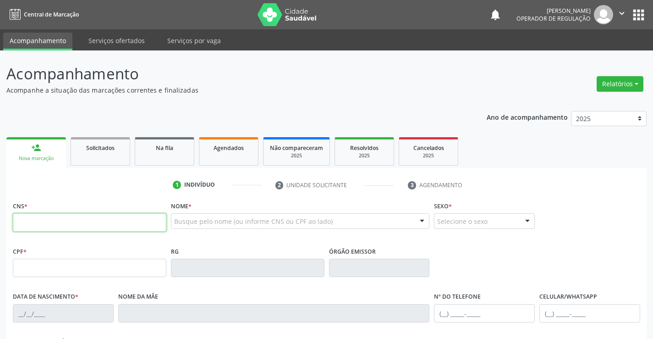
click at [41, 223] on input "text" at bounding box center [89, 222] width 153 height 18
paste input "707 5032 3062 9490"
type input "707 5032 3062 9490"
type input "1150473100"
type input "13/04/1986"
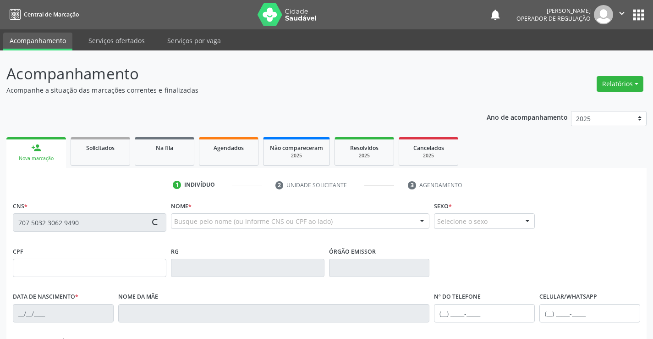
type input "(74) 98832-8221"
type input "023.914.975-04"
type input "S/N"
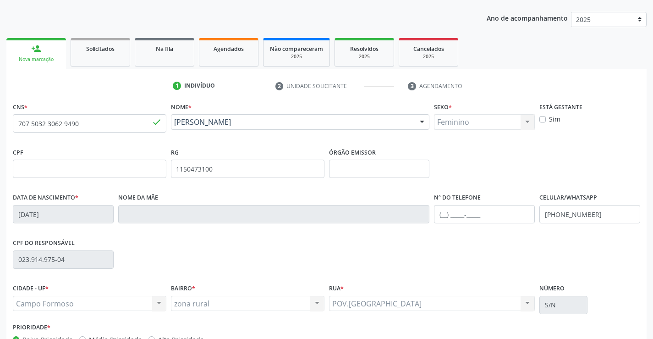
scroll to position [158, 0]
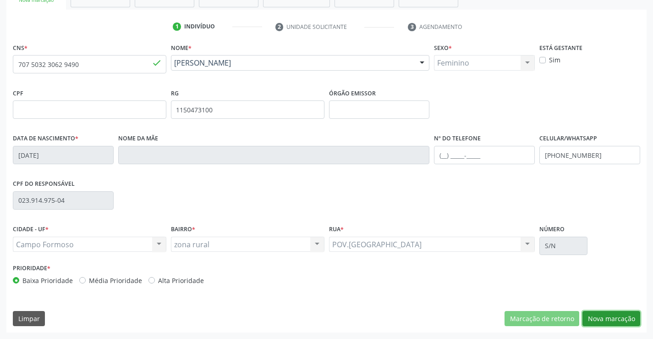
click at [606, 312] on button "Nova marcação" at bounding box center [611, 319] width 58 height 16
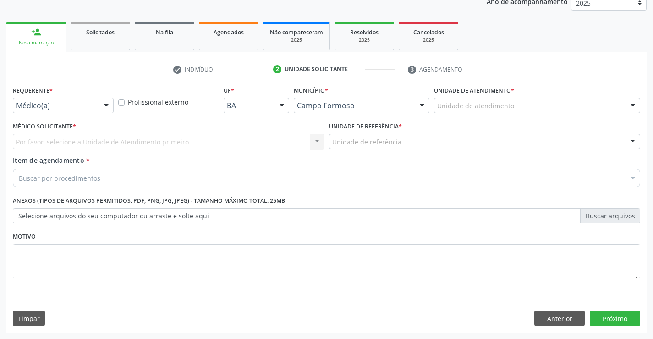
scroll to position [115, 0]
click at [105, 105] on div at bounding box center [106, 106] width 14 height 16
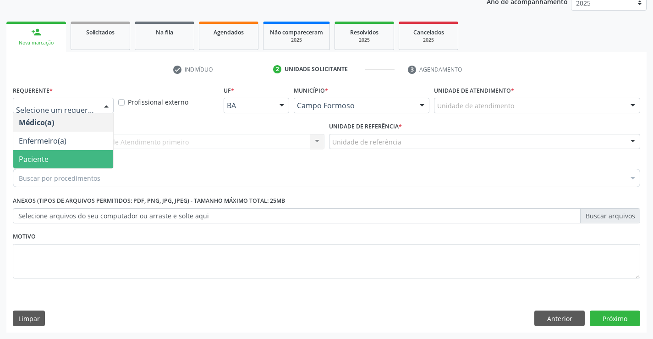
click at [82, 153] on span "Paciente" at bounding box center [63, 159] width 100 height 18
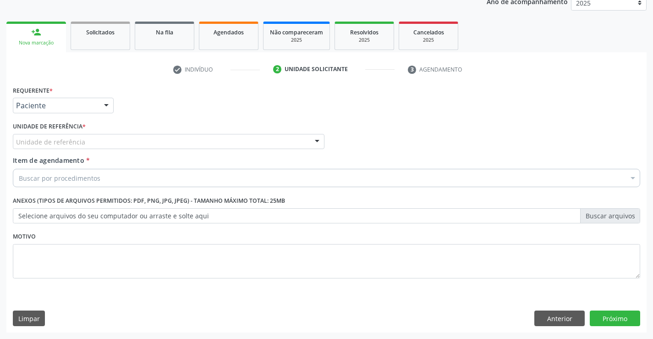
click at [113, 141] on div "Unidade de referência" at bounding box center [169, 142] width 312 height 16
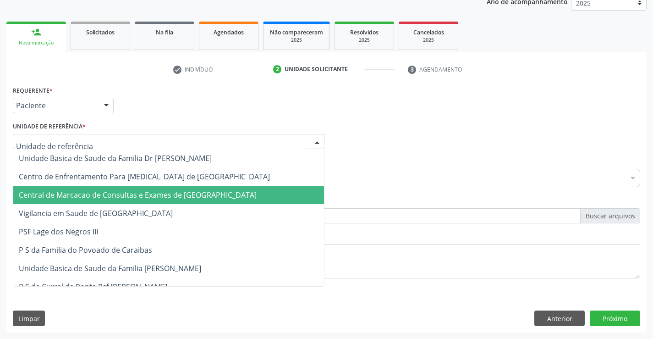
click at [112, 193] on span "Central de Marcacao de Consultas e Exames de [GEOGRAPHIC_DATA]" at bounding box center [138, 195] width 238 height 10
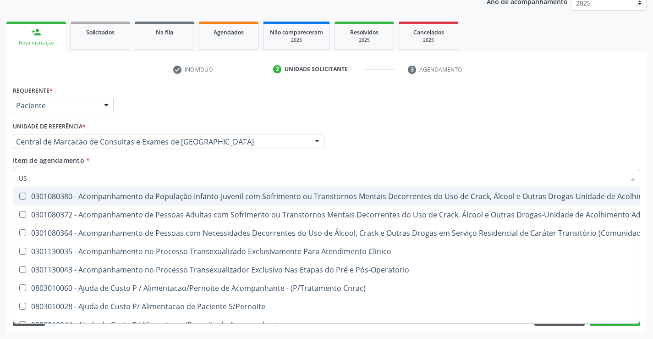
type input "USG"
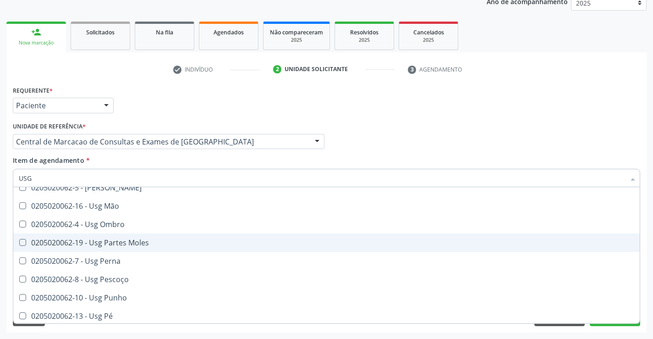
scroll to position [137, 0]
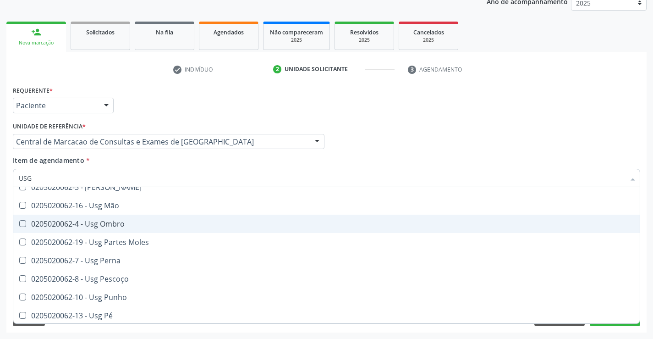
click at [118, 226] on div "0205020062-4 - Usg Ombro" at bounding box center [326, 223] width 615 height 7
checkbox Ombro "true"
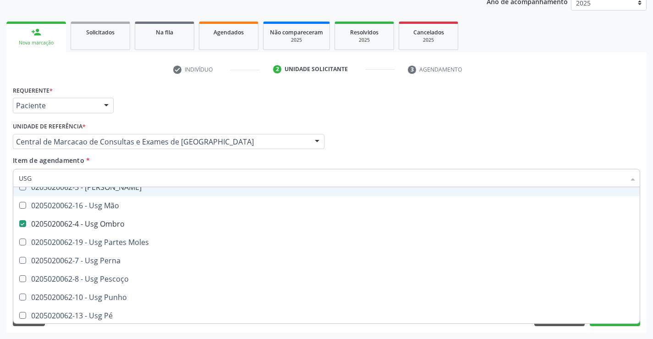
click at [352, 143] on div "Médico Solicitante Por favor, selecione a Unidade de Atendimento primeiro Nenhu…" at bounding box center [327, 138] width 632 height 36
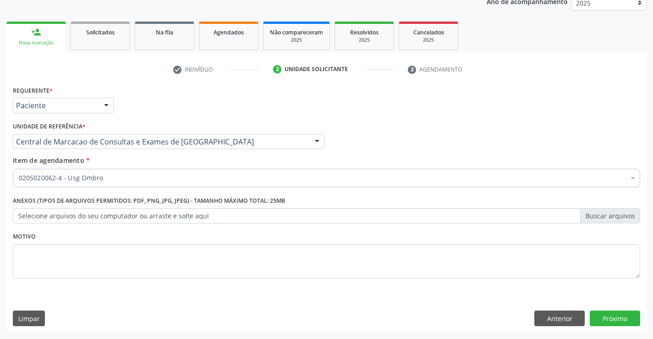
scroll to position [0, 0]
click at [617, 317] on button "Próximo" at bounding box center [615, 318] width 50 height 16
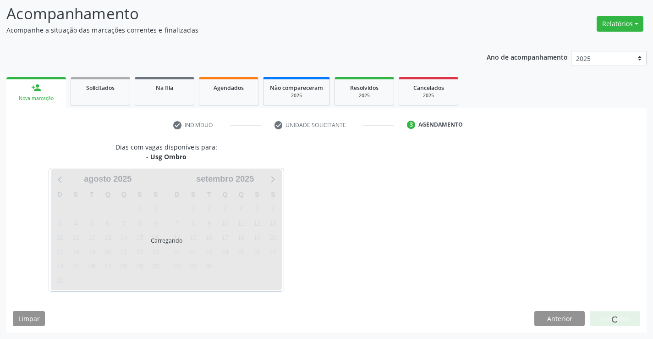
scroll to position [60, 0]
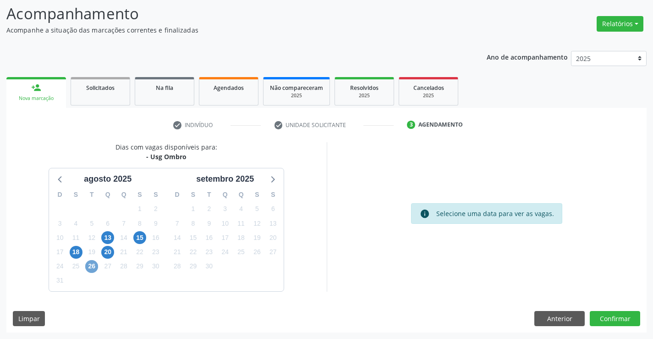
click at [96, 264] on span "26" at bounding box center [91, 266] width 13 height 13
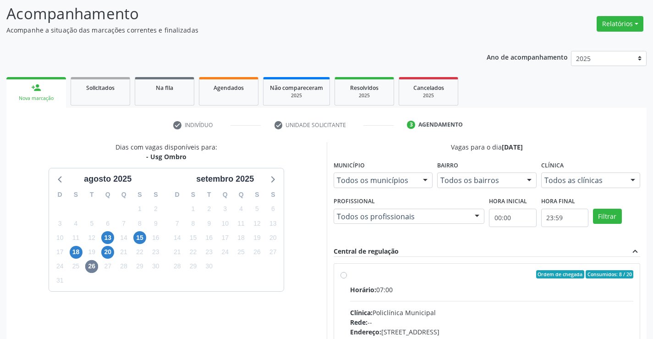
click at [347, 278] on input "Ordem de chegada Consumidos: 8 / 20 Horário: 07:00 Clínica: Policlínica Municip…" at bounding box center [343, 274] width 6 height 8
radio input "true"
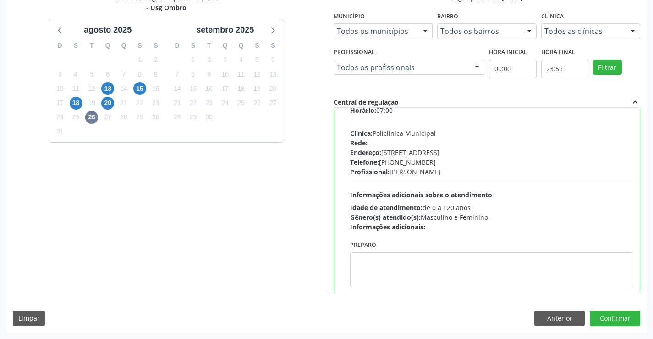
scroll to position [45, 0]
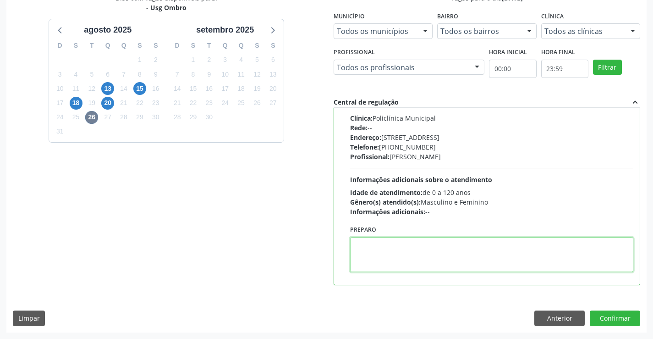
click at [385, 264] on textarea at bounding box center [492, 254] width 284 height 35
type textarea "DIREITO"
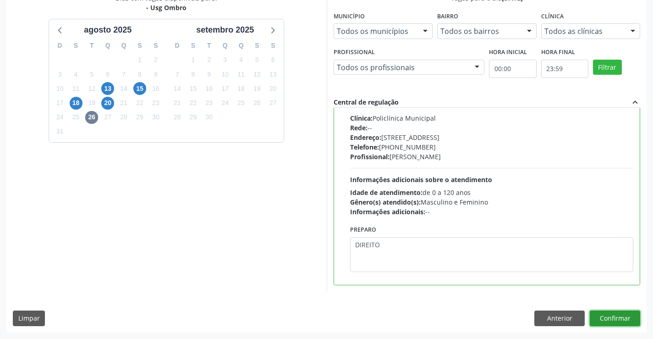
click at [608, 315] on button "Confirmar" at bounding box center [615, 318] width 50 height 16
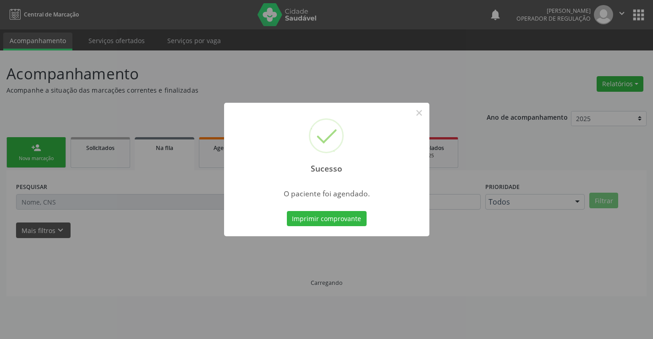
scroll to position [0, 0]
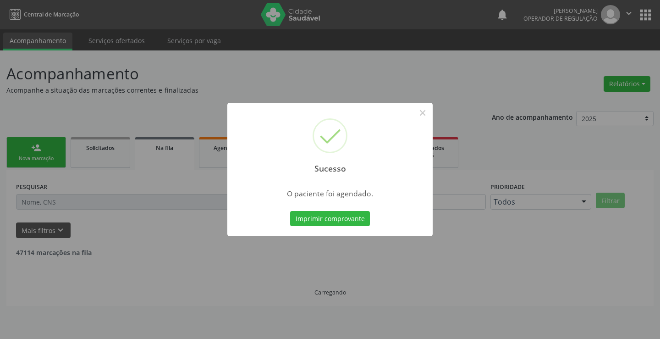
click at [290, 211] on button "Imprimir comprovante" at bounding box center [330, 219] width 80 height 16
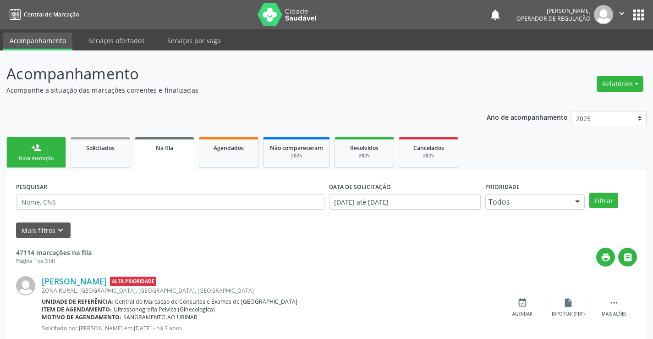
click at [45, 156] on div "Nova marcação" at bounding box center [36, 158] width 46 height 7
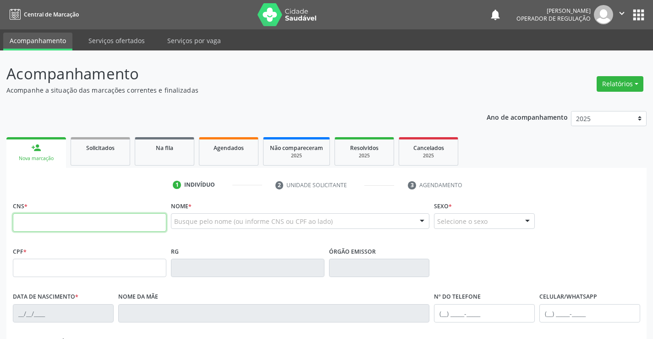
click at [46, 220] on input "text" at bounding box center [89, 222] width 153 height 18
paste input "707 5032 3062 9490"
type input "707 5032 3062 9490"
type input "1150473100"
type input "13/04/1986"
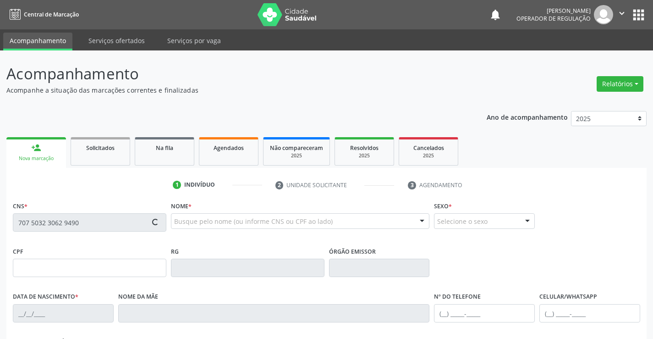
type input "(74) 98832-8221"
type input "023.914.975-04"
type input "S/N"
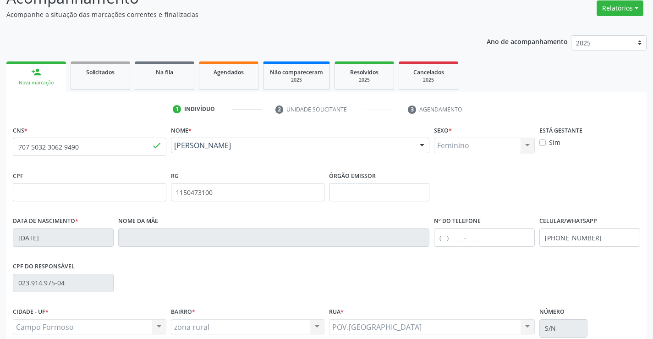
scroll to position [158, 0]
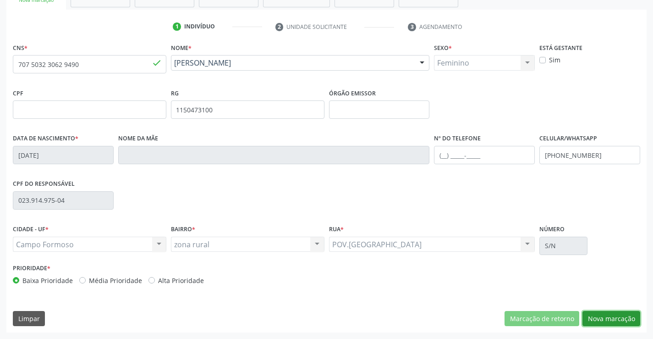
click at [595, 318] on button "Nova marcação" at bounding box center [611, 319] width 58 height 16
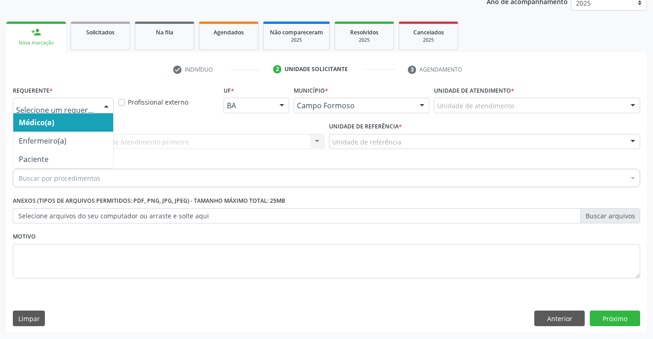
click at [110, 106] on div at bounding box center [106, 106] width 14 height 16
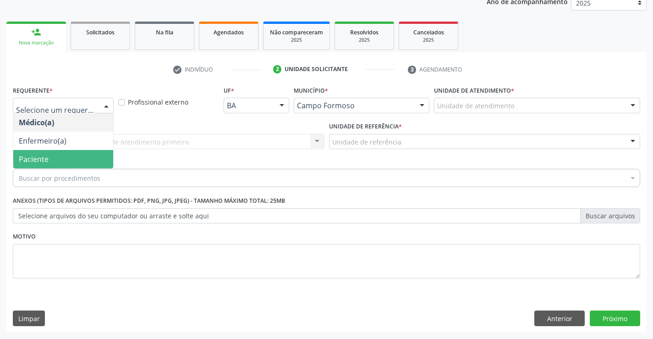
click at [68, 153] on span "Paciente" at bounding box center [63, 159] width 100 height 18
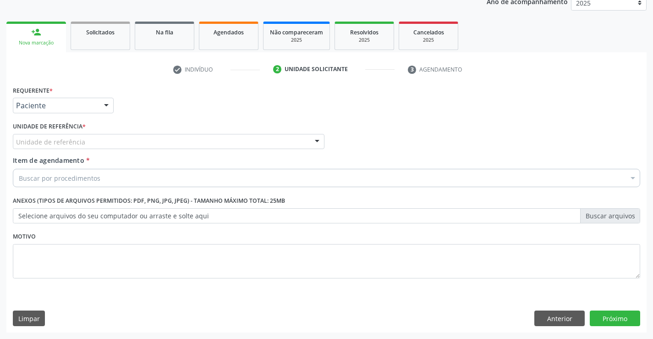
click at [71, 148] on div "Unidade de referência" at bounding box center [169, 142] width 312 height 16
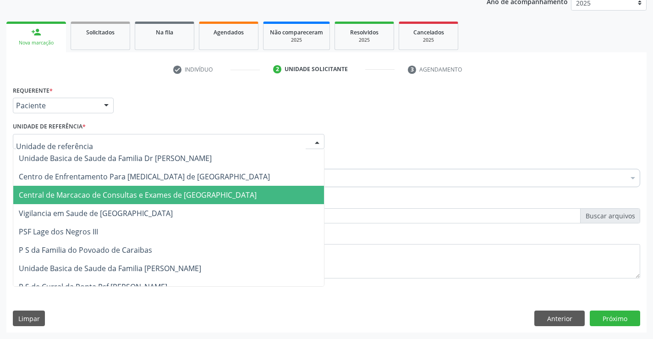
click at [89, 192] on span "Central de Marcacao de Consultas e Exames de [GEOGRAPHIC_DATA]" at bounding box center [138, 195] width 238 height 10
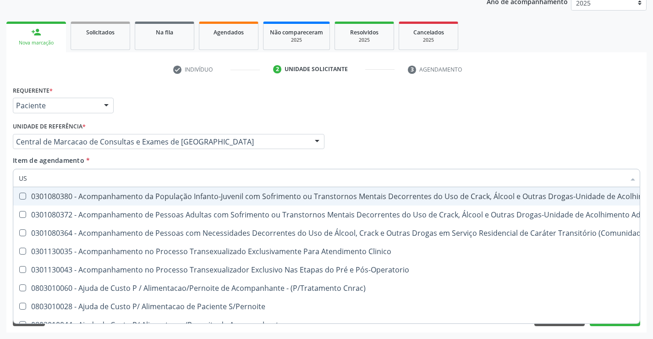
type input "USG"
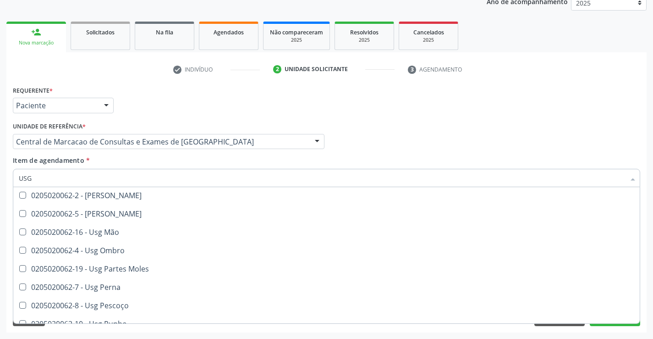
scroll to position [137, 0]
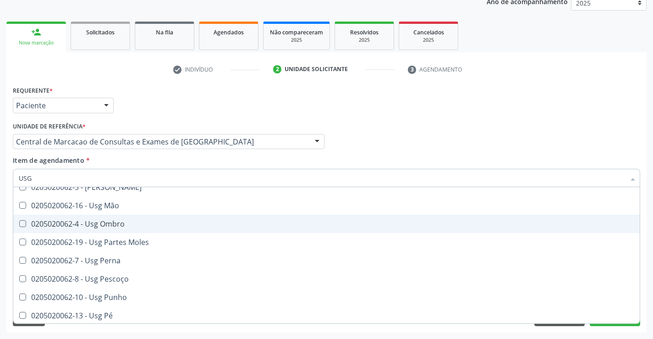
click at [119, 227] on div "0205020062-4 - Usg Ombro" at bounding box center [326, 223] width 615 height 7
checkbox Ombro "true"
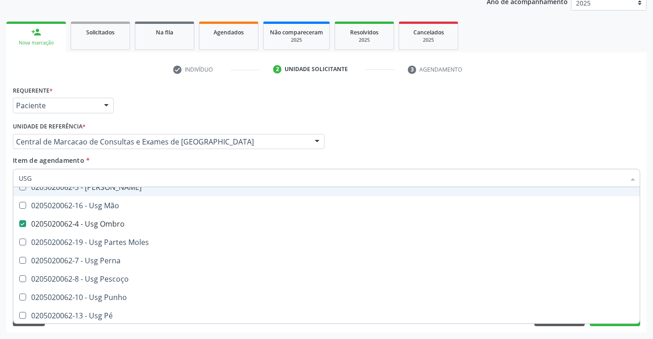
click at [337, 108] on div "Requerente * Paciente Médico(a) Enfermeiro(a) Paciente Nenhum resultado encontr…" at bounding box center [327, 101] width 632 height 36
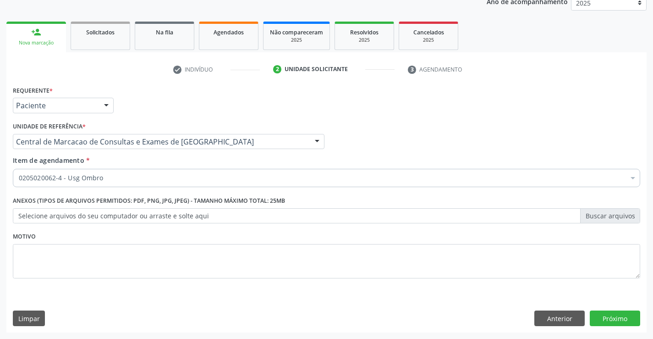
scroll to position [0, 0]
click at [619, 316] on button "Próximo" at bounding box center [615, 318] width 50 height 16
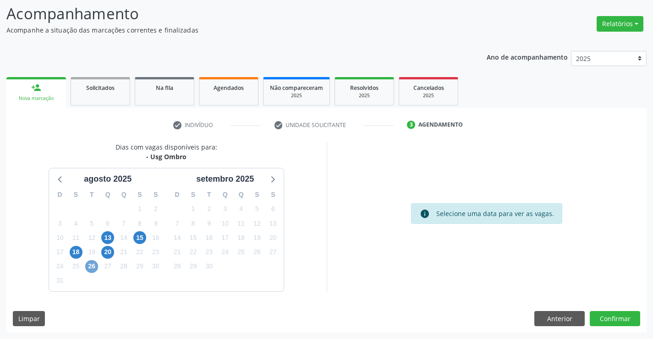
click at [94, 264] on span "26" at bounding box center [91, 266] width 13 height 13
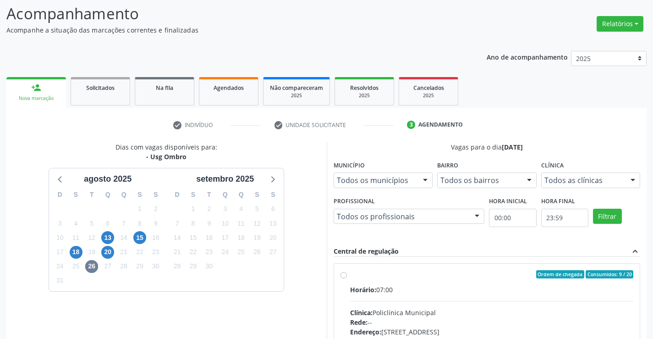
click at [347, 278] on input "Ordem de chegada Consumidos: 9 / 20 Horário: 07:00 Clínica: Policlínica Municip…" at bounding box center [343, 274] width 6 height 8
radio input "true"
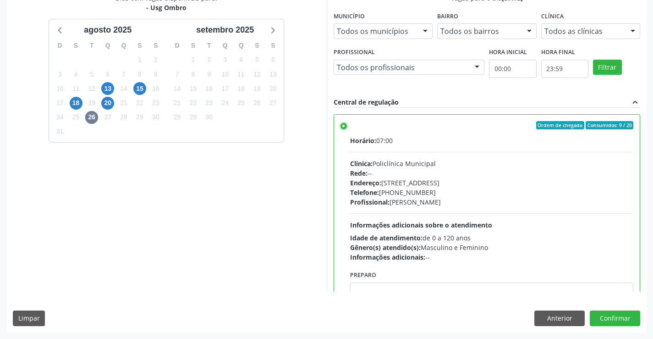
scroll to position [45, 0]
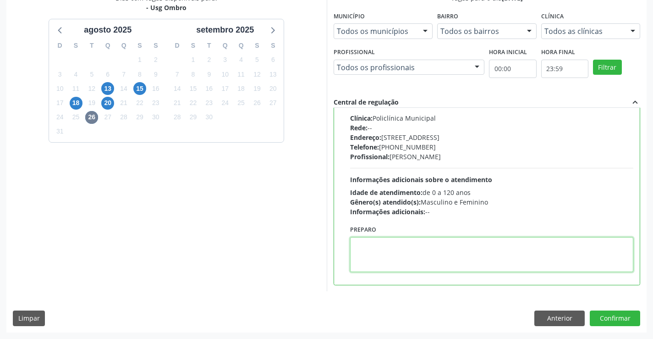
click at [399, 248] on textarea at bounding box center [492, 254] width 284 height 35
type textarea "ESQUERDO"
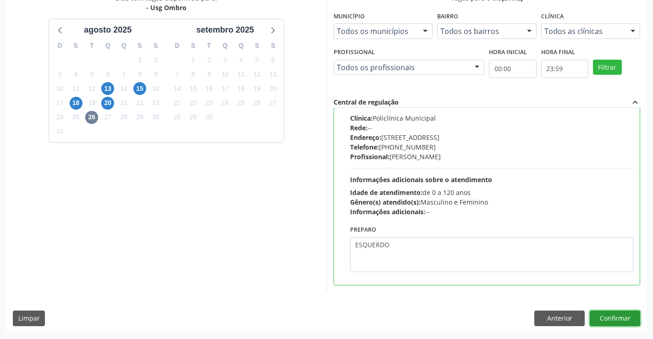
click at [609, 318] on button "Confirmar" at bounding box center [615, 318] width 50 height 16
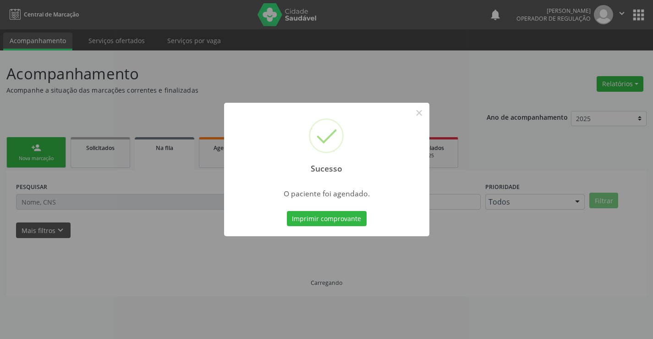
scroll to position [0, 0]
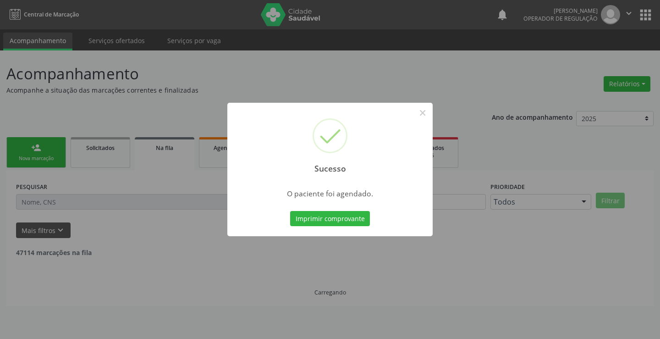
click at [290, 211] on button "Imprimir comprovante" at bounding box center [330, 219] width 80 height 16
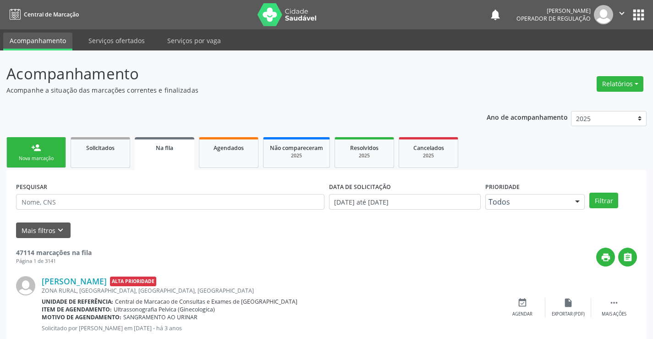
click at [43, 155] on div "Nova marcação" at bounding box center [36, 158] width 46 height 7
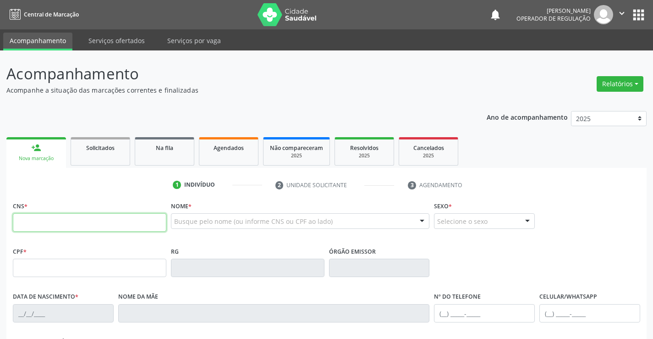
click at [45, 220] on input "text" at bounding box center [89, 222] width 153 height 18
type input "700 4074 6717 8043"
type input "0979368049"
type input "[DATE]"
type input "[PHONE_NUMBER]"
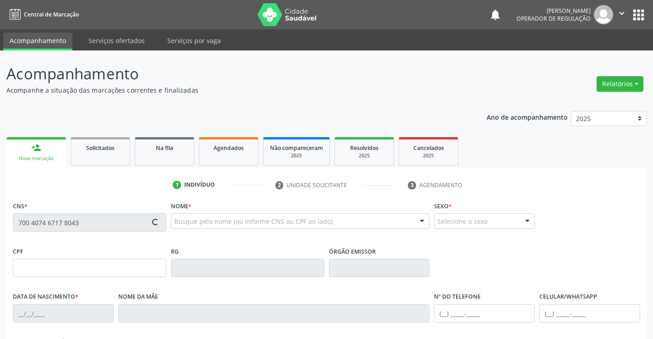
type input "[PHONE_NUMBER]"
type input "005.817.195-90"
type input "SN"
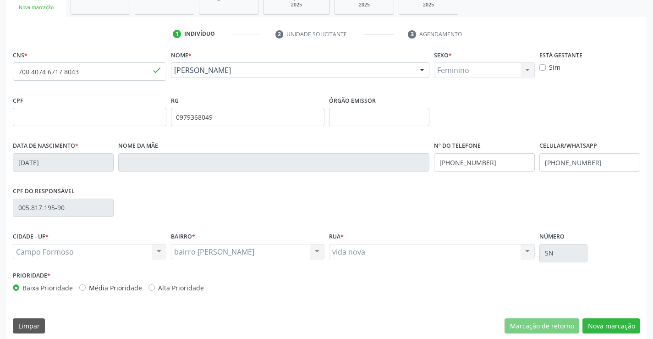
scroll to position [158, 0]
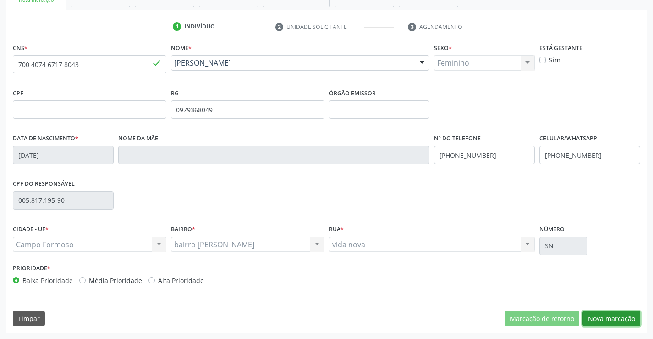
click at [611, 318] on button "Nova marcação" at bounding box center [611, 319] width 58 height 16
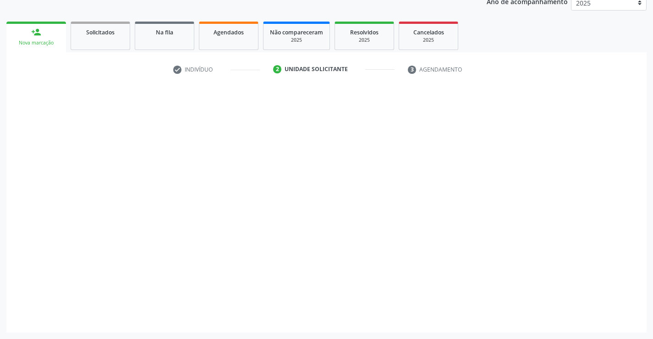
scroll to position [115, 0]
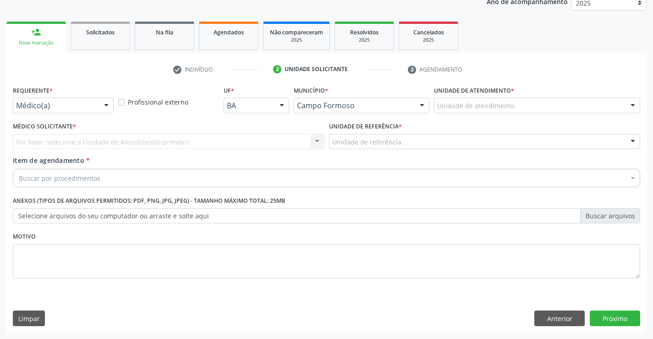
click at [113, 103] on div "Médico(a) Médico(a) Enfermeiro(a) Paciente Nenhum resultado encontrado para: " …" at bounding box center [63, 106] width 101 height 16
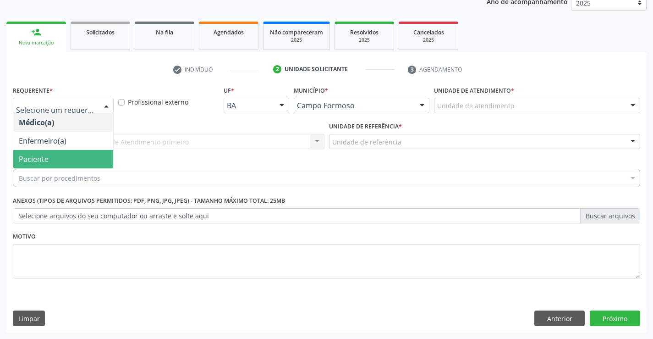
click at [75, 157] on span "Paciente" at bounding box center [63, 159] width 100 height 18
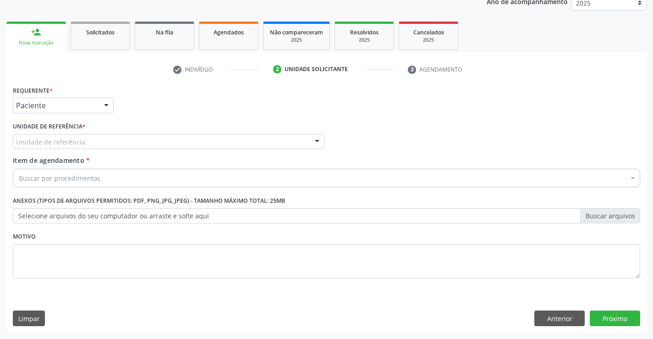
click at [313, 141] on div at bounding box center [317, 142] width 14 height 16
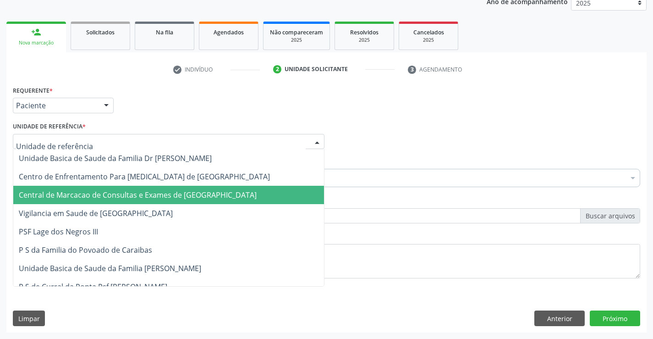
click at [207, 189] on span "Central de Marcacao de Consultas e Exames de [GEOGRAPHIC_DATA]" at bounding box center [168, 195] width 311 height 18
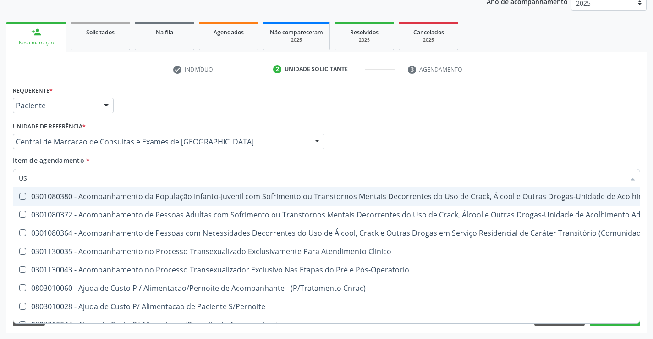
type input "USG"
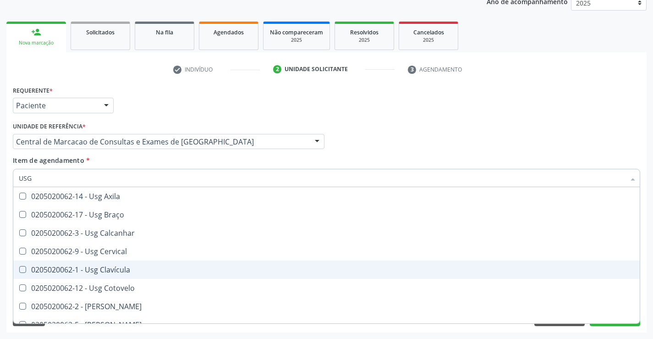
scroll to position [46, 0]
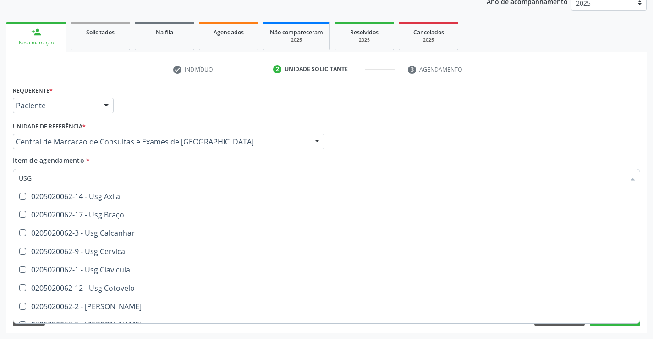
scroll to position [46, 0]
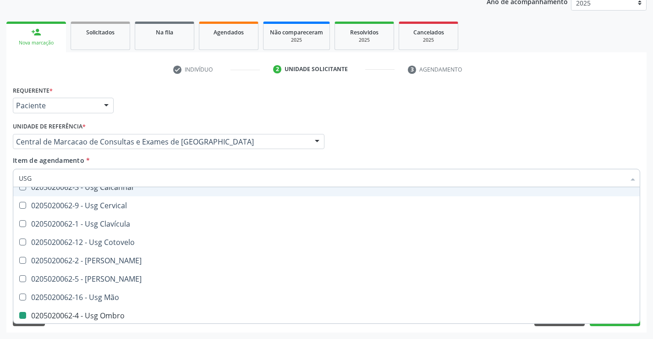
click at [630, 133] on div "Médico Solicitante Por favor, selecione a Unidade de Atendimento primeiro Nenhu…" at bounding box center [327, 138] width 632 height 36
checkbox Braço "true"
checkbox Ombro "false"
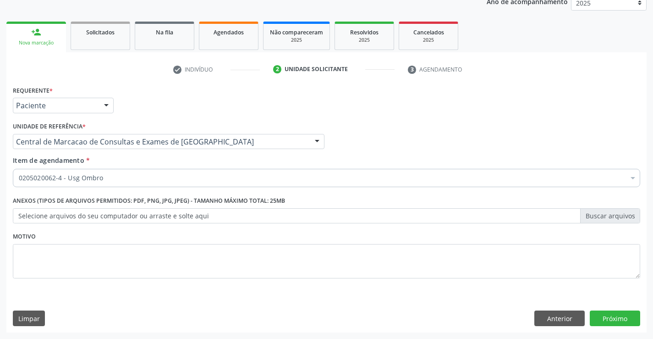
scroll to position [0, 0]
click at [604, 315] on button "Próximo" at bounding box center [615, 318] width 50 height 16
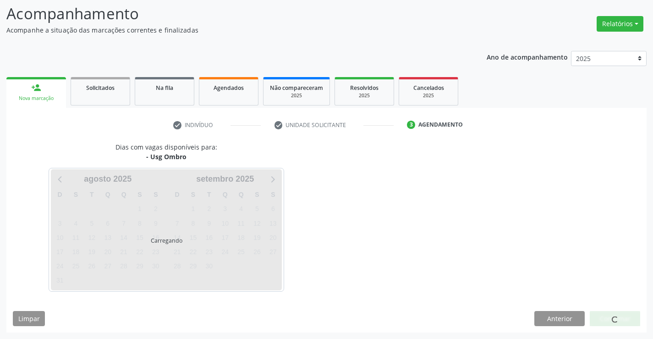
scroll to position [60, 0]
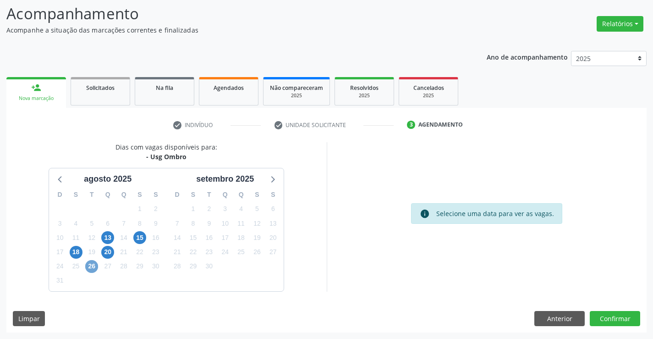
click at [91, 267] on span "26" at bounding box center [91, 266] width 13 height 13
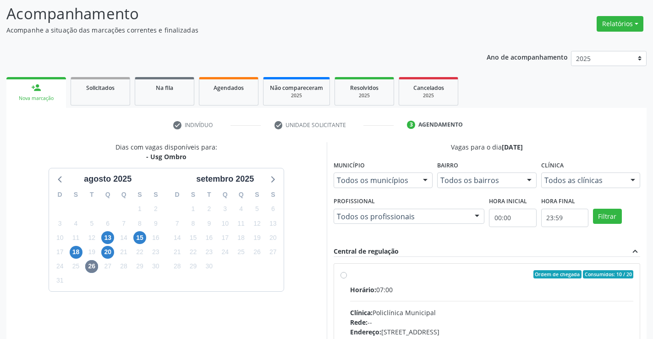
click at [420, 289] on div "Horário: 07:00" at bounding box center [492, 290] width 284 height 10
click at [347, 278] on input "Ordem de chegada Consumidos: 10 / 20 Horário: 07:00 Clínica: Policlínica Munici…" at bounding box center [343, 274] width 6 height 8
radio input "true"
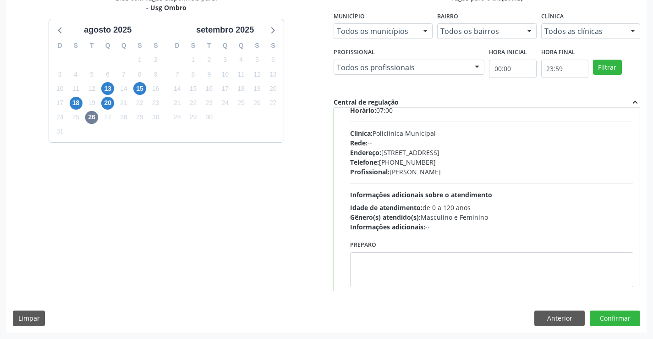
scroll to position [45, 0]
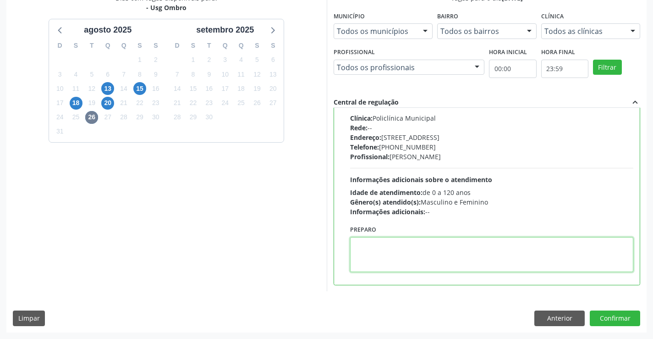
click at [395, 254] on textarea at bounding box center [492, 254] width 284 height 35
type textarea "DIREITO"
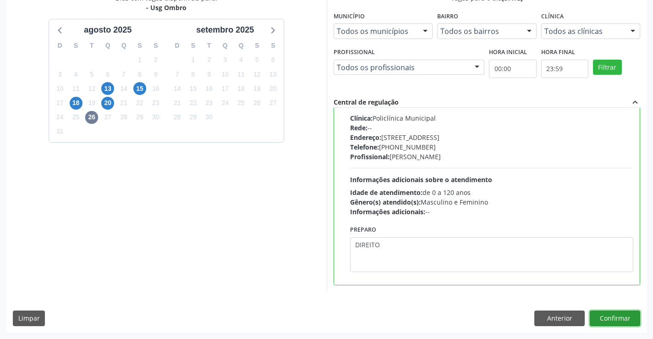
click at [608, 311] on button "Confirmar" at bounding box center [615, 318] width 50 height 16
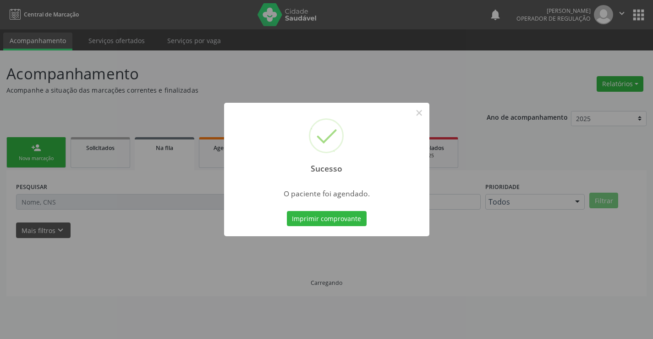
scroll to position [0, 0]
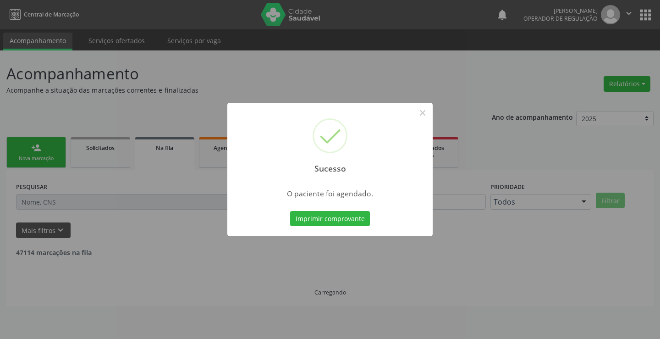
click at [290, 211] on button "Imprimir comprovante" at bounding box center [330, 219] width 80 height 16
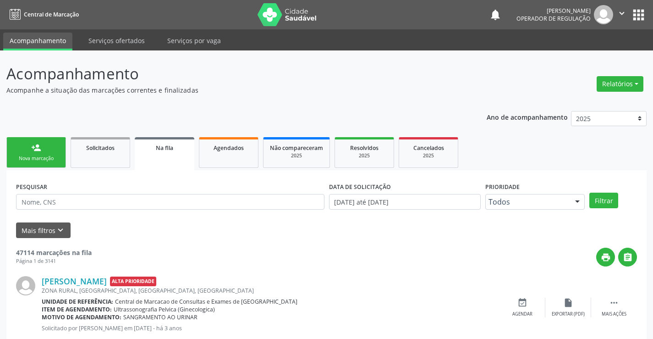
click at [31, 153] on link "person_add Nova marcação" at bounding box center [36, 152] width 60 height 31
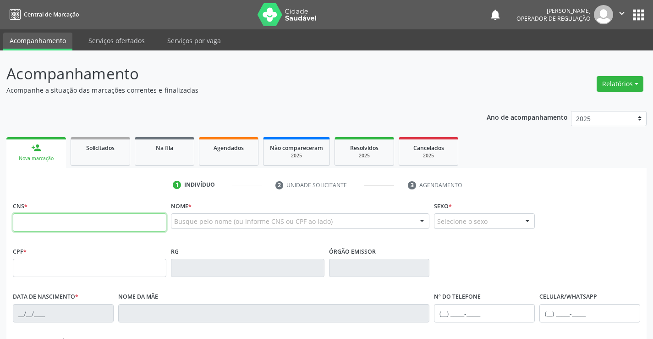
click at [42, 223] on input "text" at bounding box center [89, 222] width 153 height 18
type input "707 1008 3647 2420"
type input "009.872.595-55"
type input "0778104737"
type input "[DATE]"
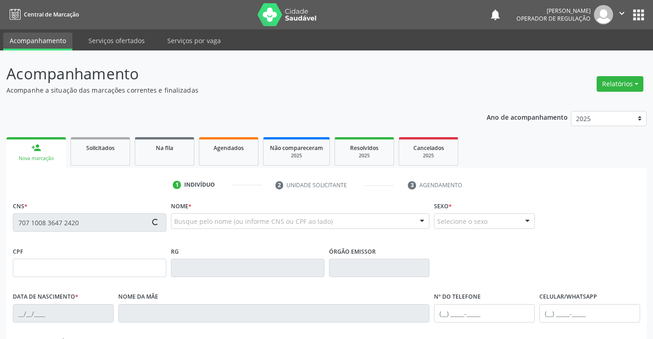
type input "[PHONE_NUMBER]"
type input "009.872.595-55"
type input "S/N"
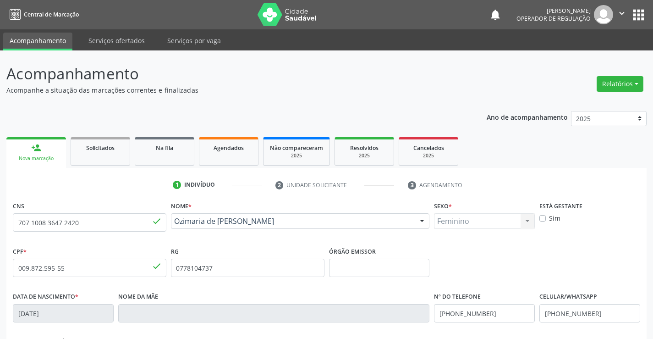
scroll to position [158, 0]
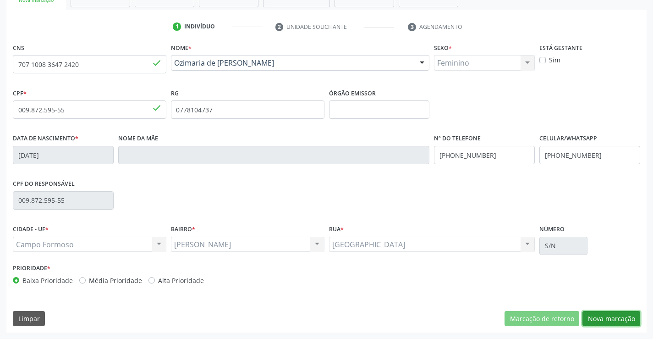
click at [607, 320] on button "Nova marcação" at bounding box center [611, 319] width 58 height 16
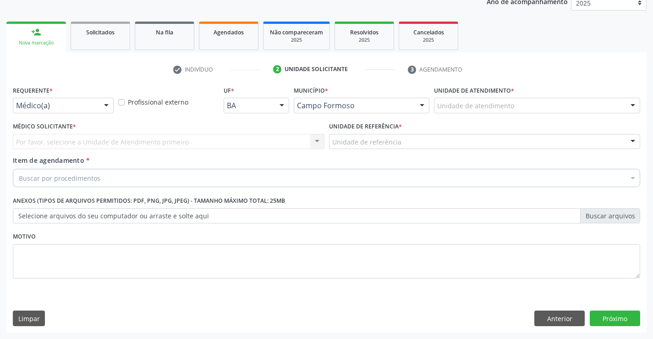
click at [104, 104] on div at bounding box center [106, 106] width 14 height 16
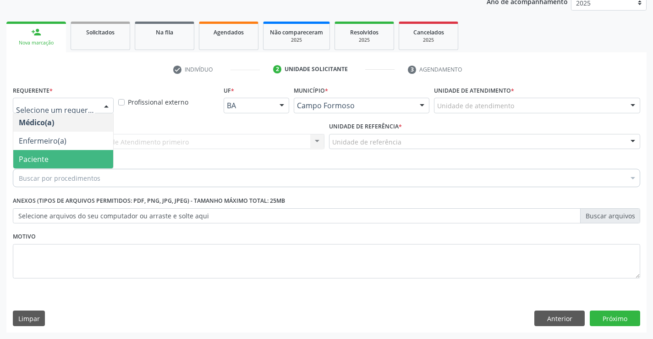
click at [77, 154] on span "Paciente" at bounding box center [63, 159] width 100 height 18
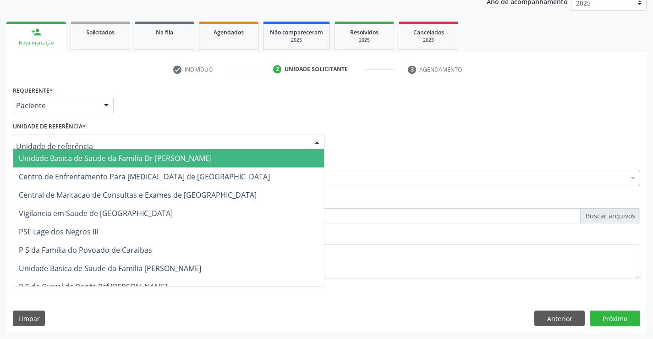
click at [170, 135] on div at bounding box center [169, 142] width 312 height 16
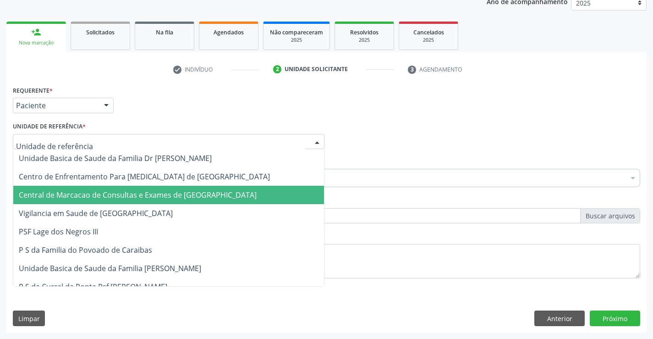
click at [156, 198] on span "Central de Marcacao de Consultas e Exames de [GEOGRAPHIC_DATA]" at bounding box center [138, 195] width 238 height 10
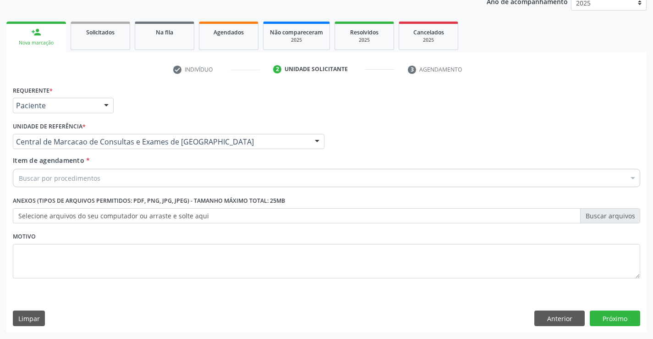
click at [132, 176] on div "Buscar por procedimentos" at bounding box center [326, 178] width 627 height 18
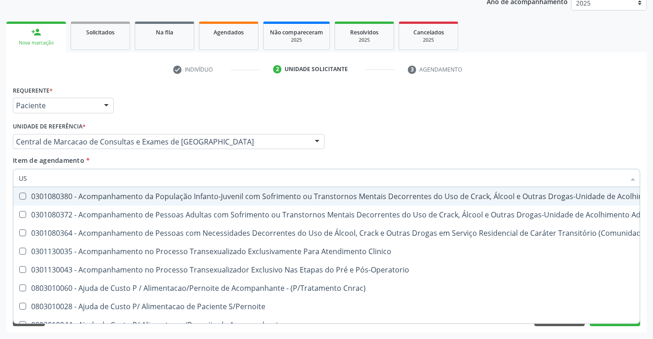
type input "USG"
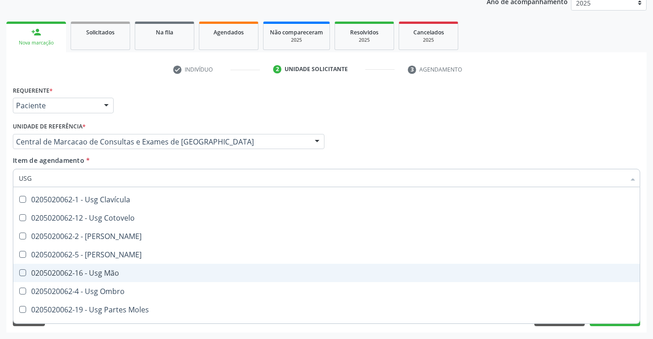
scroll to position [92, 0]
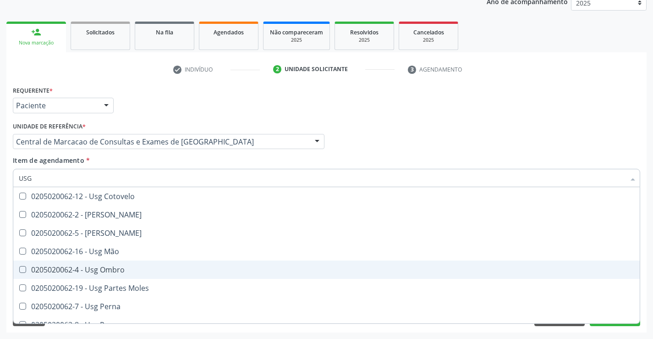
click at [130, 272] on div "0205020062-4 - Usg Ombro" at bounding box center [326, 269] width 615 height 7
checkbox Ombro "true"
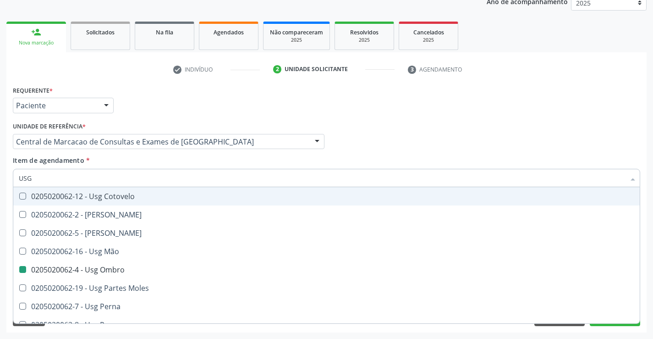
click at [468, 126] on div "Médico Solicitante Por favor, selecione a Unidade de Atendimento primeiro Nenhu…" at bounding box center [327, 138] width 632 height 36
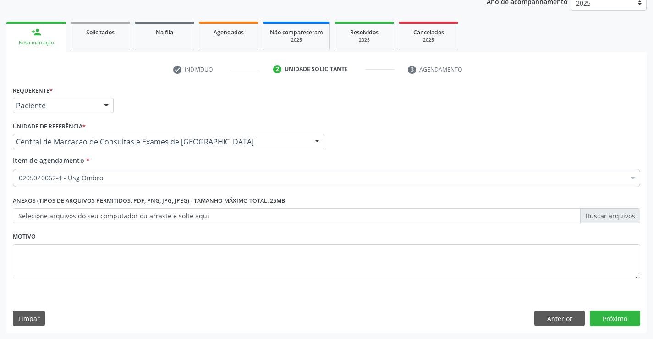
scroll to position [0, 0]
click at [603, 309] on div "Requerente * Paciente Médico(a) Enfermeiro(a) Paciente Nenhum resultado encontr…" at bounding box center [326, 207] width 640 height 249
click at [603, 314] on button "Próximo" at bounding box center [615, 318] width 50 height 16
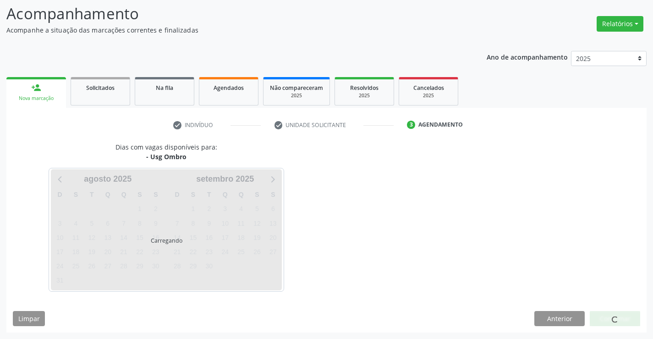
scroll to position [60, 0]
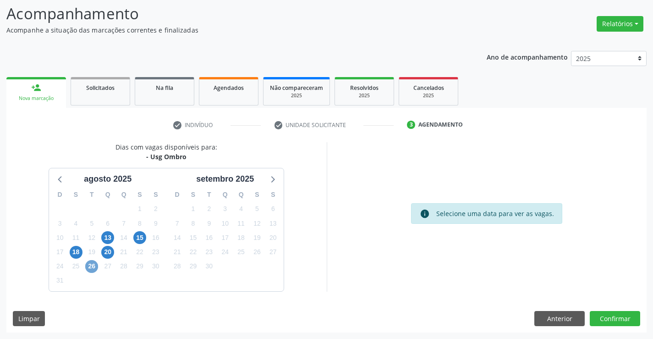
click at [92, 272] on span "26" at bounding box center [91, 266] width 13 height 13
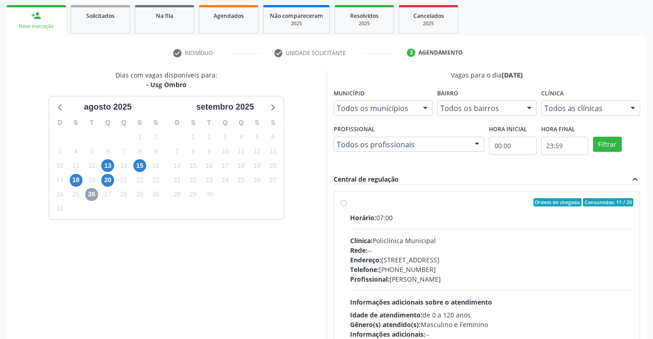
scroll to position [192, 0]
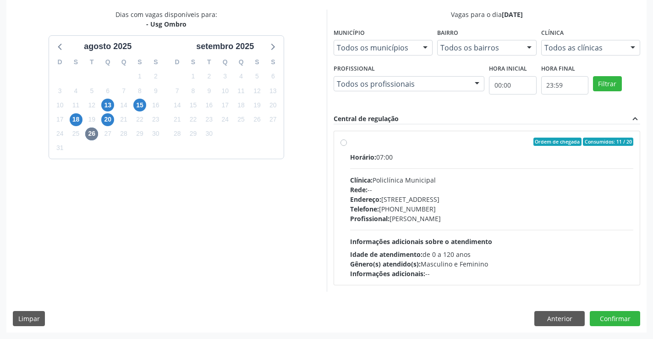
click at [422, 198] on div "Endereço: [STREET_ADDRESS]" at bounding box center [492, 199] width 284 height 10
click at [347, 146] on input "Ordem de chegada Consumidos: 11 / 20 Horário: 07:00 Clínica: Policlínica Munici…" at bounding box center [343, 141] width 6 height 8
radio input "true"
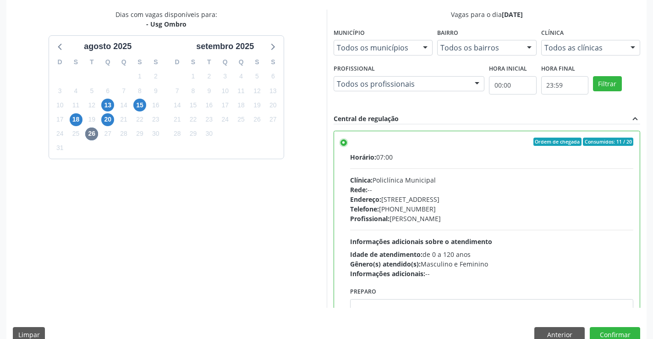
scroll to position [45, 0]
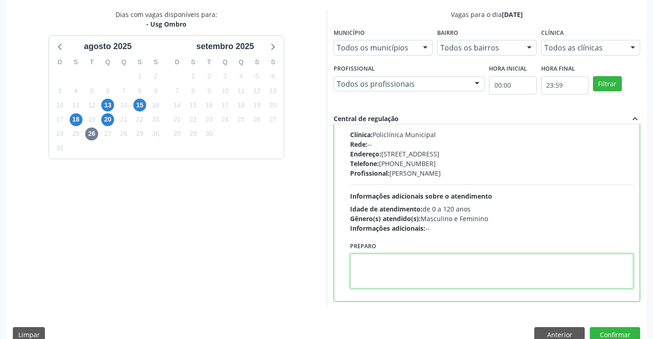
click at [401, 255] on textarea at bounding box center [492, 270] width 284 height 35
type textarea "DIREITO"
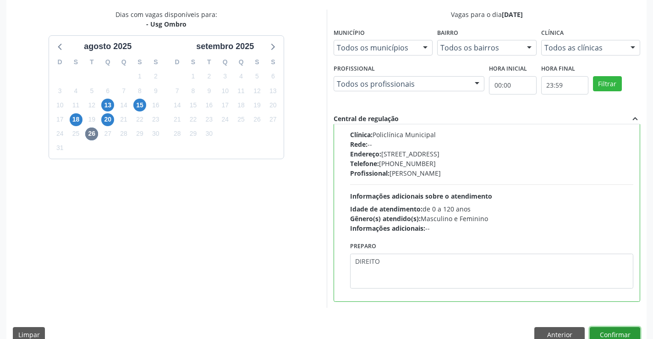
click at [622, 333] on button "Confirmar" at bounding box center [615, 335] width 50 height 16
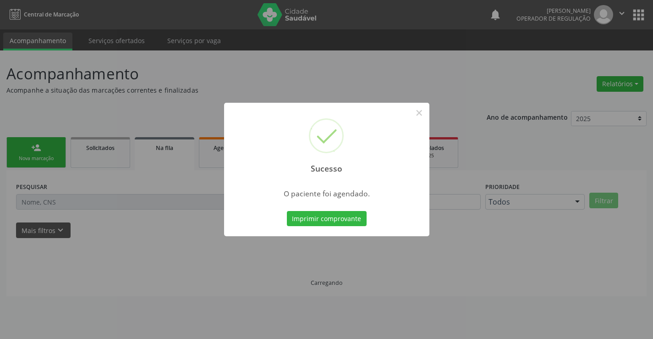
scroll to position [0, 0]
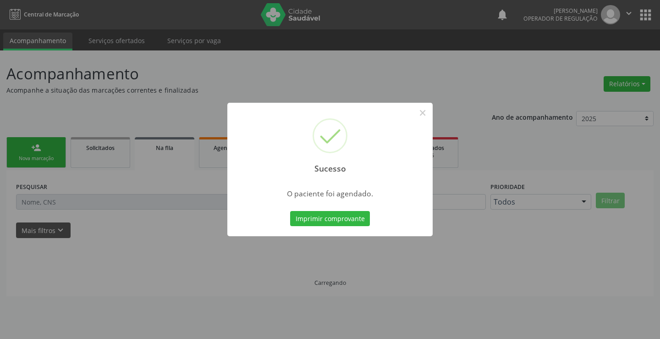
click at [290, 211] on button "Imprimir comprovante" at bounding box center [330, 219] width 80 height 16
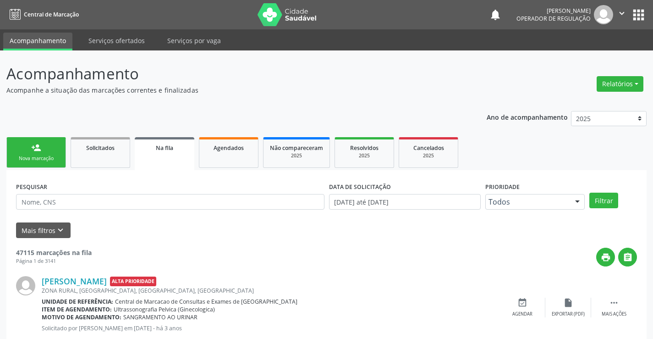
click at [30, 146] on link "person_add Nova marcação" at bounding box center [36, 152] width 60 height 31
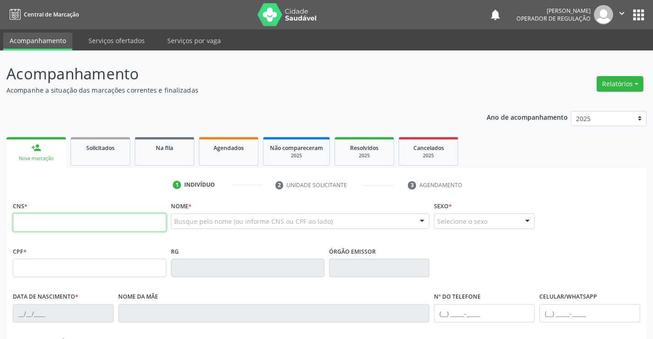
click at [36, 217] on input "text" at bounding box center [89, 222] width 153 height 18
type input "702 6042 5083 6245"
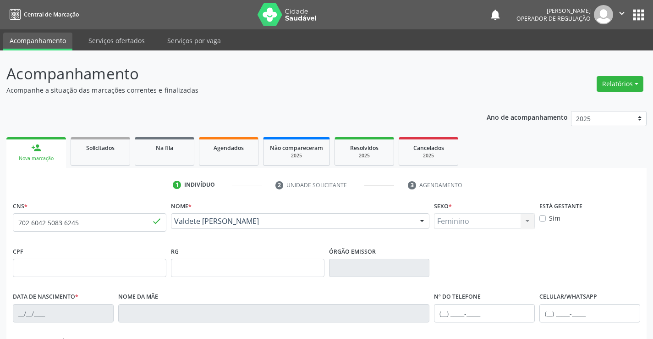
type input "[DATE]"
type input "[PHONE_NUMBER]"
type input "25"
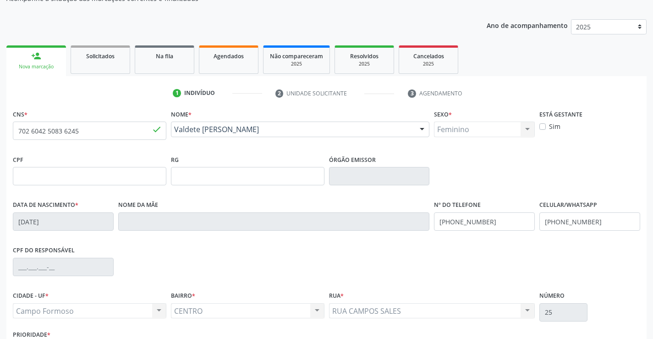
scroll to position [158, 0]
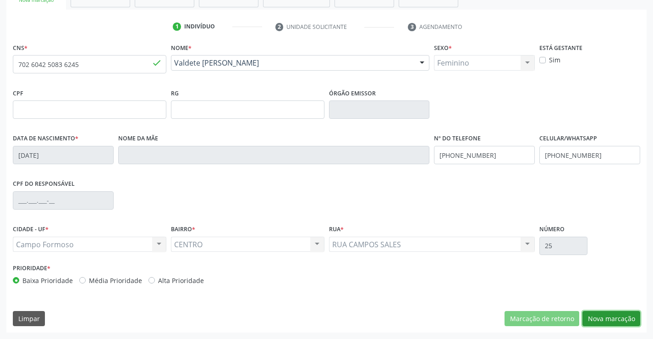
click at [606, 317] on button "Nova marcação" at bounding box center [611, 319] width 58 height 16
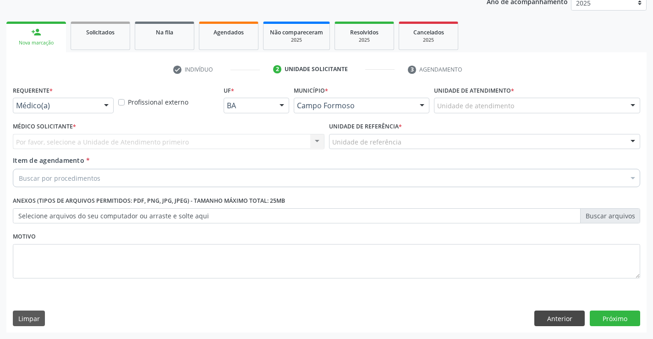
scroll to position [115, 0]
click at [101, 105] on div at bounding box center [106, 106] width 14 height 16
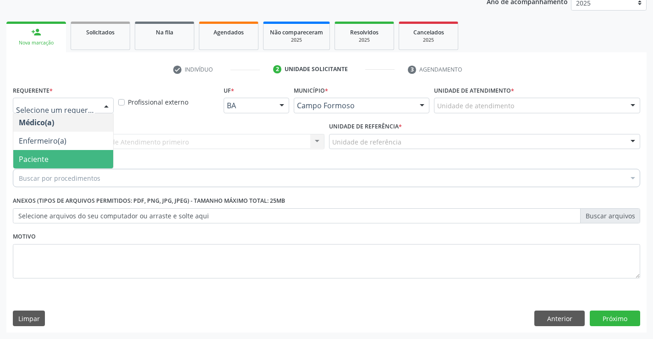
click at [63, 163] on span "Paciente" at bounding box center [63, 159] width 100 height 18
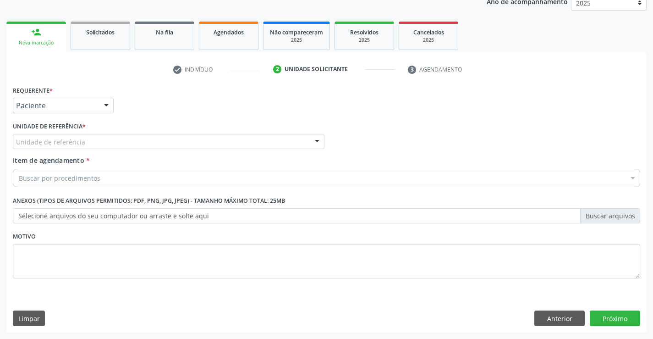
click at [119, 140] on div "Unidade de referência" at bounding box center [169, 142] width 312 height 16
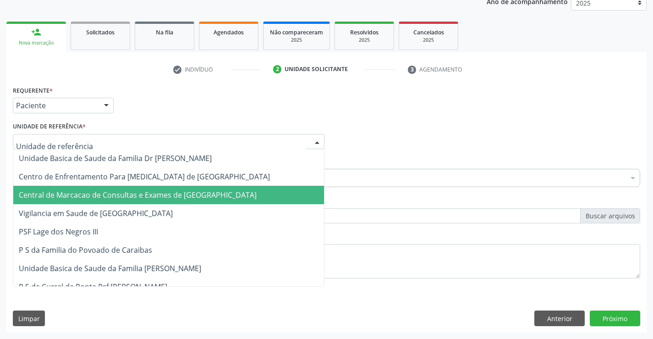
click at [114, 192] on span "Central de Marcacao de Consultas e Exames de [GEOGRAPHIC_DATA]" at bounding box center [138, 195] width 238 height 10
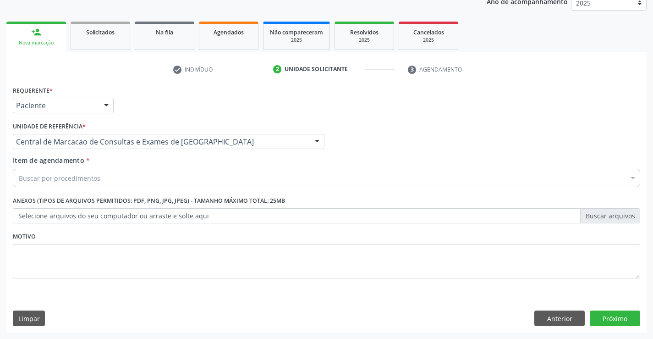
click at [80, 183] on div "Buscar por procedimentos" at bounding box center [326, 178] width 627 height 18
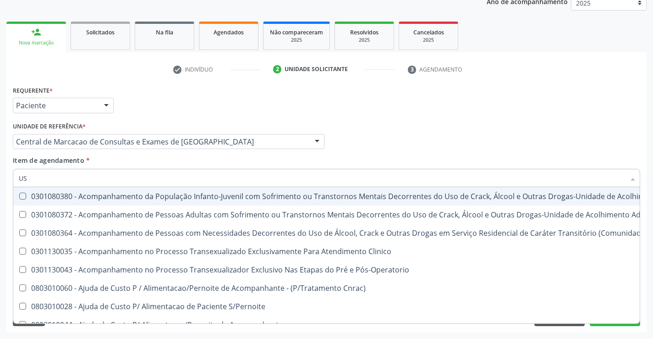
type input "USG"
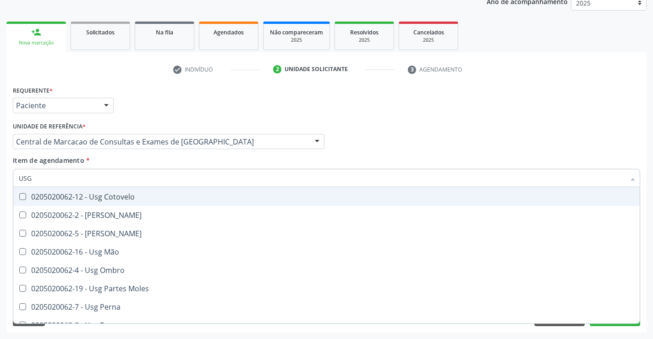
scroll to position [92, 0]
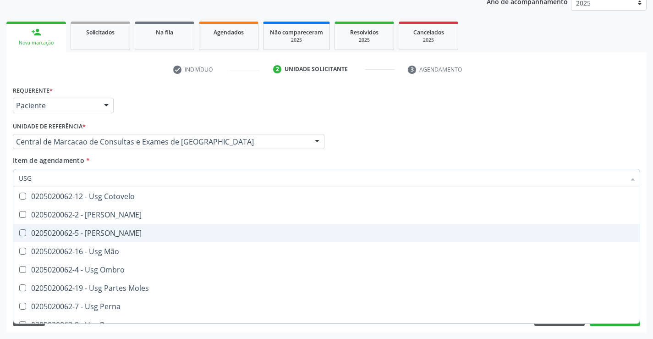
click at [113, 233] on div "0205020062-5 - [PERSON_NAME]" at bounding box center [326, 232] width 615 height 7
checkbox Joelho "true"
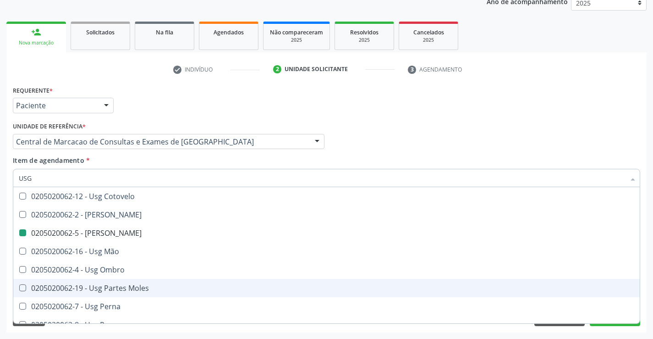
click at [649, 280] on div "Acompanhamento Acompanhe a situação das marcações correntes e finalizadas Relat…" at bounding box center [326, 137] width 653 height 404
checkbox Braço "true"
checkbox Joelho "false"
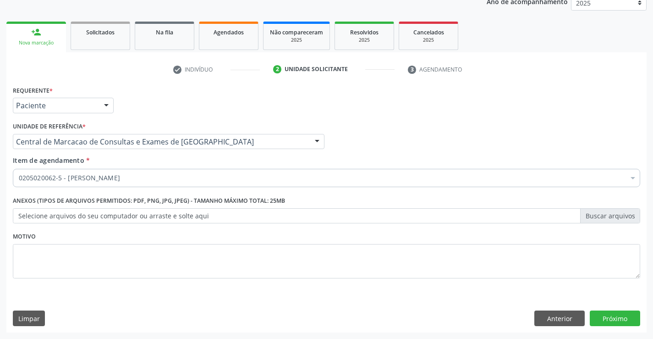
scroll to position [0, 0]
click at [614, 320] on button "Próximo" at bounding box center [615, 318] width 50 height 16
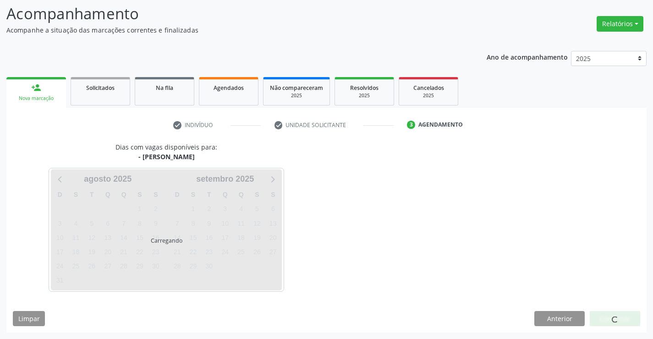
scroll to position [60, 0]
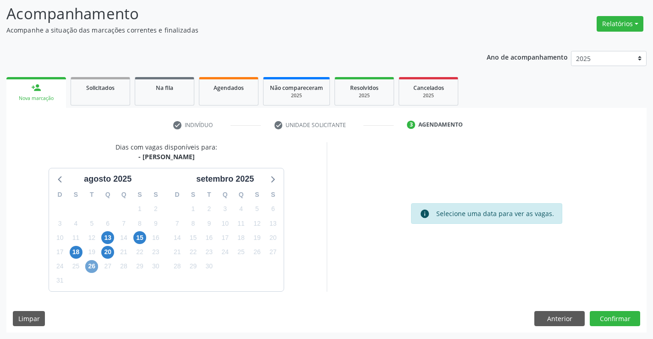
click at [95, 270] on span "26" at bounding box center [91, 266] width 13 height 13
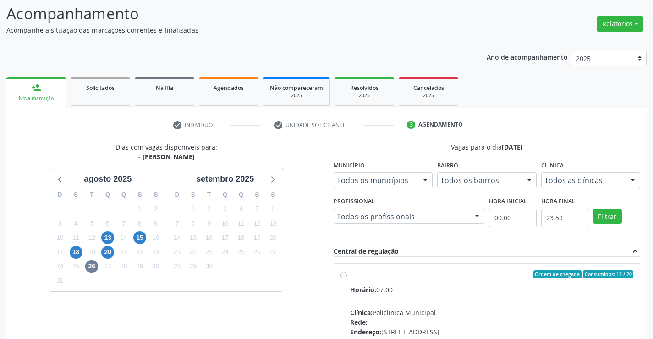
drag, startPoint x: 384, startPoint y: 277, endPoint x: 453, endPoint y: 261, distance: 70.7
click at [384, 277] on div "Ordem de chegada Consumidos: 12 / 20" at bounding box center [492, 274] width 284 height 8
click at [347, 277] on input "Ordem de chegada Consumidos: 12 / 20 Horário: 07:00 Clínica: Policlínica Munici…" at bounding box center [343, 274] width 6 height 8
radio input "true"
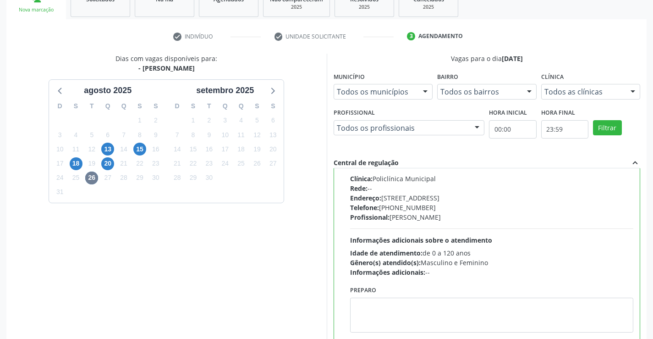
scroll to position [209, 0]
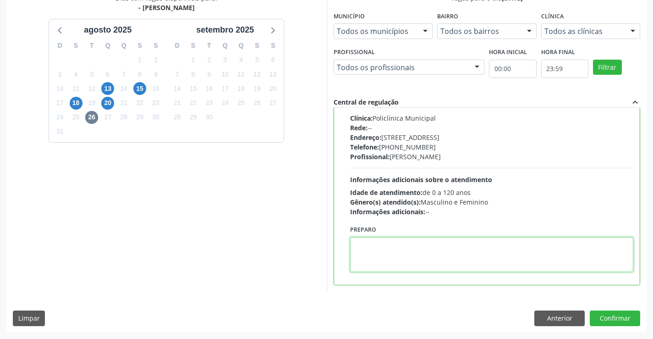
click at [378, 257] on textarea at bounding box center [492, 254] width 284 height 35
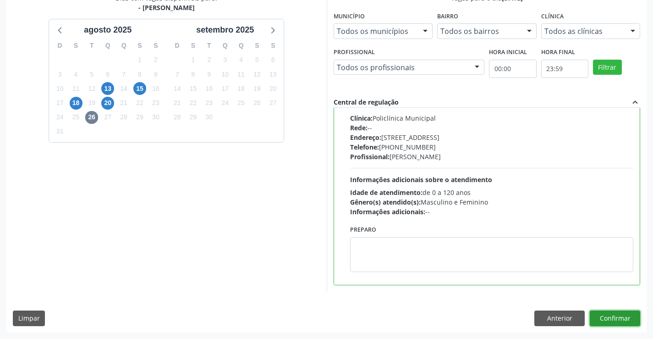
click at [605, 318] on button "Confirmar" at bounding box center [615, 318] width 50 height 16
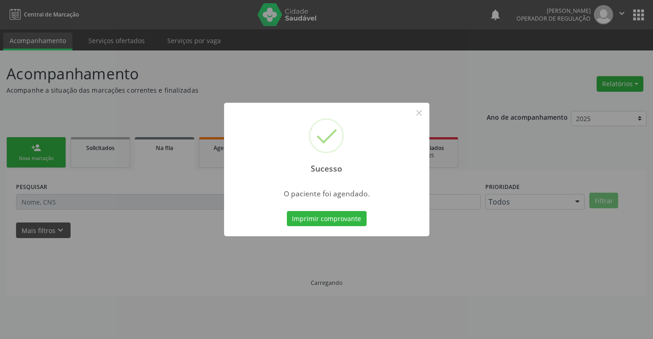
scroll to position [0, 0]
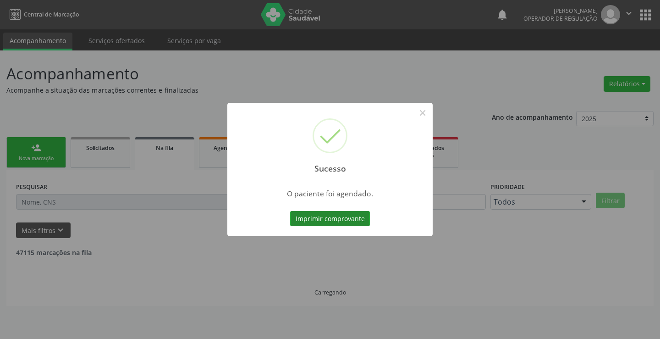
click at [326, 219] on button "Imprimir comprovante" at bounding box center [330, 219] width 80 height 16
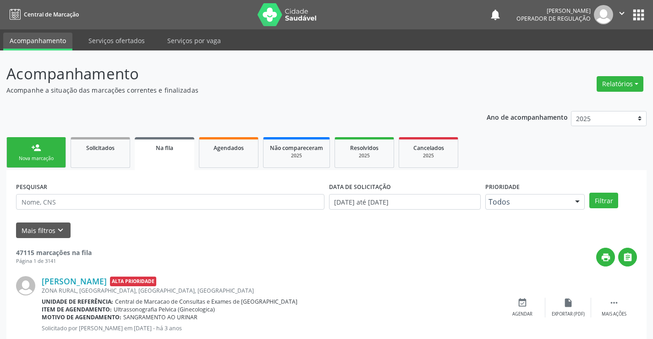
click at [33, 158] on div "Nova marcação" at bounding box center [36, 158] width 46 height 7
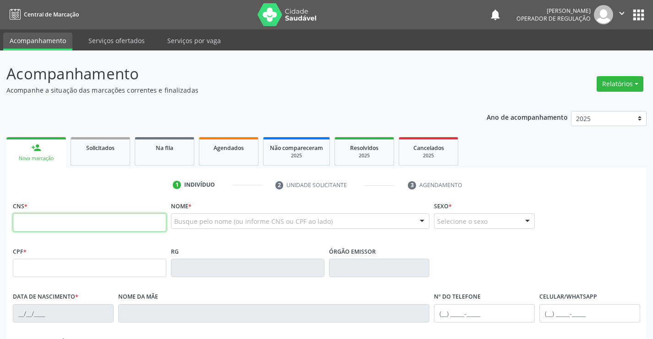
click at [38, 221] on input "text" at bounding box center [89, 222] width 153 height 18
click at [41, 225] on input "text" at bounding box center [89, 222] width 153 height 18
type input "701 8082 7475 3475"
type input "0939378493"
type input "[DATE]"
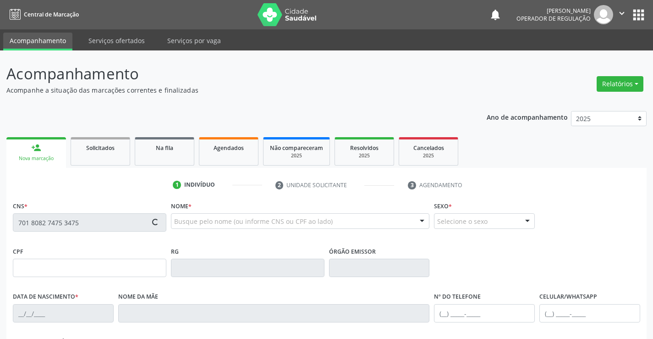
type input "[PHONE_NUMBER]"
type input "826.930.725-49"
type input "118"
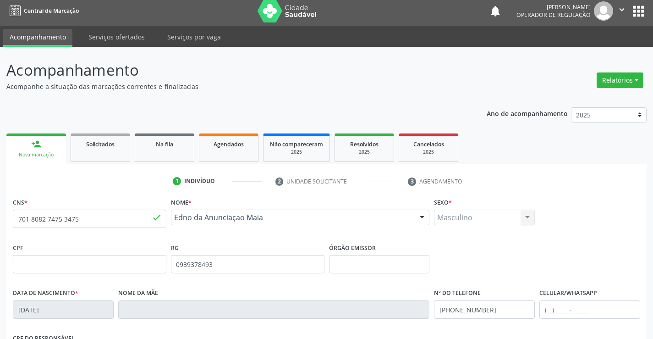
scroll to position [158, 0]
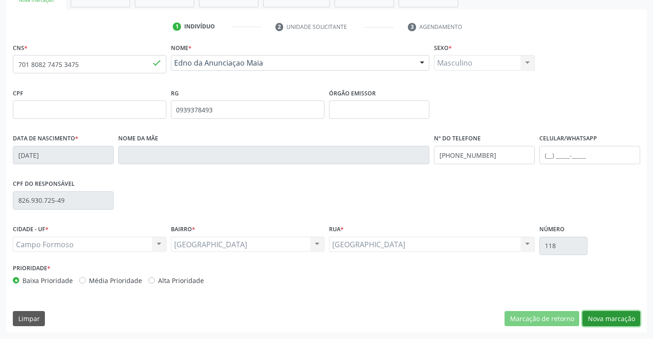
click at [610, 312] on button "Nova marcação" at bounding box center [611, 319] width 58 height 16
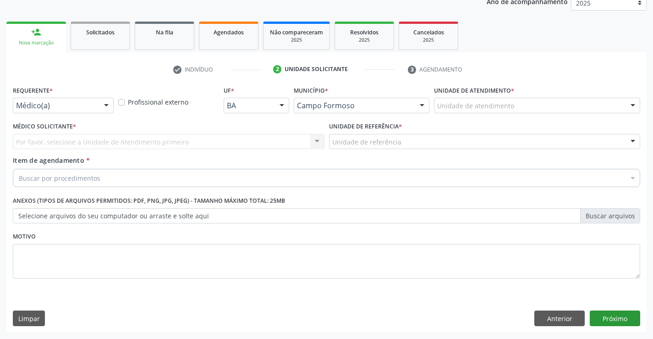
scroll to position [115, 0]
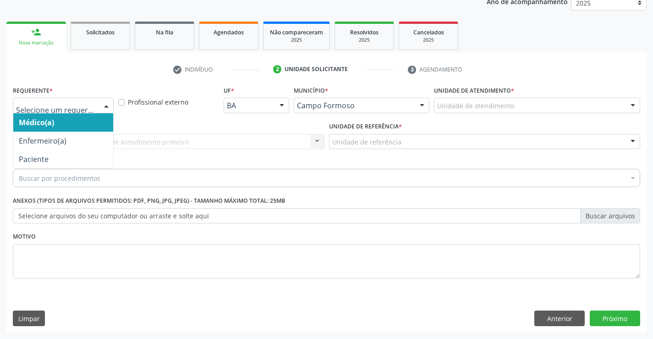
click at [108, 106] on div at bounding box center [106, 106] width 14 height 16
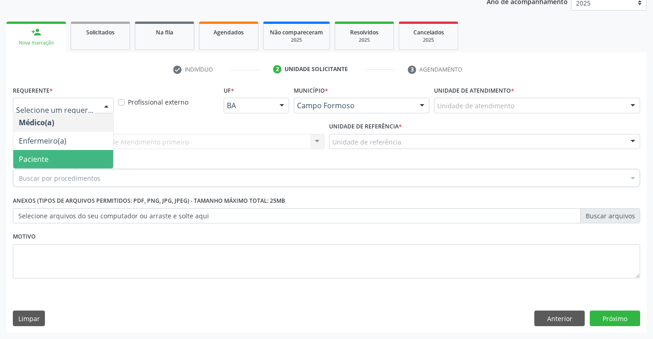
click at [82, 154] on span "Paciente" at bounding box center [63, 159] width 100 height 18
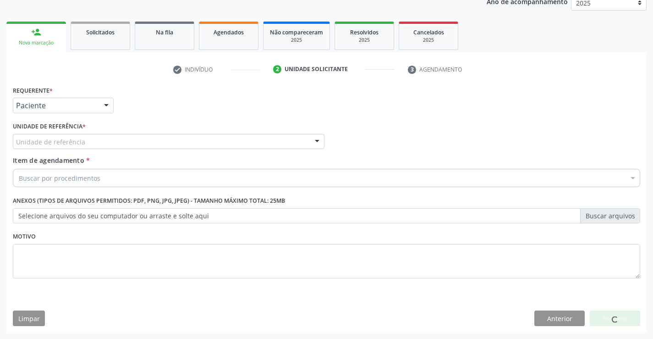
click at [229, 139] on div "Unidade de referência" at bounding box center [169, 142] width 312 height 16
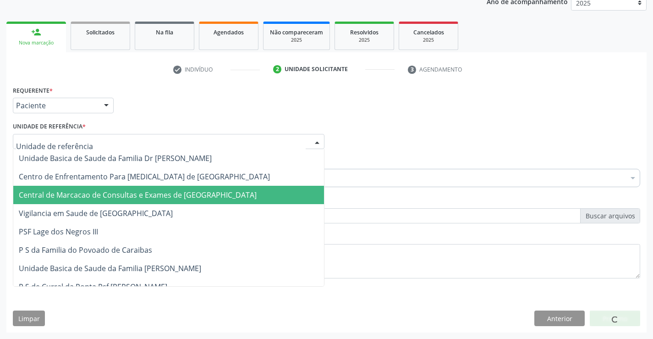
click at [202, 192] on span "Central de Marcacao de Consultas e Exames de [GEOGRAPHIC_DATA]" at bounding box center [138, 195] width 238 height 10
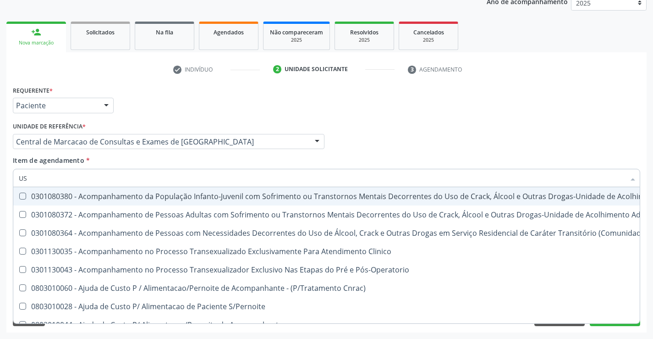
type input "USG"
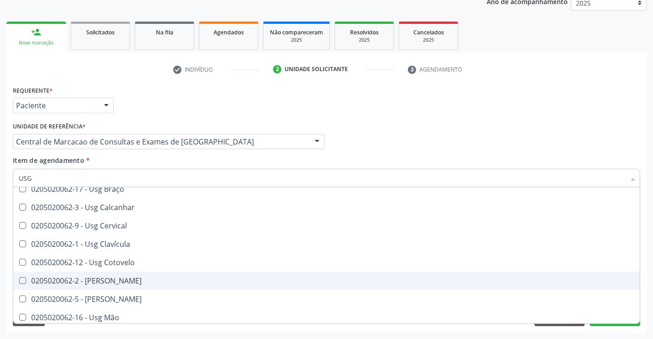
scroll to position [46, 0]
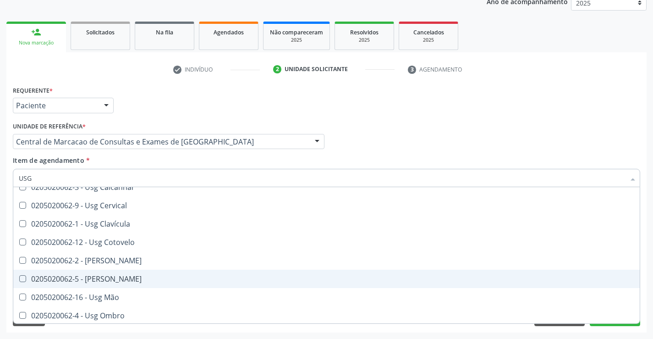
click at [120, 280] on div "0205020062-5 - Usg Joelho" at bounding box center [326, 278] width 615 height 7
checkbox Joelho "true"
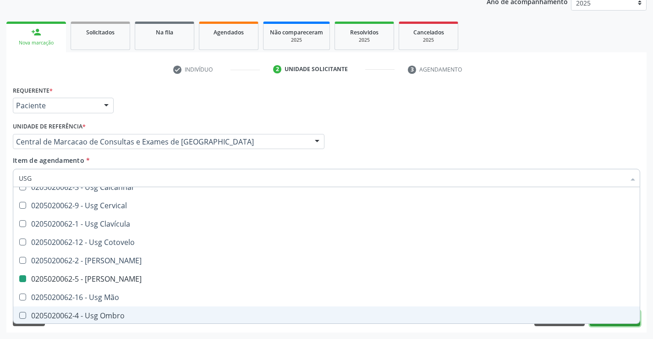
click at [625, 323] on button "Próximo" at bounding box center [615, 318] width 50 height 16
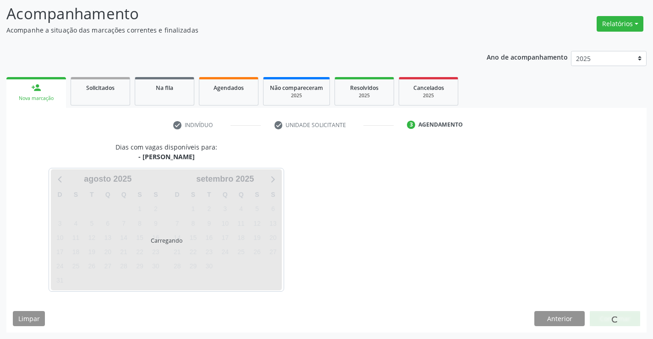
scroll to position [0, 0]
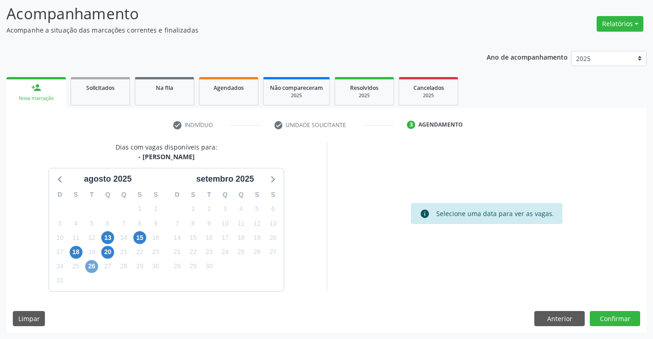
click at [89, 266] on span "26" at bounding box center [91, 266] width 13 height 13
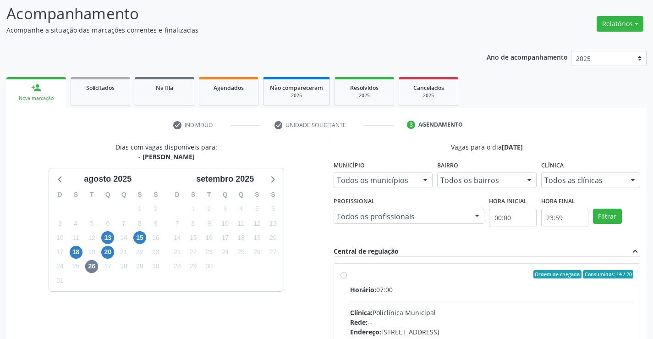
click at [497, 273] on div "Ordem de chegada Consumidos: 14 / 20" at bounding box center [492, 274] width 284 height 8
click at [347, 273] on input "Ordem de chegada Consumidos: 14 / 20 Horário: 07:00 Clínica: Policlínica Munici…" at bounding box center [343, 274] width 6 height 8
radio input "true"
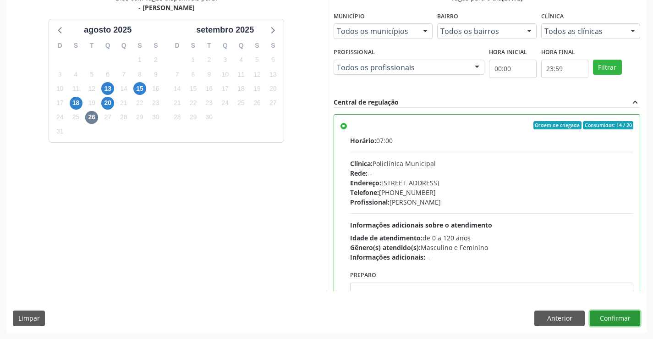
click at [615, 315] on button "Confirmar" at bounding box center [615, 318] width 50 height 16
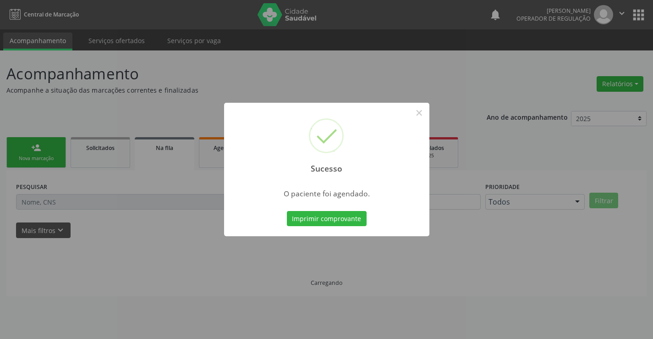
scroll to position [0, 0]
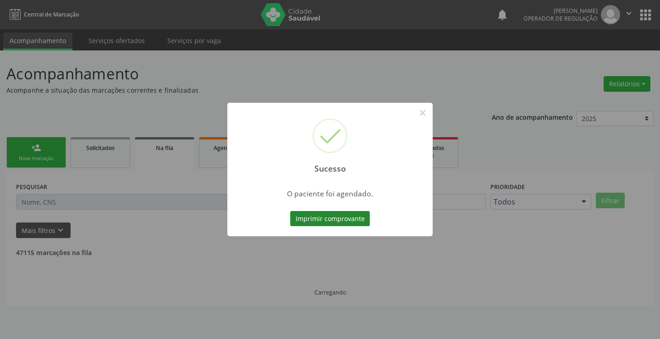
click at [342, 221] on button "Imprimir comprovante" at bounding box center [330, 219] width 80 height 16
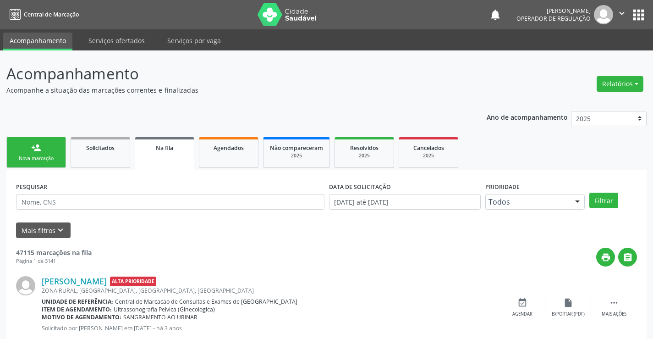
click at [36, 146] on div "person_add" at bounding box center [36, 148] width 10 height 10
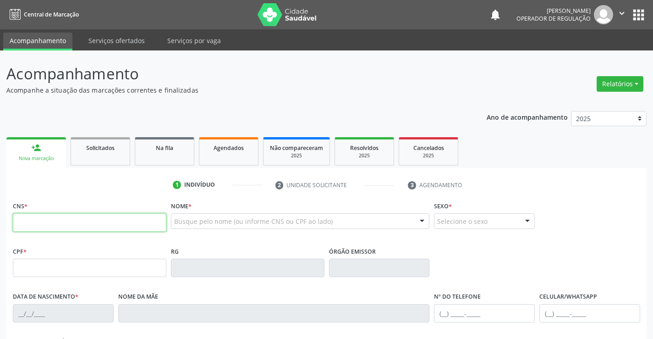
click at [42, 229] on input "text" at bounding box center [89, 222] width 153 height 18
type input "703 4014 9766 8900"
type input "054.999.955-83"
type input "2113393859"
type input "28/03/1985"
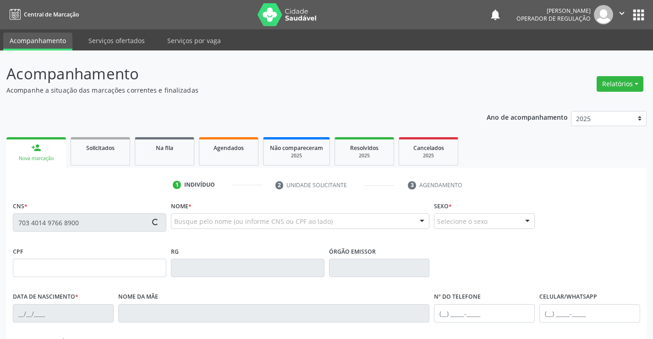
type input "(11) 94653-1220"
type input "054.999.955-83"
type input "432"
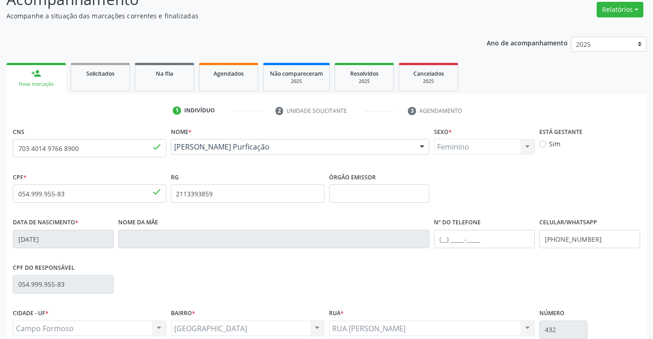
scroll to position [158, 0]
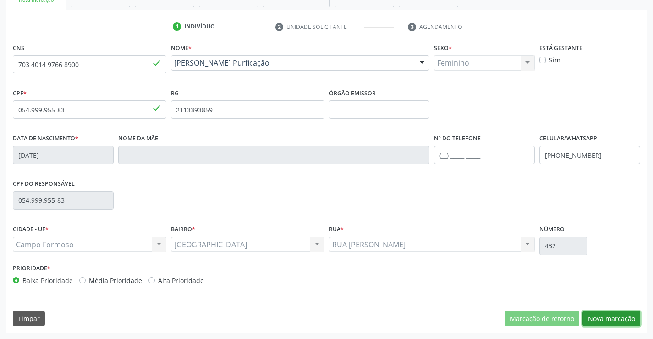
click at [610, 313] on button "Nova marcação" at bounding box center [611, 319] width 58 height 16
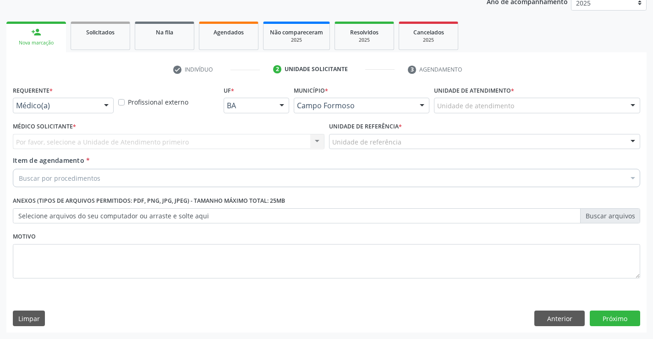
scroll to position [115, 0]
click at [110, 106] on div at bounding box center [106, 106] width 14 height 16
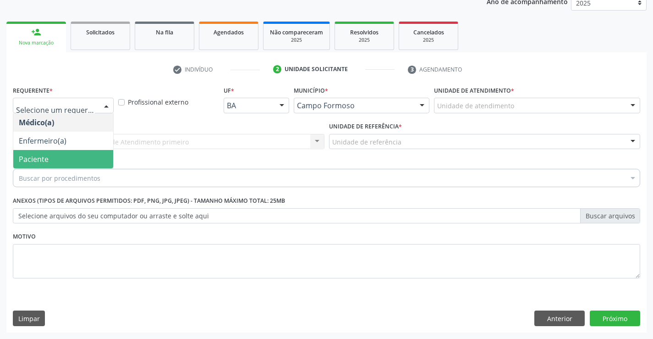
click at [62, 158] on span "Paciente" at bounding box center [63, 159] width 100 height 18
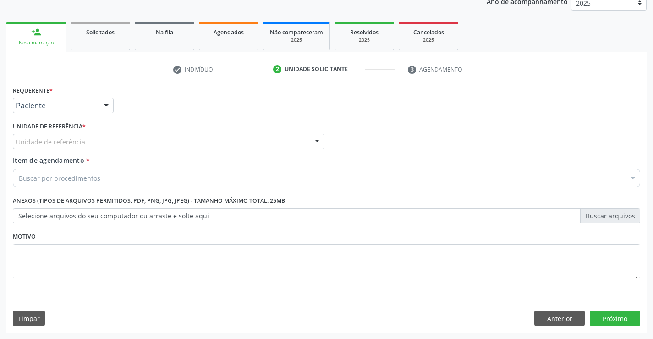
click at [311, 137] on div at bounding box center [317, 142] width 14 height 16
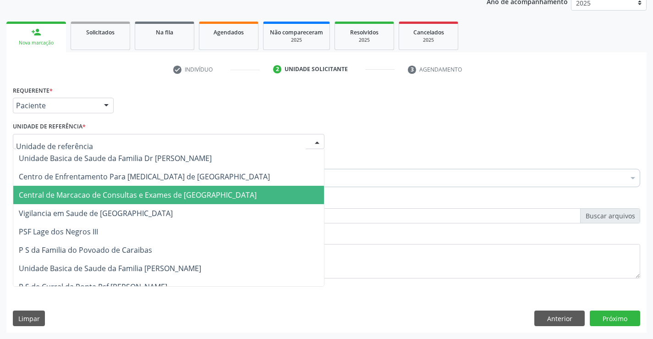
click at [188, 192] on span "Central de Marcacao de Consultas e Exames de [GEOGRAPHIC_DATA]" at bounding box center [138, 195] width 238 height 10
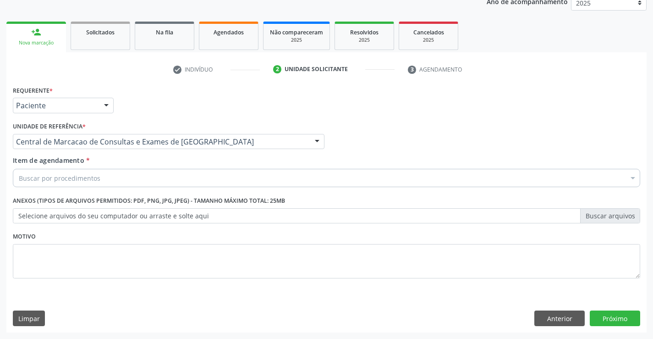
click at [143, 181] on div "Buscar por procedimentos" at bounding box center [326, 178] width 627 height 18
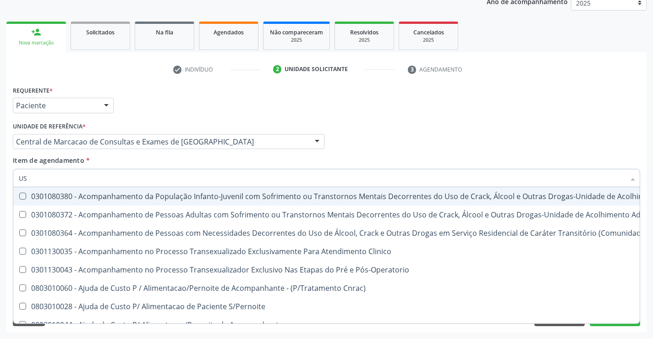
type input "USG"
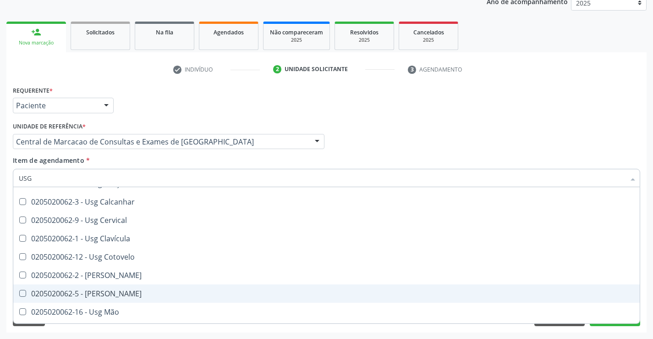
scroll to position [46, 0]
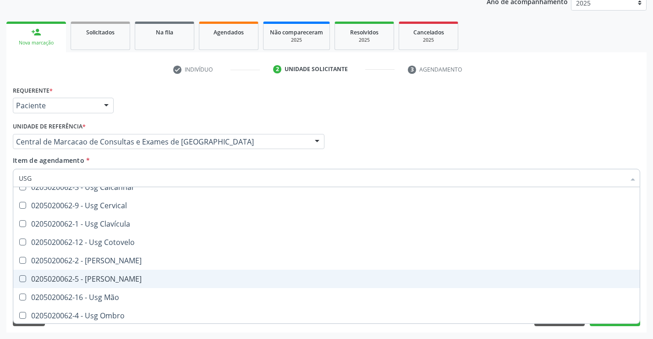
click at [110, 278] on div "0205020062-5 - Usg Joelho" at bounding box center [326, 278] width 615 height 7
checkbox Joelho "true"
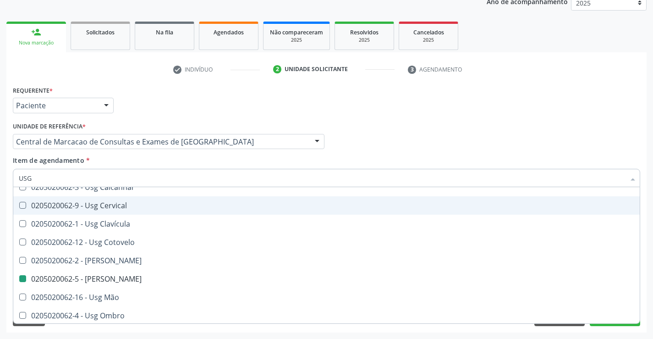
click at [621, 105] on div "Requerente * Paciente Médico(a) Enfermeiro(a) Paciente Nenhum resultado encontr…" at bounding box center [327, 101] width 632 height 36
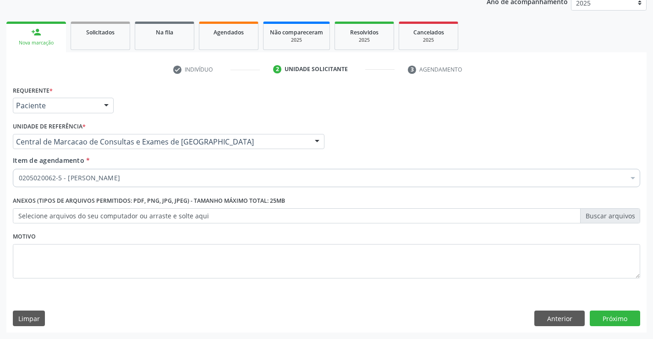
scroll to position [0, 0]
click at [626, 323] on button "Próximo" at bounding box center [615, 318] width 50 height 16
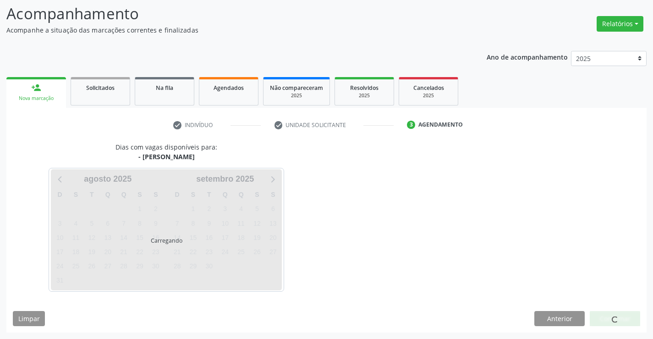
scroll to position [60, 0]
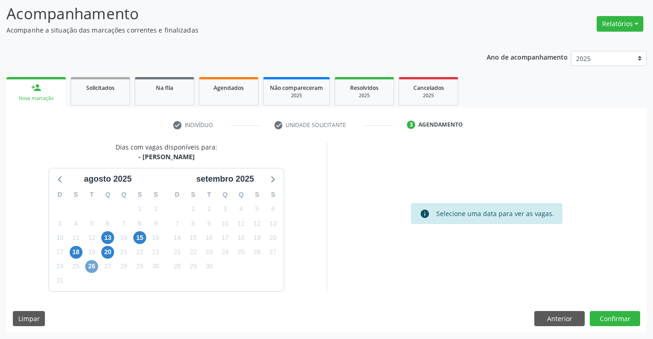
click at [91, 268] on span "26" at bounding box center [91, 266] width 13 height 13
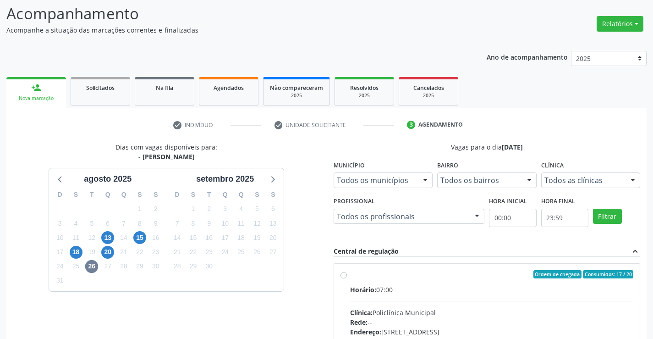
click at [450, 274] on div "Ordem de chegada Consumidos: 17 / 20" at bounding box center [492, 274] width 284 height 8
click at [347, 274] on input "Ordem de chegada Consumidos: 17 / 20 Horário: 07:00 Clínica: Policlínica Munici…" at bounding box center [343, 274] width 6 height 8
radio input "true"
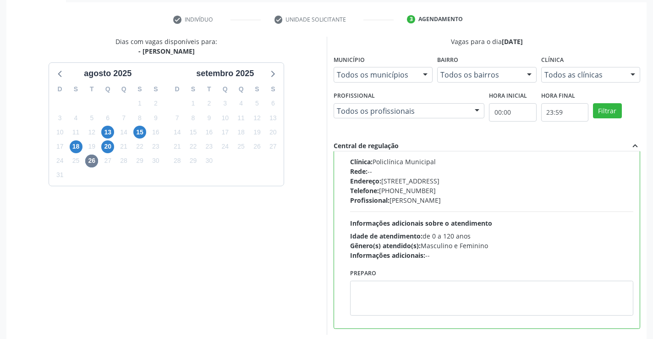
scroll to position [209, 0]
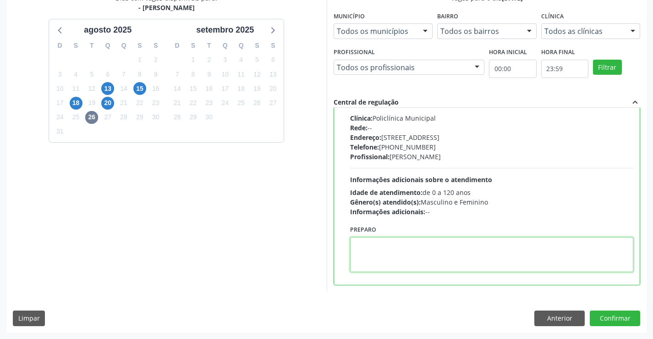
click at [408, 253] on textarea at bounding box center [492, 254] width 284 height 35
type textarea "DIREITO"
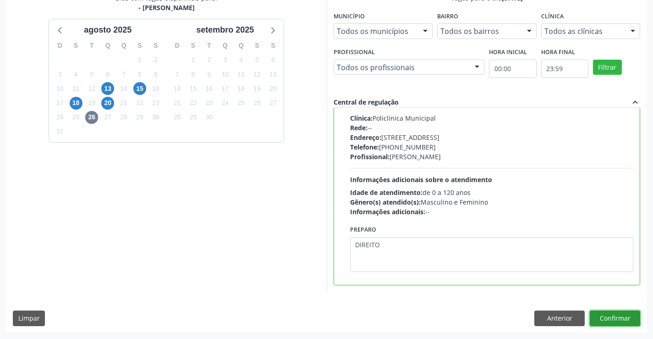
click at [606, 314] on button "Confirmar" at bounding box center [615, 318] width 50 height 16
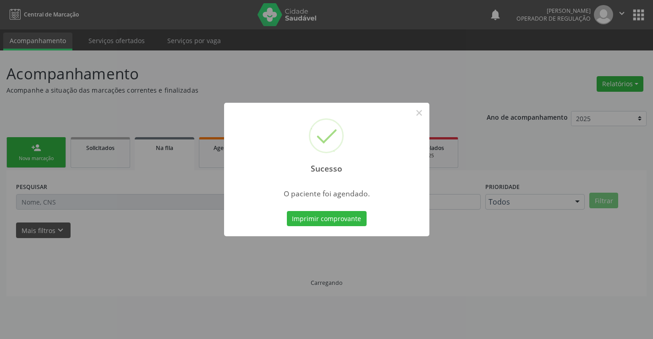
scroll to position [0, 0]
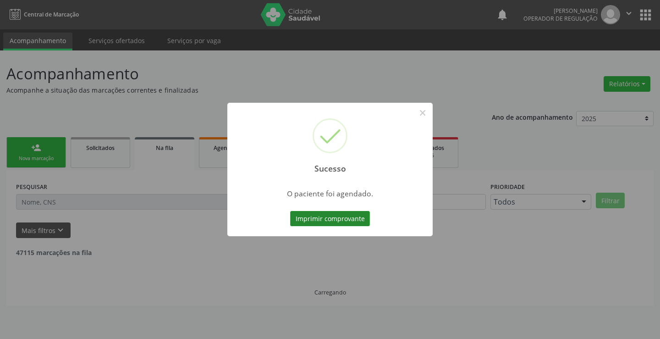
click at [326, 220] on button "Imprimir comprovante" at bounding box center [330, 219] width 80 height 16
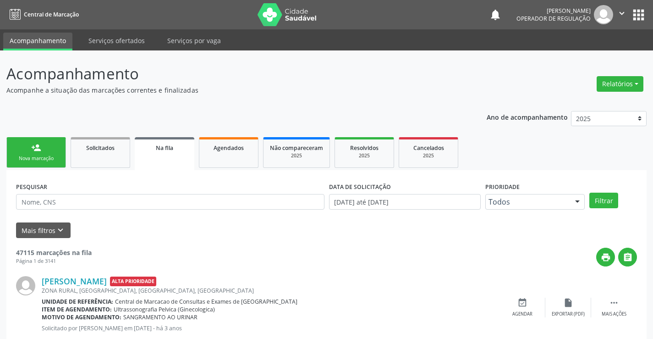
click at [41, 147] on div "person_add" at bounding box center [36, 148] width 10 height 10
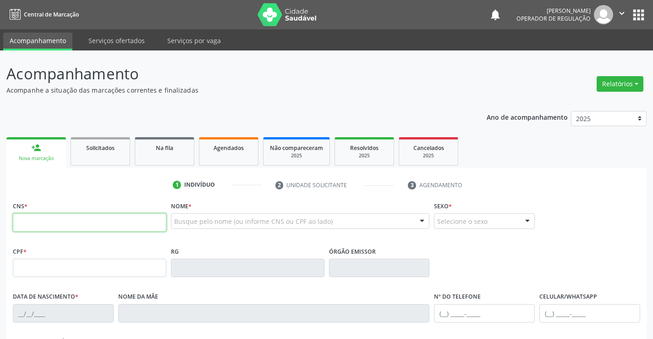
click at [43, 224] on input "text" at bounding box center [89, 222] width 153 height 18
paste input "703 4014 9766 8900"
type input "703 4014 9766 8900"
type input "054.999.955-83"
type input "2113393859"
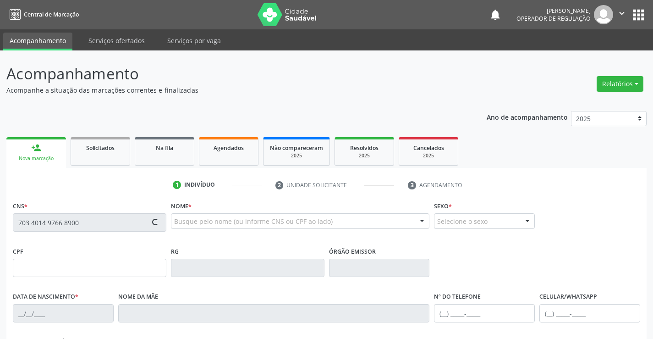
type input "28/03/1985"
type input "(11) 94653-1220"
type input "054.999.955-83"
type input "432"
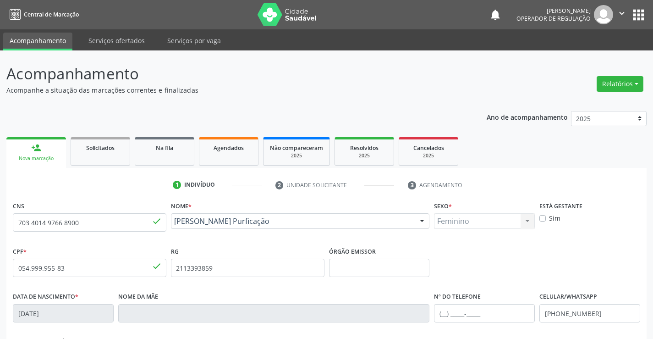
scroll to position [158, 0]
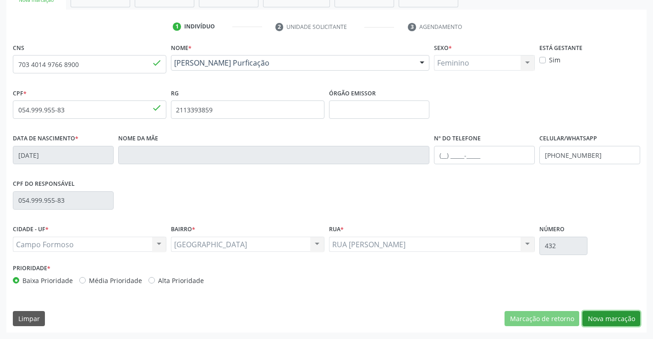
click at [605, 320] on button "Nova marcação" at bounding box center [611, 319] width 58 height 16
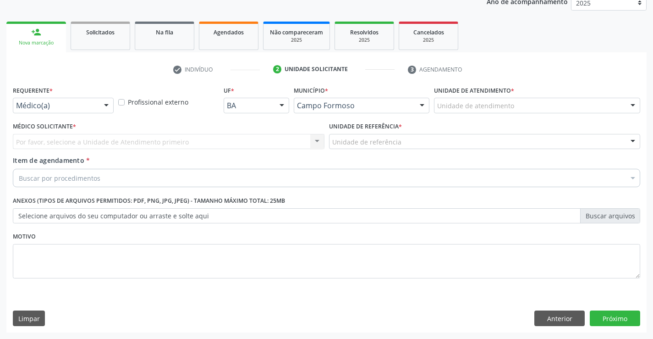
scroll to position [115, 0]
click at [101, 104] on div at bounding box center [106, 106] width 14 height 16
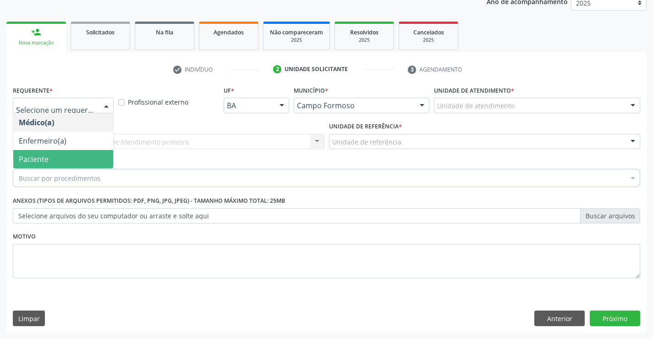
click at [62, 163] on span "Paciente" at bounding box center [63, 159] width 100 height 18
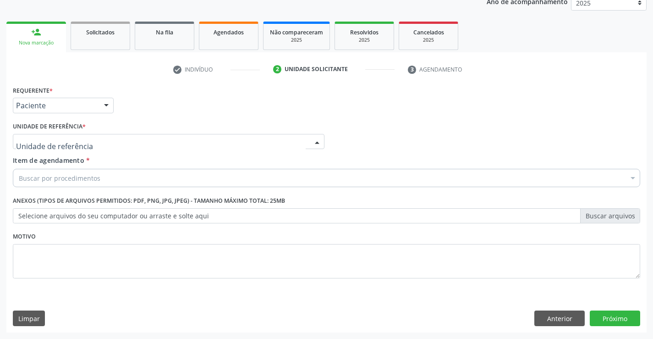
click at [123, 145] on div at bounding box center [169, 142] width 312 height 16
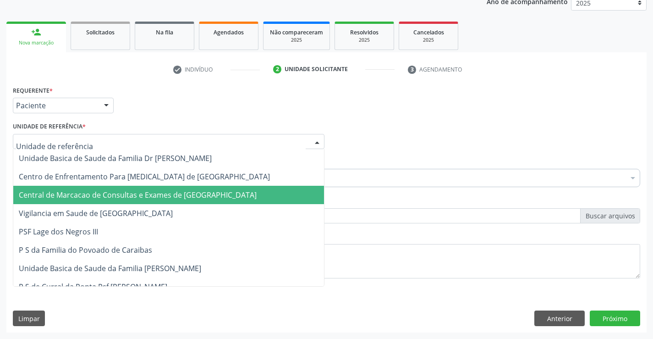
click at [123, 192] on span "Central de Marcacao de Consultas e Exames de [GEOGRAPHIC_DATA]" at bounding box center [138, 195] width 238 height 10
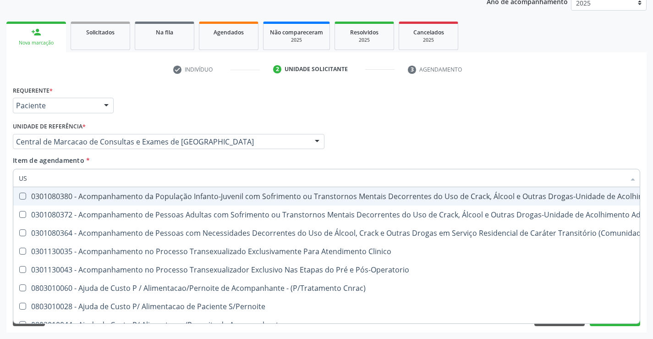
type input "USG"
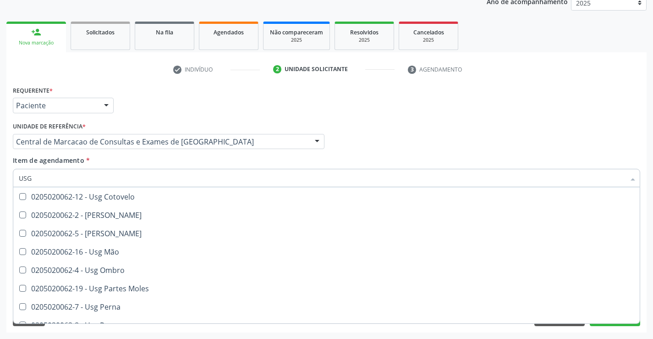
scroll to position [92, 0]
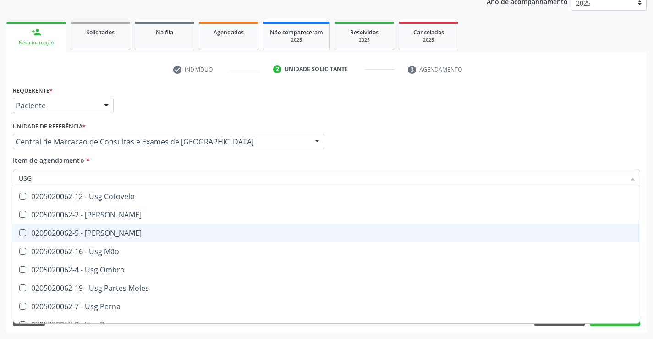
click at [114, 235] on div "0205020062-5 - Usg Joelho" at bounding box center [326, 232] width 615 height 7
checkbox Joelho "true"
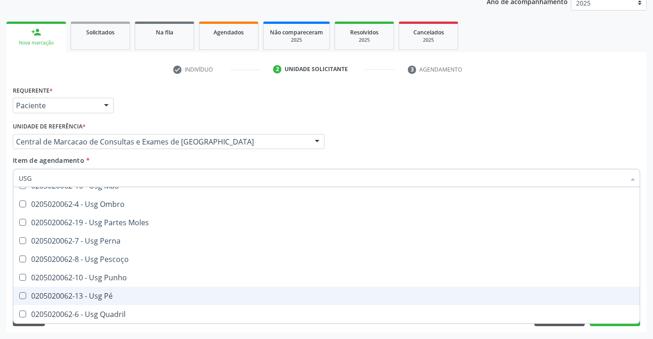
scroll to position [212, 0]
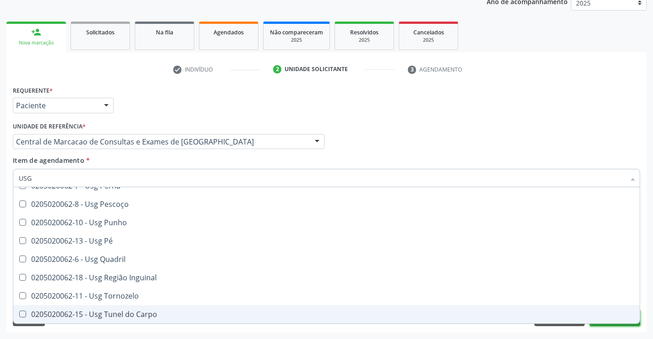
click at [618, 325] on button "Próximo" at bounding box center [615, 318] width 50 height 16
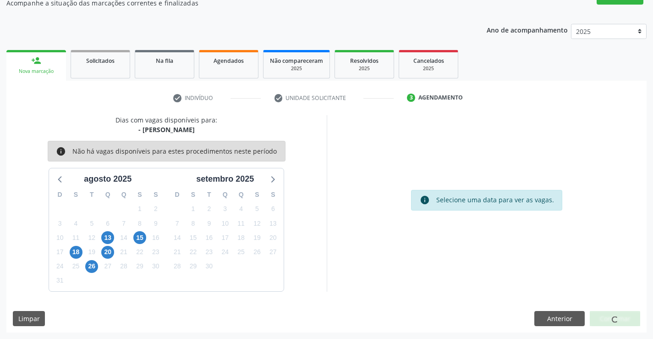
scroll to position [60, 0]
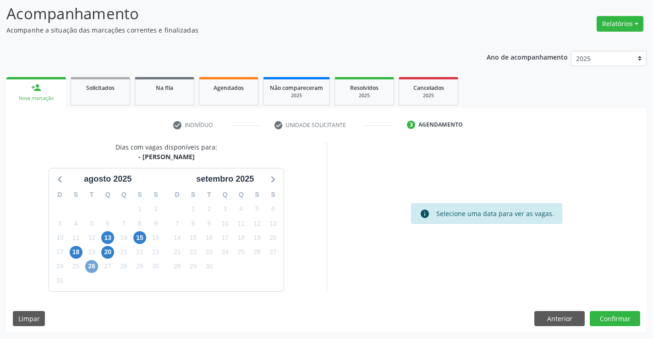
click at [91, 269] on span "26" at bounding box center [91, 266] width 13 height 13
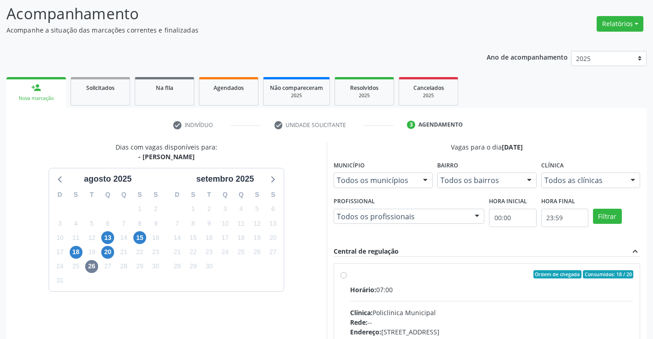
click at [420, 277] on div "Ordem de chegada Consumidos: 18 / 20" at bounding box center [492, 274] width 284 height 8
click at [347, 277] on input "Ordem de chegada Consumidos: 18 / 20 Horário: 07:00 Clínica: Policlínica Munici…" at bounding box center [343, 274] width 6 height 8
radio input "true"
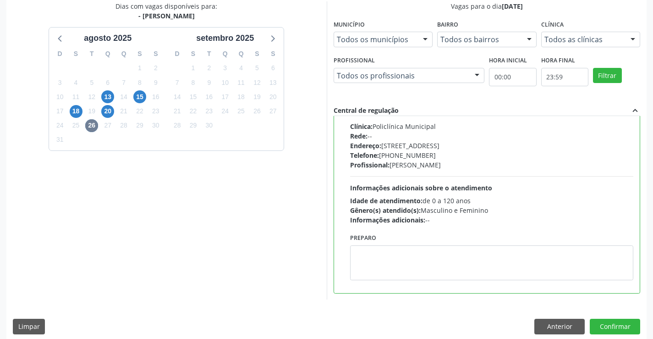
scroll to position [209, 0]
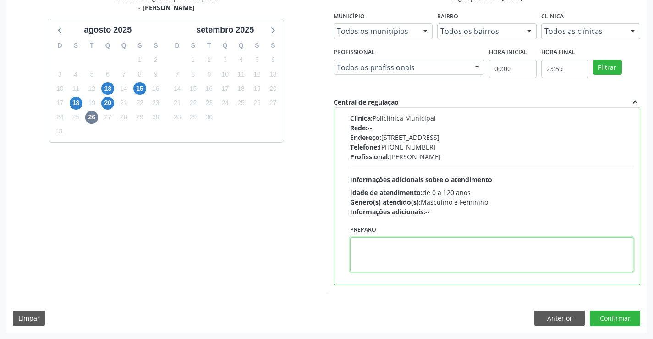
click at [400, 247] on textarea at bounding box center [492, 254] width 284 height 35
type textarea "ESQUERDO"
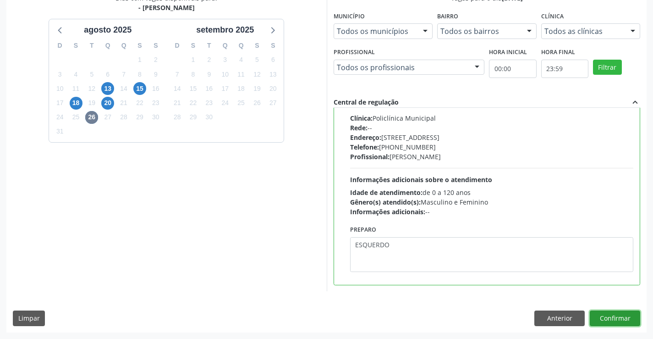
click at [613, 318] on button "Confirmar" at bounding box center [615, 318] width 50 height 16
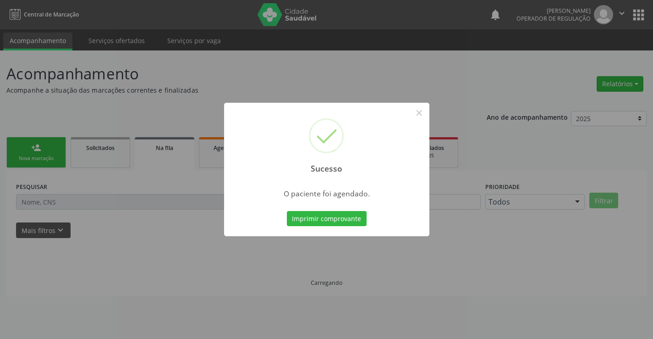
scroll to position [0, 0]
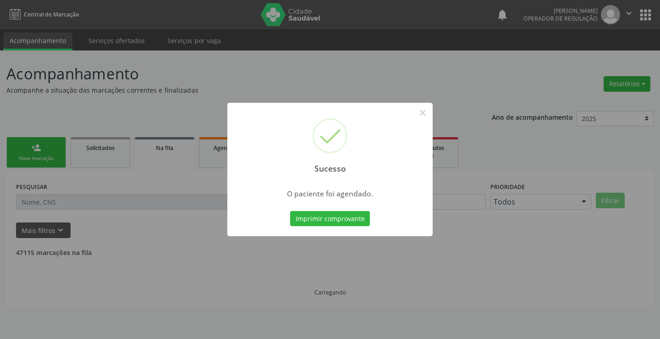
click at [290, 211] on button "Imprimir comprovante" at bounding box center [330, 219] width 80 height 16
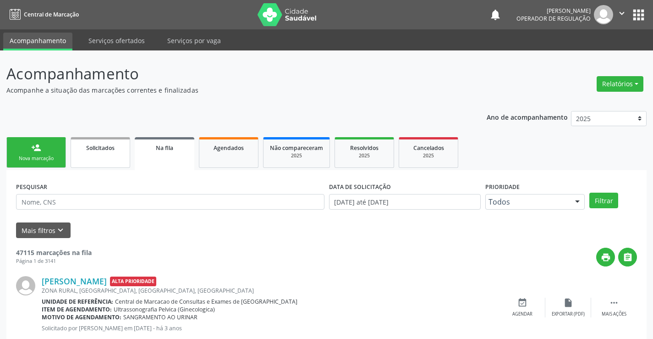
click at [82, 155] on link "Solicitados" at bounding box center [101, 152] width 60 height 31
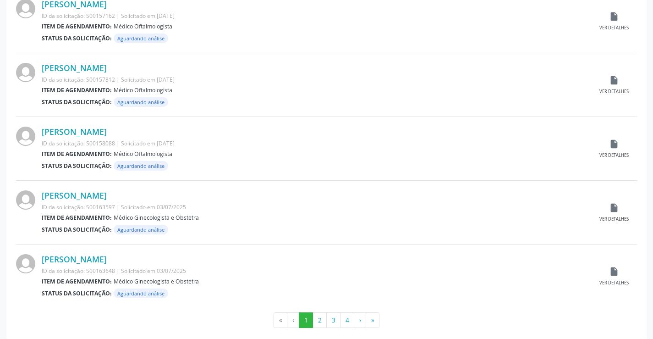
scroll to position [904, 0]
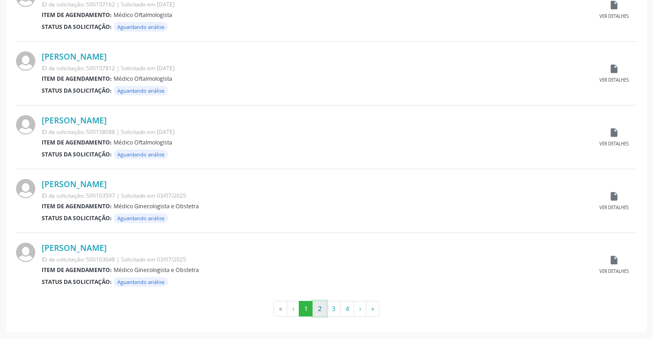
click at [316, 311] on button "2" at bounding box center [319, 309] width 14 height 16
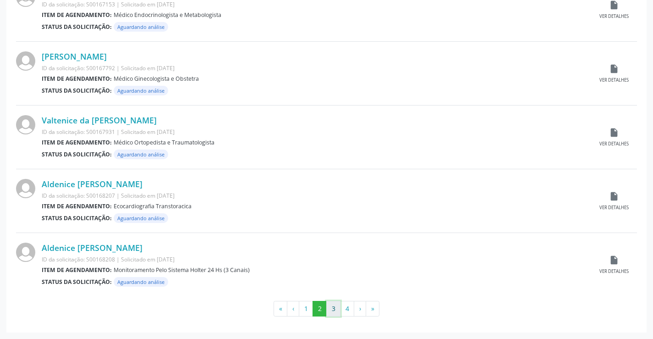
click at [331, 308] on button "3" at bounding box center [333, 309] width 14 height 16
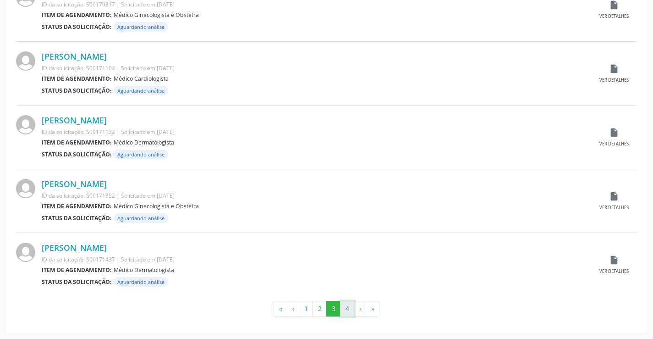
click at [347, 309] on button "4" at bounding box center [347, 309] width 14 height 16
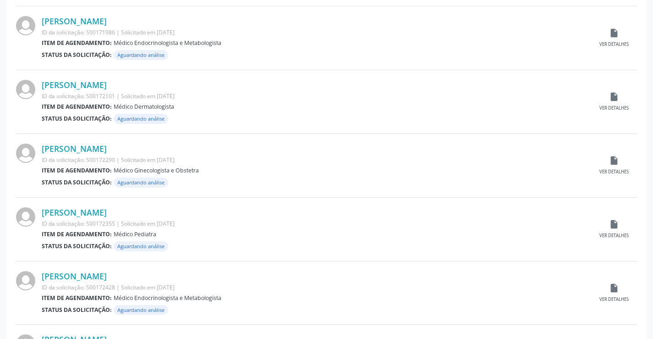
scroll to position [596, 0]
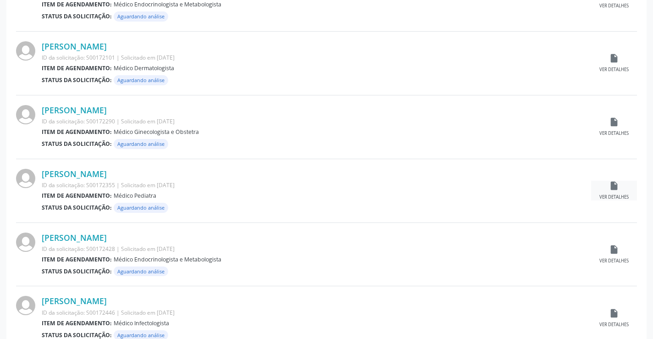
click at [615, 190] on icon "insert_drive_file" at bounding box center [614, 186] width 10 height 10
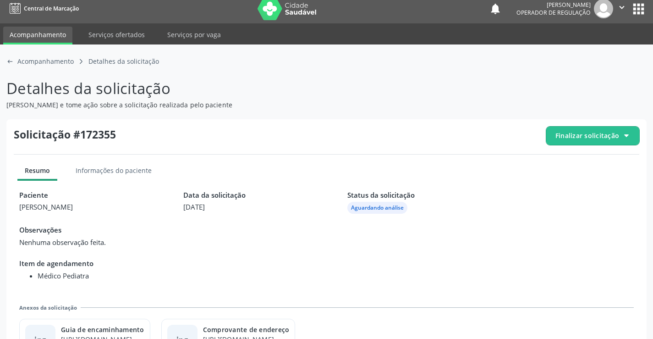
scroll to position [42, 0]
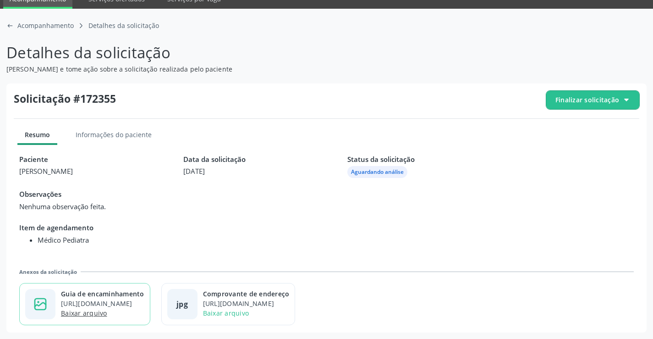
click at [90, 314] on link "Baixar arquivo" at bounding box center [84, 312] width 46 height 9
click at [626, 104] on span "Finalizar solicitação" at bounding box center [592, 100] width 93 height 18
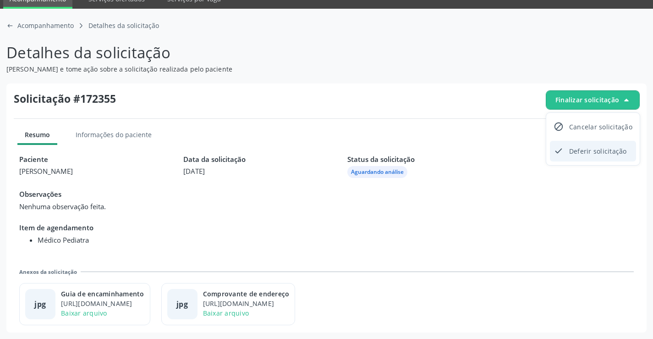
click at [611, 147] on span "Deferir solicitação" at bounding box center [598, 150] width 58 height 13
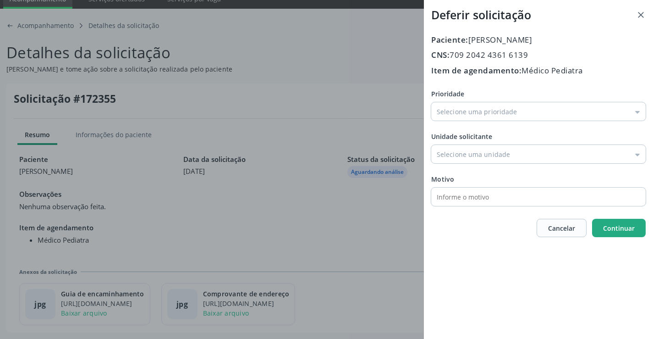
click at [617, 232] on span "Continuar" at bounding box center [619, 228] width 32 height 10
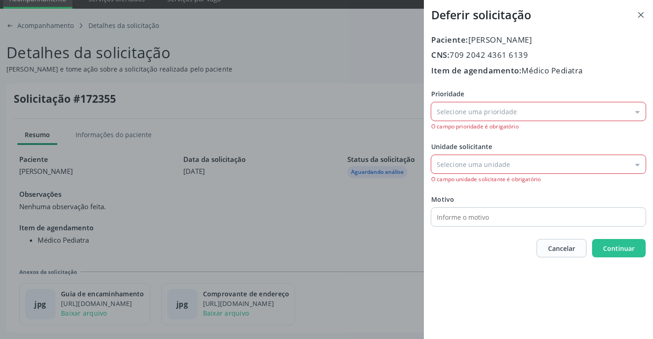
click at [631, 104] on input "Prioridade" at bounding box center [538, 111] width 214 height 18
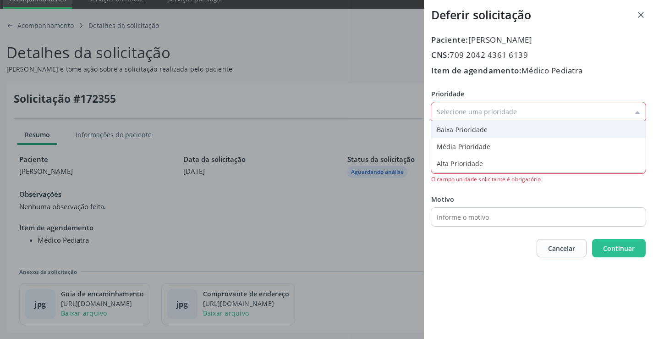
type input "Baixa Prioridade"
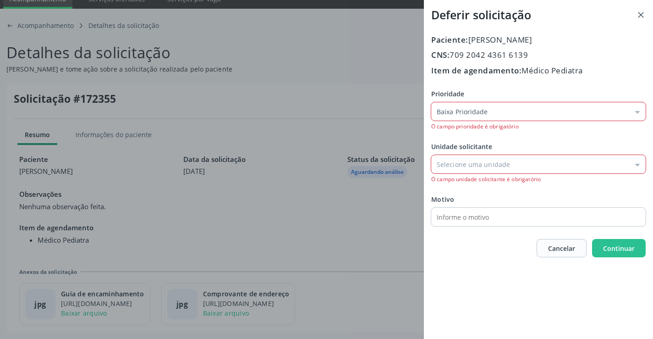
click at [488, 136] on div "Prioridade Baixa Prioridade Baixa Prioridade Média Prioridade Alta Prioridade O…" at bounding box center [538, 157] width 214 height 137
click at [638, 166] on input "Prioridade" at bounding box center [538, 164] width 214 height 18
type input "Central de Marcacao de Consultas e Exames de [GEOGRAPHIC_DATA]"
click at [579, 219] on div "Prioridade Baixa Prioridade Baixa Prioridade Média Prioridade Alta Prioridade O…" at bounding box center [538, 157] width 214 height 137
click at [608, 245] on span "Continuar" at bounding box center [619, 248] width 32 height 9
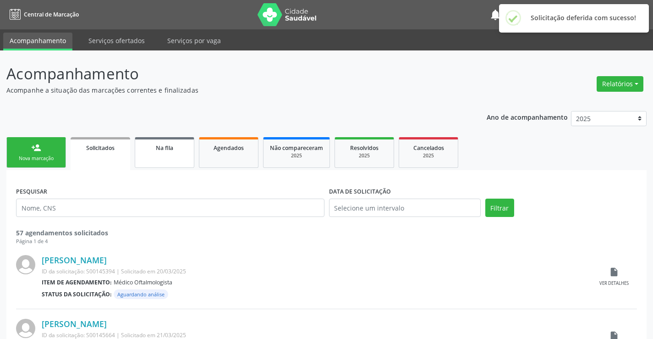
click at [169, 144] on span "Na fila" at bounding box center [164, 148] width 17 height 8
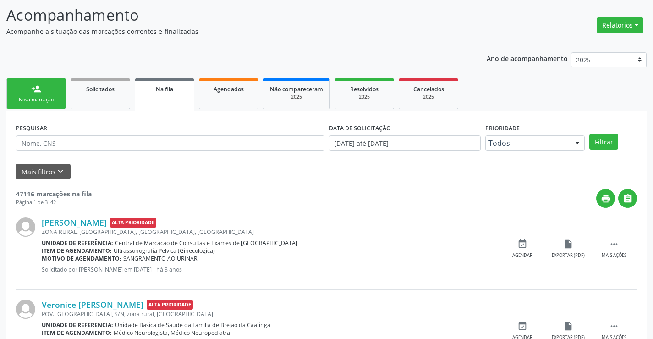
scroll to position [92, 0]
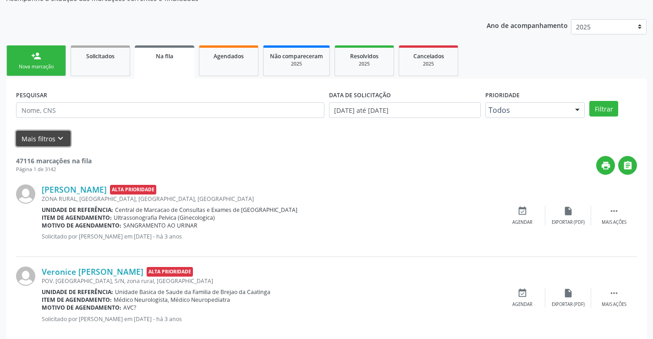
click at [56, 136] on icon "keyboard_arrow_down" at bounding box center [60, 138] width 10 height 10
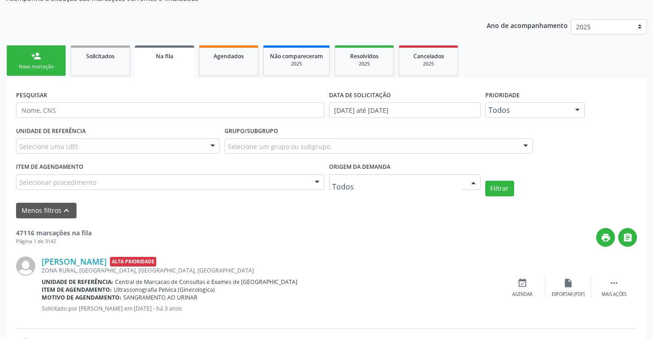
click at [477, 180] on div at bounding box center [473, 183] width 14 height 16
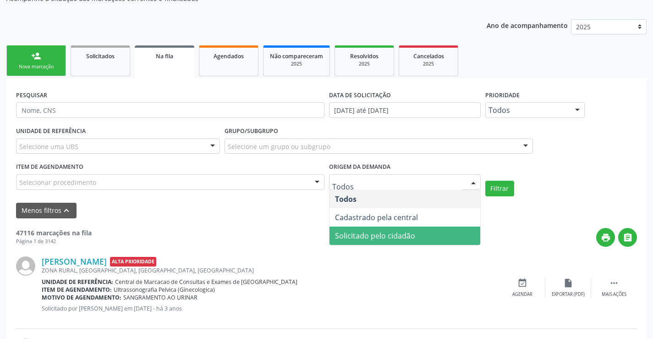
click at [432, 230] on span "Solicitado pelo cidadão" at bounding box center [404, 235] width 151 height 18
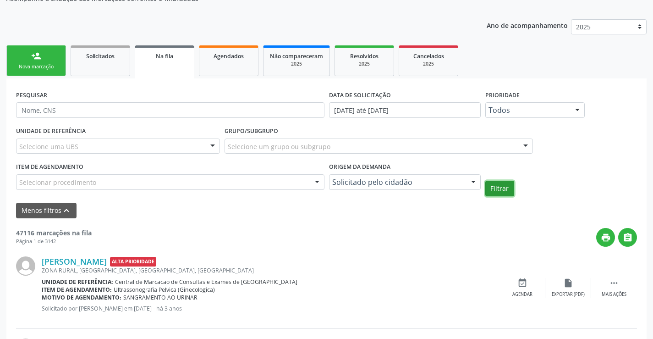
click at [506, 189] on button "Filtrar" at bounding box center [499, 189] width 29 height 16
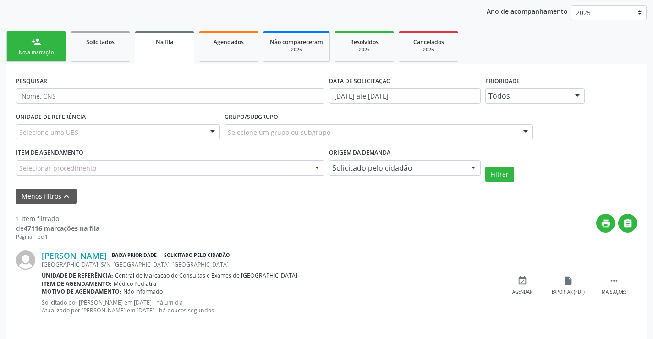
scroll to position [113, 0]
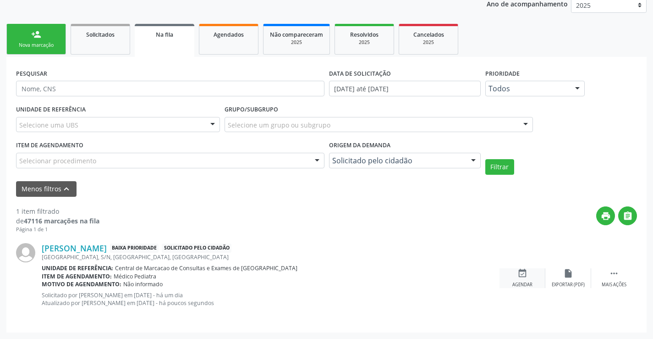
click at [524, 276] on icon "event_available" at bounding box center [522, 273] width 10 height 10
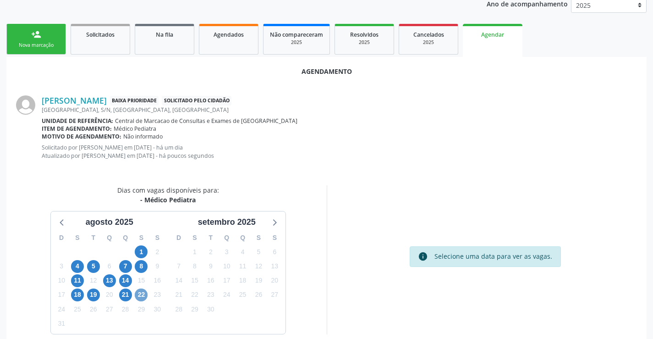
click at [144, 298] on span "22" at bounding box center [141, 294] width 13 height 13
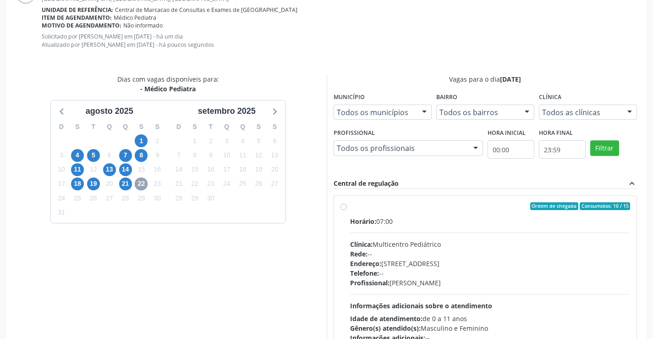
scroll to position [251, 0]
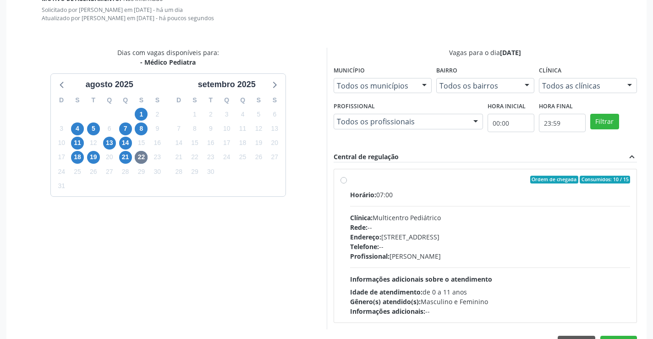
click at [341, 185] on div "Ordem de chegada Consumidos: 10 / 15 Horário: 07:00 Clínica: Multicentro Pediát…" at bounding box center [485, 245] width 290 height 141
radio input "true"
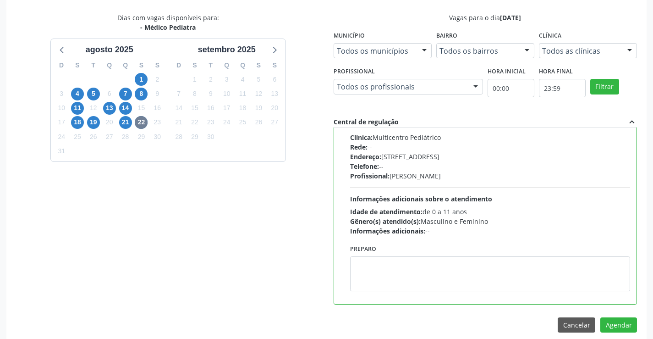
scroll to position [295, 0]
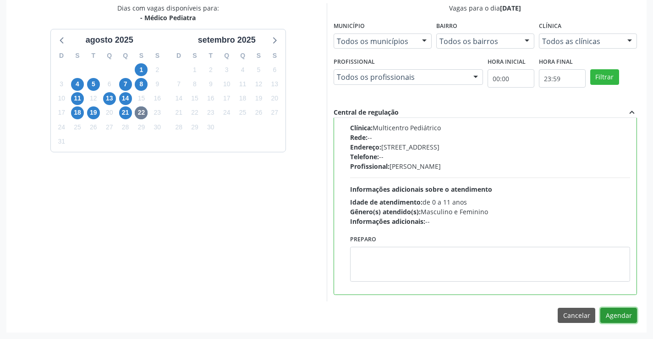
click at [615, 315] on button "Agendar" at bounding box center [618, 315] width 37 height 16
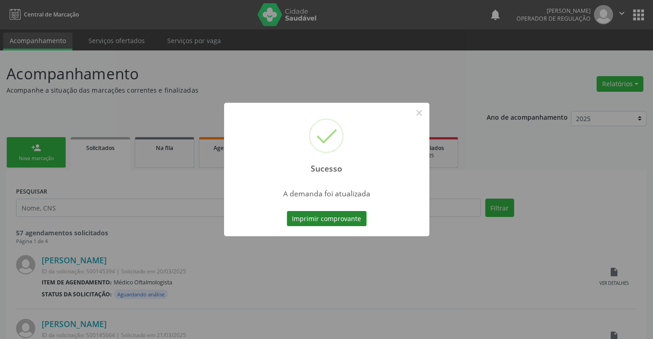
click at [325, 220] on button "Imprimir comprovante" at bounding box center [327, 219] width 80 height 16
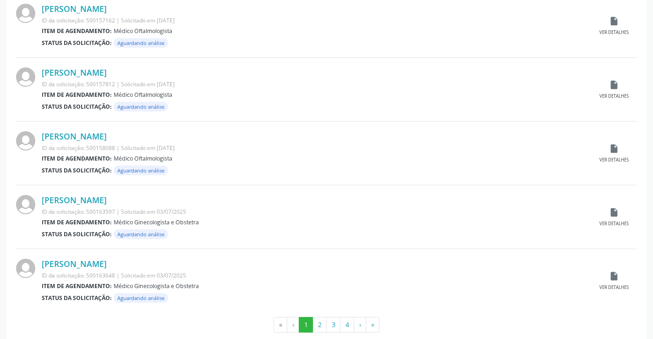
scroll to position [904, 0]
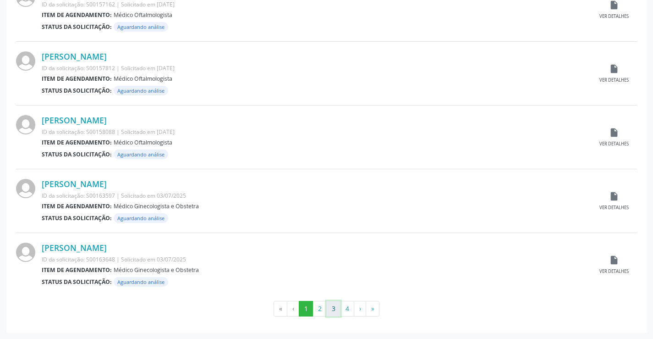
click at [335, 309] on button "3" at bounding box center [333, 309] width 14 height 16
click at [351, 307] on button "4" at bounding box center [347, 309] width 14 height 16
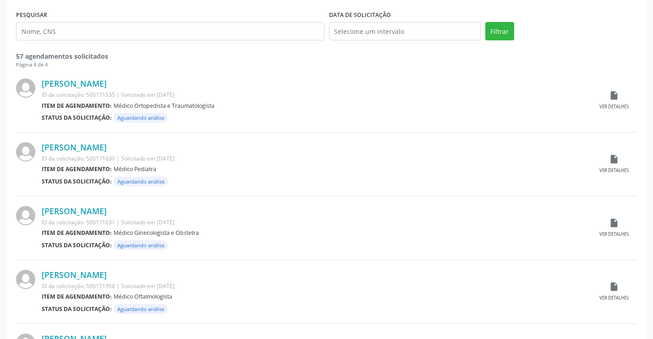
scroll to position [163, 0]
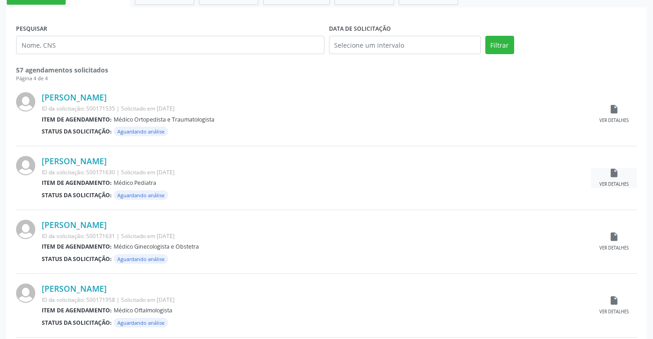
click at [619, 175] on icon "insert_drive_file" at bounding box center [614, 173] width 10 height 10
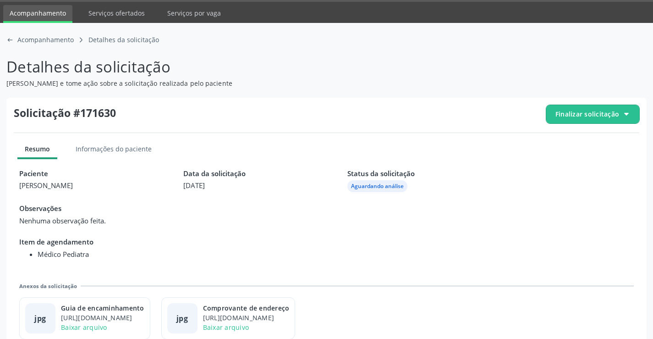
scroll to position [42, 0]
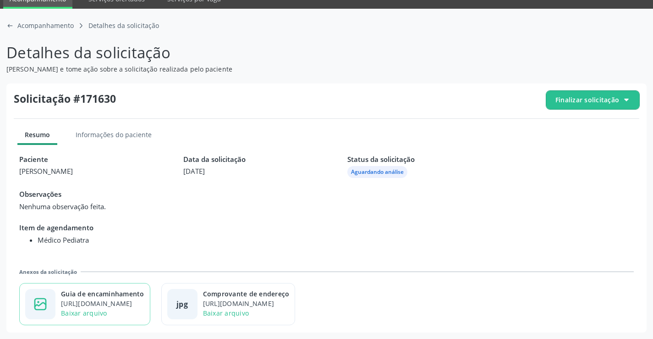
click at [141, 309] on div "Baixar arquivo" at bounding box center [102, 313] width 83 height 10
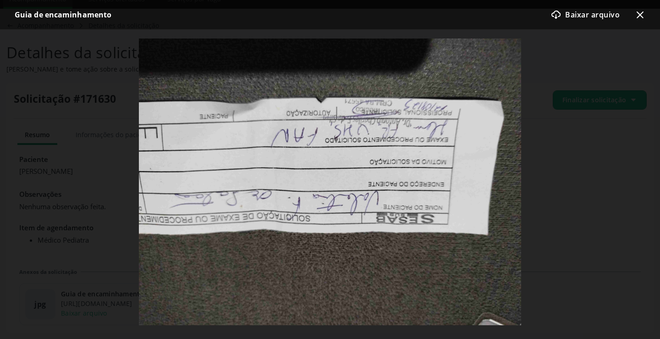
click at [641, 11] on icon "x-outline icon" at bounding box center [639, 14] width 11 height 11
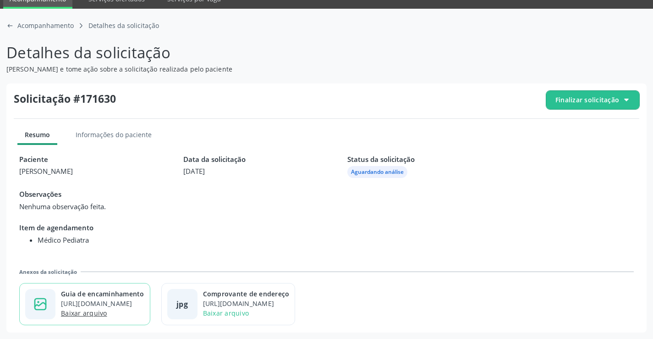
click at [69, 310] on link "Baixar arquivo" at bounding box center [84, 312] width 46 height 9
click at [611, 103] on span "Finalizar solicitação" at bounding box center [587, 100] width 64 height 10
click at [622, 97] on span "Finalizar solicitação" at bounding box center [592, 100] width 93 height 18
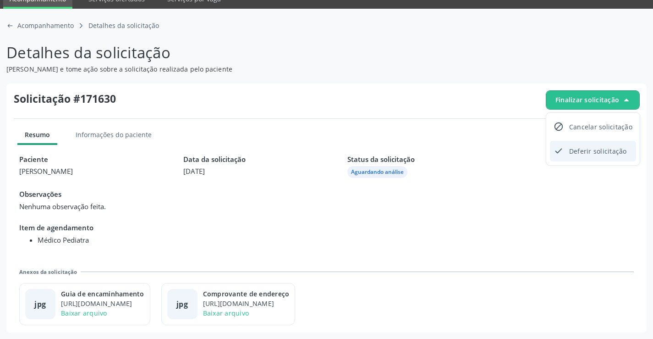
click at [591, 154] on span "Deferir solicitação" at bounding box center [598, 150] width 58 height 13
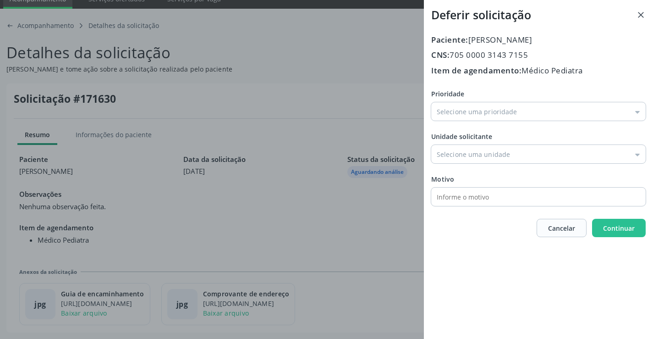
click at [642, 14] on line at bounding box center [640, 15] width 5 height 5
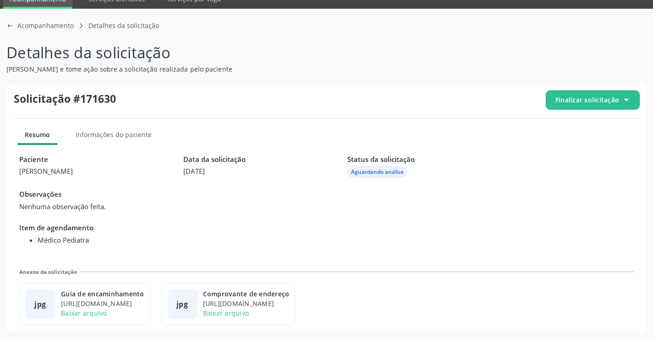
click at [628, 94] on span "Finalizar solicitação" at bounding box center [592, 100] width 93 height 18
click at [590, 129] on span "Cancelar solicitação" at bounding box center [600, 126] width 63 height 13
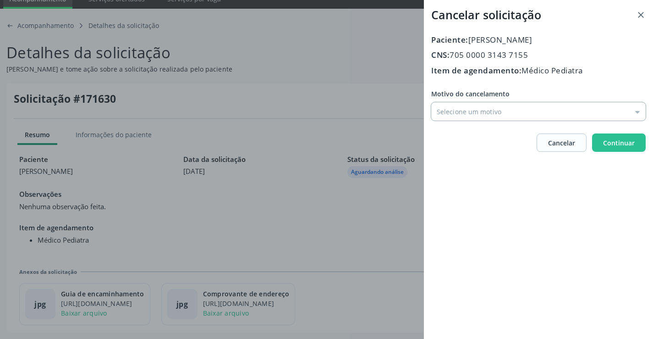
click at [516, 116] on input "Motivo do cancelamento" at bounding box center [538, 111] width 214 height 18
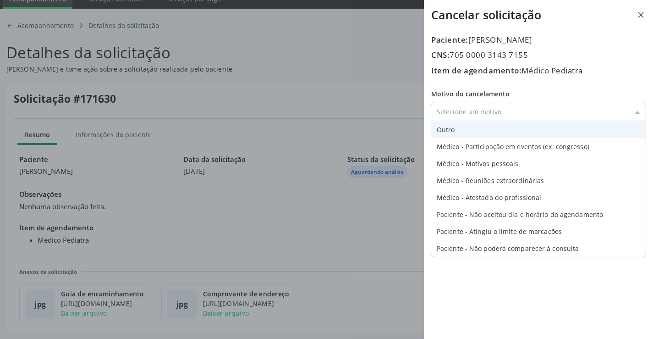
type input "Outro"
click at [499, 121] on div "Motivo do cancelamento Outro Outro Médico - Participação em eventos (ex: congre…" at bounding box center [538, 105] width 214 height 32
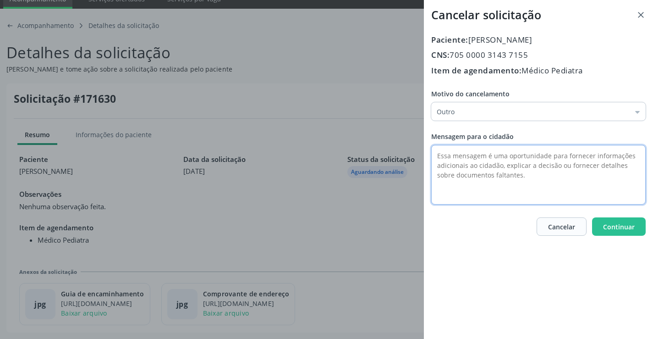
click at [486, 171] on textarea at bounding box center [538, 175] width 214 height 60
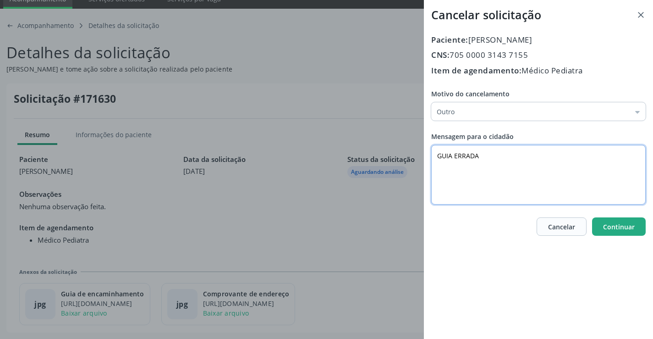
type textarea "GUIA ERRADA"
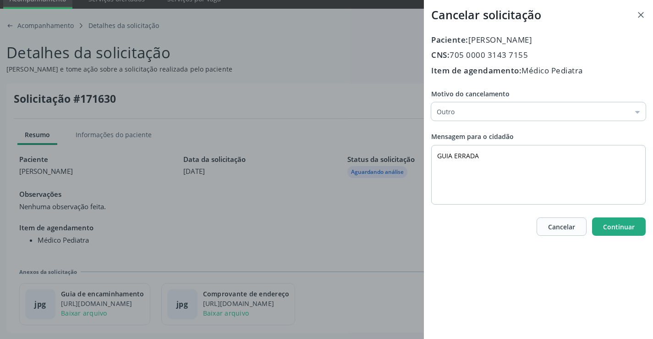
click at [604, 225] on span "Continuar" at bounding box center [619, 226] width 32 height 9
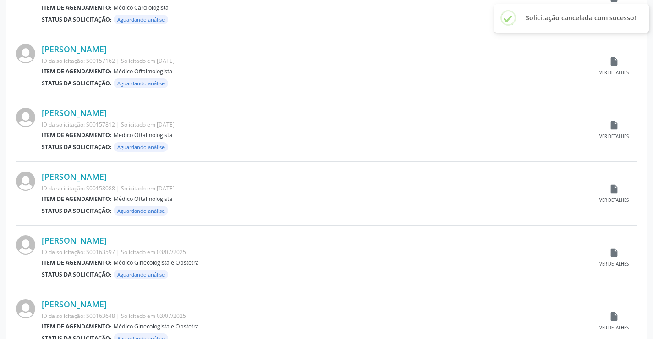
scroll to position [904, 0]
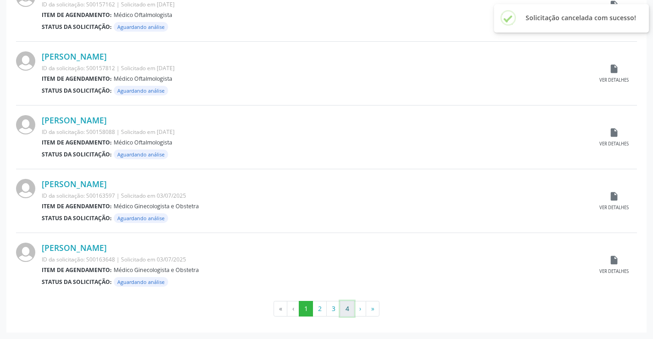
click at [345, 315] on button "4" at bounding box center [347, 309] width 14 height 16
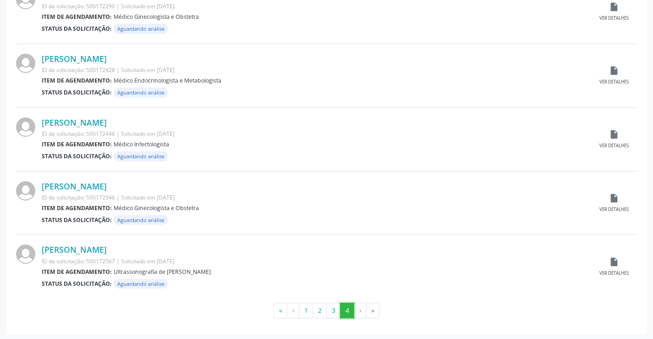
scroll to position [649, 0]
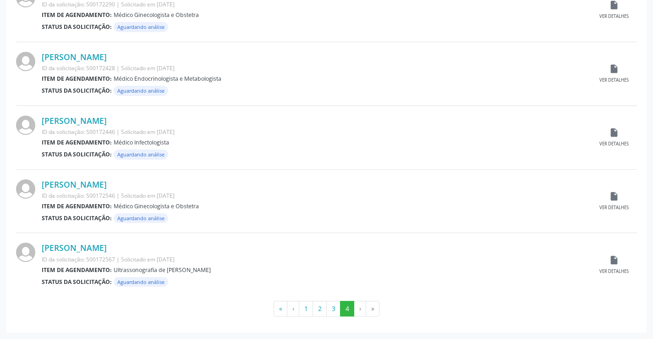
click at [357, 311] on li "›" at bounding box center [360, 309] width 12 height 16
click at [359, 311] on li "›" at bounding box center [360, 309] width 12 height 16
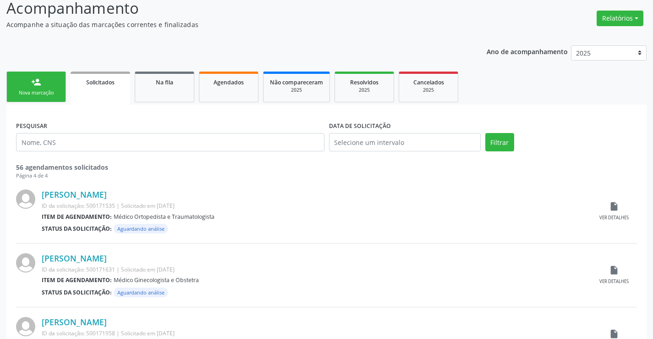
scroll to position [0, 0]
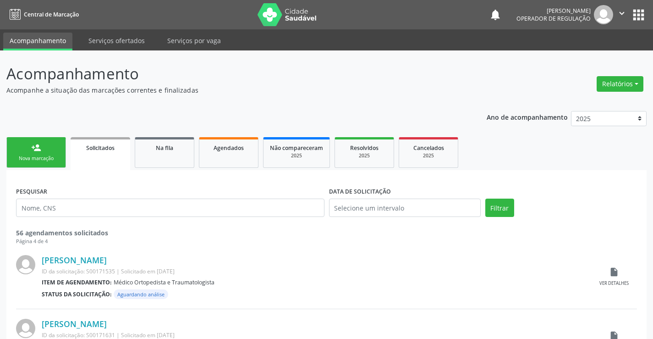
click at [48, 169] on ul "person_add Nova marcação Solicitados Na fila Agendados Não compareceram 2025 Re…" at bounding box center [326, 152] width 640 height 35
click at [48, 161] on div "Nova marcação" at bounding box center [36, 158] width 46 height 7
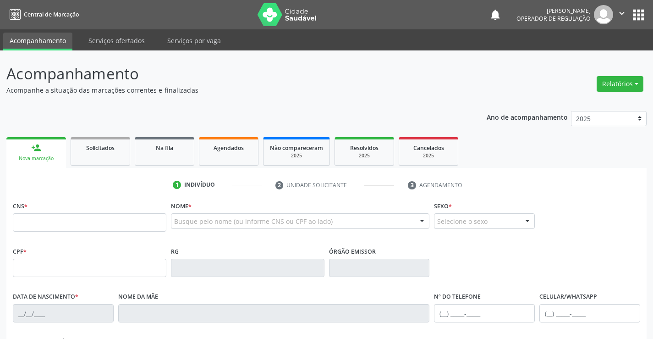
click at [618, 13] on icon "" at bounding box center [622, 13] width 10 height 10
click at [594, 53] on link "Sair" at bounding box center [598, 55] width 63 height 13
